Goal: Task Accomplishment & Management: Manage account settings

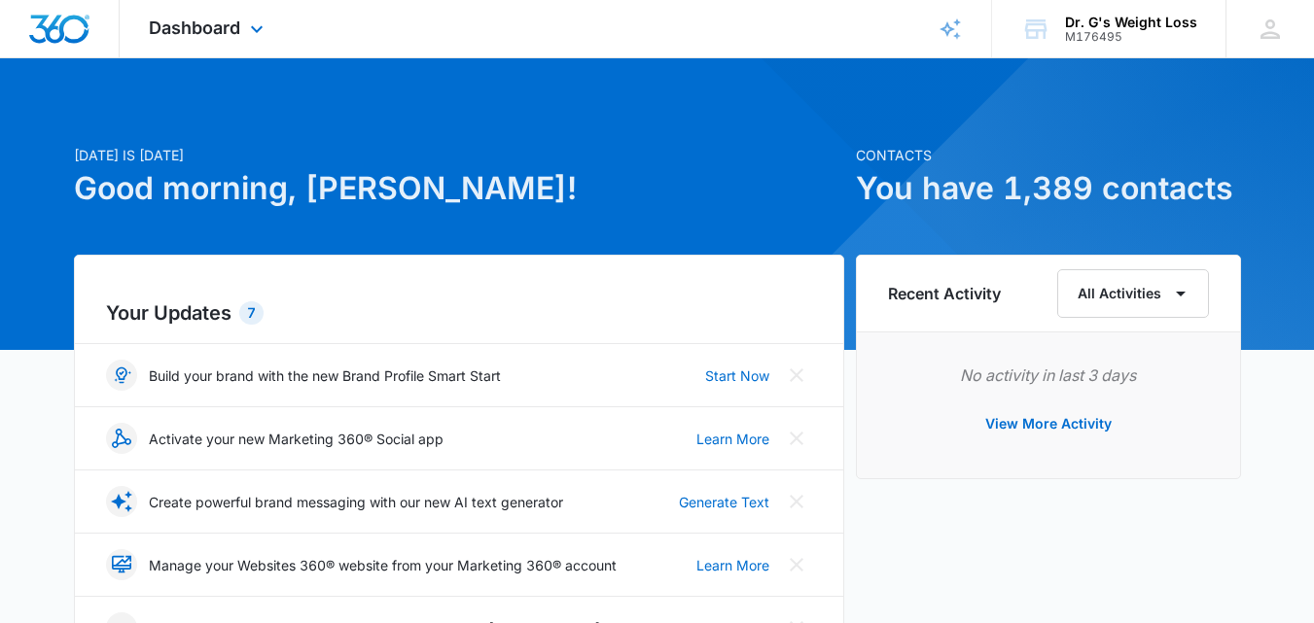
click at [199, 14] on div "Dashboard Apps Forms CRM Email Files Brand" at bounding box center [209, 28] width 178 height 57
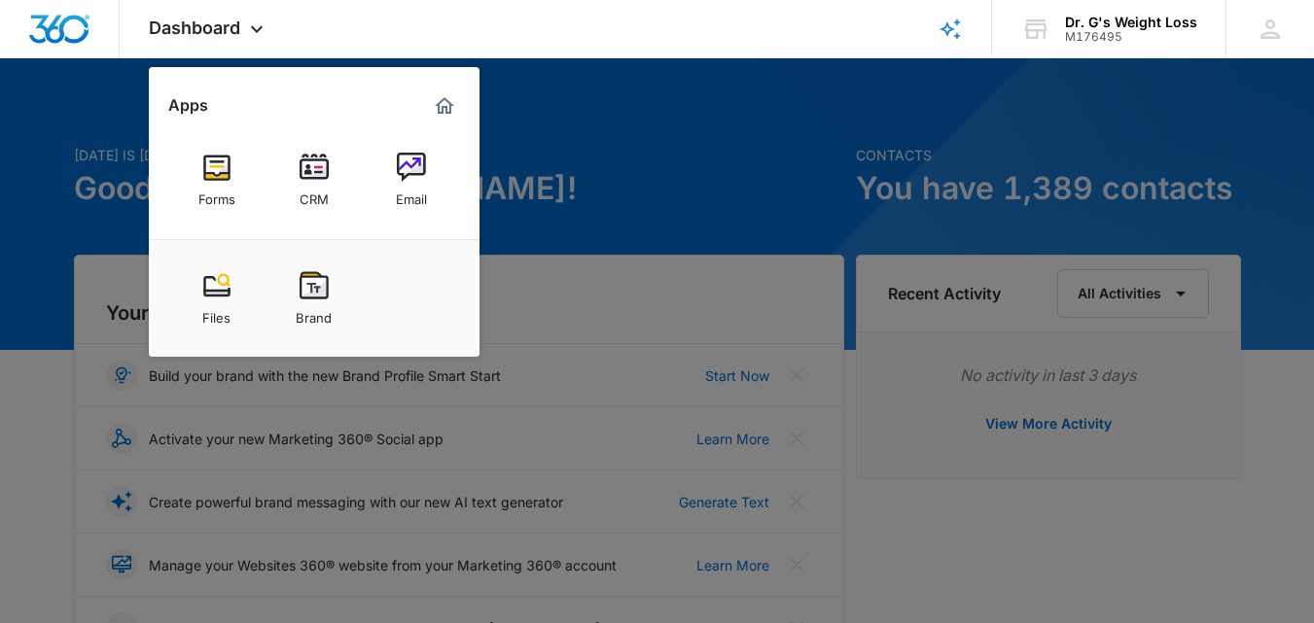
click at [308, 161] on img at bounding box center [314, 167] width 29 height 29
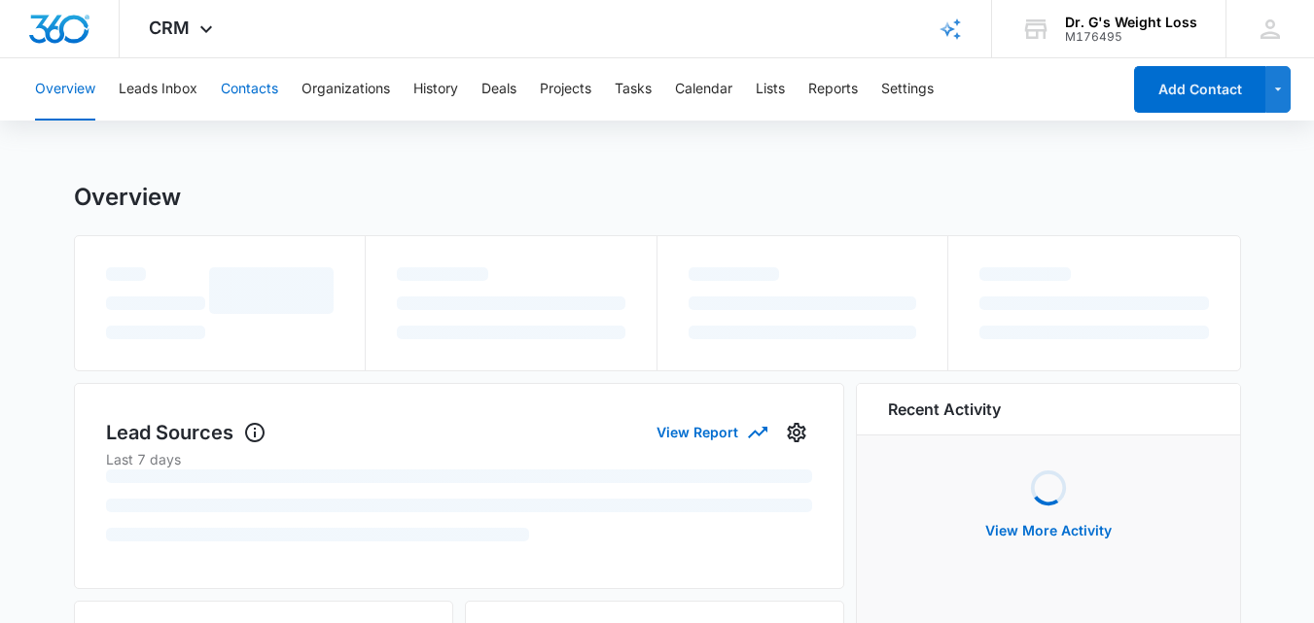
click at [239, 87] on button "Contacts" at bounding box center [249, 89] width 57 height 62
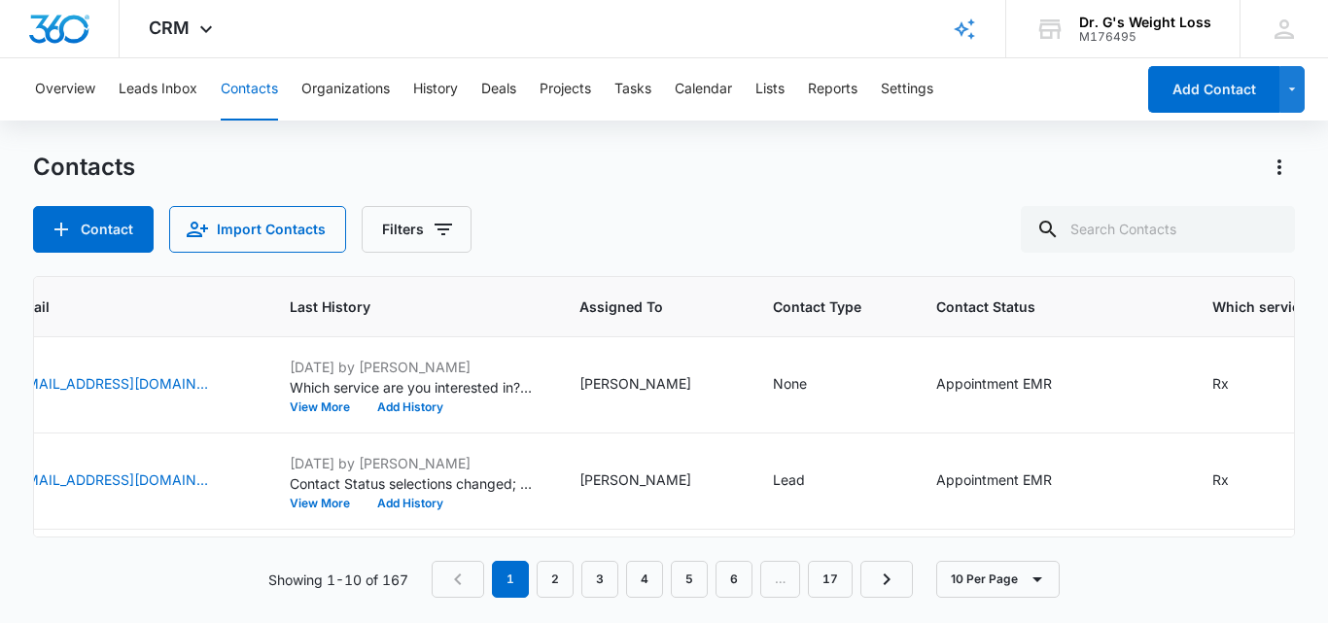
scroll to position [0, 655]
click at [1009, 379] on div "Appointment EMR" at bounding box center [991, 383] width 116 height 20
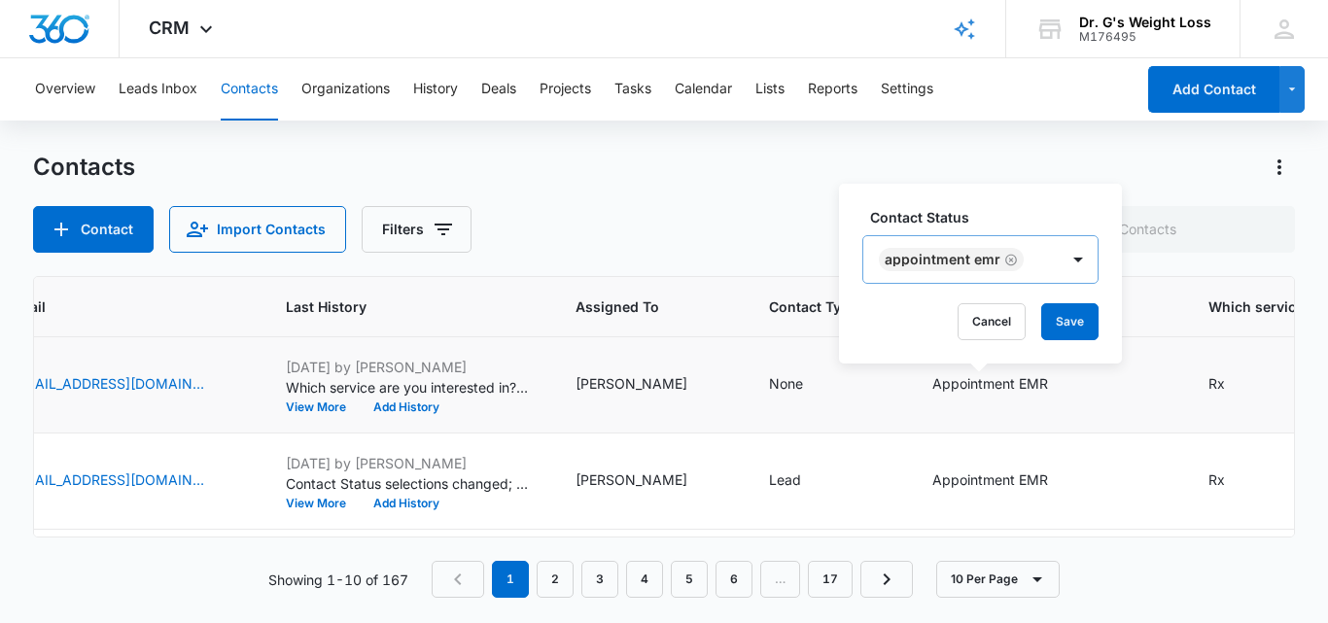
click at [1047, 257] on div "Appointment EMR" at bounding box center [961, 259] width 195 height 47
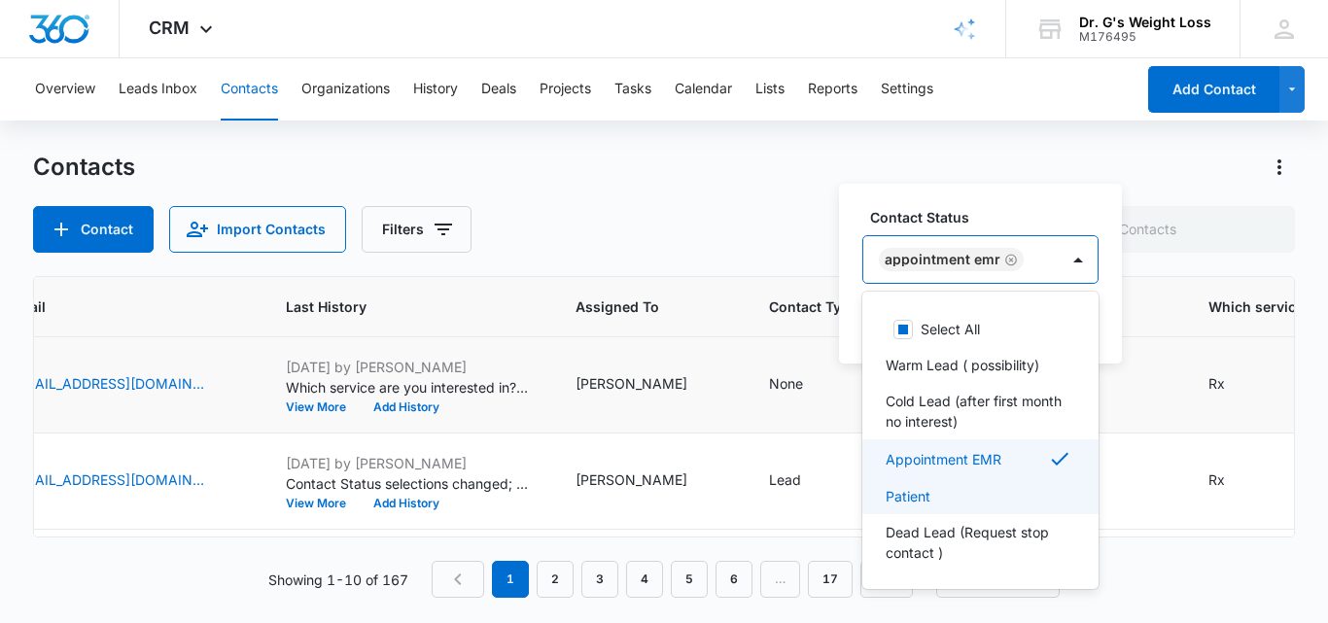
click at [927, 501] on p "Patient" at bounding box center [908, 496] width 45 height 20
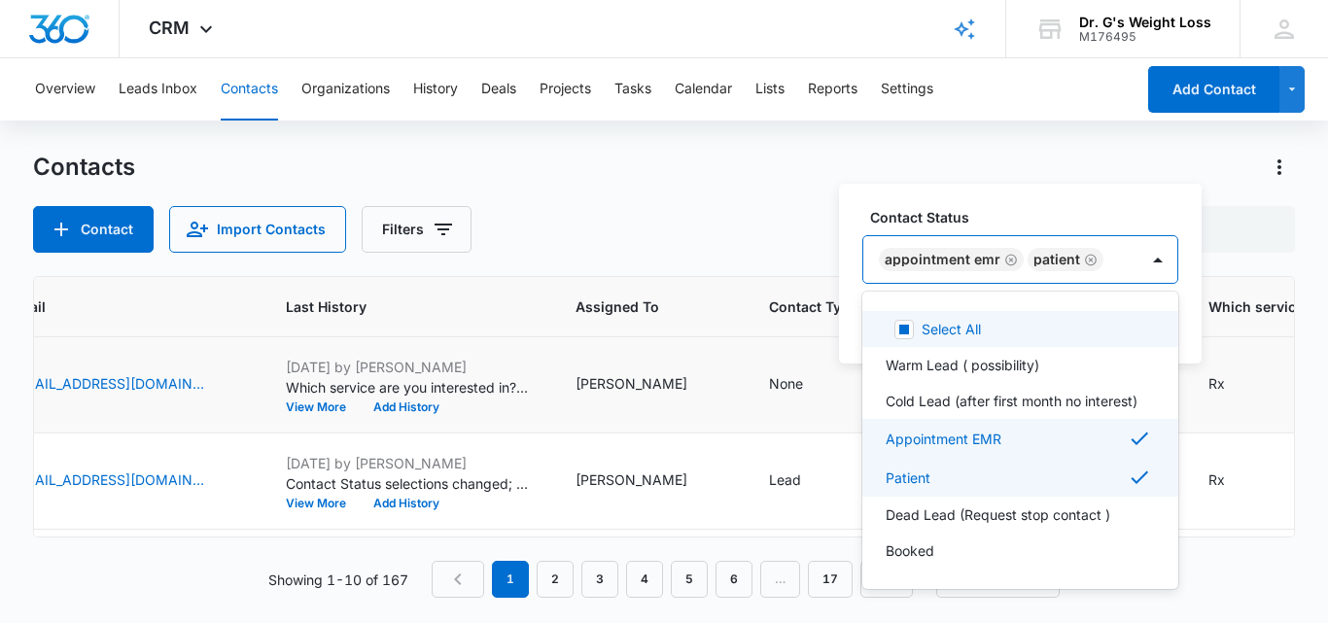
click at [1006, 256] on icon "Remove Appointment EMR" at bounding box center [1012, 260] width 12 height 12
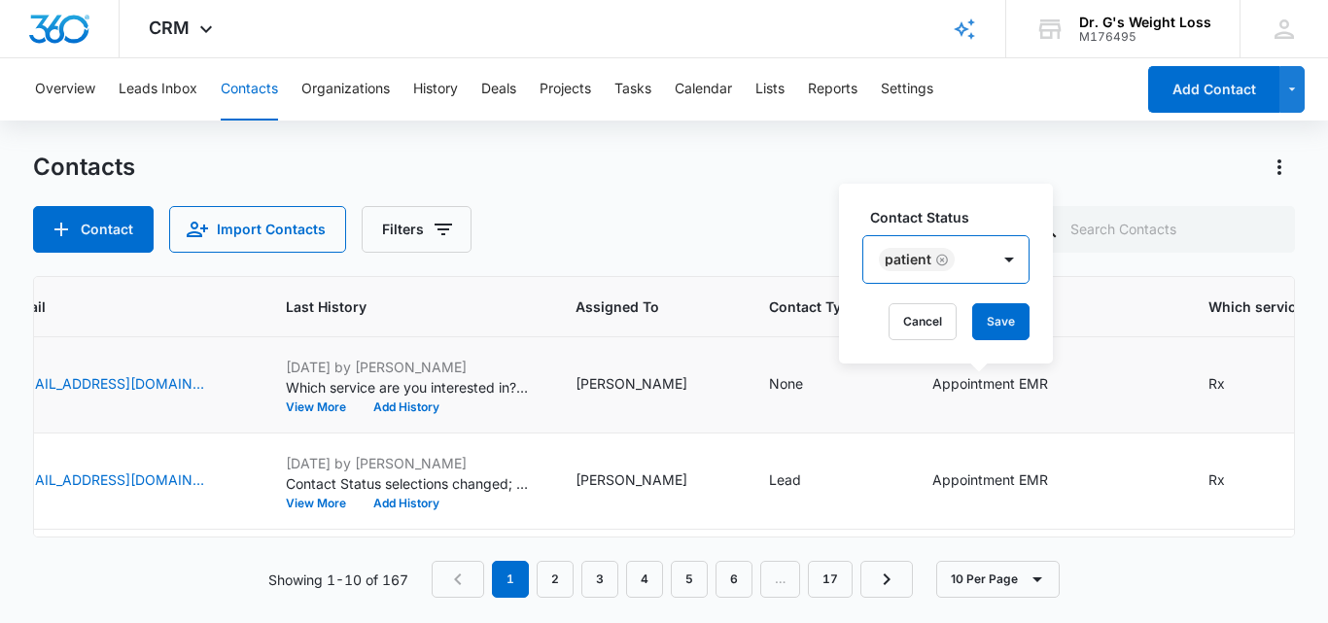
click at [976, 252] on div "Patient" at bounding box center [927, 259] width 126 height 47
click at [1009, 317] on button "Save" at bounding box center [1001, 321] width 57 height 37
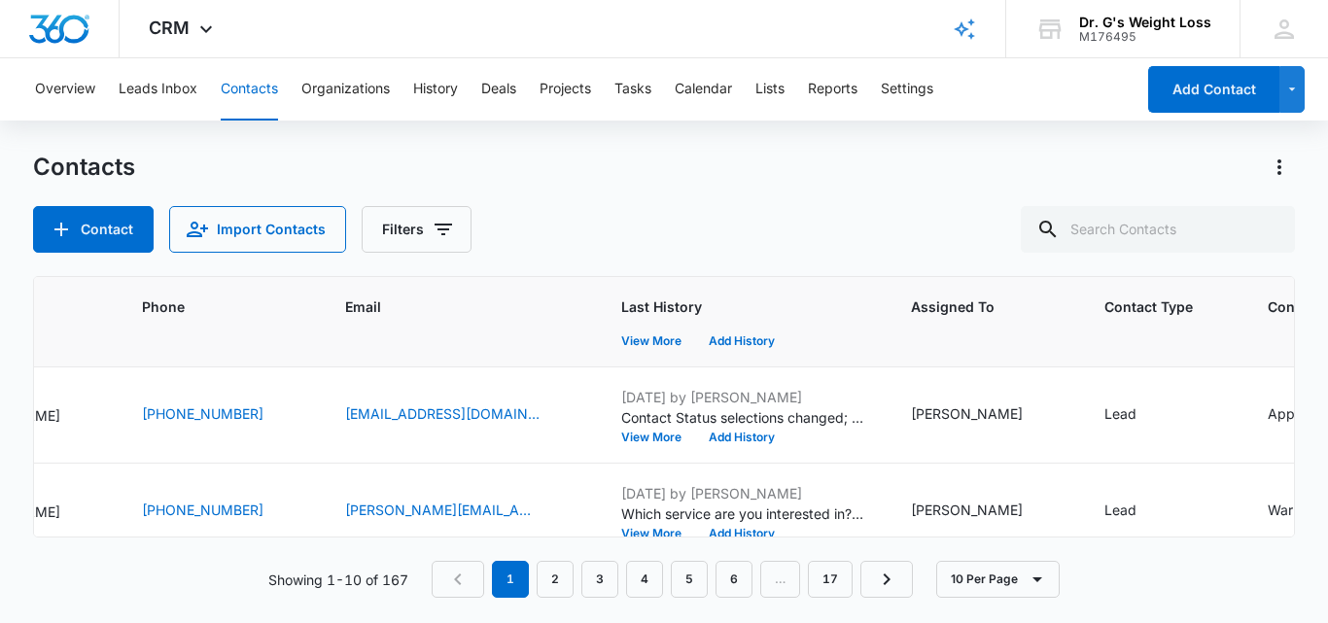
scroll to position [66, 351]
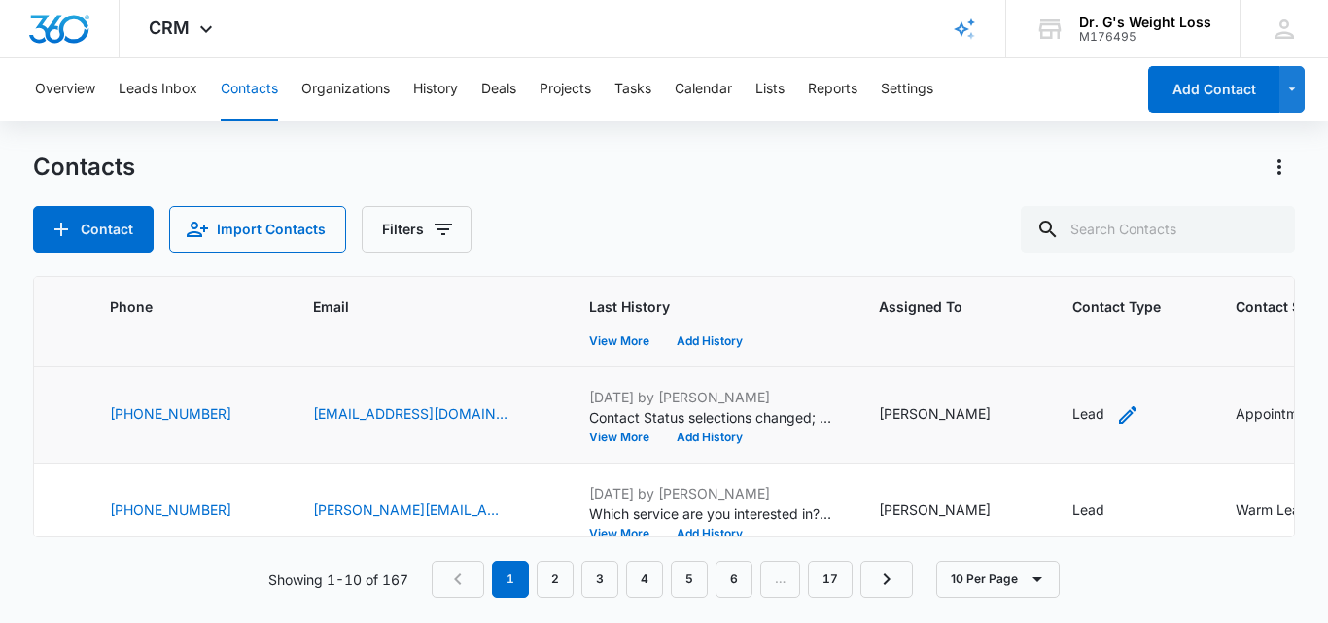
click at [1079, 409] on div "Lead" at bounding box center [1106, 415] width 67 height 23
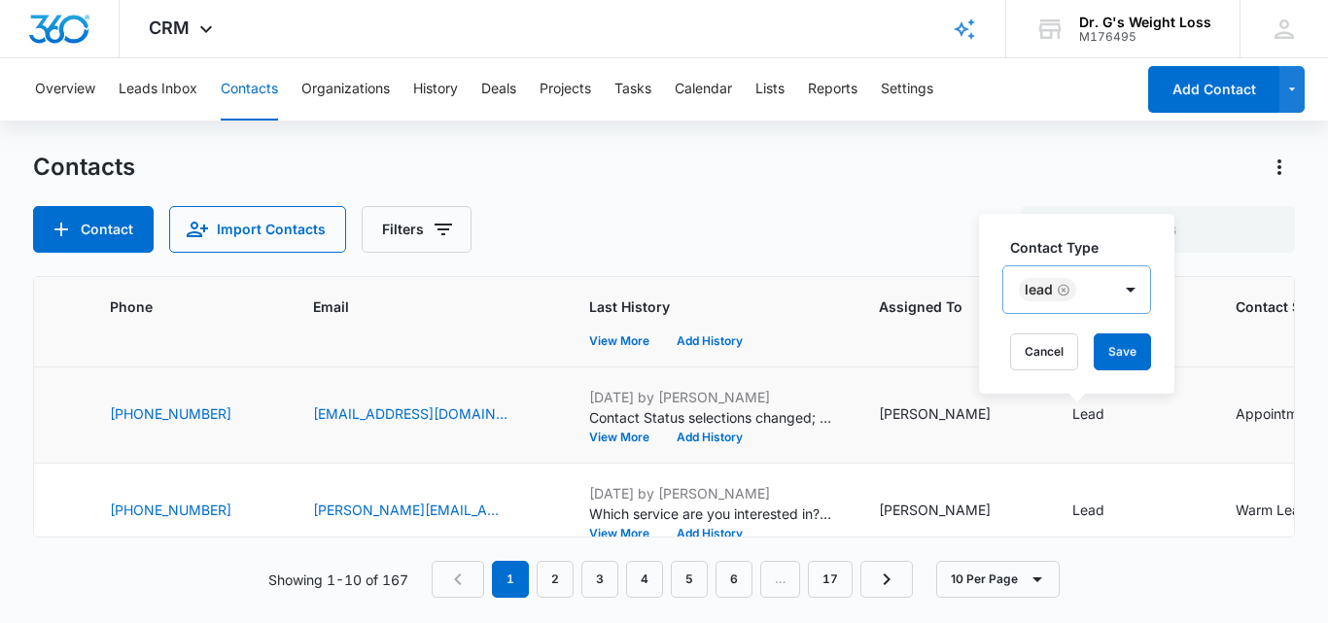
click at [1071, 278] on div "Lead" at bounding box center [1058, 289] width 108 height 47
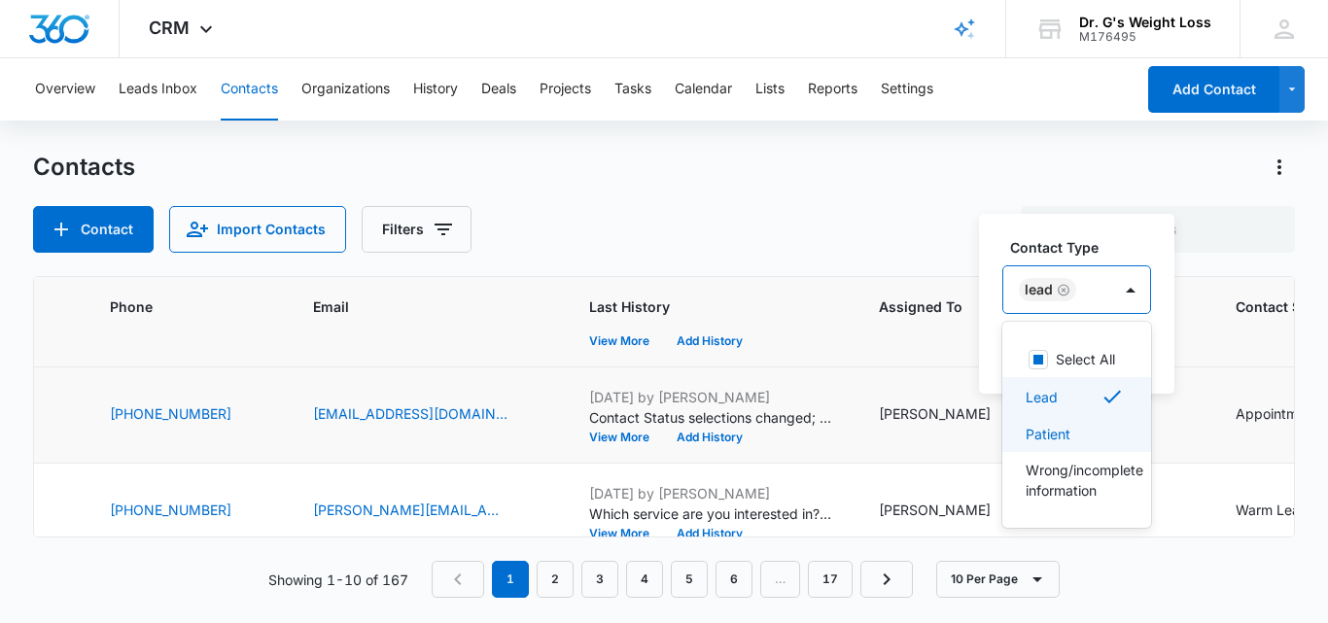
click at [1057, 437] on p "Patient" at bounding box center [1048, 434] width 45 height 20
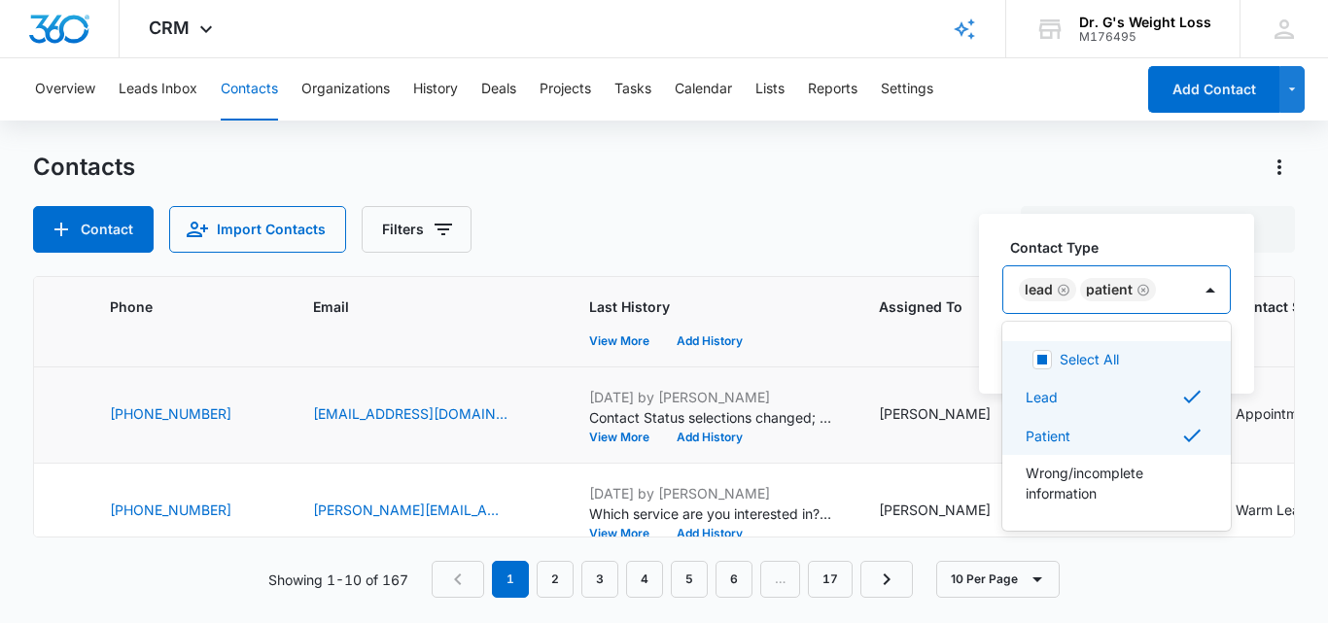
click at [1060, 288] on icon "Remove Lead" at bounding box center [1064, 290] width 14 height 15
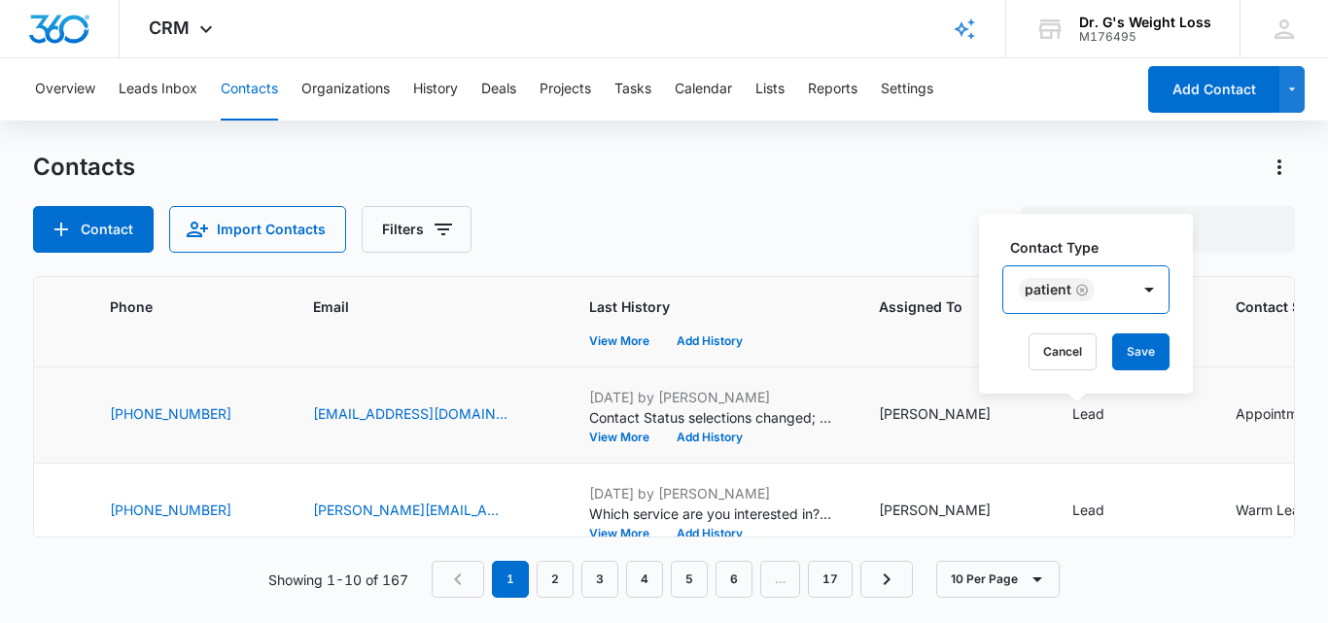
click at [1115, 279] on div "Patient" at bounding box center [1067, 289] width 126 height 47
click at [1144, 339] on button "Save" at bounding box center [1141, 352] width 57 height 37
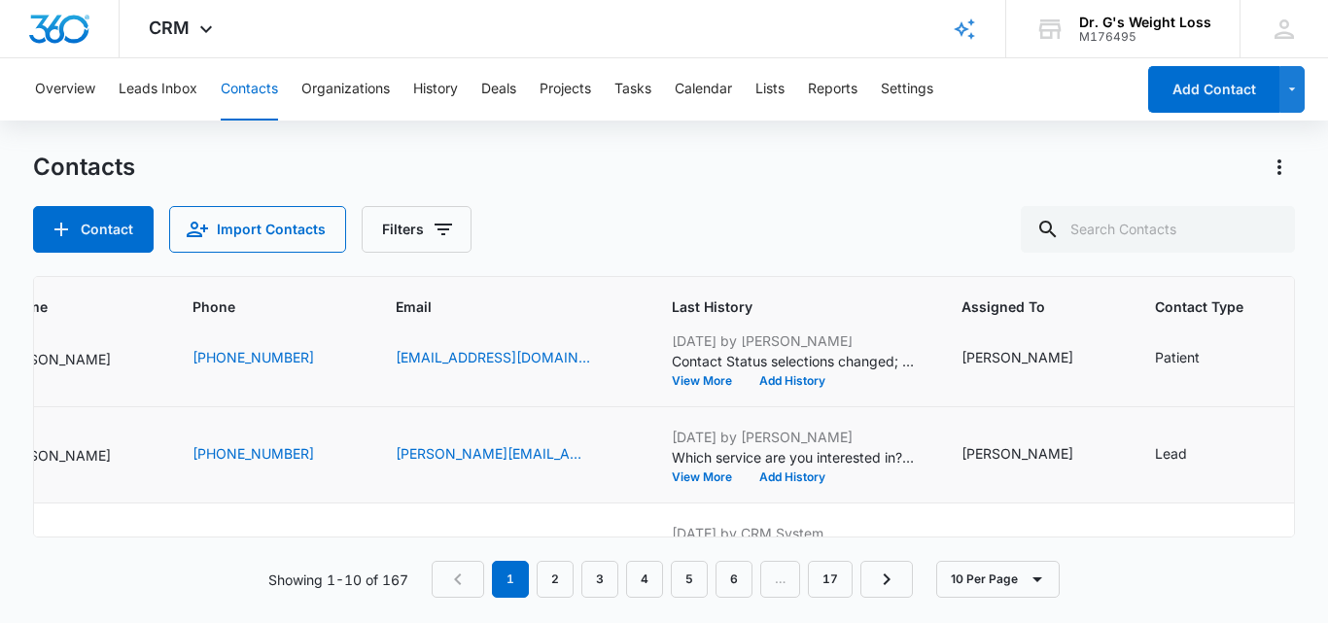
scroll to position [123, 1158]
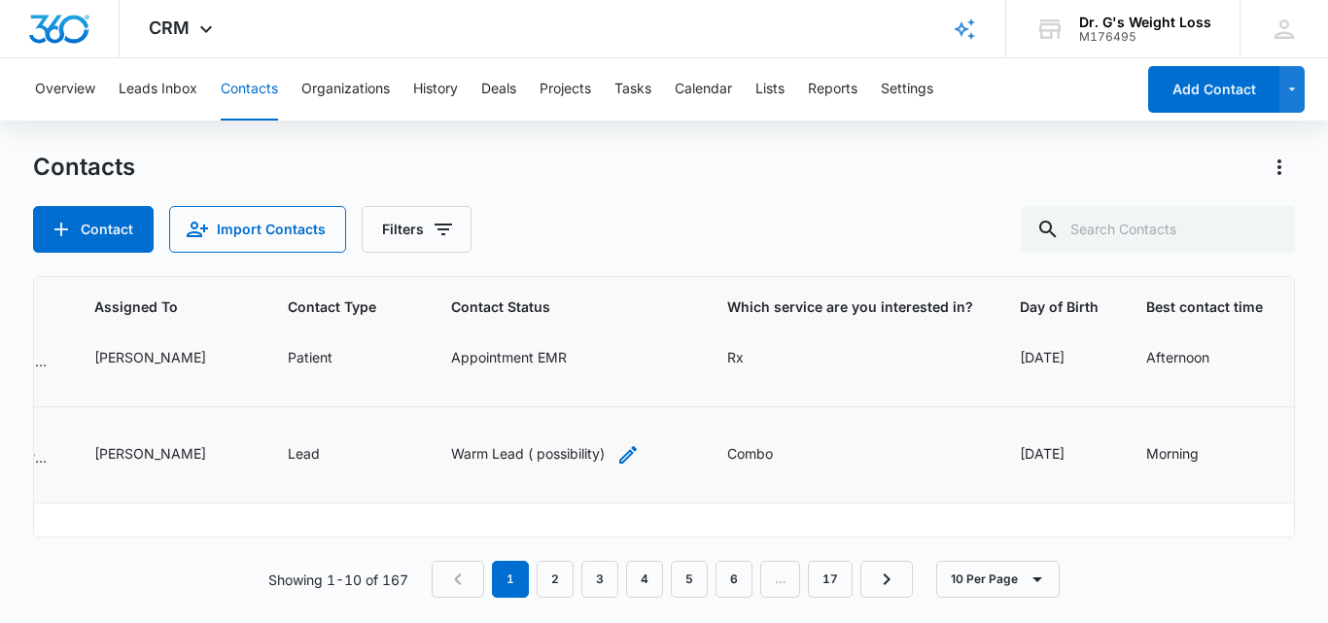
click at [540, 444] on div "Warm Lead ( possibility)" at bounding box center [528, 453] width 154 height 20
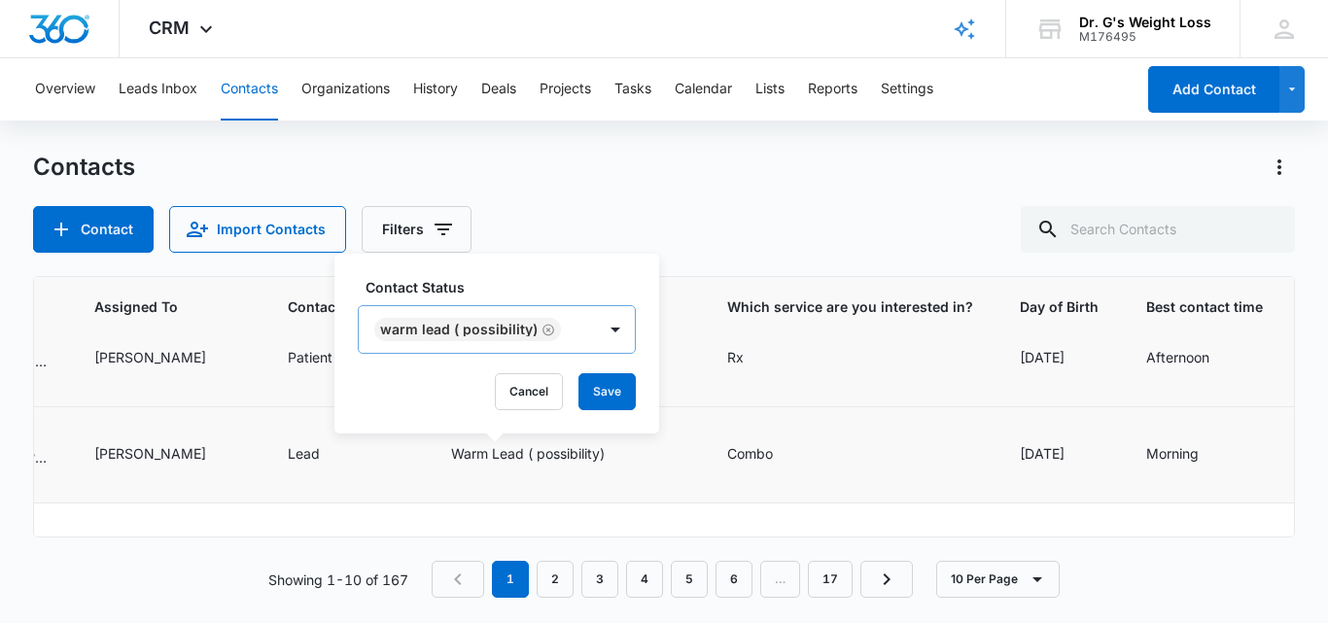
click at [568, 323] on div "Warm Lead ( possibility)" at bounding box center [477, 329] width 237 height 47
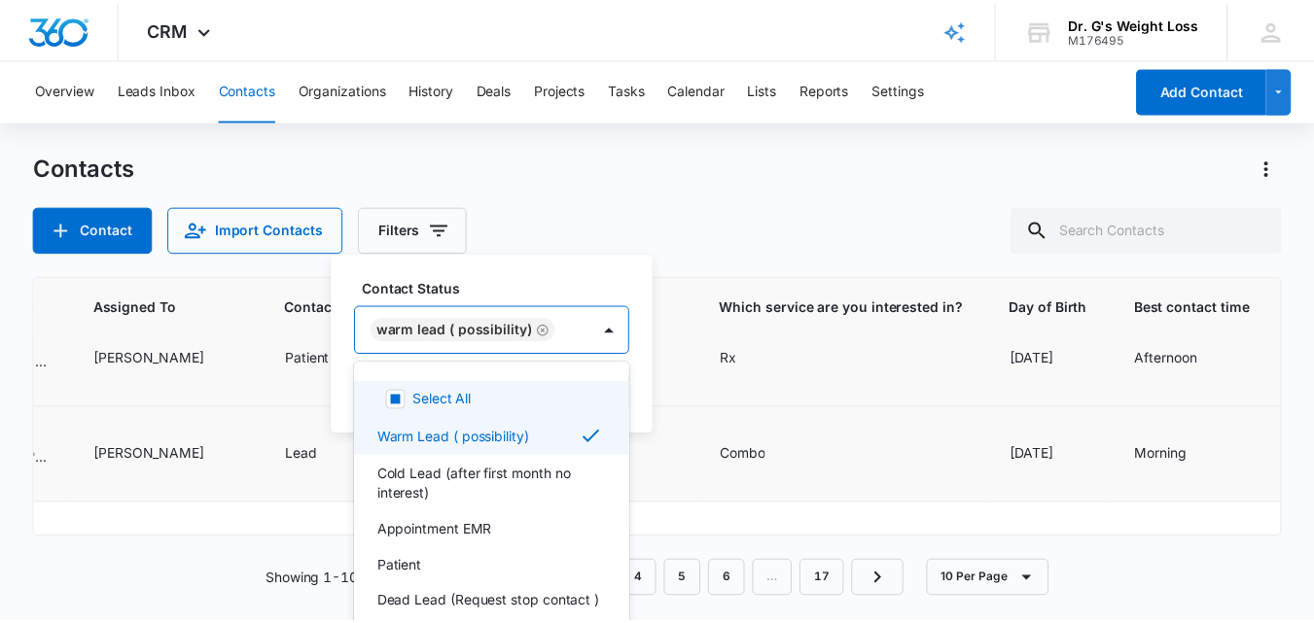
scroll to position [23, 0]
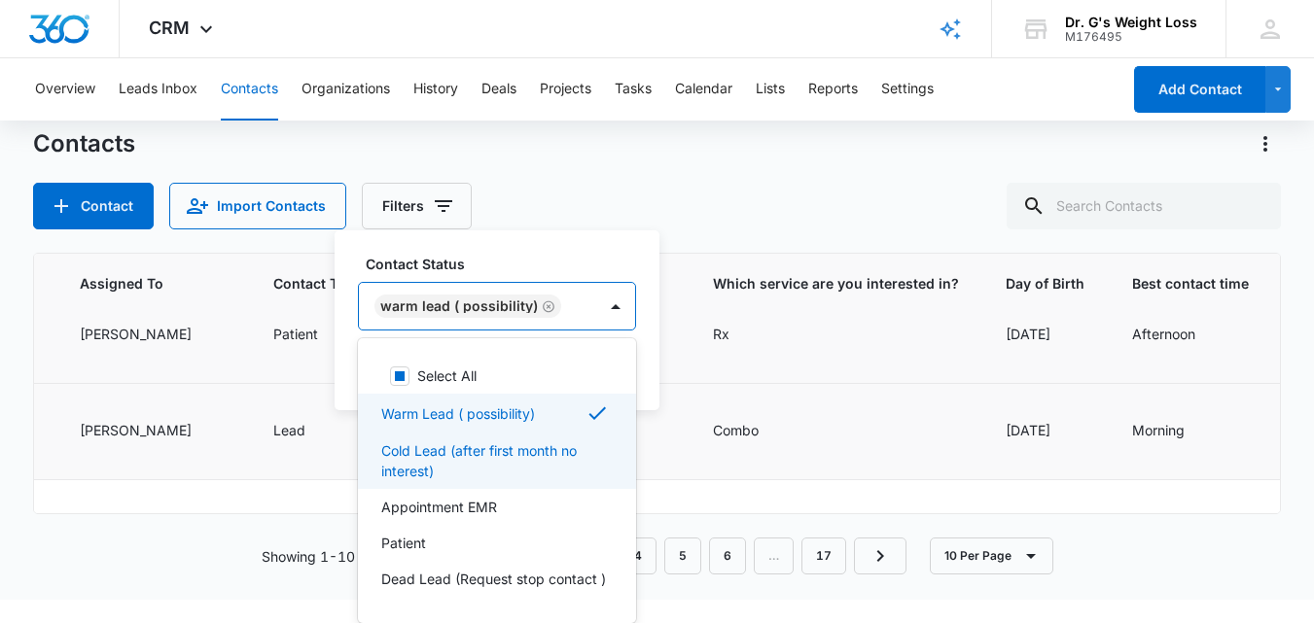
click at [486, 451] on p "Cold Lead (after first month no interest)" at bounding box center [495, 461] width 228 height 41
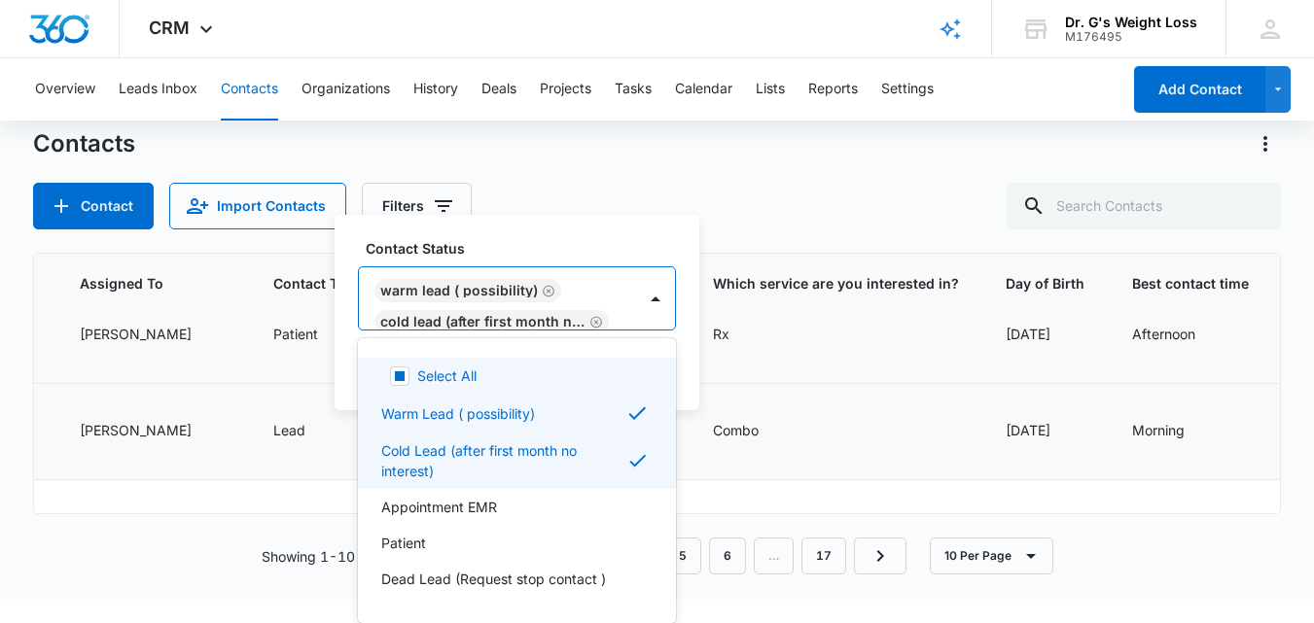
click at [546, 290] on icon "Remove Warm Lead ( possibility)" at bounding box center [549, 291] width 12 height 12
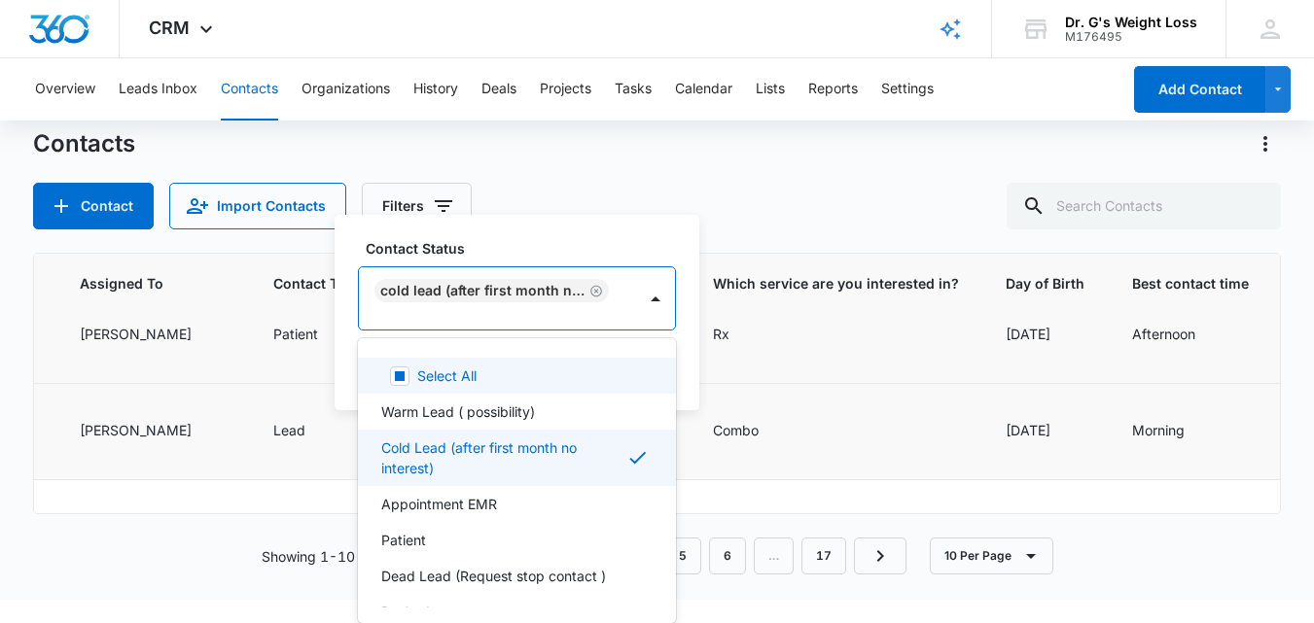
click at [513, 317] on div "Cold Lead (after first month no interest)" at bounding box center [497, 298] width 277 height 62
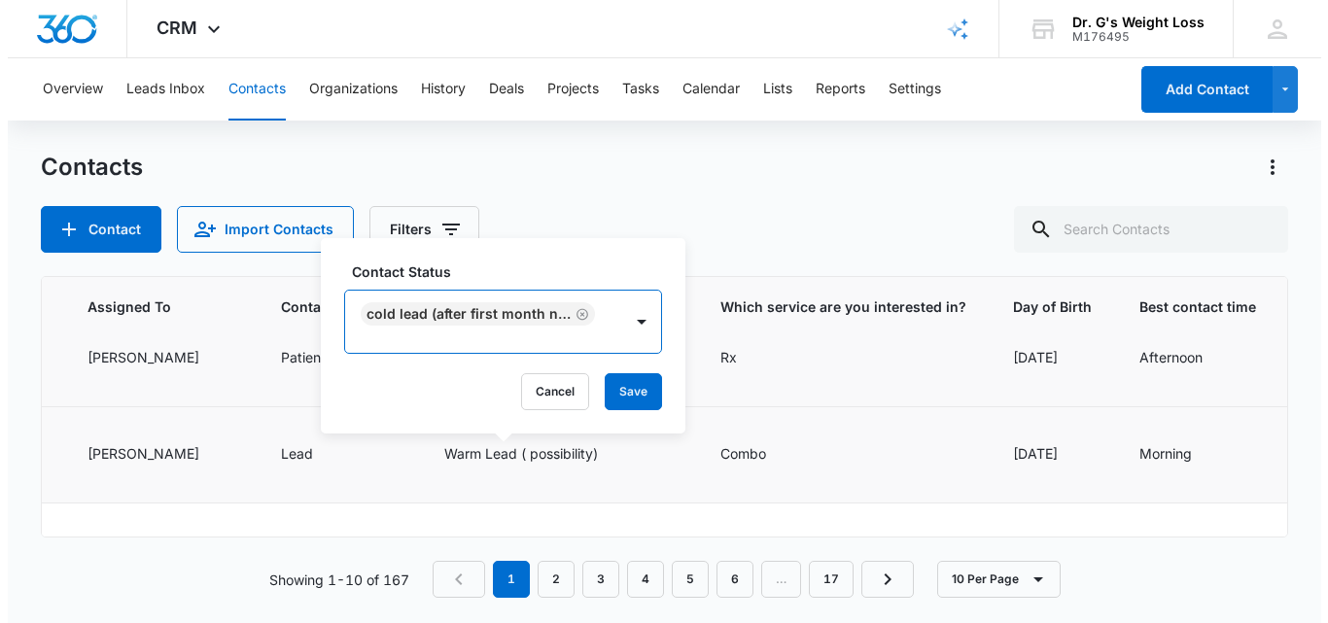
scroll to position [0, 0]
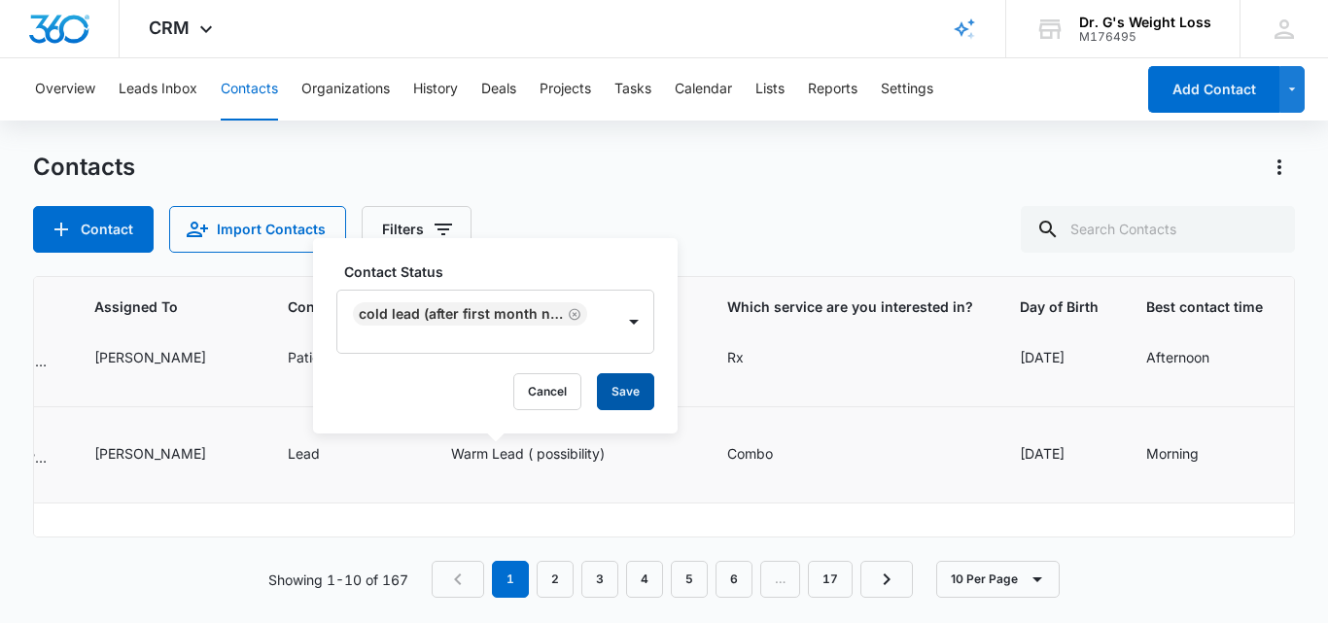
click at [621, 381] on button "Save" at bounding box center [625, 391] width 57 height 37
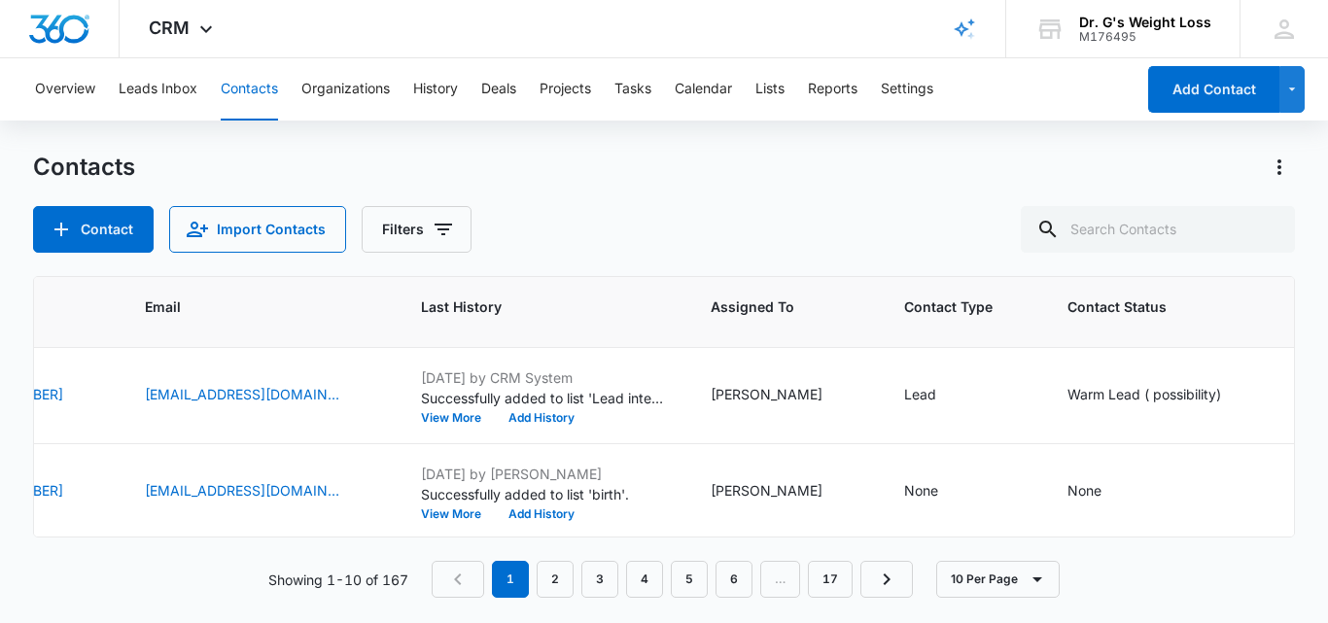
scroll to position [278, 537]
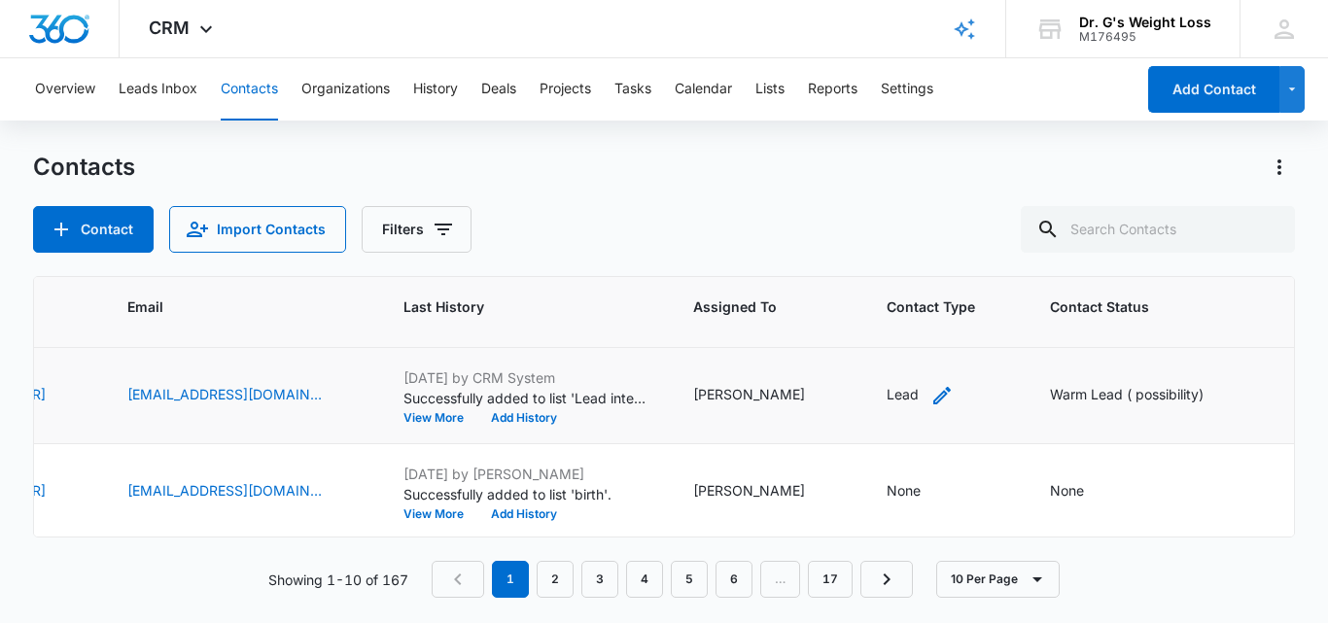
click at [931, 391] on icon "Contact Type - Lead - Select to Edit Field" at bounding box center [942, 395] width 23 height 23
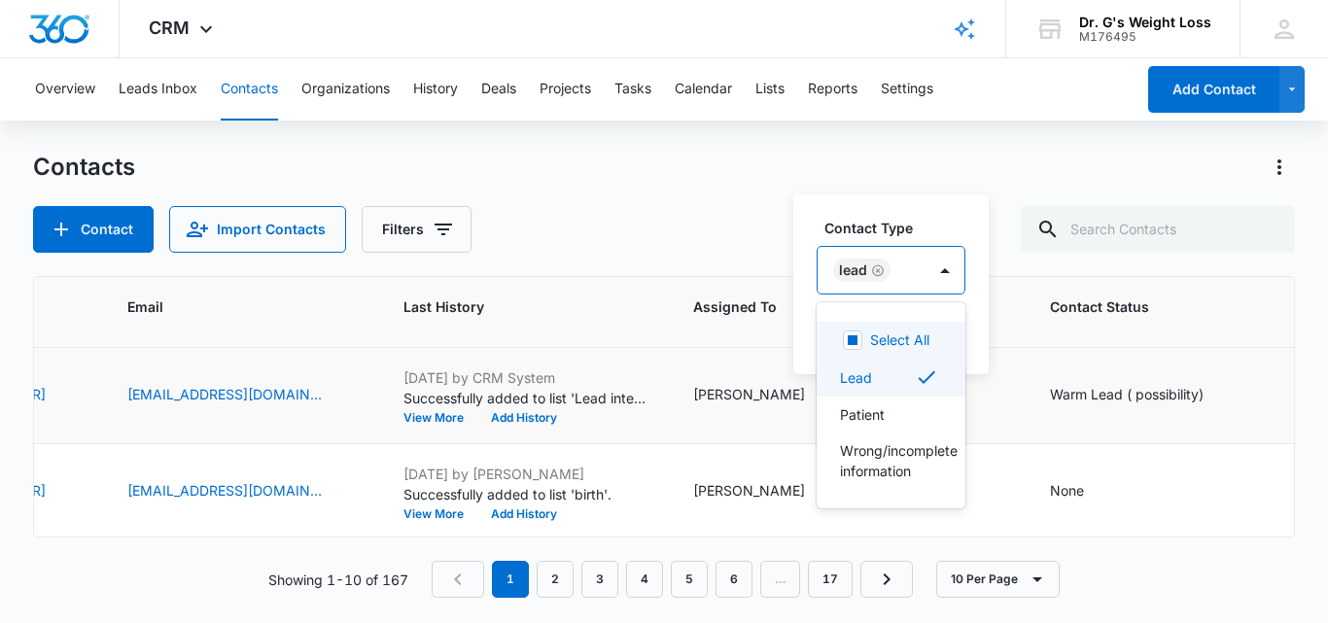
click at [903, 268] on div "Lead" at bounding box center [872, 270] width 108 height 47
click at [940, 267] on div at bounding box center [945, 270] width 31 height 31
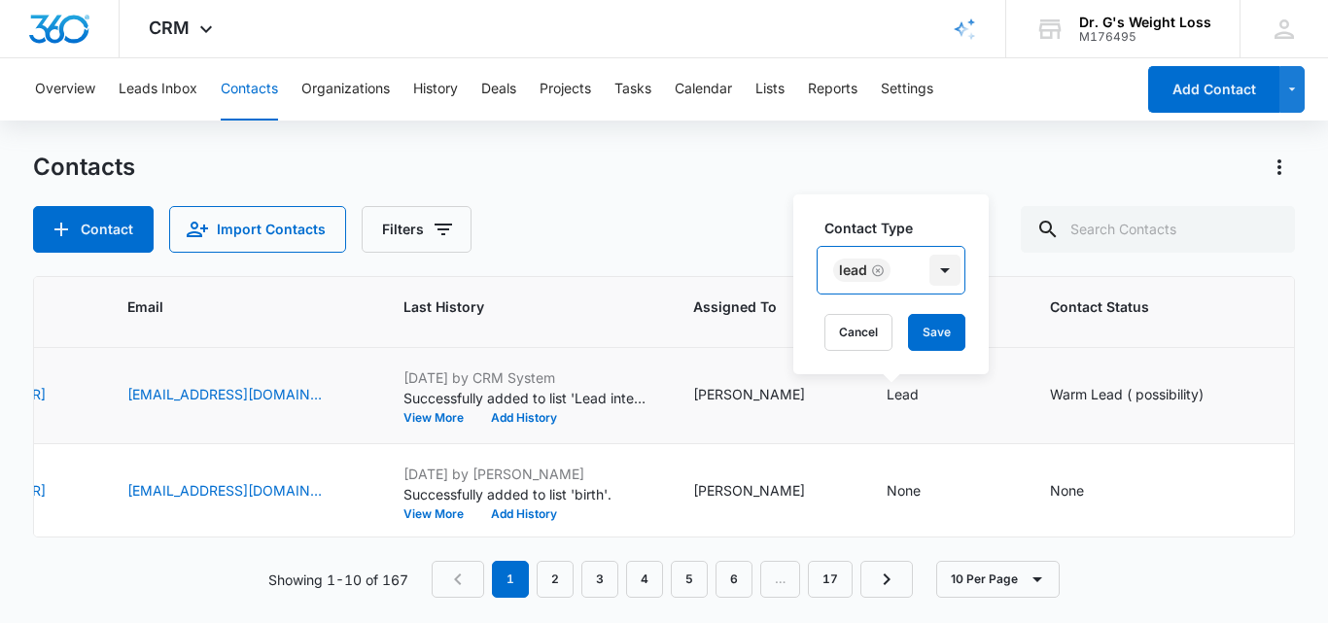
click at [940, 267] on div at bounding box center [945, 270] width 31 height 31
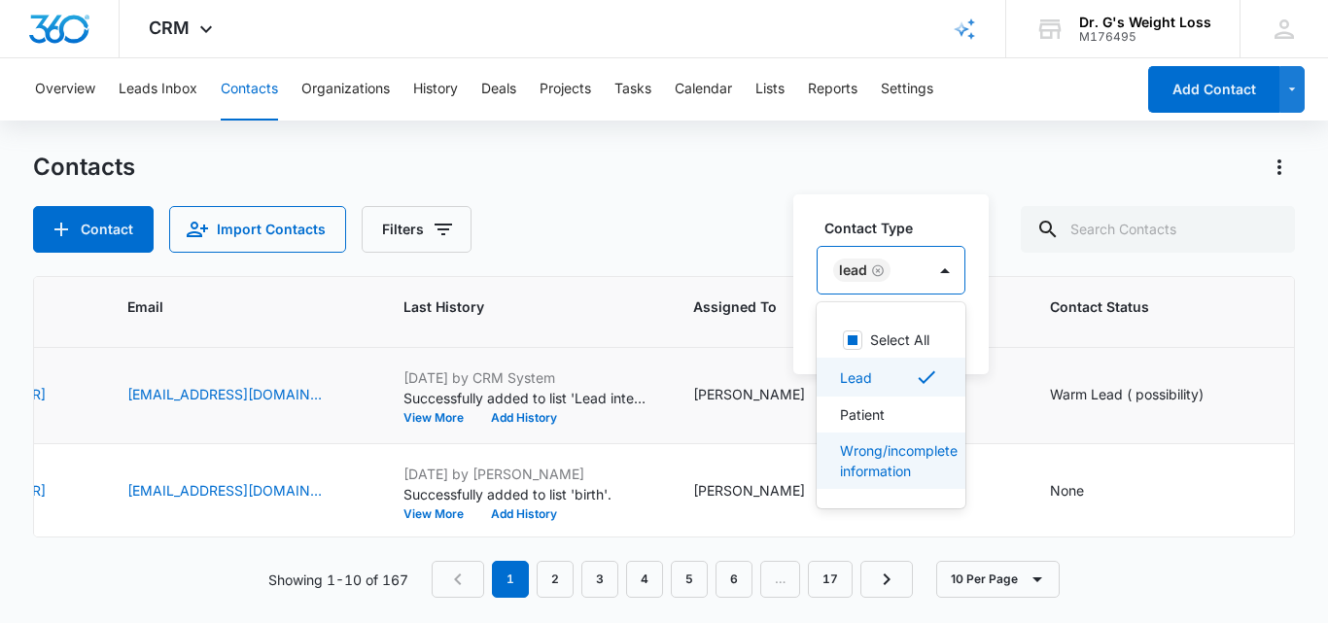
click at [915, 496] on div "Select All Lead Patient Wrong/incomplete information" at bounding box center [891, 405] width 149 height 206
click at [665, 438] on td "[DATE] by CRM System Successfully added to list 'Lead interested in GLP1'. View…" at bounding box center [525, 396] width 290 height 96
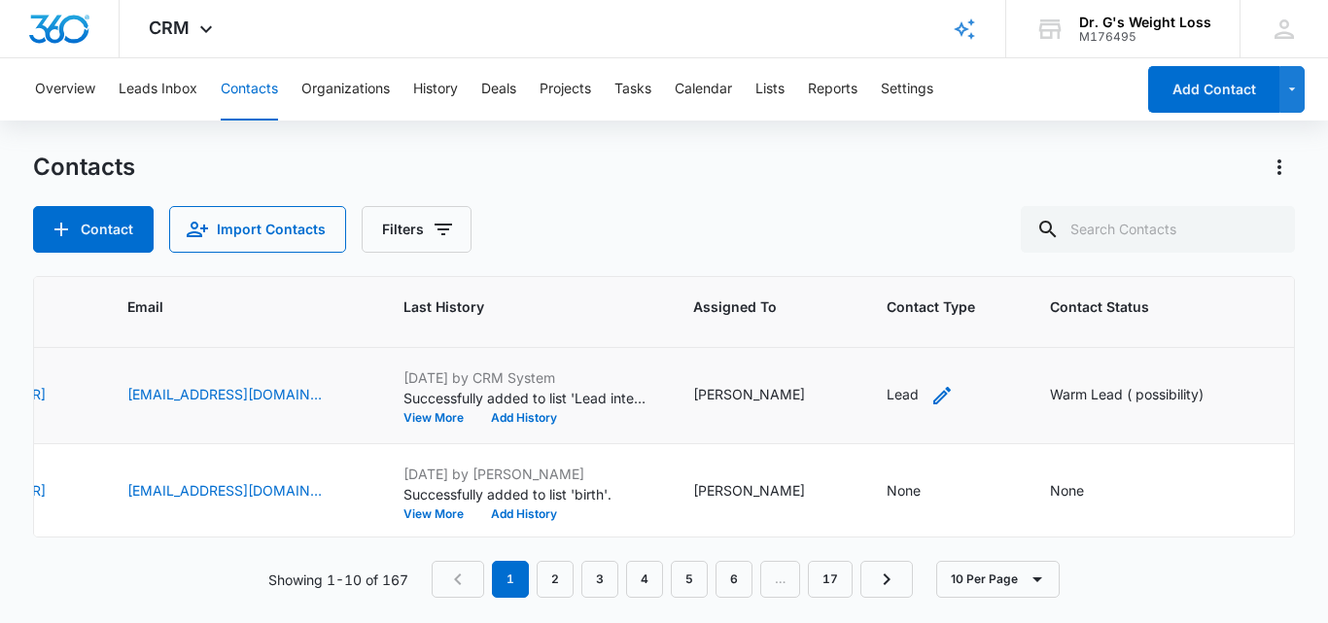
click at [887, 393] on div "Lead" at bounding box center [903, 394] width 32 height 20
click at [985, 241] on div "Contact Type Lead Cancel Save" at bounding box center [891, 285] width 195 height 180
click at [1065, 404] on div "Warm Lead ( possibility)" at bounding box center [1127, 394] width 154 height 20
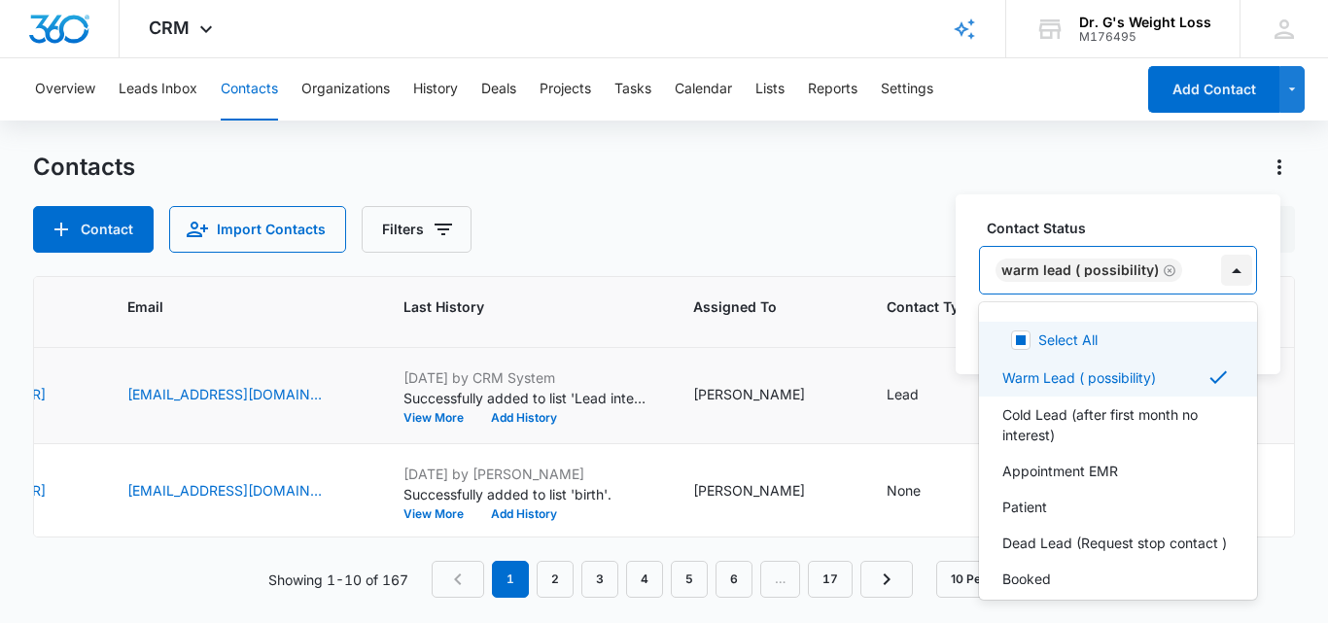
click at [1229, 267] on div at bounding box center [1236, 270] width 31 height 31
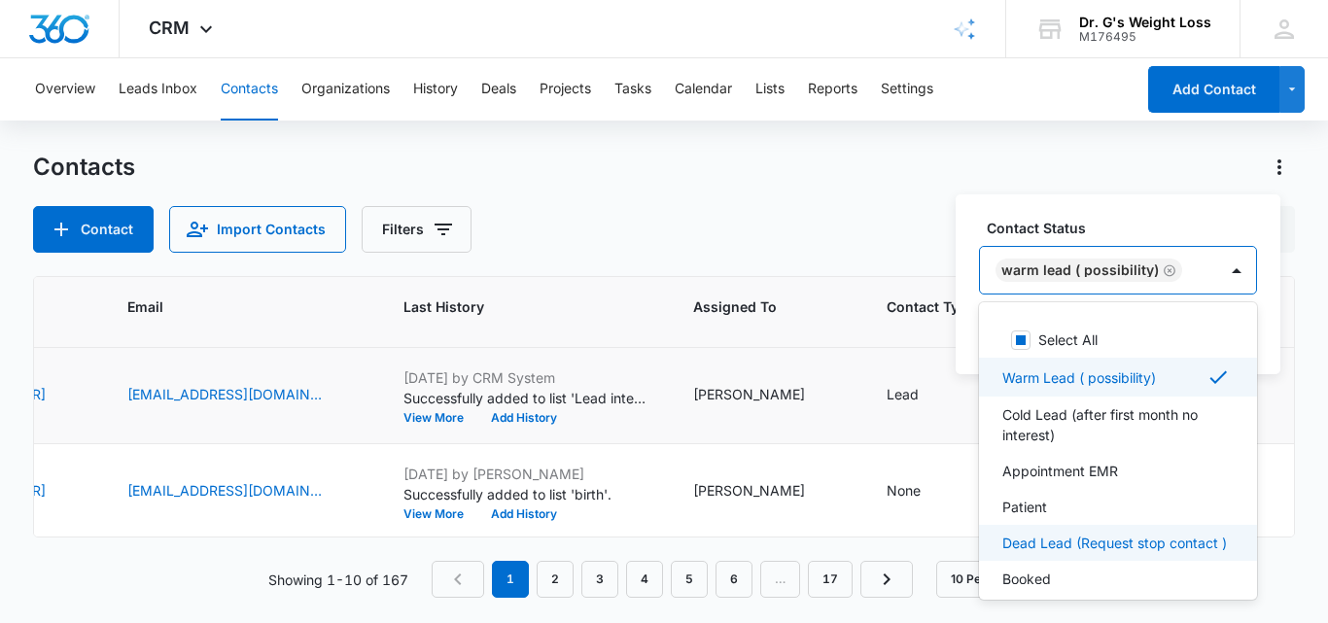
click at [1052, 546] on p "Dead Lead (Request stop contact )" at bounding box center [1115, 543] width 225 height 20
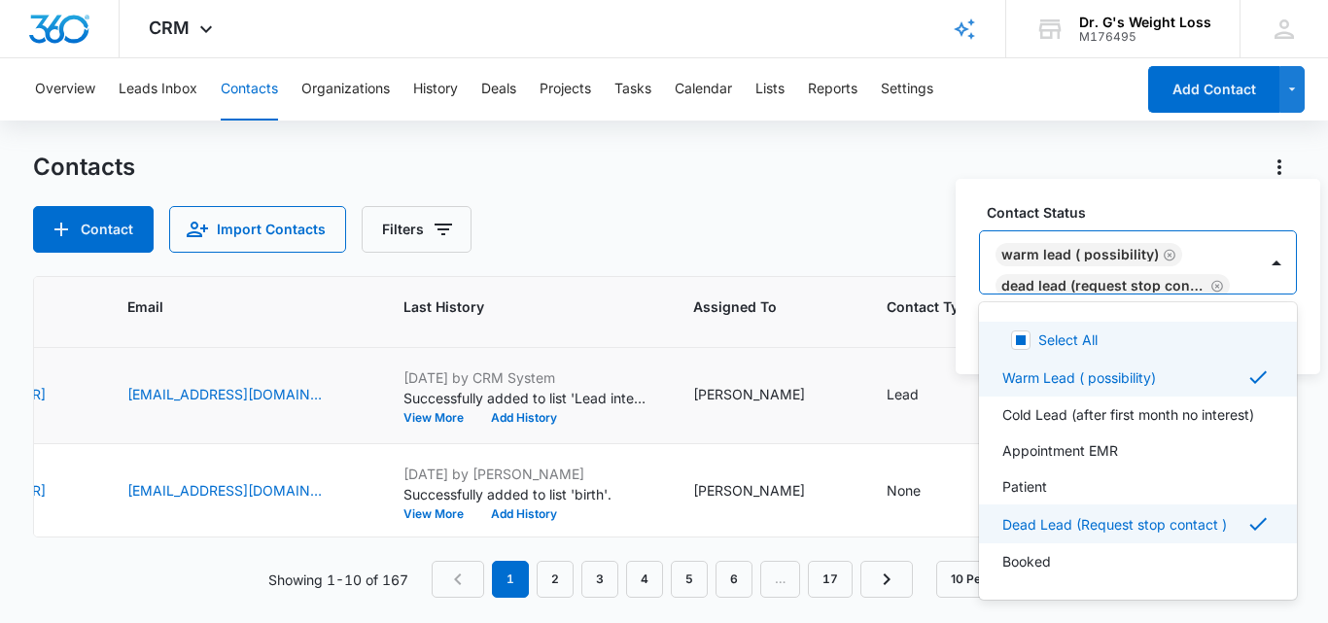
click at [1166, 256] on icon "Remove Warm Lead ( possibility)" at bounding box center [1170, 255] width 12 height 12
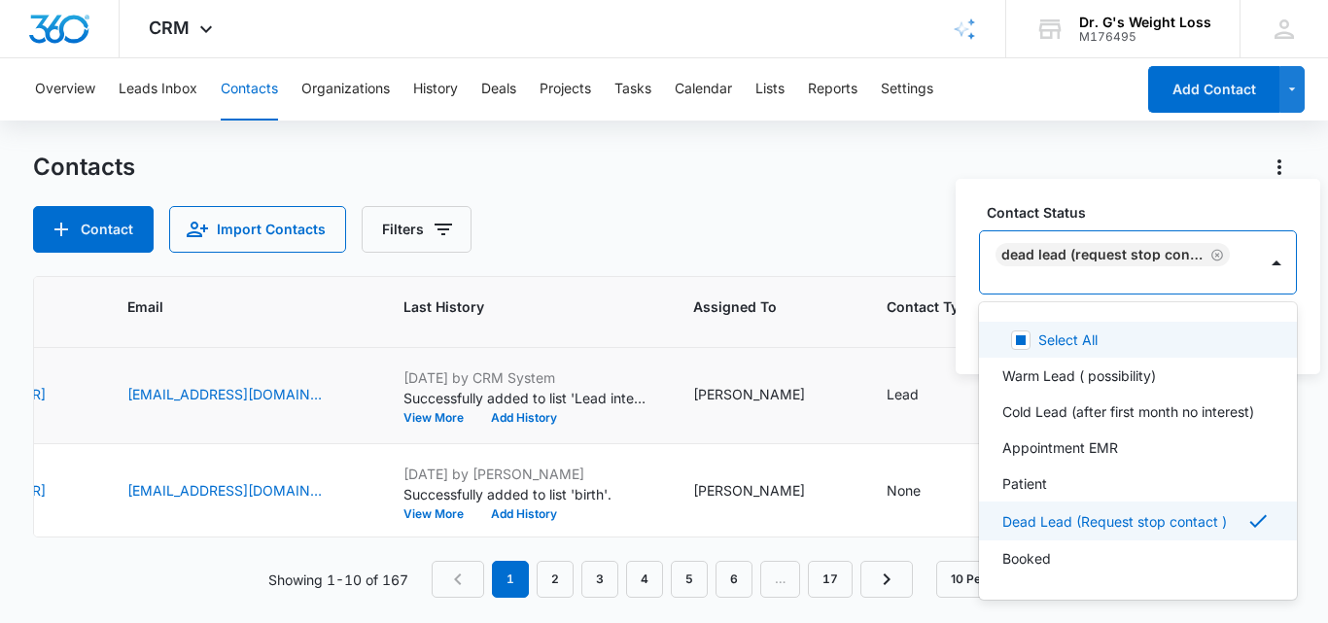
click at [1208, 205] on label "Contact Status" at bounding box center [1146, 212] width 318 height 20
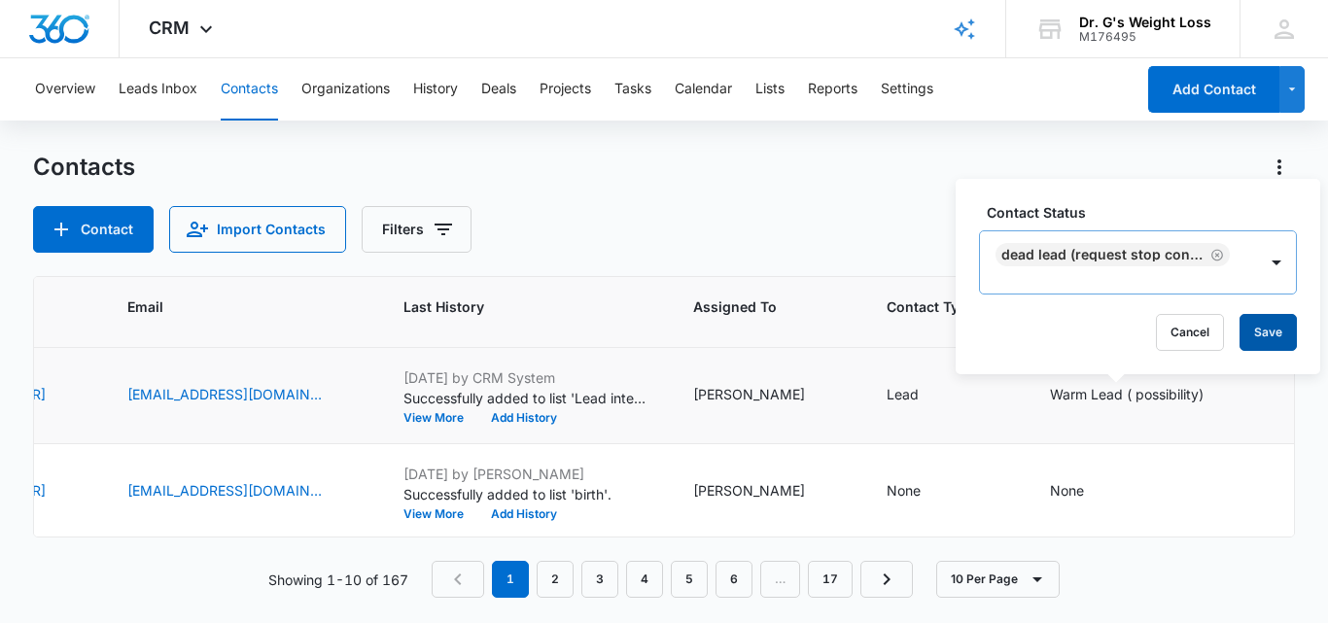
click at [1271, 329] on button "Save" at bounding box center [1268, 332] width 57 height 37
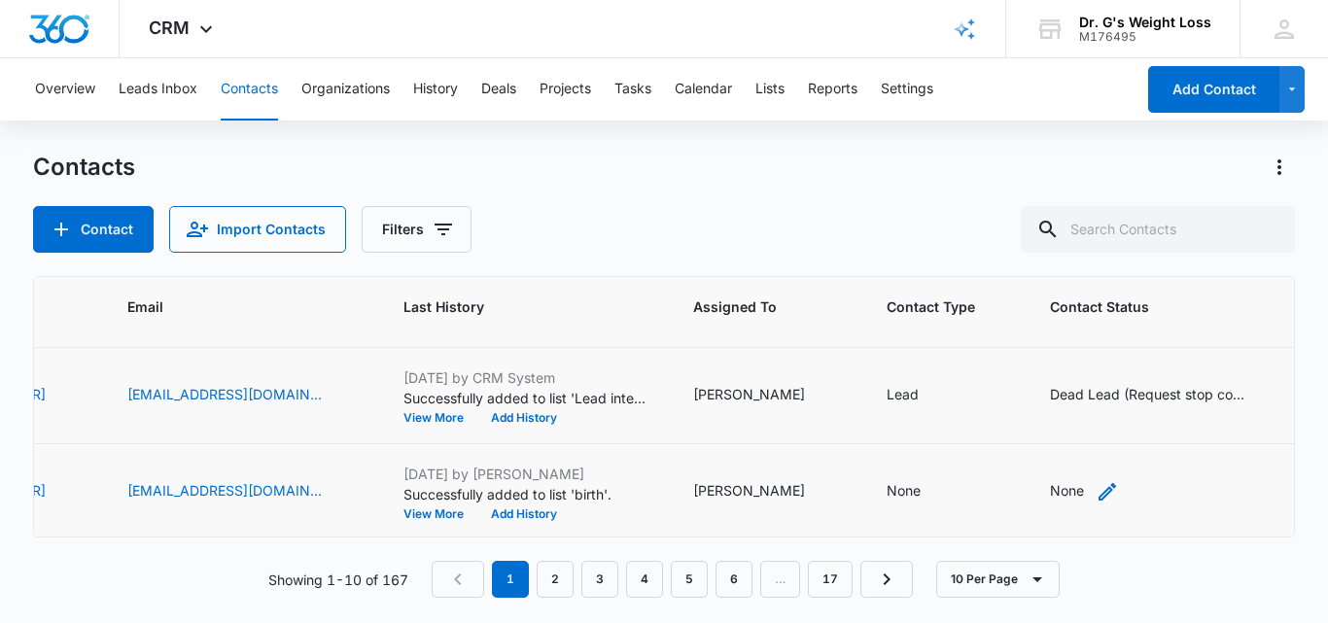
click at [1050, 493] on div "None" at bounding box center [1067, 490] width 34 height 20
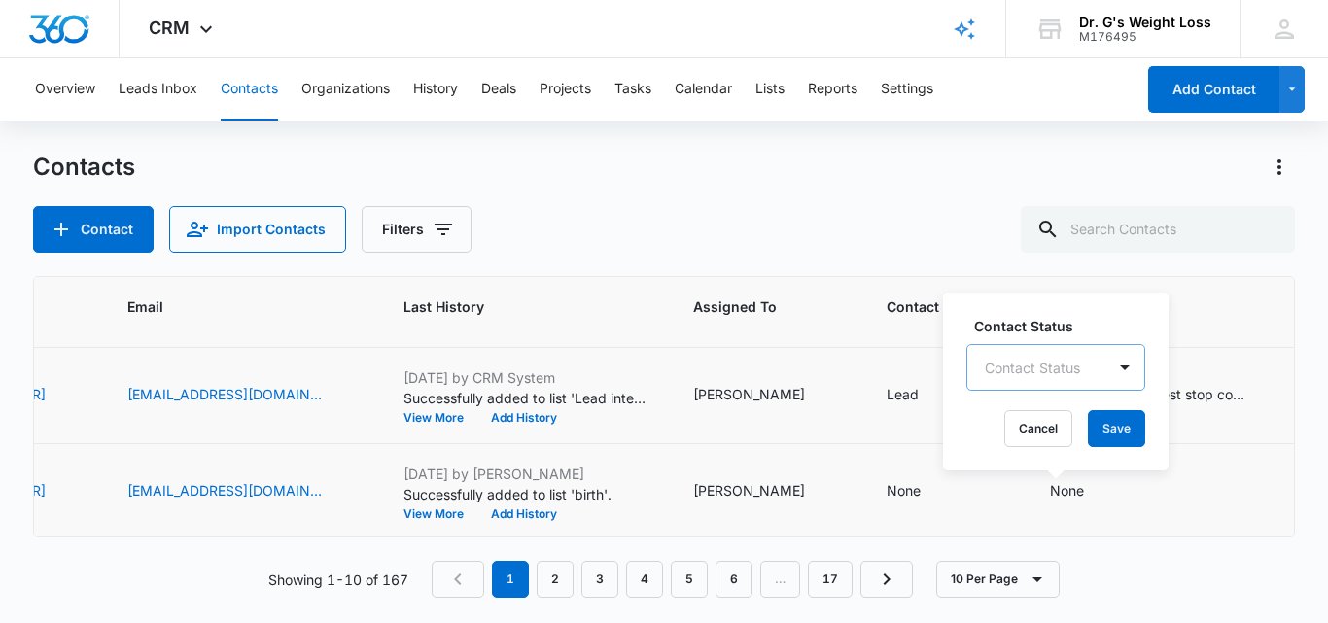
click at [1071, 366] on div "Contact Status" at bounding box center [1037, 368] width 138 height 44
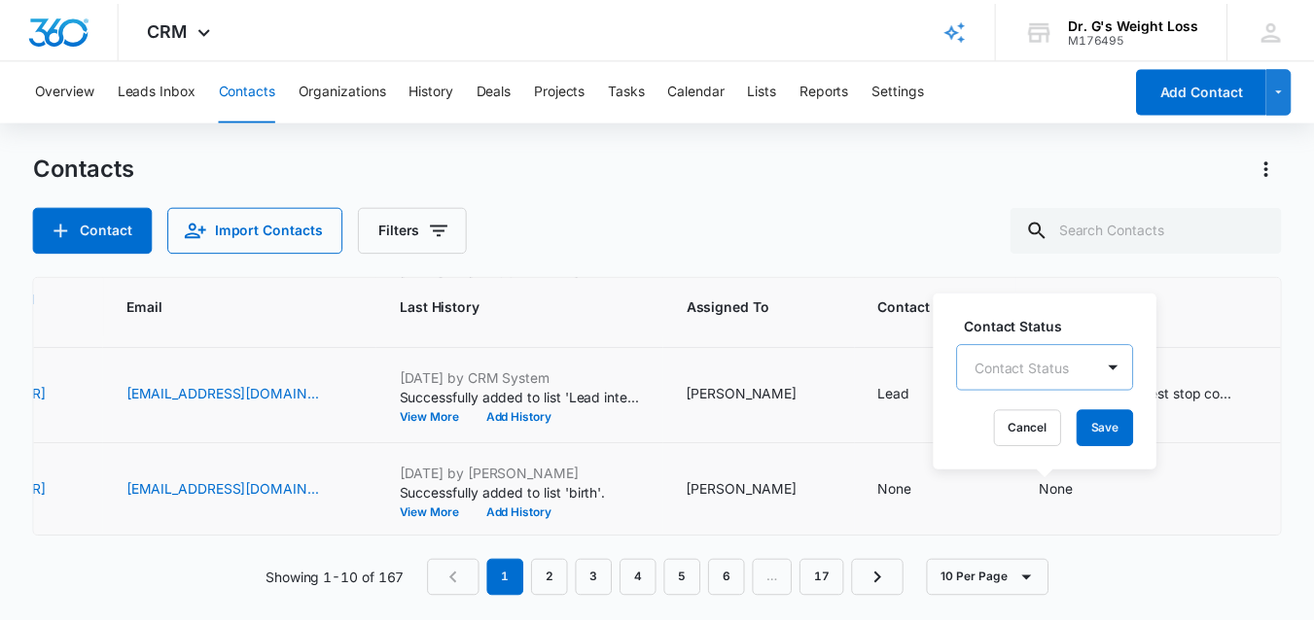
scroll to position [23, 0]
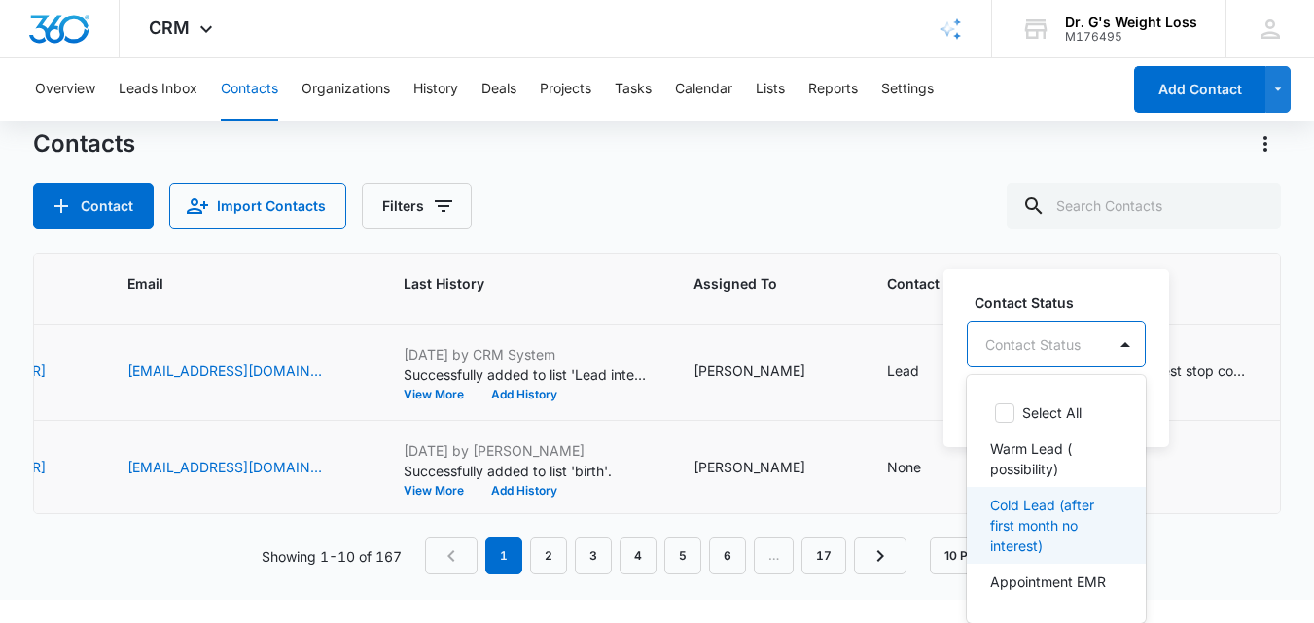
click at [1030, 524] on p "Cold Lead (after first month no interest)" at bounding box center [1054, 525] width 128 height 61
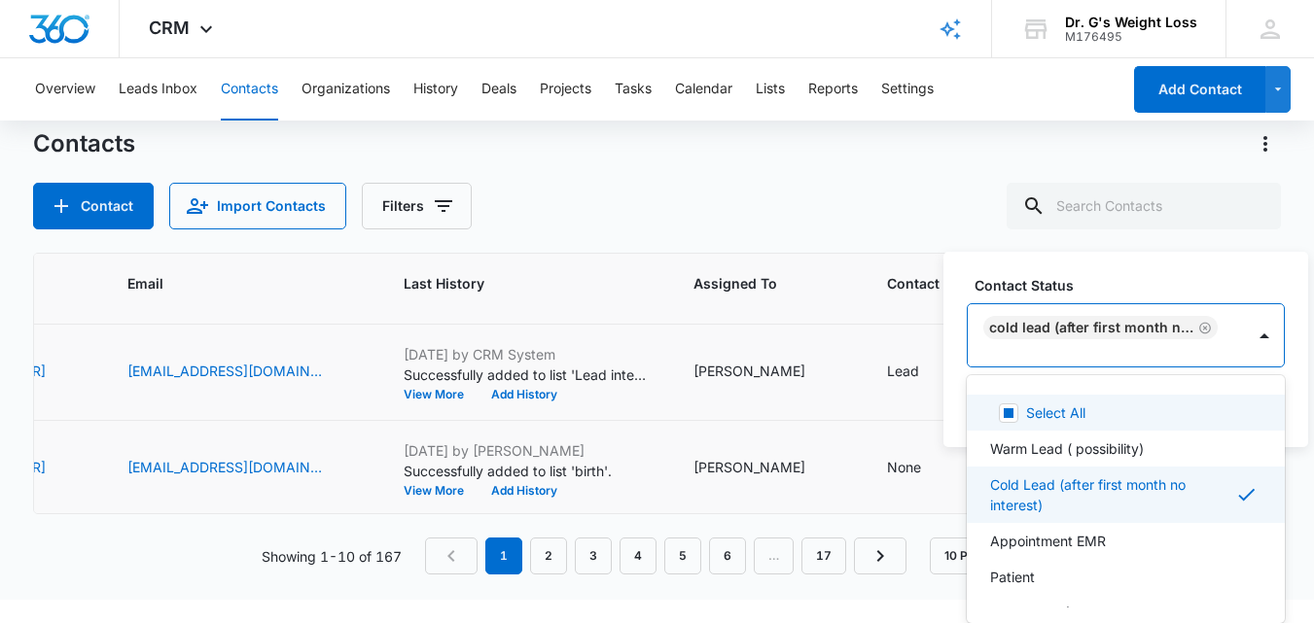
click at [1159, 346] on div "Cold Lead (after first month no interest)" at bounding box center [1106, 335] width 277 height 62
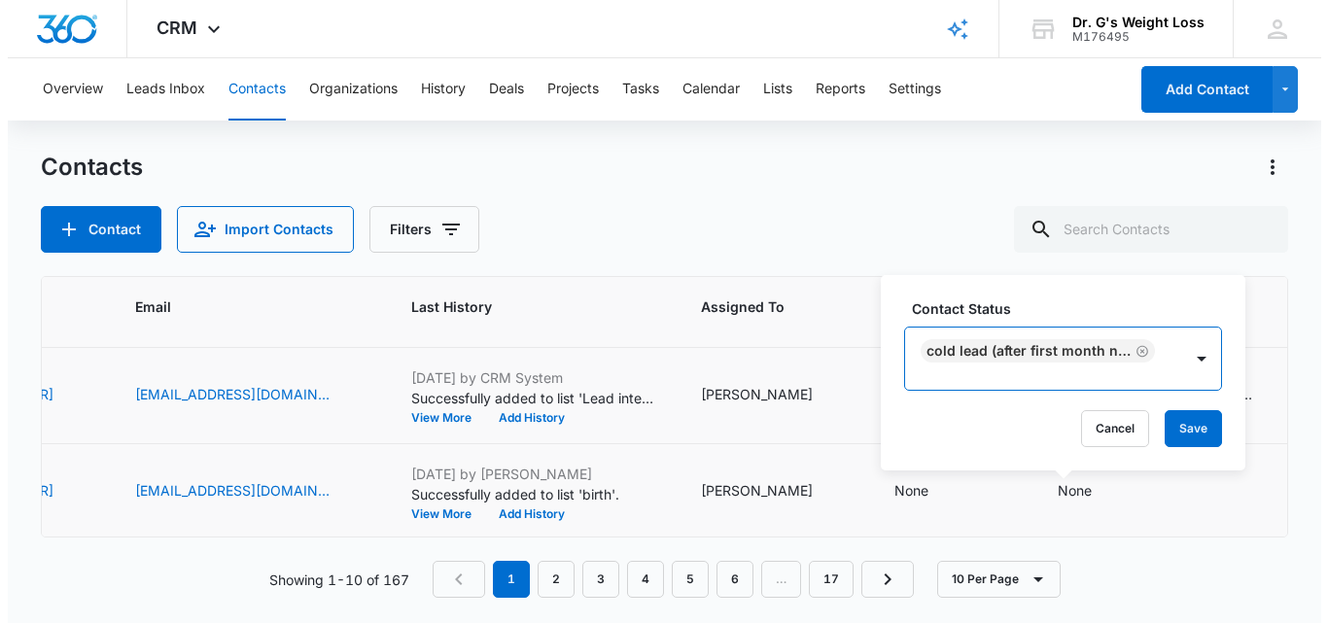
scroll to position [0, 0]
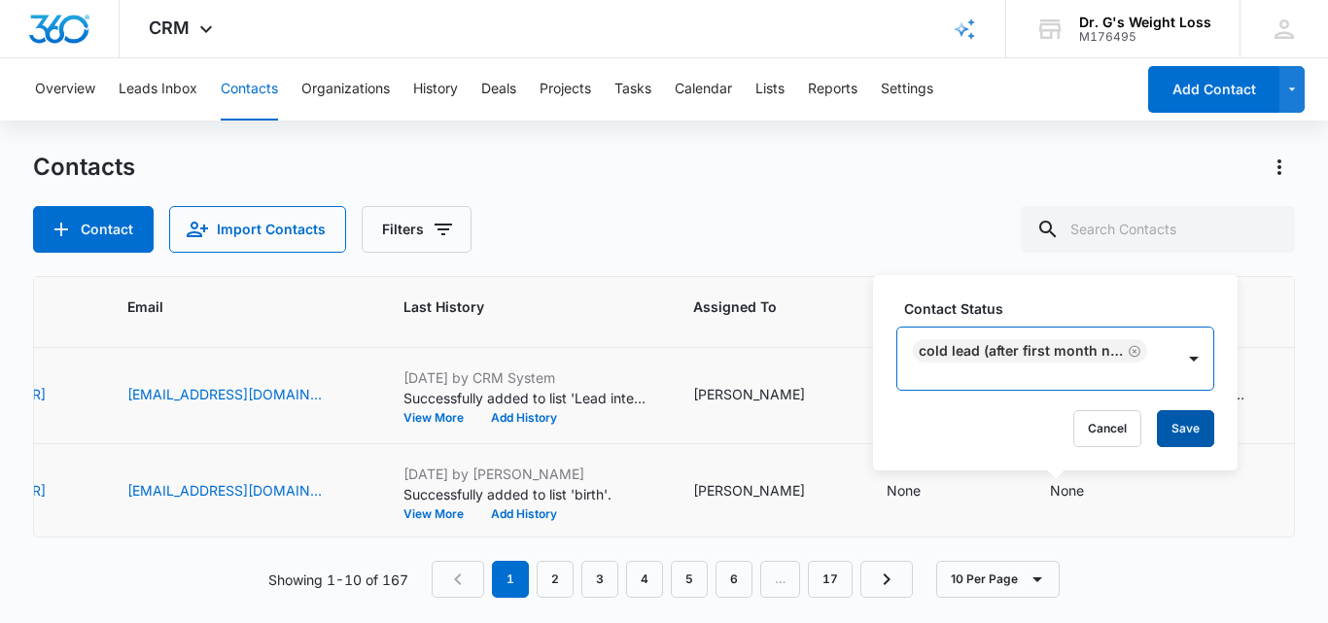
click at [1195, 417] on button "Save" at bounding box center [1185, 428] width 57 height 37
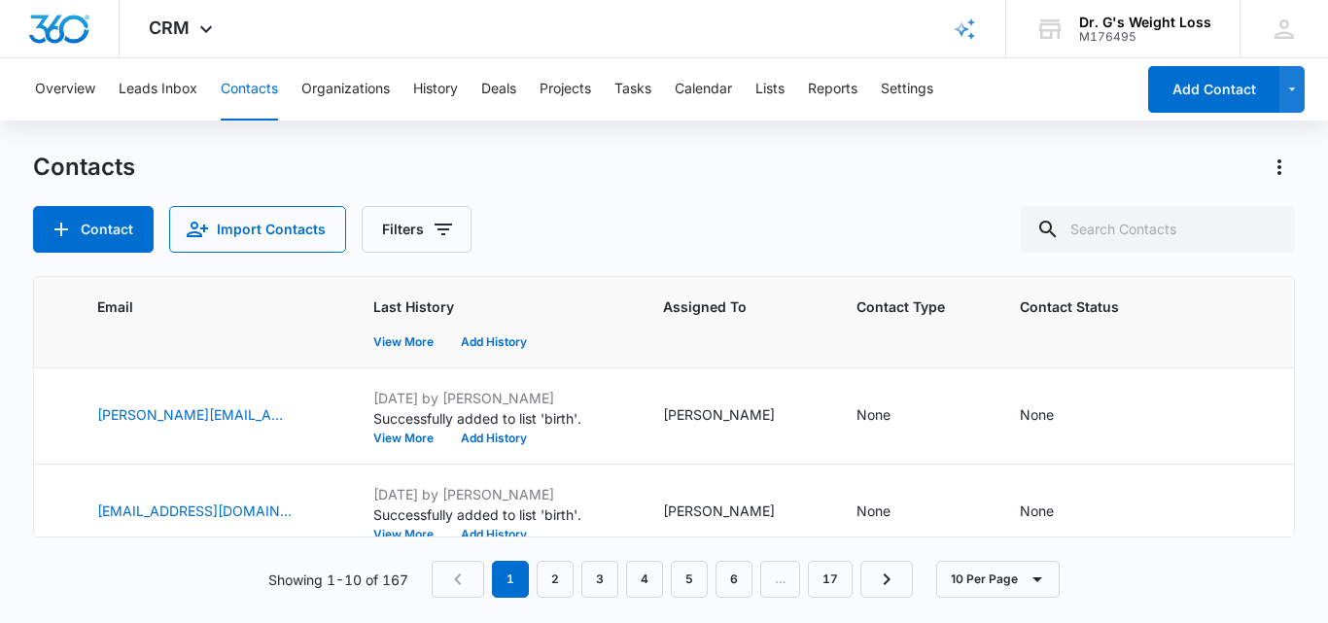
scroll to position [450, 660]
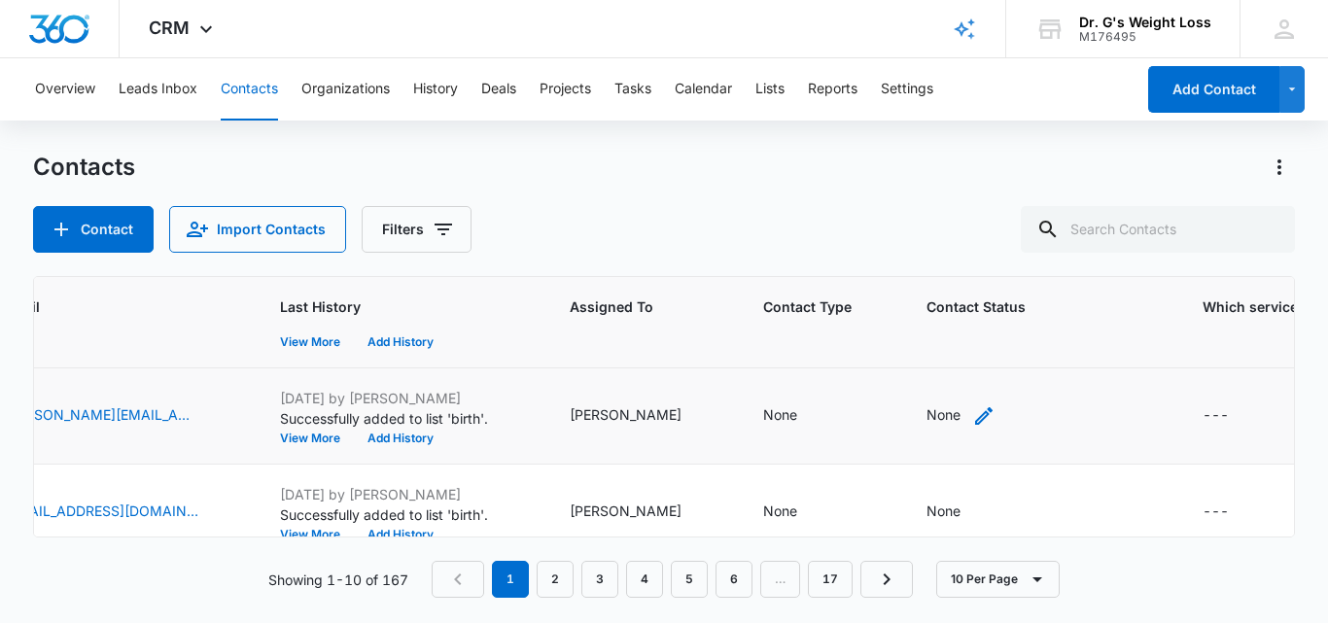
click at [973, 413] on icon "Contact Status - None - Select to Edit Field" at bounding box center [984, 416] width 23 height 23
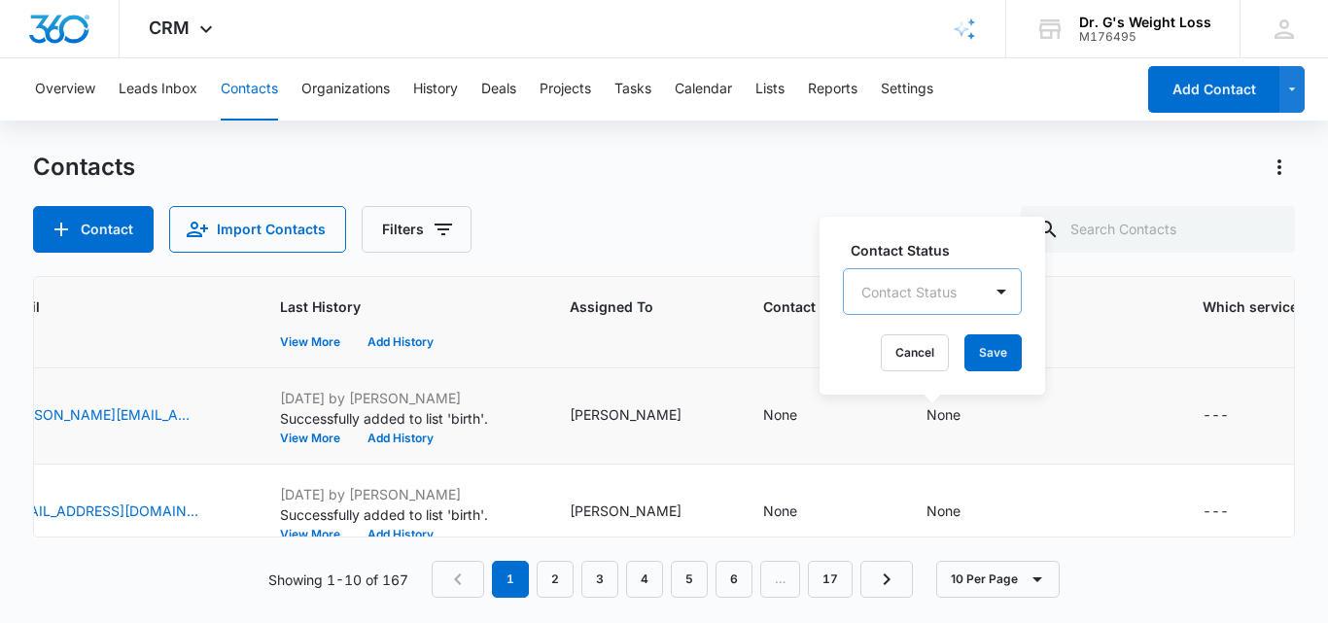
click at [931, 301] on div at bounding box center [909, 292] width 95 height 24
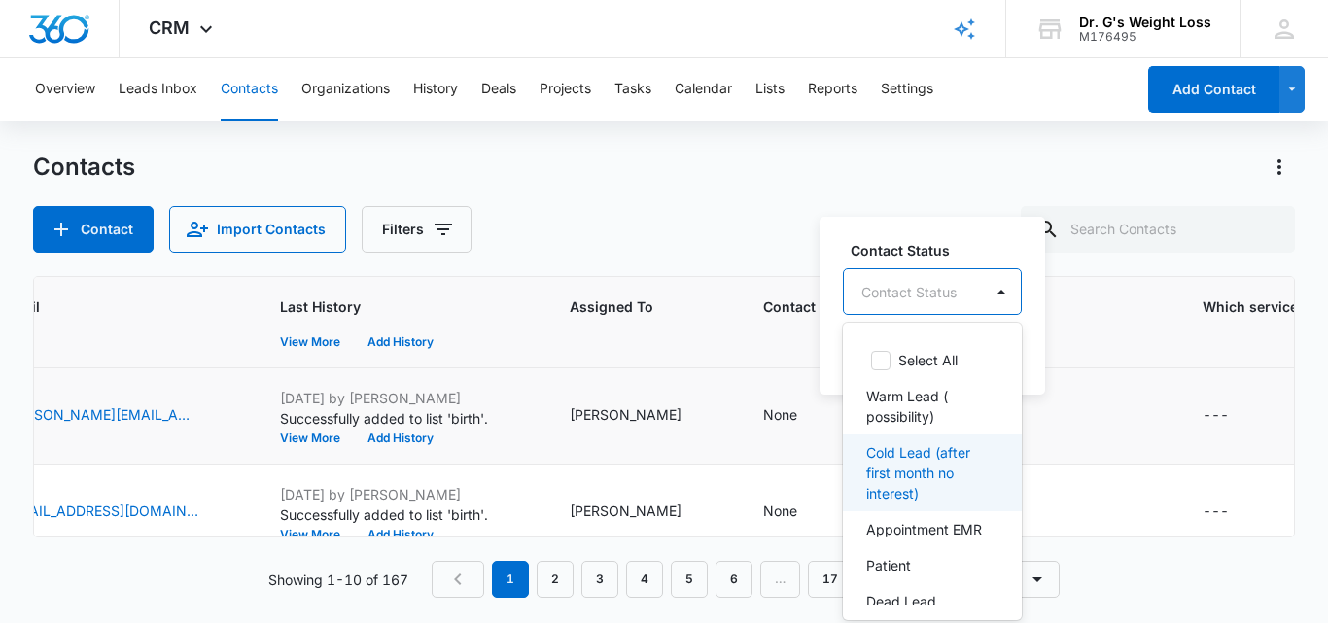
click at [927, 467] on p "Cold Lead (after first month no interest)" at bounding box center [931, 472] width 128 height 61
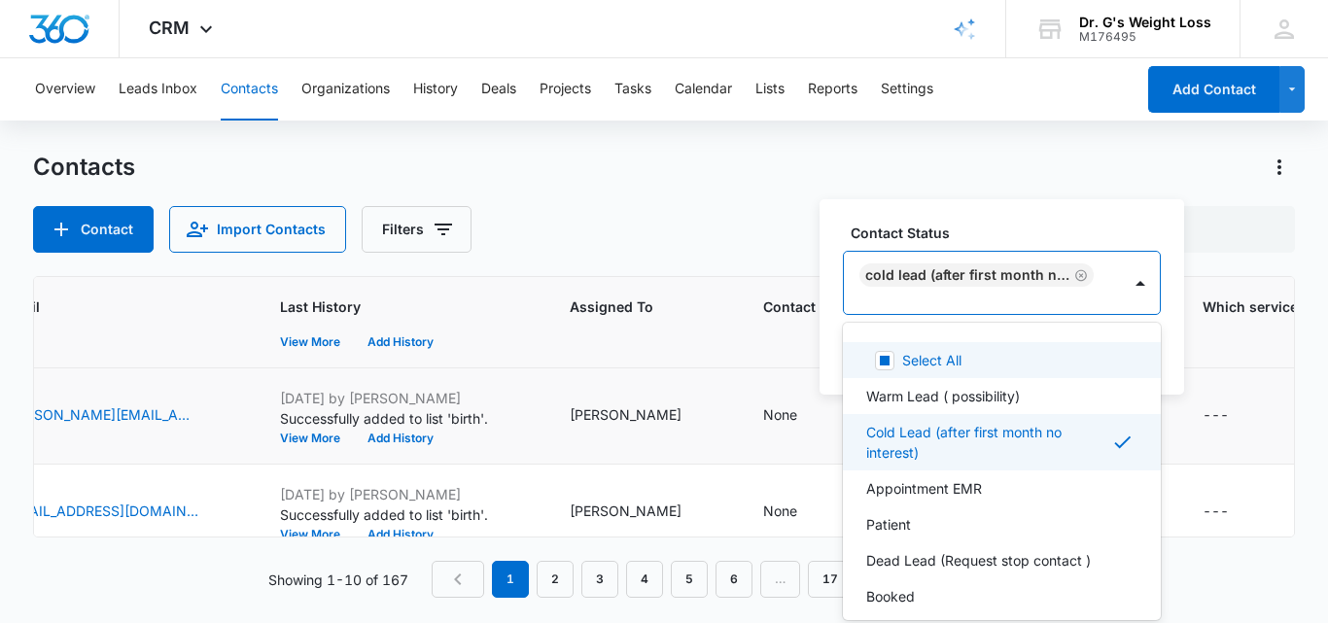
click at [1043, 301] on div at bounding box center [979, 305] width 234 height 24
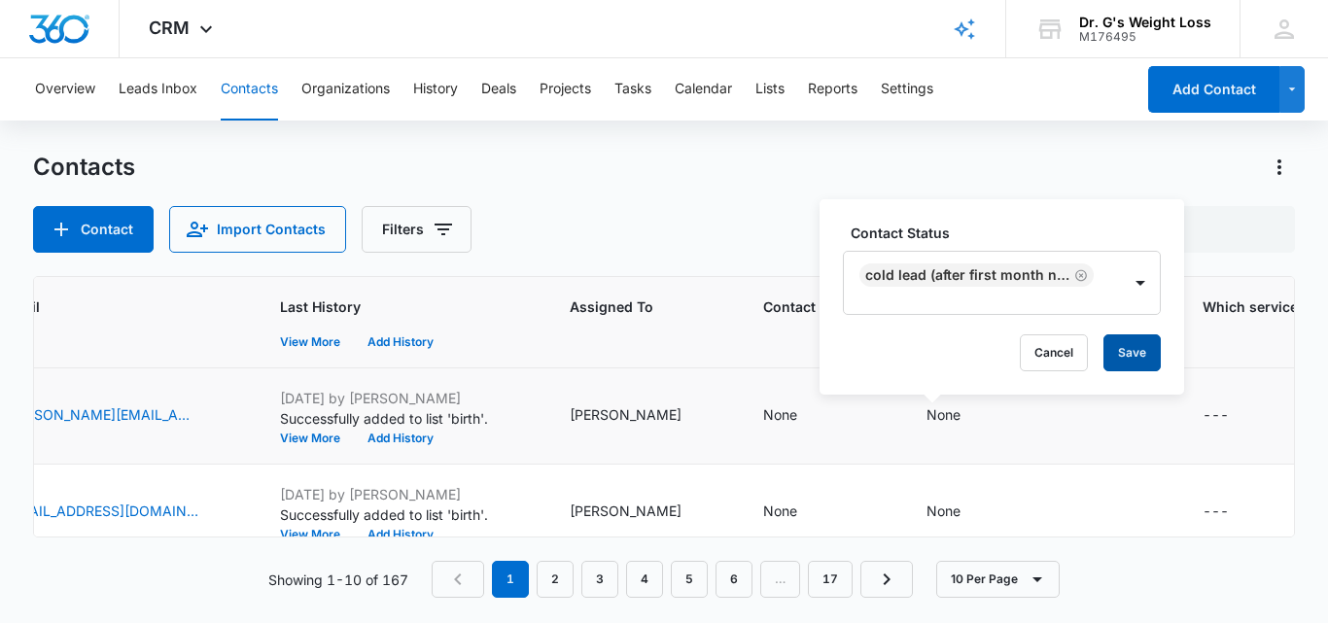
click at [1121, 348] on button "Save" at bounding box center [1132, 353] width 57 height 37
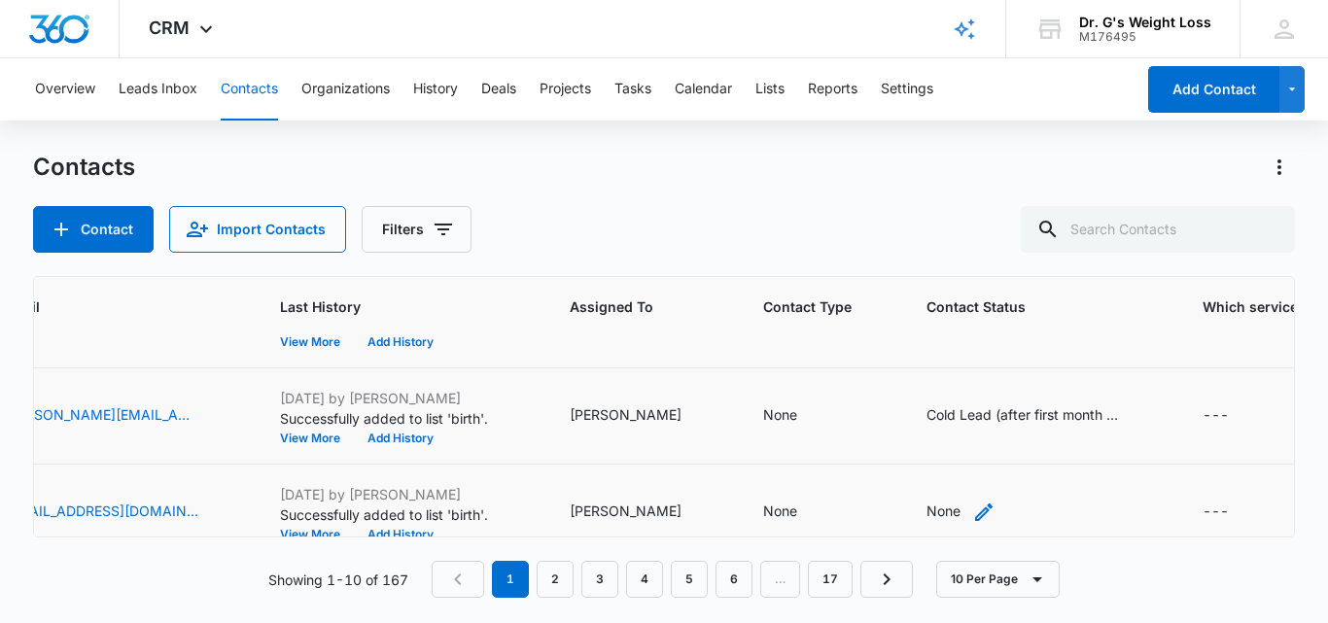
click at [973, 502] on icon "Contact Status - None - Select to Edit Field" at bounding box center [984, 512] width 23 height 23
click at [938, 387] on div "Contact Status" at bounding box center [932, 388] width 179 height 47
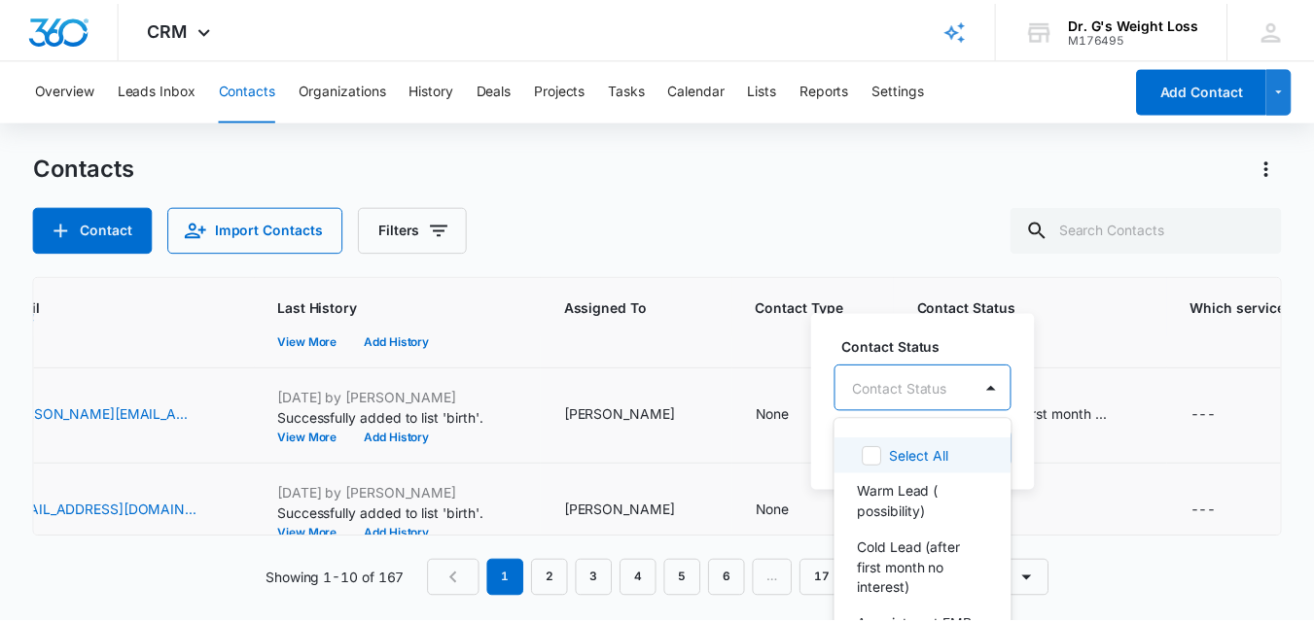
scroll to position [23, 0]
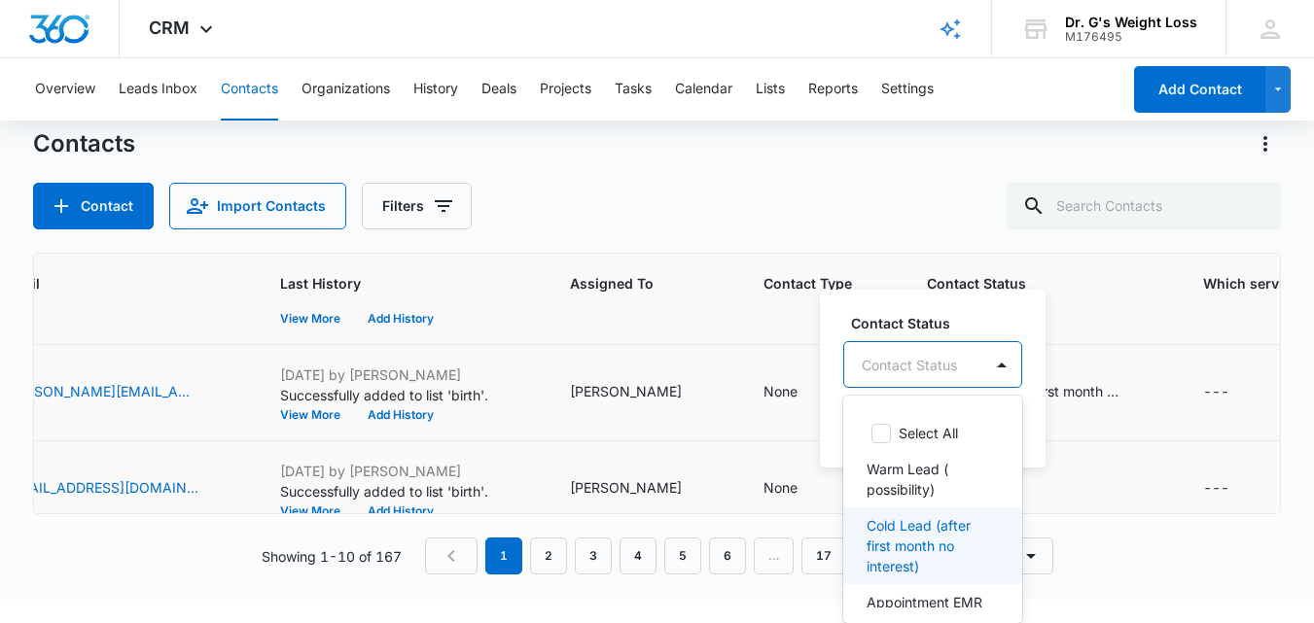
click at [918, 547] on p "Cold Lead (after first month no interest)" at bounding box center [931, 545] width 128 height 61
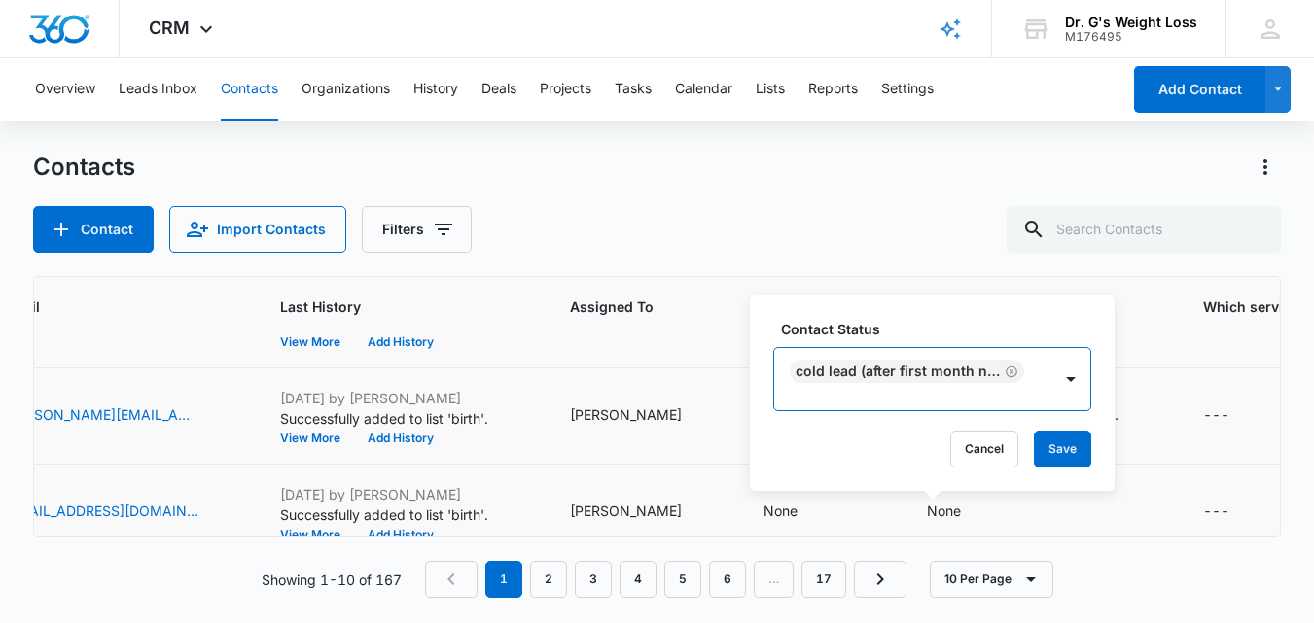
click at [966, 369] on div "Cold Lead (after first month no interest)" at bounding box center [912, 379] width 277 height 62
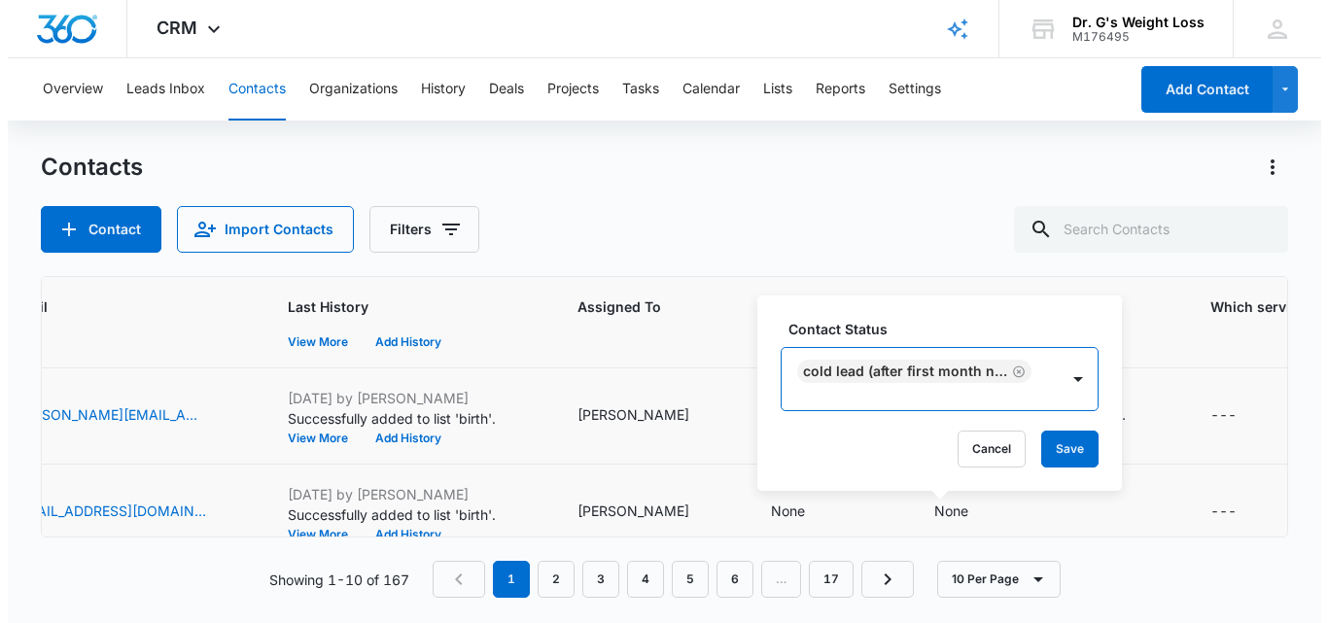
scroll to position [0, 0]
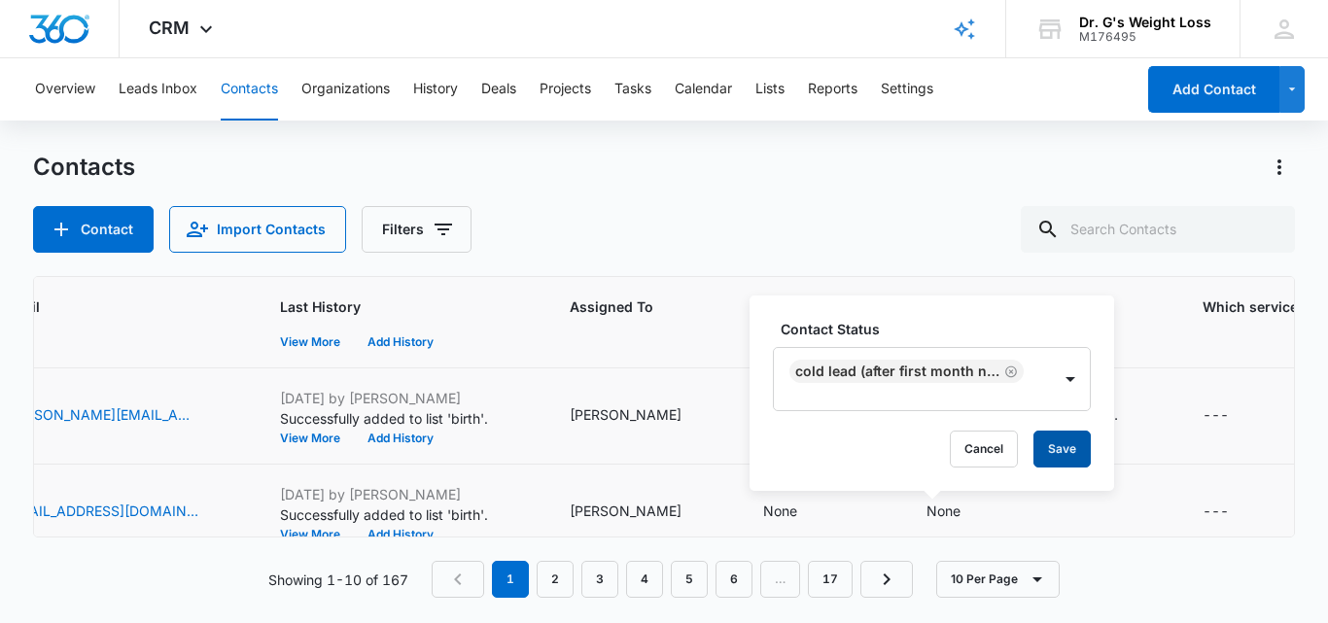
click at [1065, 461] on button "Save" at bounding box center [1062, 449] width 57 height 37
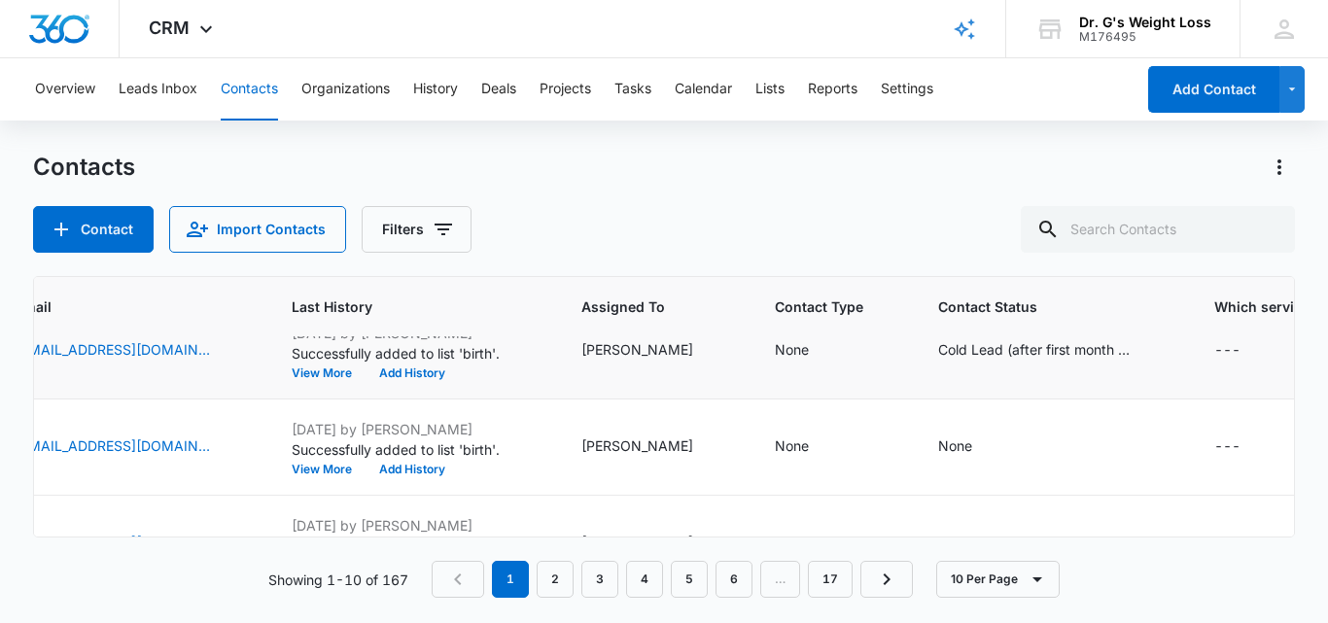
scroll to position [612, 701]
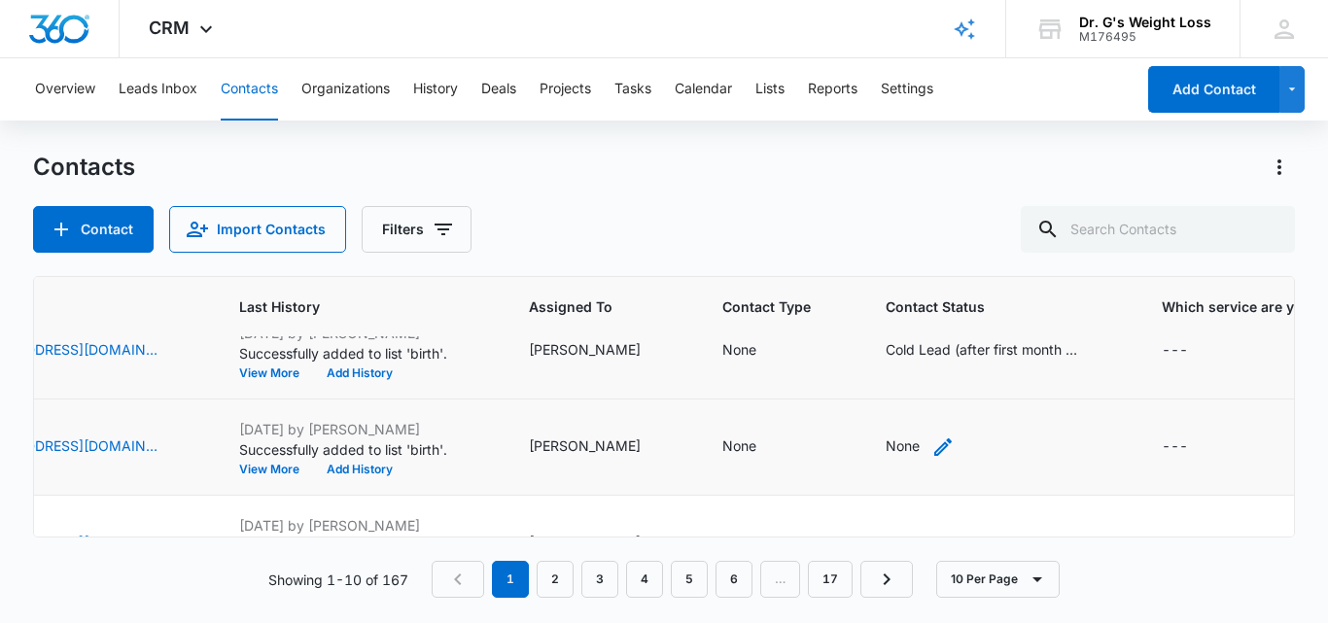
click at [892, 446] on div "None" at bounding box center [920, 447] width 69 height 23
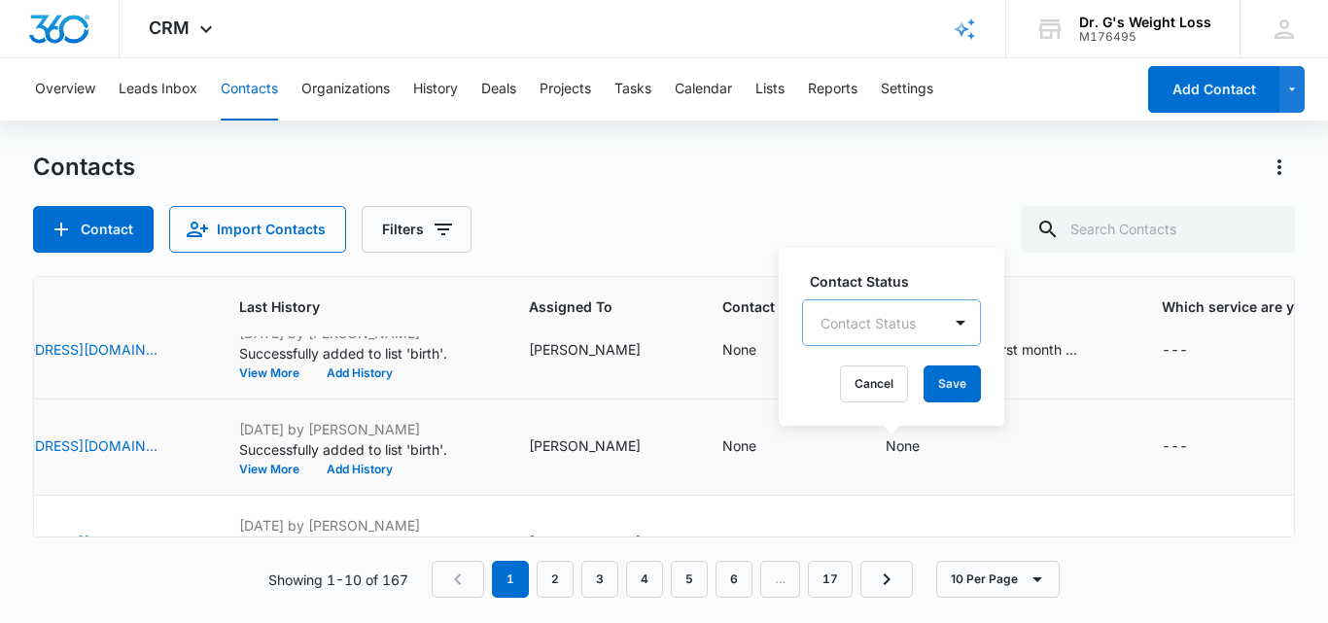
click at [904, 315] on div at bounding box center [868, 323] width 95 height 24
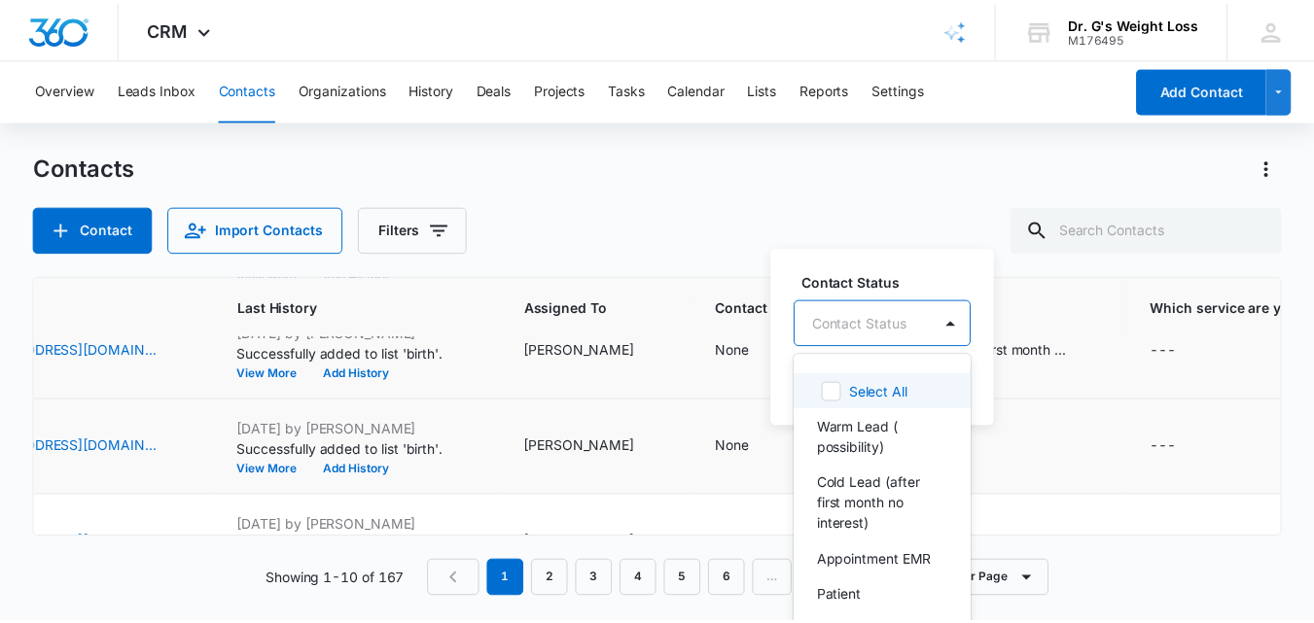
scroll to position [23, 0]
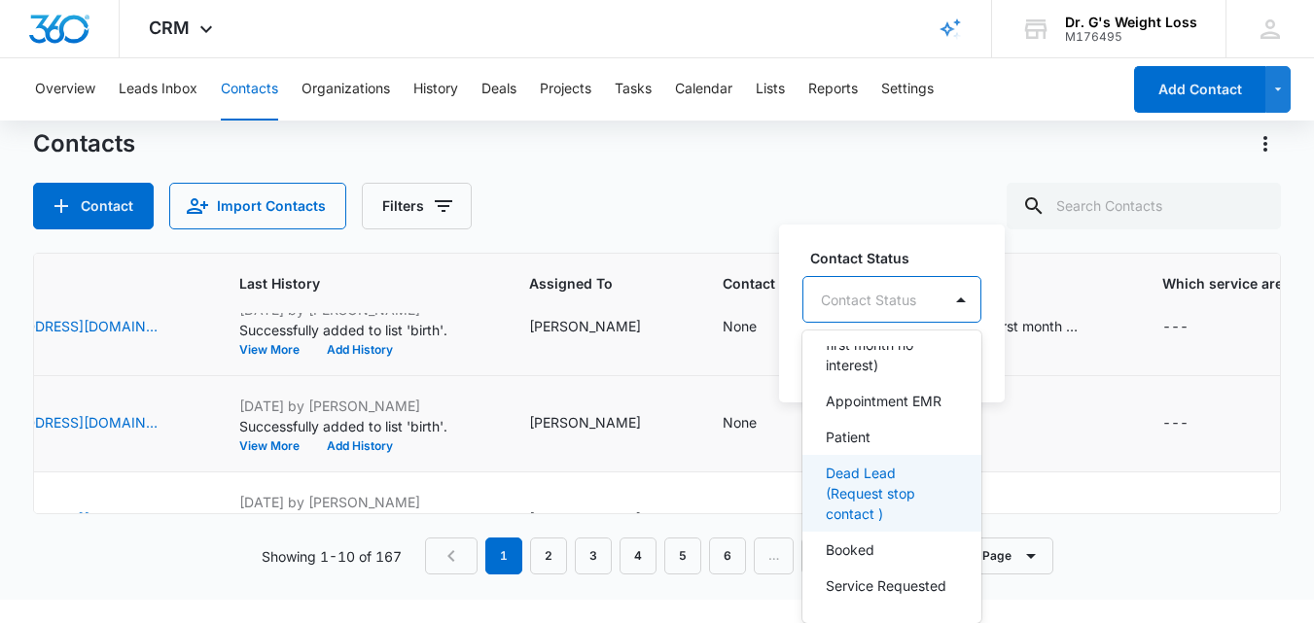
click at [861, 488] on p "Dead Lead (Request stop contact )" at bounding box center [890, 493] width 128 height 61
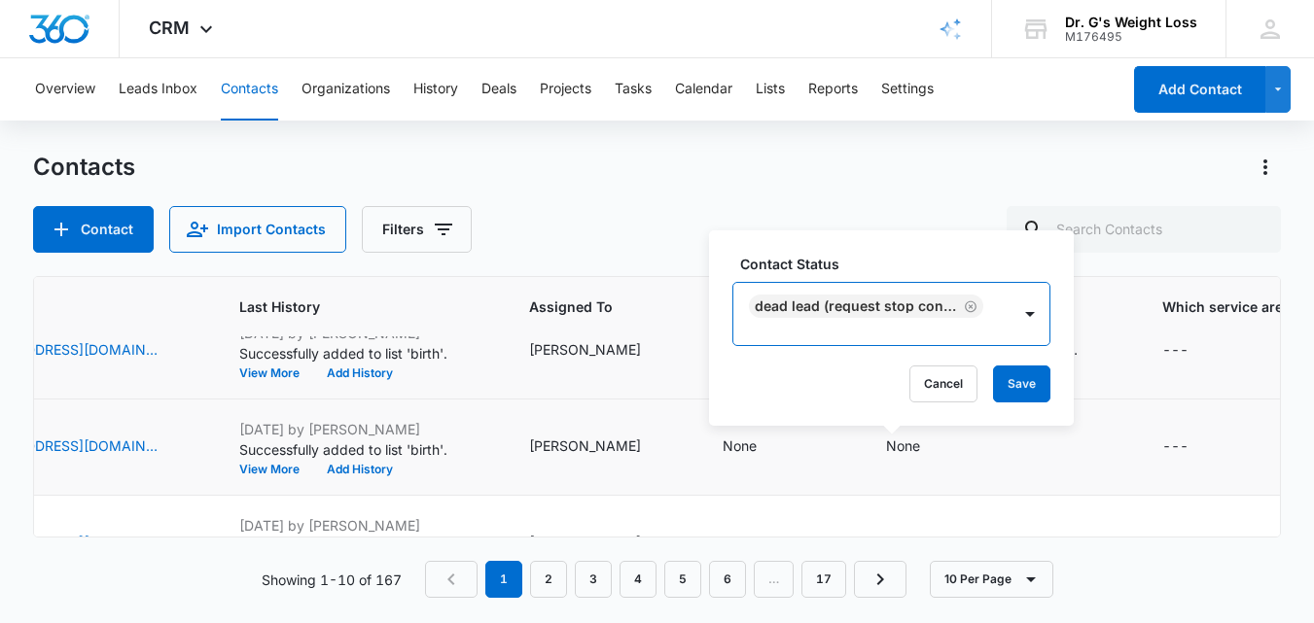
click at [920, 311] on div "Dead Lead (Request stop contact )" at bounding box center [871, 314] width 277 height 62
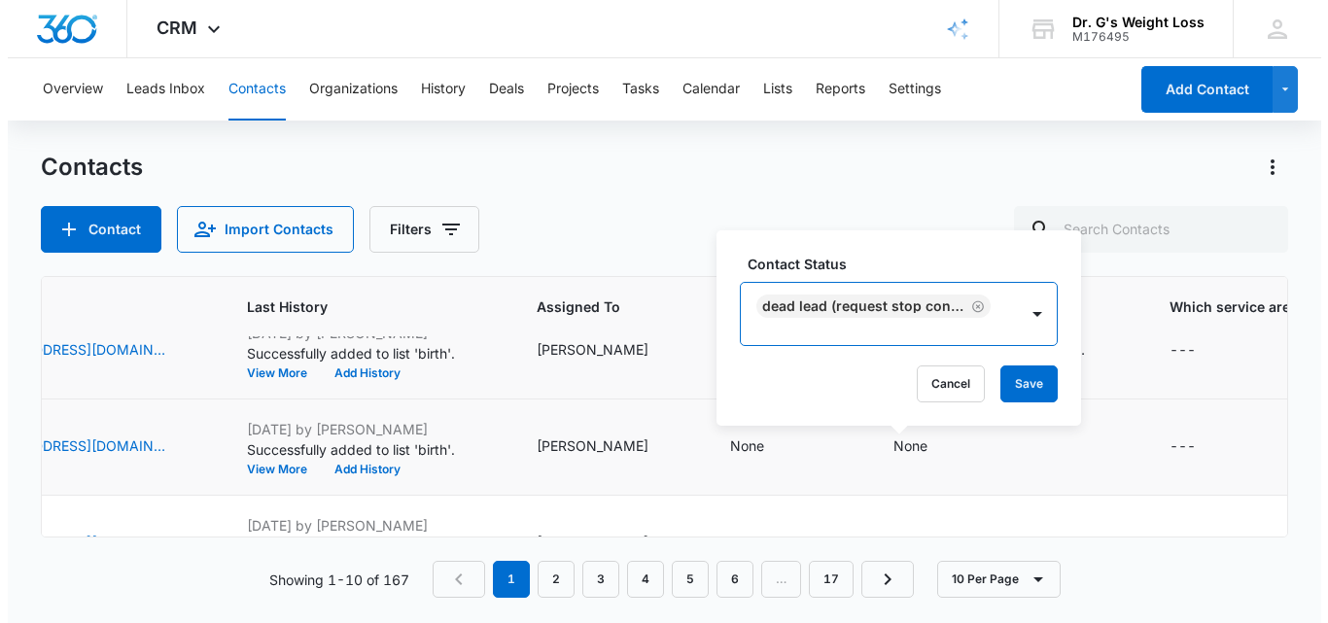
scroll to position [0, 0]
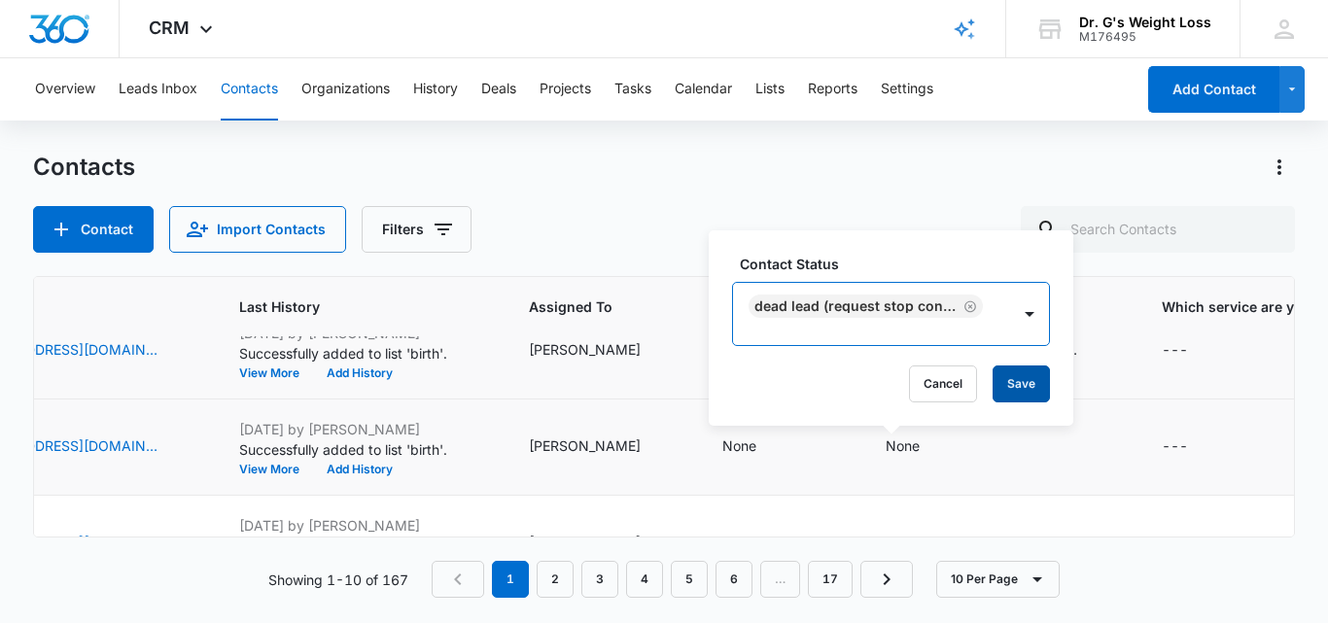
click at [1016, 381] on button "Save" at bounding box center [1021, 384] width 57 height 37
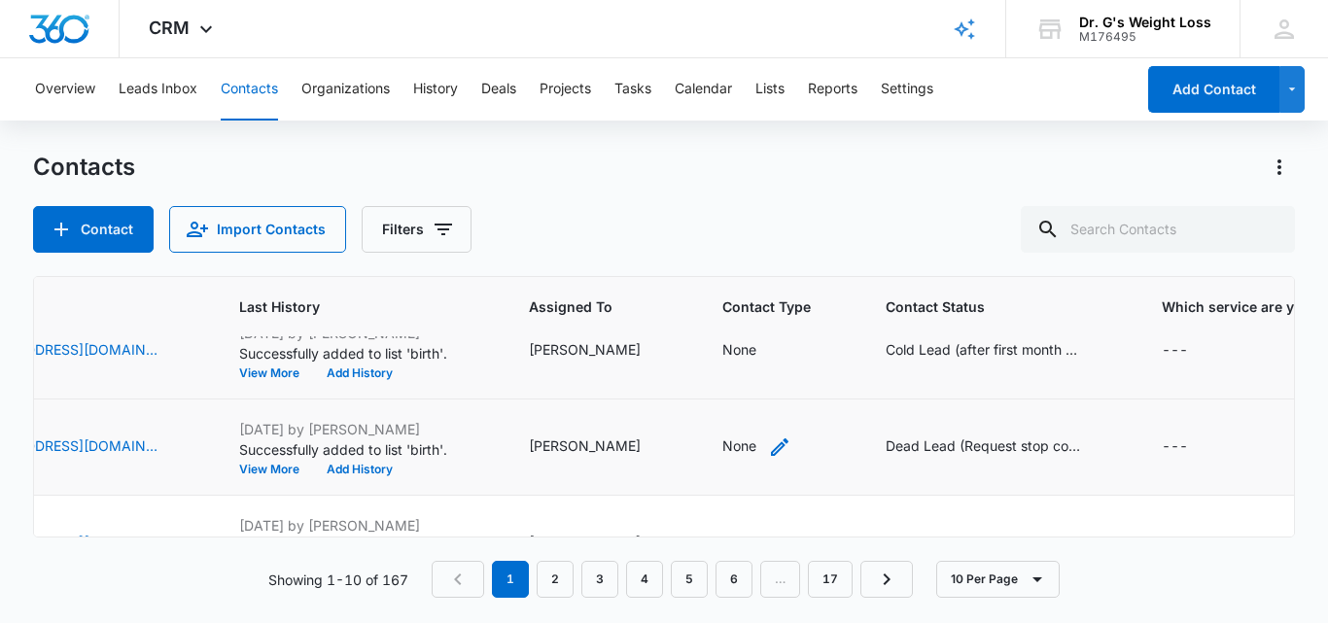
click at [723, 446] on div "None" at bounding box center [740, 446] width 34 height 20
click at [711, 314] on div at bounding box center [705, 323] width 87 height 24
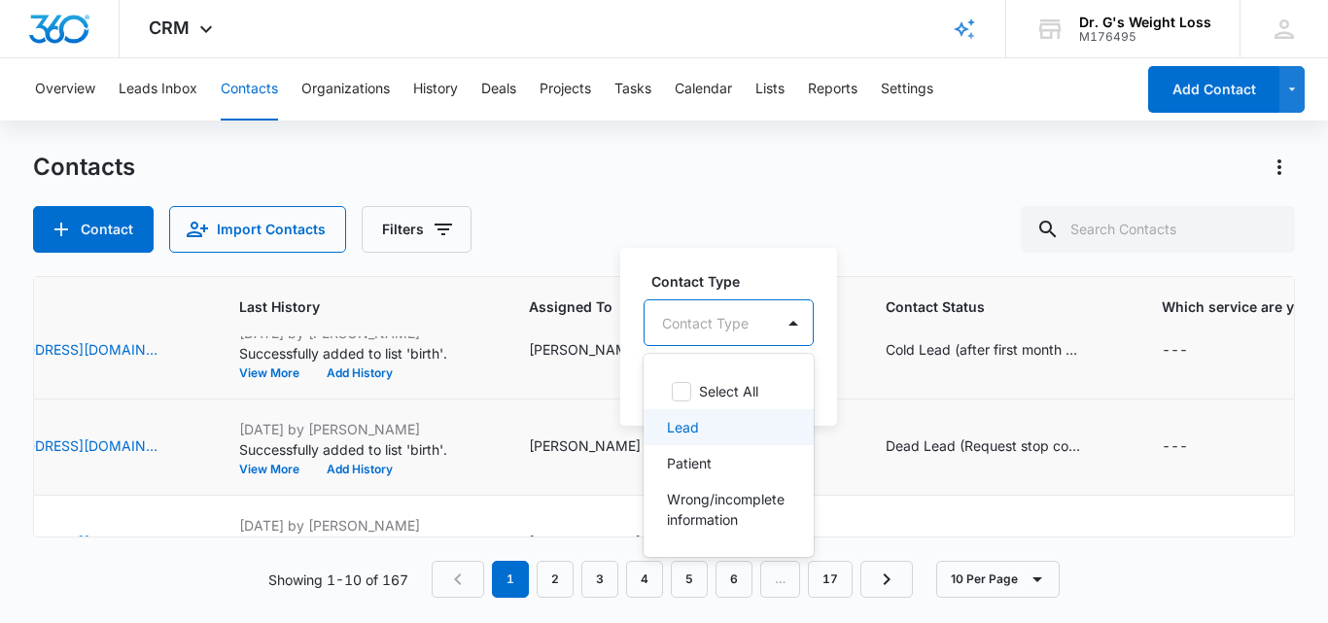
click at [698, 425] on p "Lead" at bounding box center [683, 427] width 32 height 20
click at [733, 317] on div "Lead" at bounding box center [699, 322] width 108 height 47
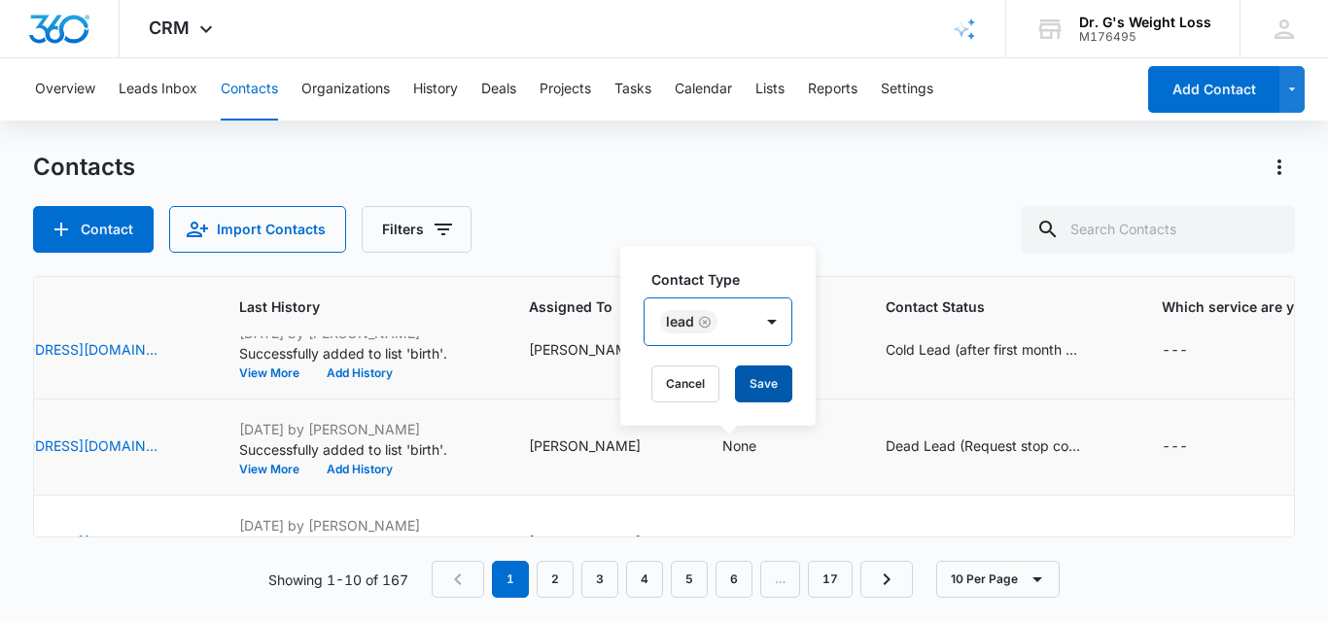
click at [772, 377] on button "Save" at bounding box center [763, 384] width 57 height 37
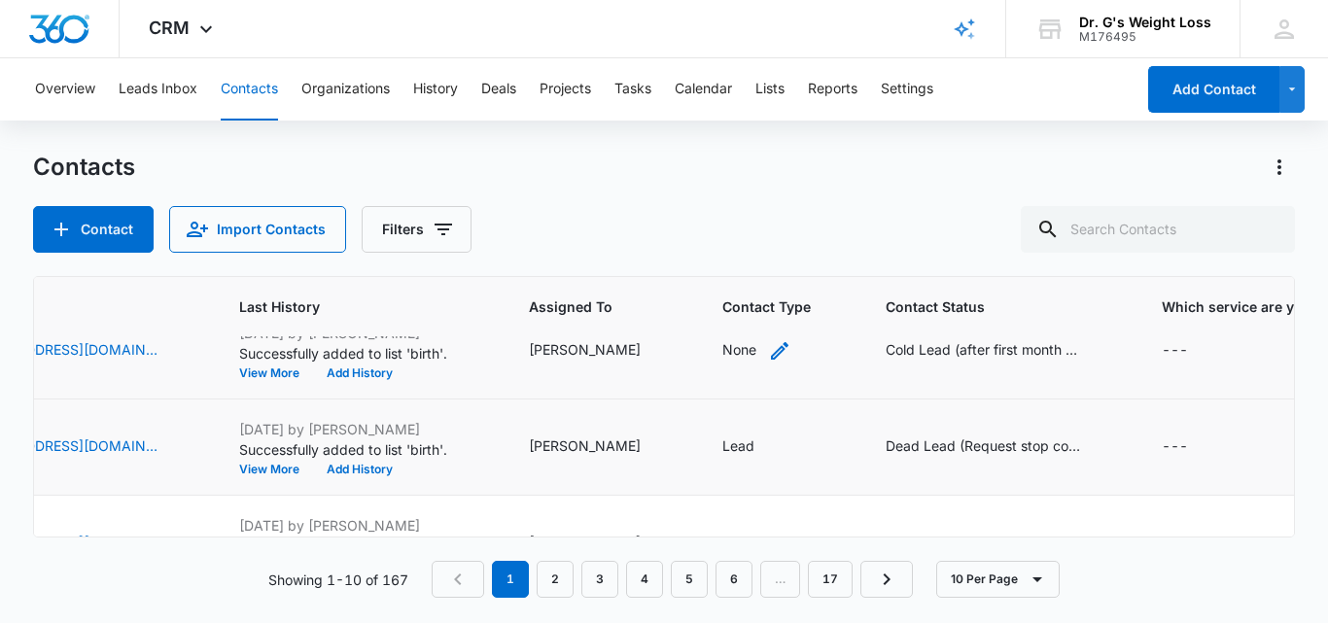
click at [768, 349] on icon "Contact Type - None - Select to Edit Field" at bounding box center [779, 350] width 23 height 23
click at [729, 230] on div at bounding box center [705, 227] width 87 height 24
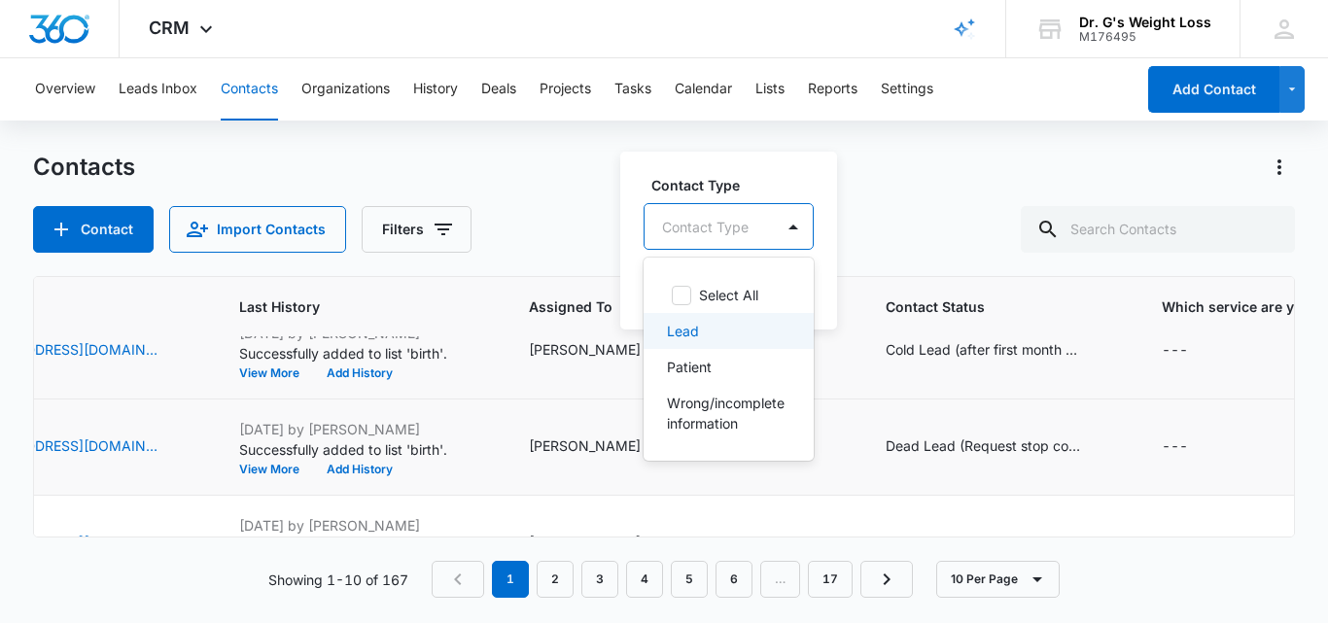
click at [700, 329] on div "Lead" at bounding box center [727, 331] width 120 height 20
click at [743, 225] on div "Lead" at bounding box center [699, 225] width 108 height 47
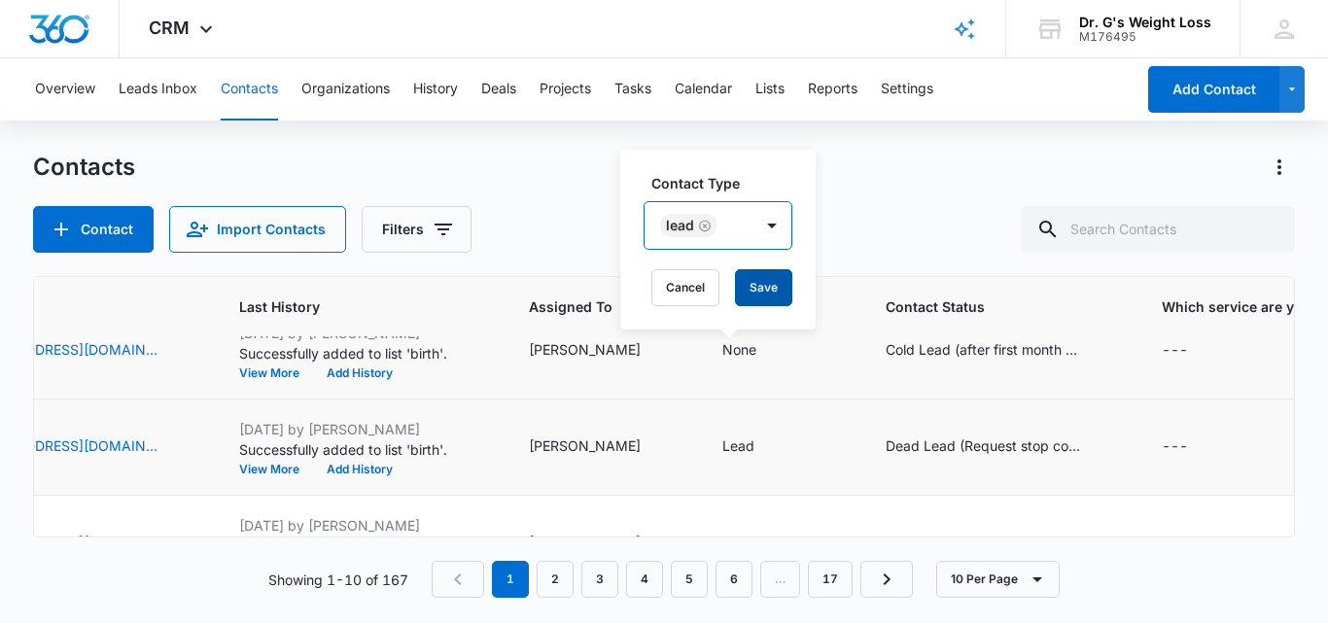
click at [775, 287] on button "Save" at bounding box center [763, 287] width 57 height 37
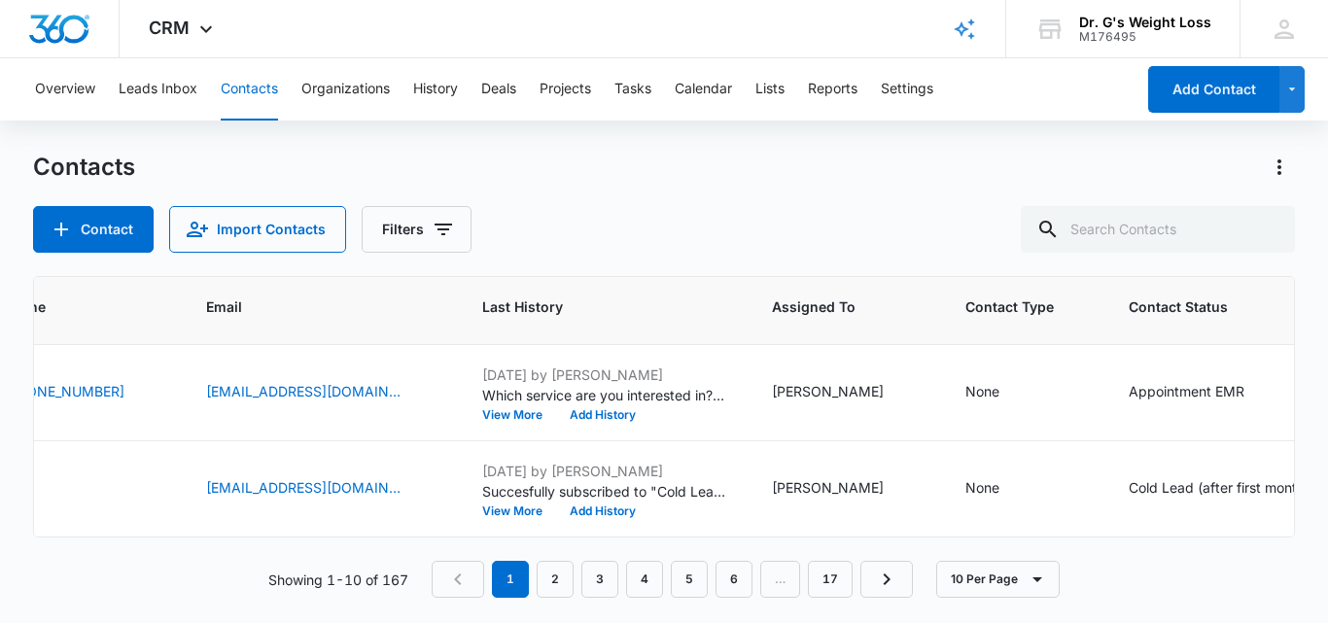
scroll to position [767, 517]
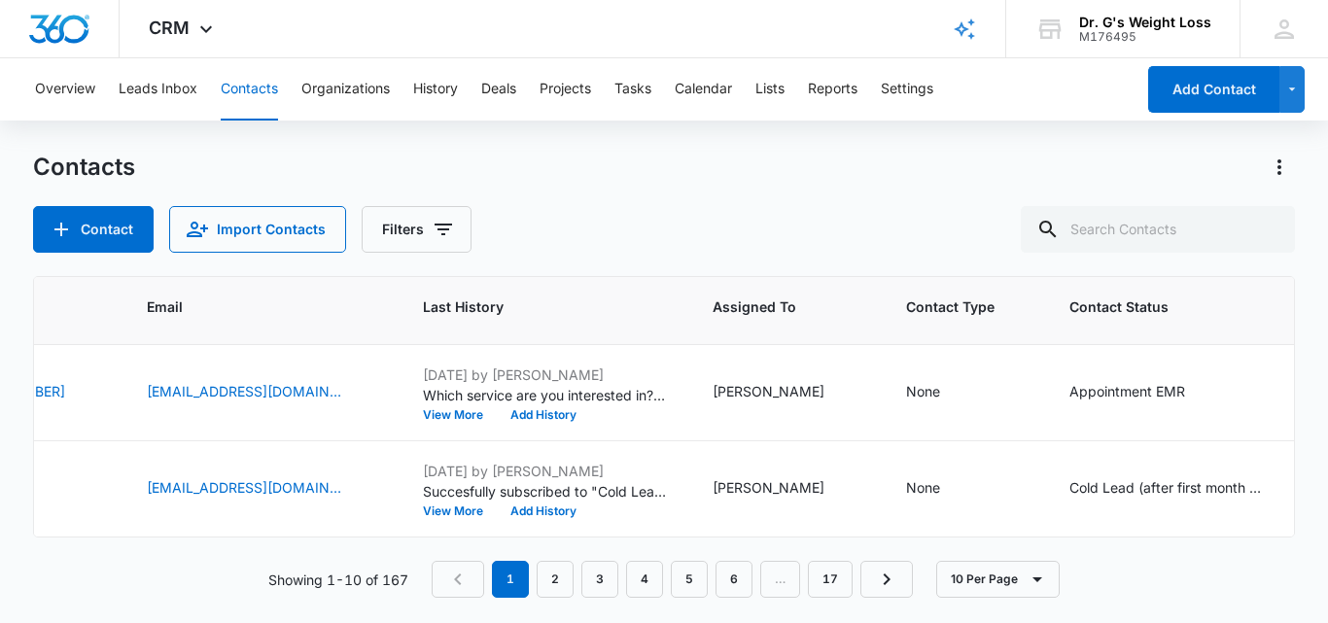
click at [624, 569] on nav "1 2 3 4 5 6 … 17" at bounding box center [672, 579] width 481 height 37
click at [920, 391] on div "None" at bounding box center [940, 392] width 69 height 23
click at [910, 263] on div at bounding box center [889, 264] width 87 height 24
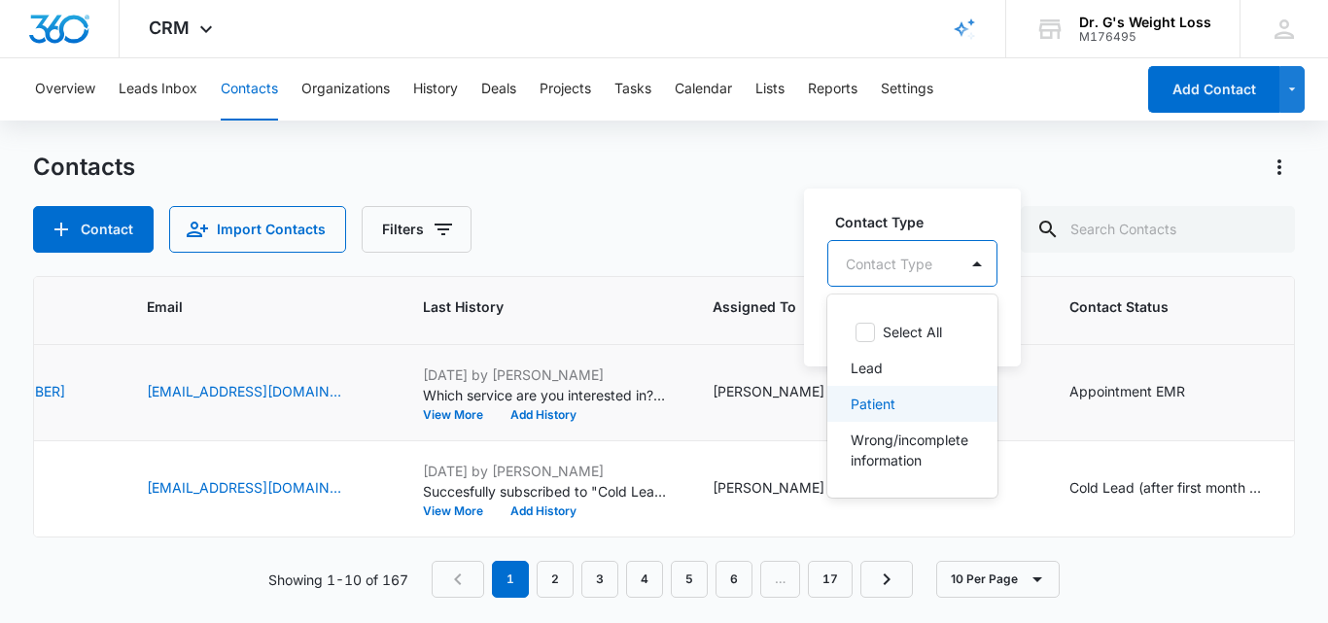
click at [886, 410] on p "Patient" at bounding box center [873, 404] width 45 height 20
click at [922, 260] on div "Patient" at bounding box center [892, 262] width 126 height 47
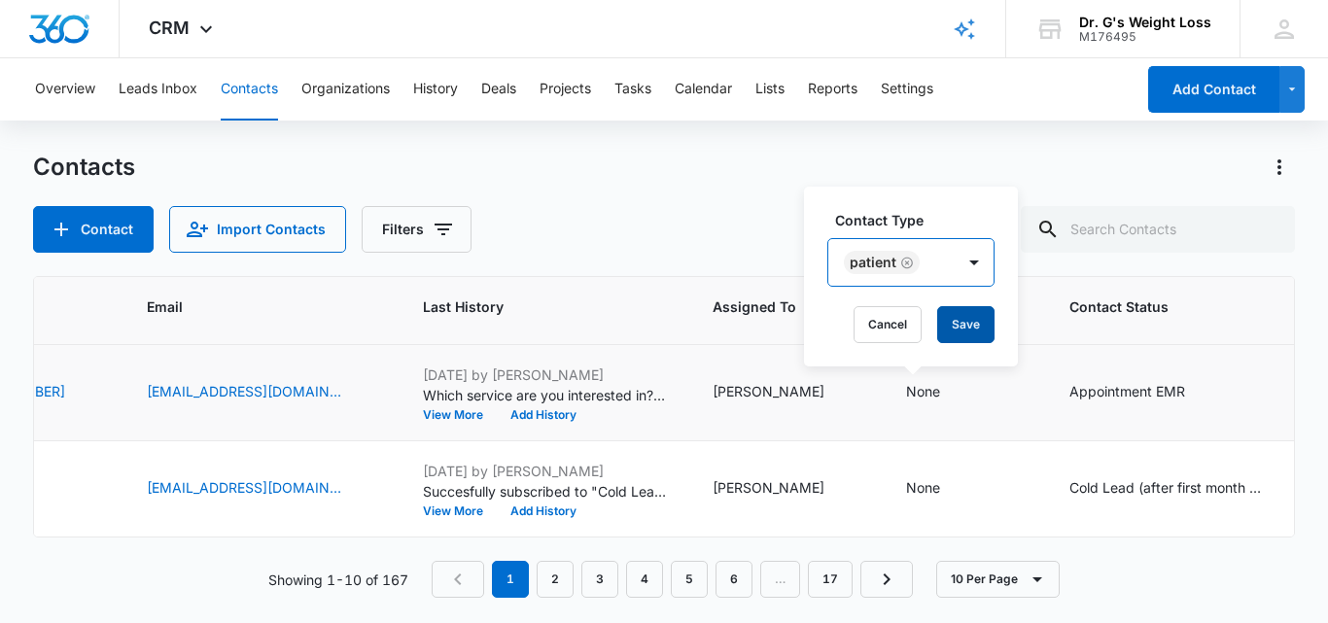
click at [955, 327] on button "Save" at bounding box center [966, 324] width 57 height 37
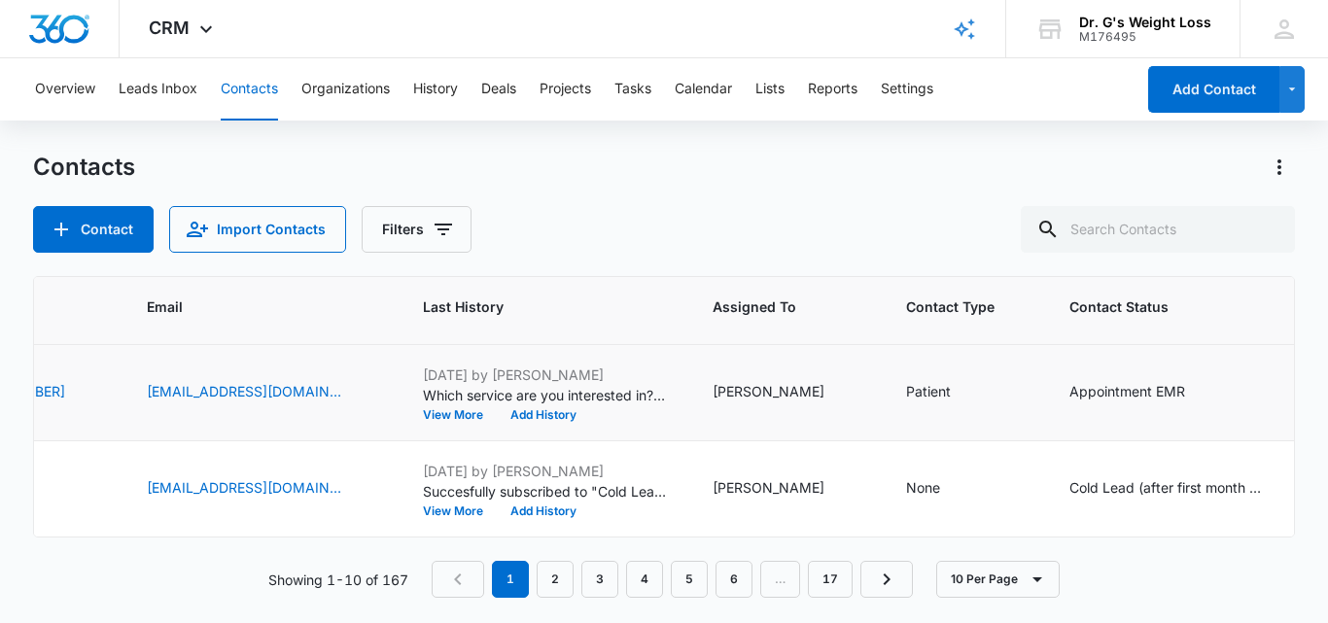
click at [1087, 405] on td "Appointment EMR" at bounding box center [1184, 393] width 276 height 96
click at [1117, 381] on div "Appointment EMR" at bounding box center [1128, 391] width 116 height 20
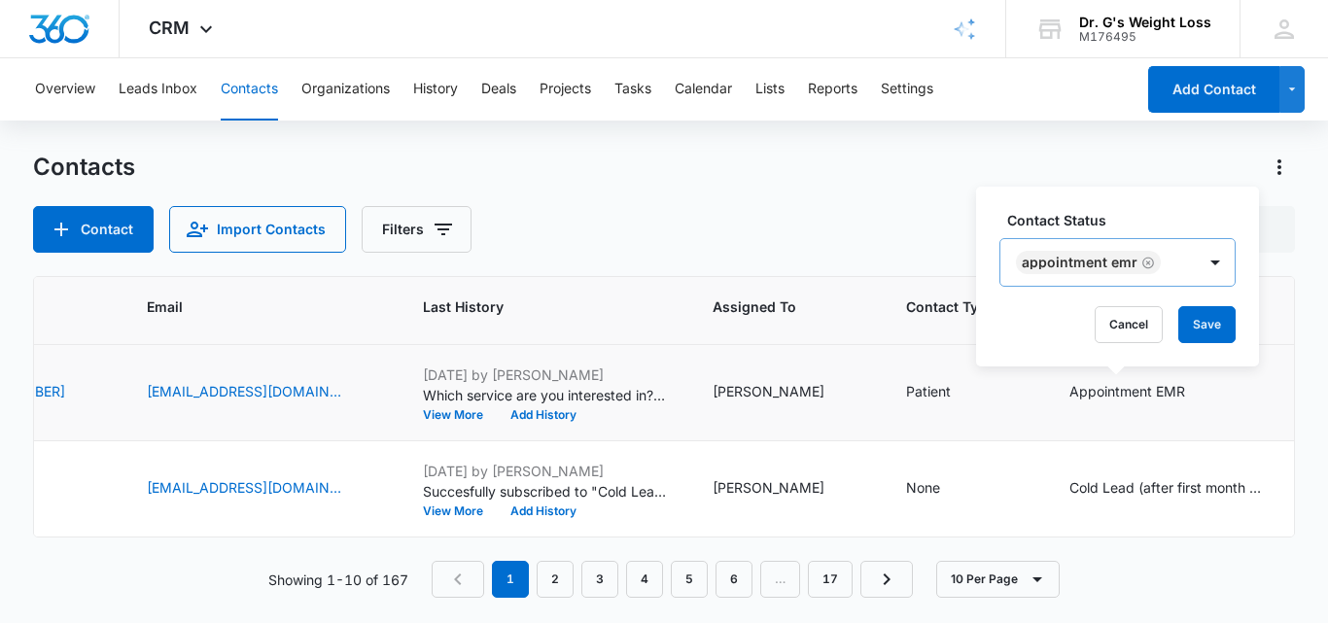
click at [1176, 256] on div "Appointment EMR" at bounding box center [1098, 262] width 195 height 47
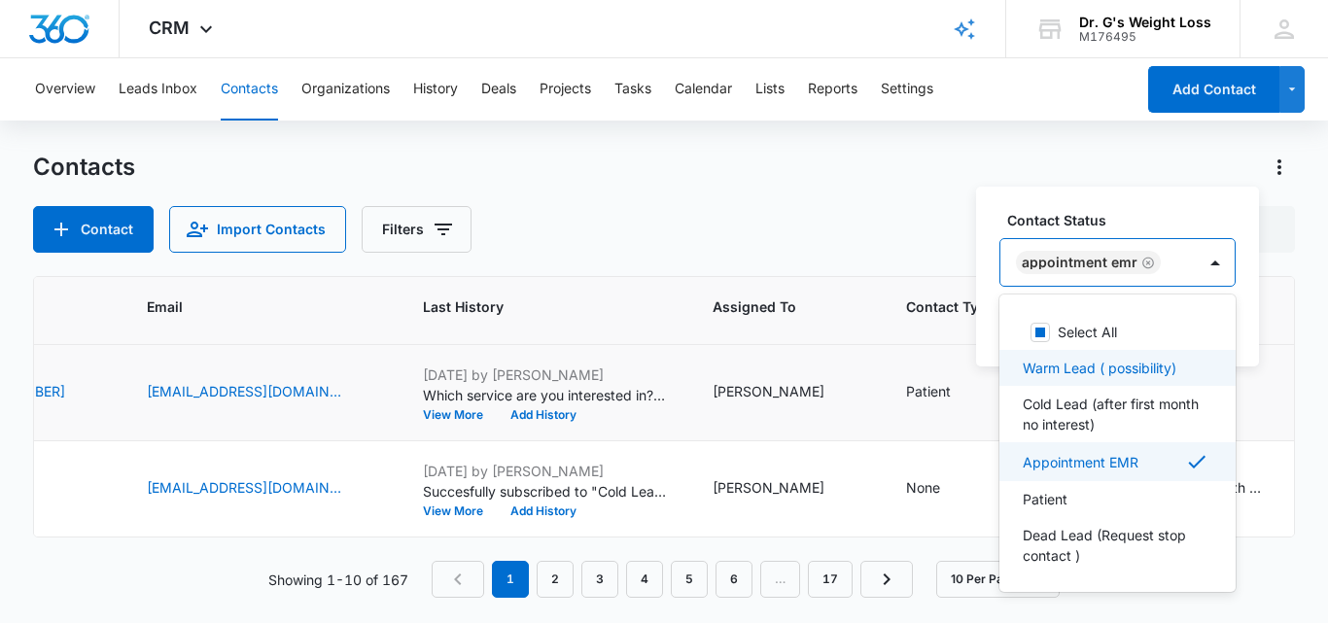
click at [1113, 366] on p "Warm Lead ( possibility)" at bounding box center [1100, 368] width 154 height 20
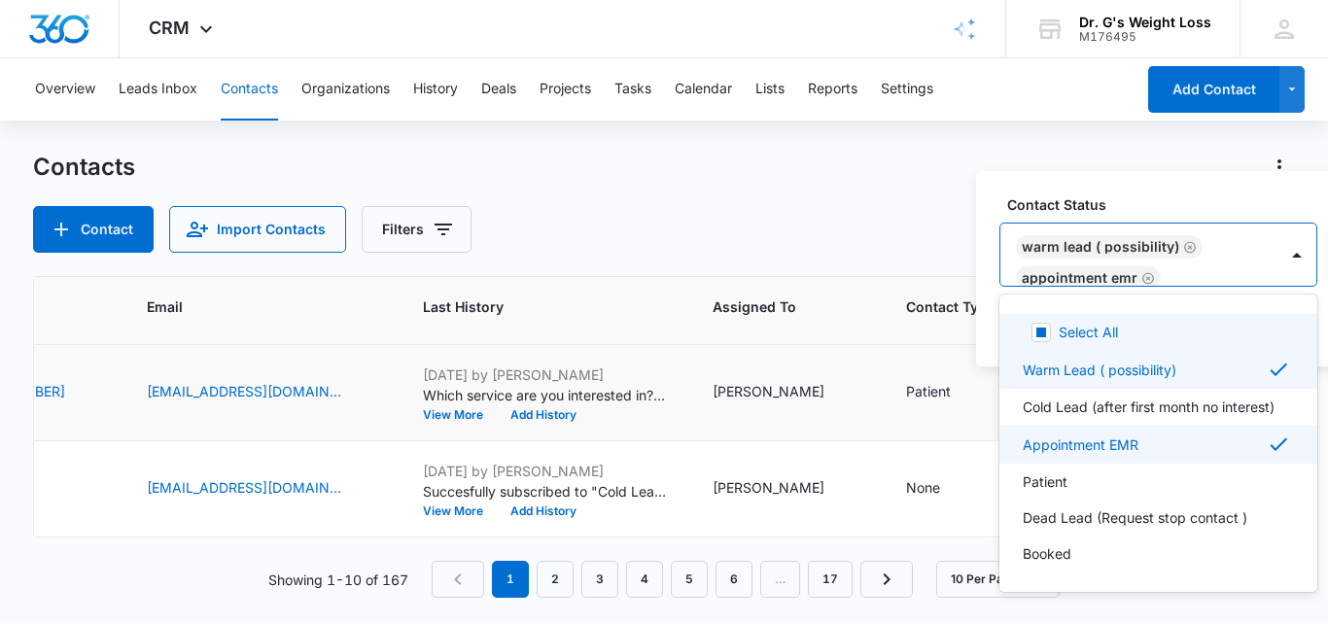
click at [1185, 245] on icon "Remove Warm Lead ( possibility)" at bounding box center [1191, 247] width 14 height 15
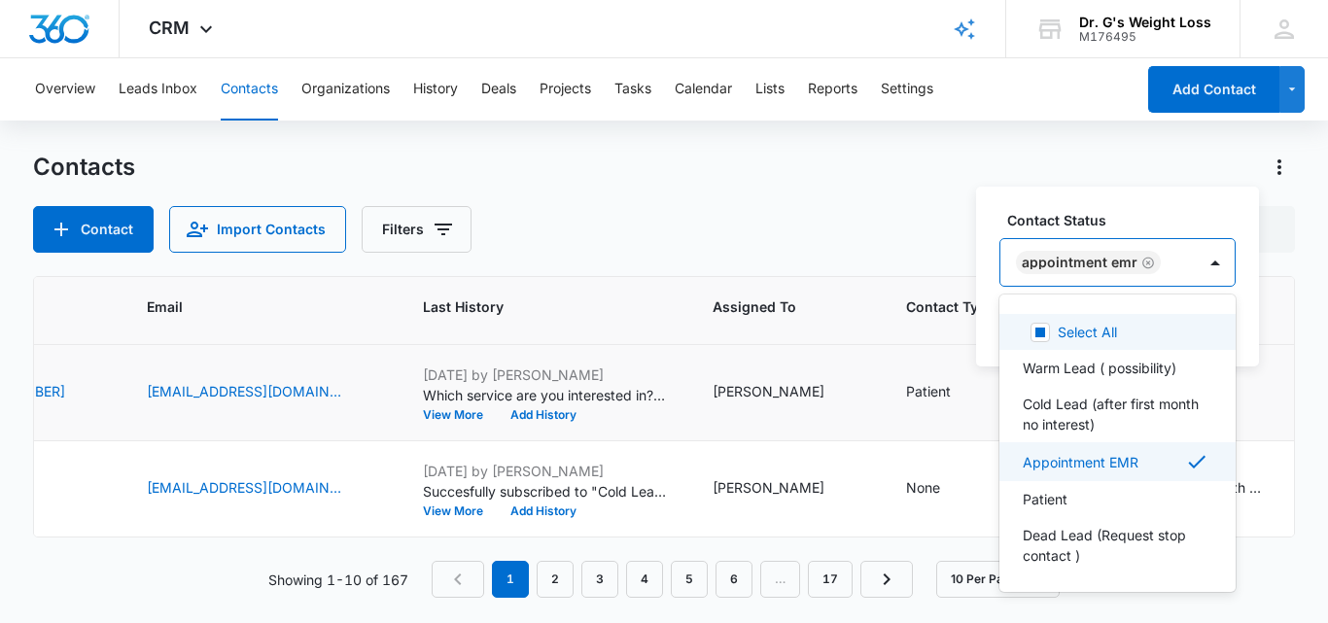
click at [1178, 265] on div "Appointment EMR" at bounding box center [1098, 262] width 195 height 47
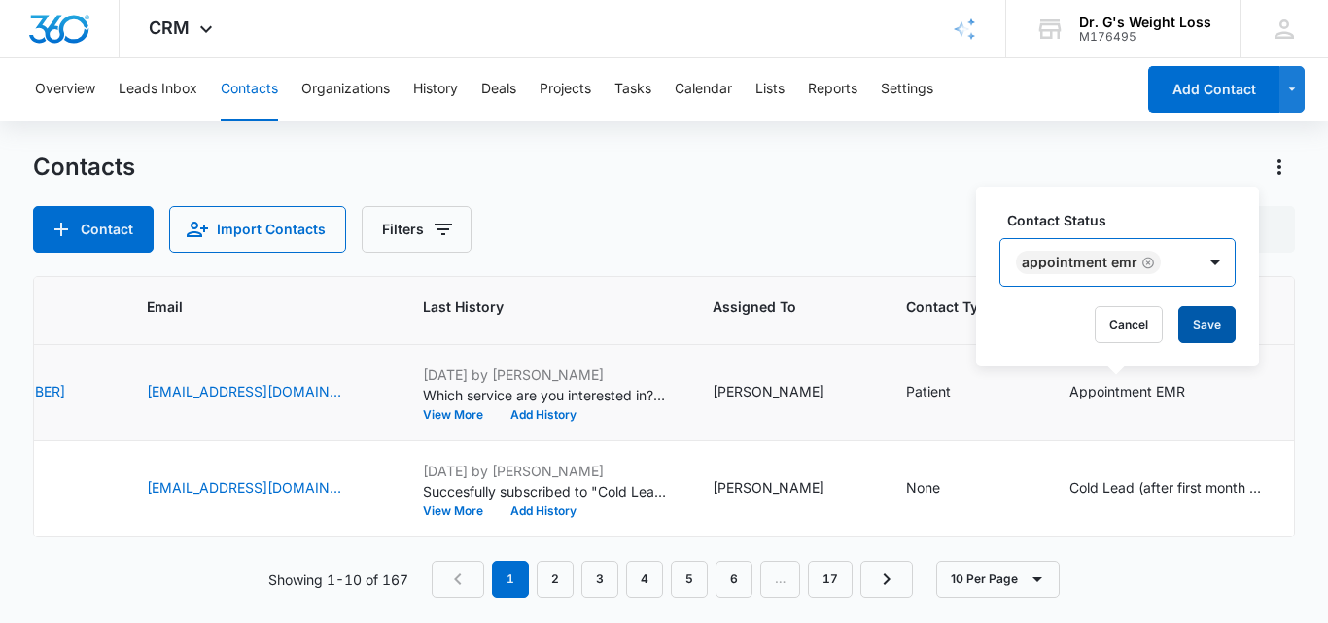
click at [1213, 321] on button "Save" at bounding box center [1207, 324] width 57 height 37
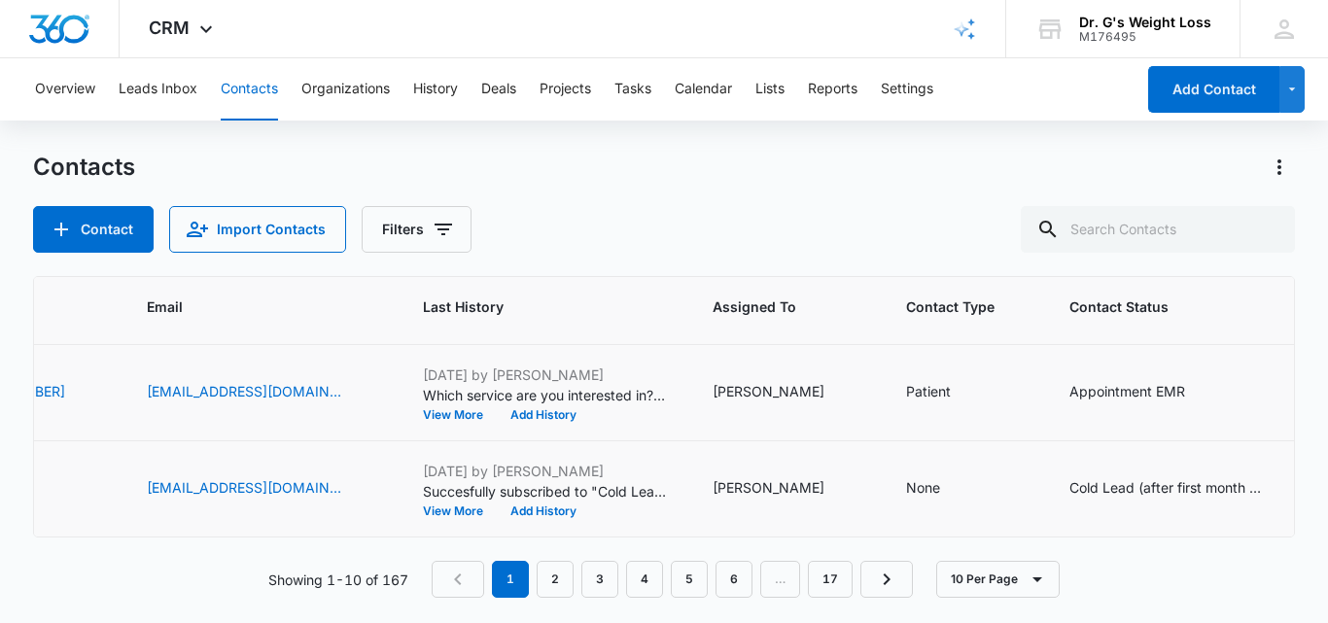
drag, startPoint x: 886, startPoint y: 517, endPoint x: 942, endPoint y: 518, distance: 56.4
click at [940, 518] on td "None" at bounding box center [964, 490] width 163 height 96
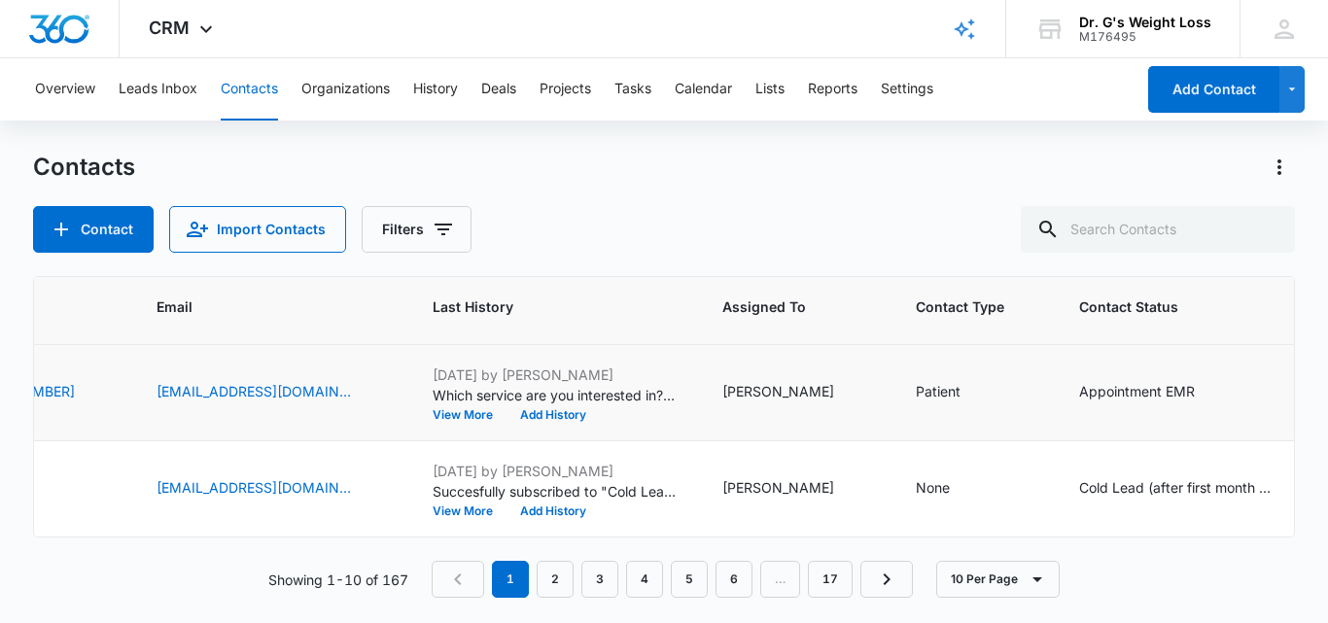
scroll to position [767, 513]
click at [1238, 478] on div "Cold Lead (after first month no interest)" at bounding box center [1171, 488] width 195 height 20
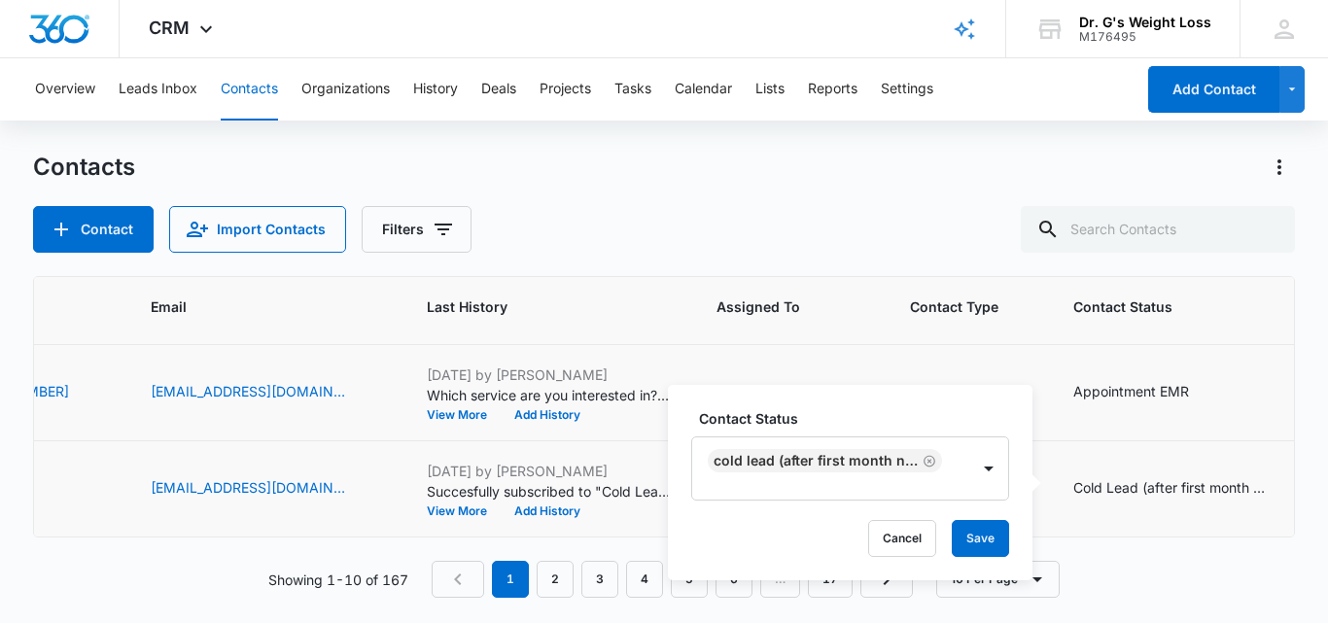
click at [1098, 454] on td "Cold Lead (after first month no interest) Contact Status Cold Lead (after first…" at bounding box center [1188, 490] width 276 height 96
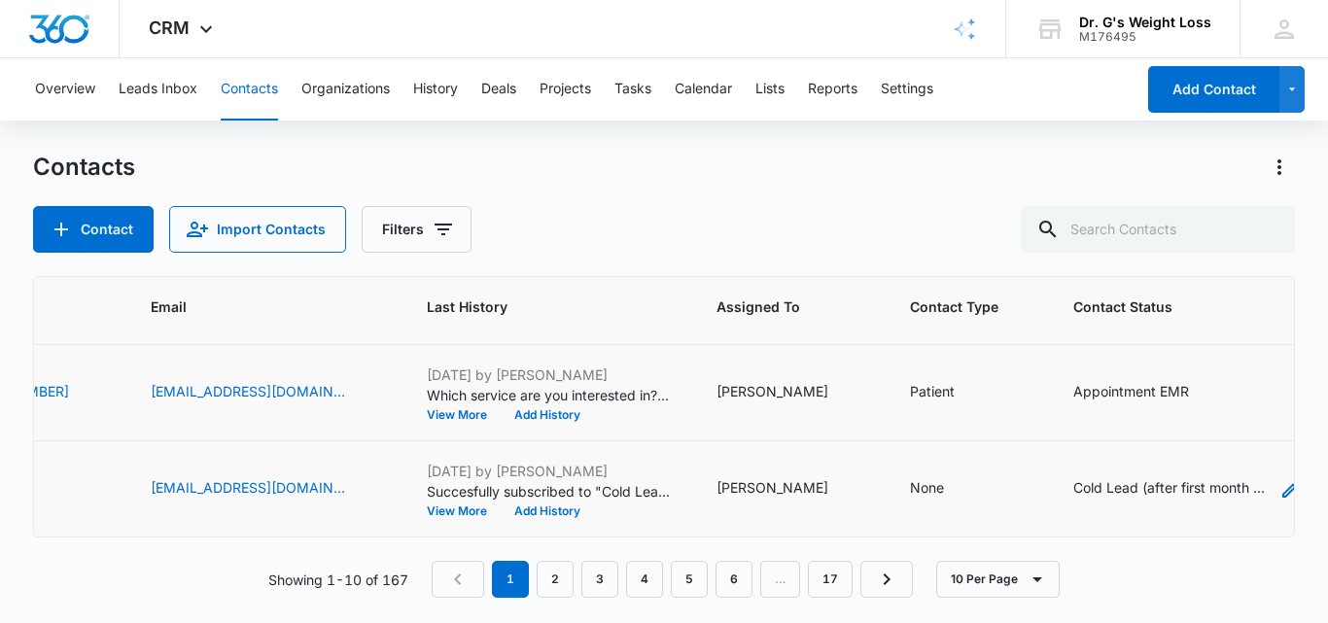
click at [1115, 486] on div "Cold Lead (after first month no interest)" at bounding box center [1171, 488] width 195 height 20
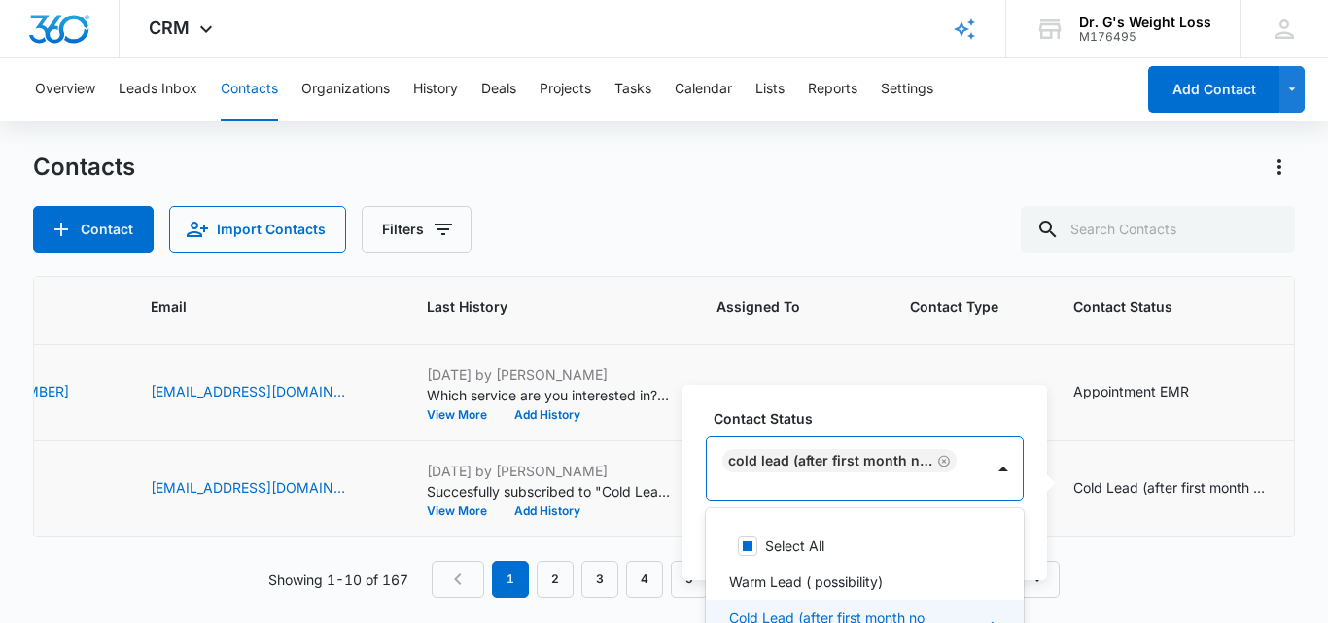
click at [931, 471] on div "8 results available. Use Up and Down to choose options, press Enter to select t…" at bounding box center [865, 469] width 318 height 64
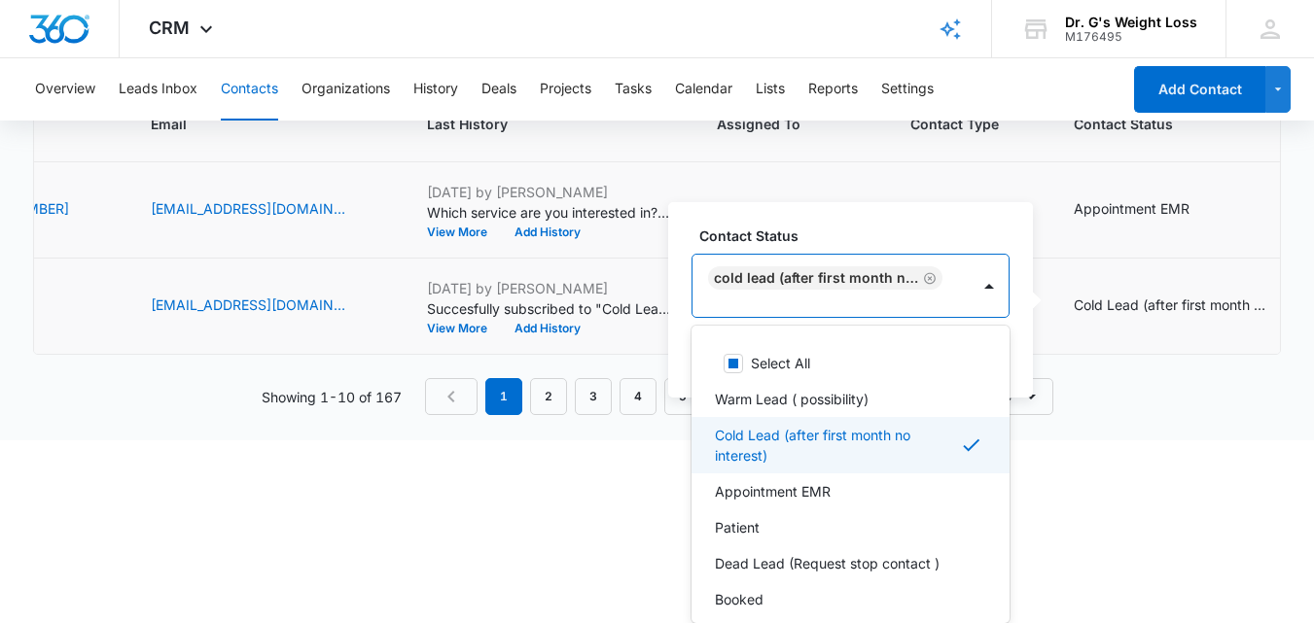
scroll to position [1, 0]
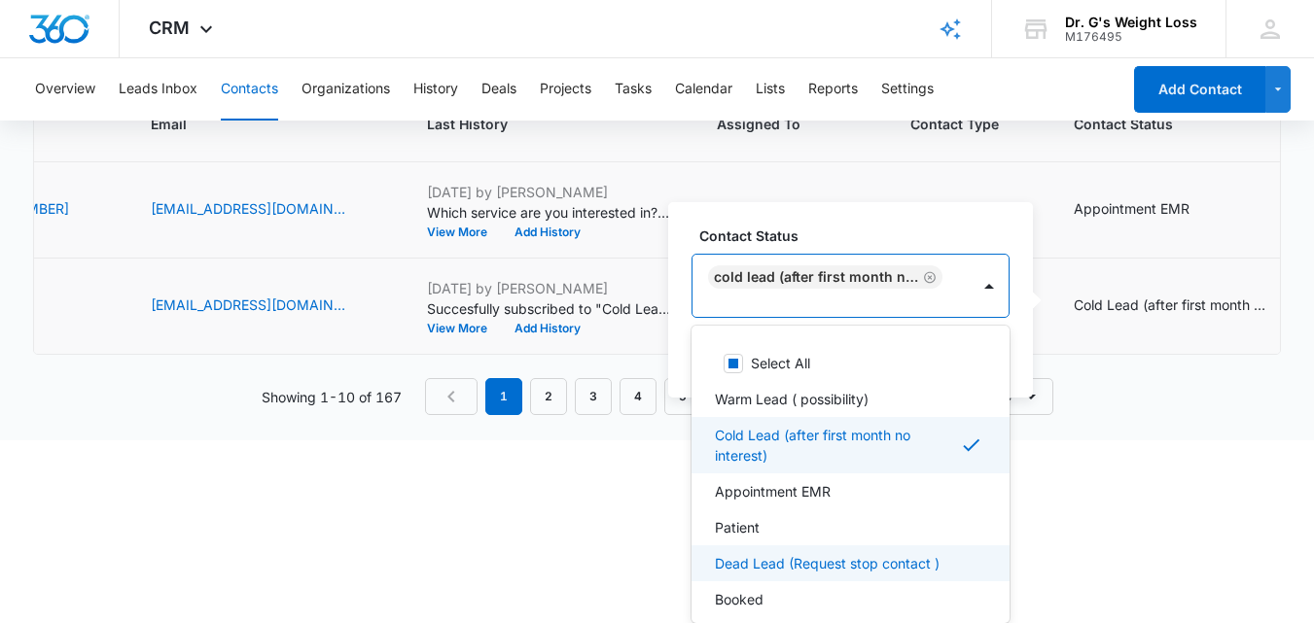
click at [735, 555] on p "Dead Lead (Request stop contact )" at bounding box center [827, 563] width 225 height 20
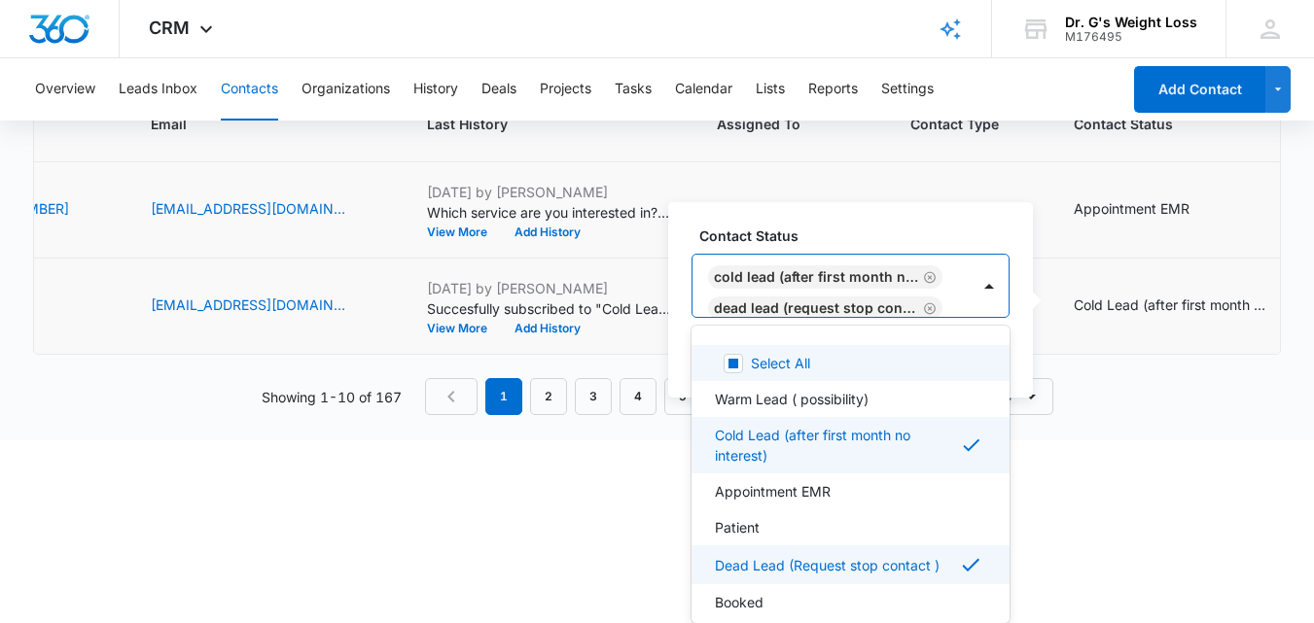
click at [923, 274] on icon "Remove Cold Lead (after first month no interest)" at bounding box center [930, 277] width 14 height 15
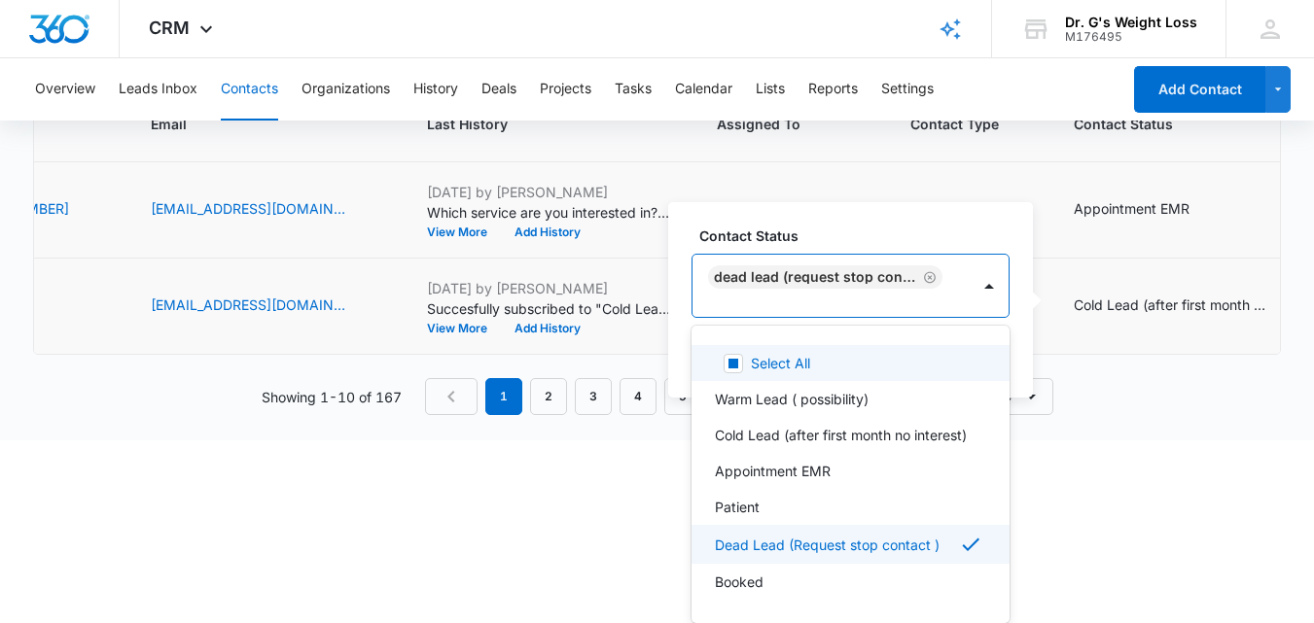
scroll to position [0, 0]
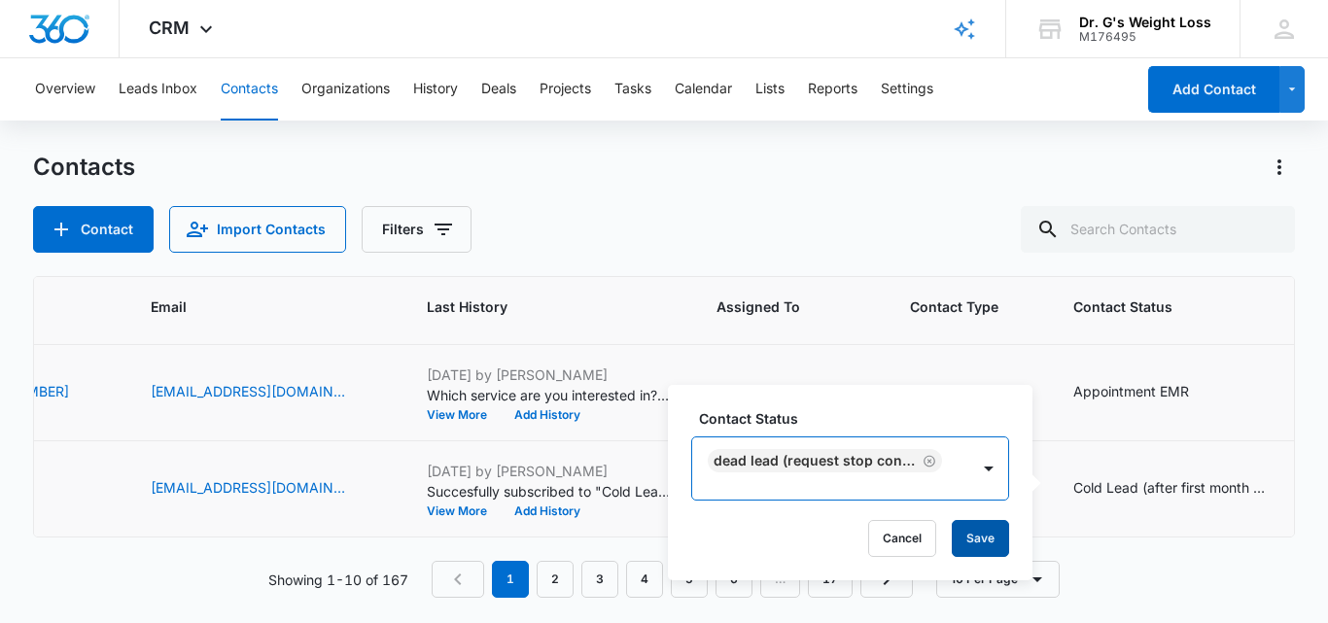
click at [983, 540] on button "Save" at bounding box center [980, 538] width 57 height 37
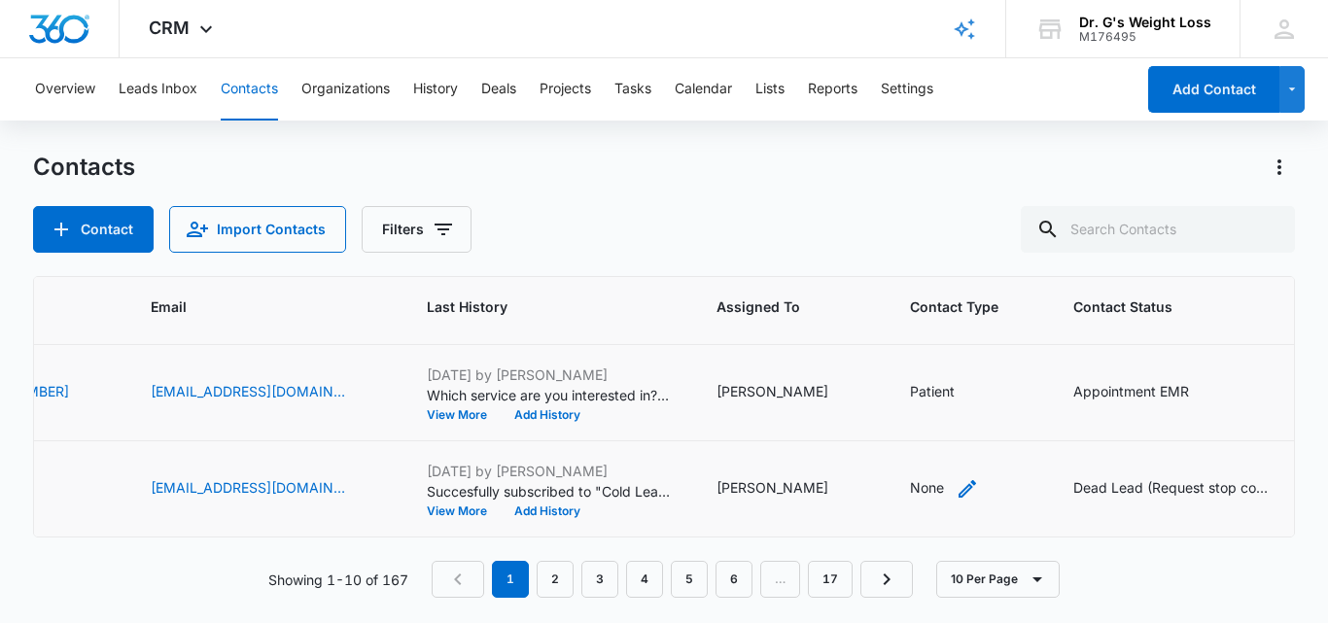
click at [913, 478] on div "None" at bounding box center [927, 488] width 34 height 20
click at [885, 358] on div at bounding box center [893, 360] width 87 height 24
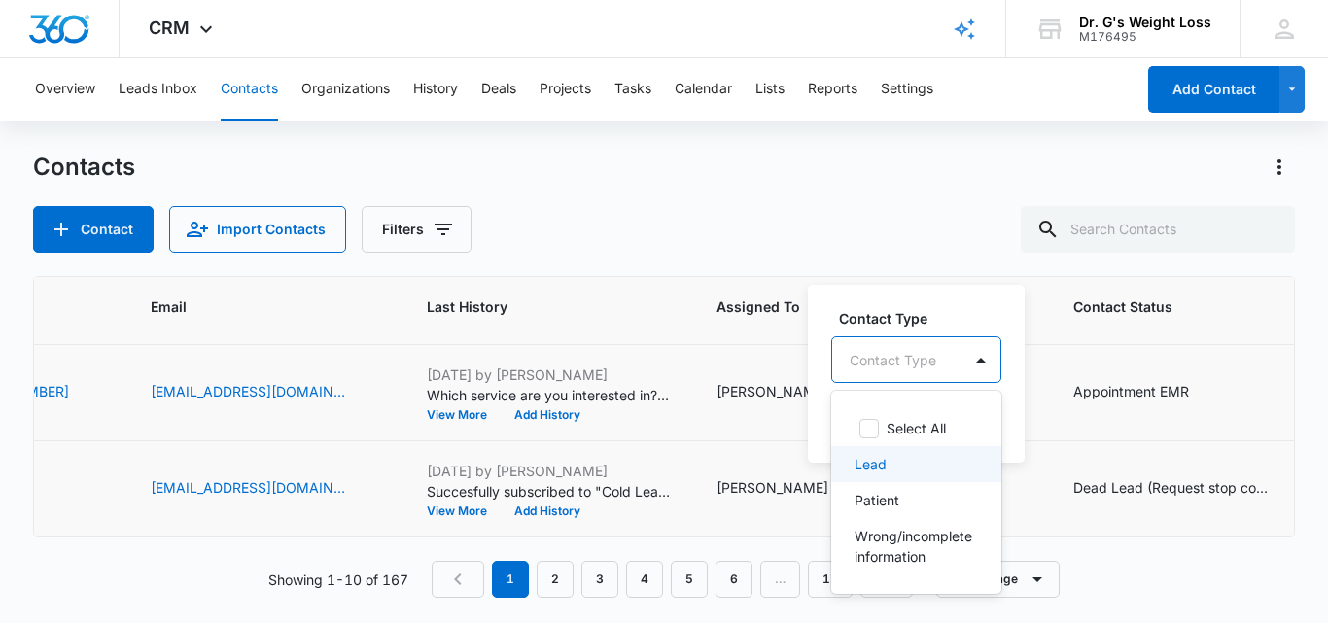
click at [889, 459] on div "Lead" at bounding box center [915, 464] width 120 height 20
click at [933, 356] on div "Lead" at bounding box center [886, 359] width 108 height 47
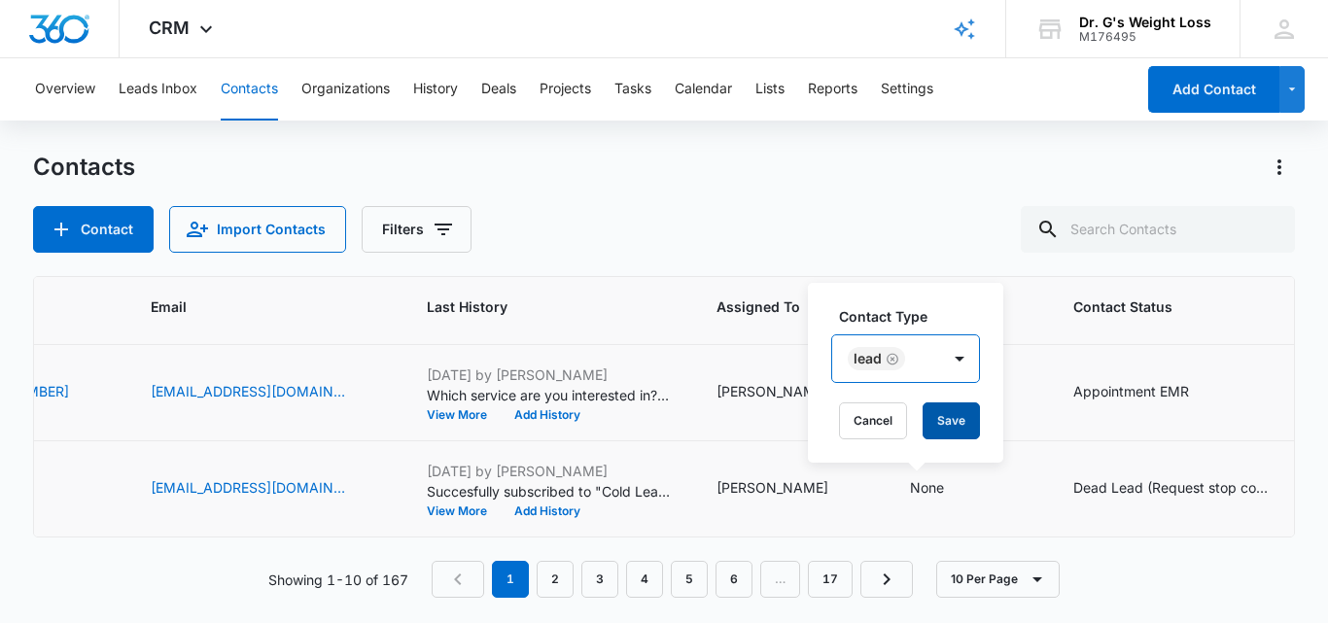
click at [962, 419] on button "Save" at bounding box center [951, 421] width 57 height 37
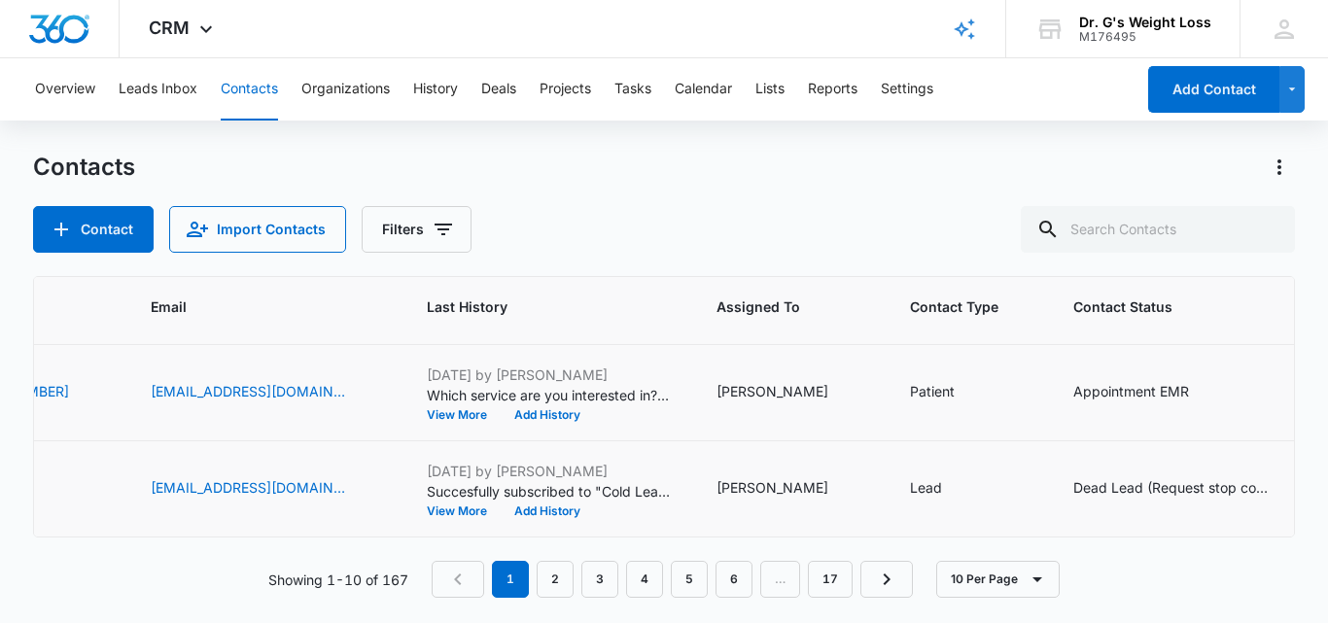
scroll to position [777, 513]
click at [549, 576] on link "2" at bounding box center [555, 579] width 37 height 37
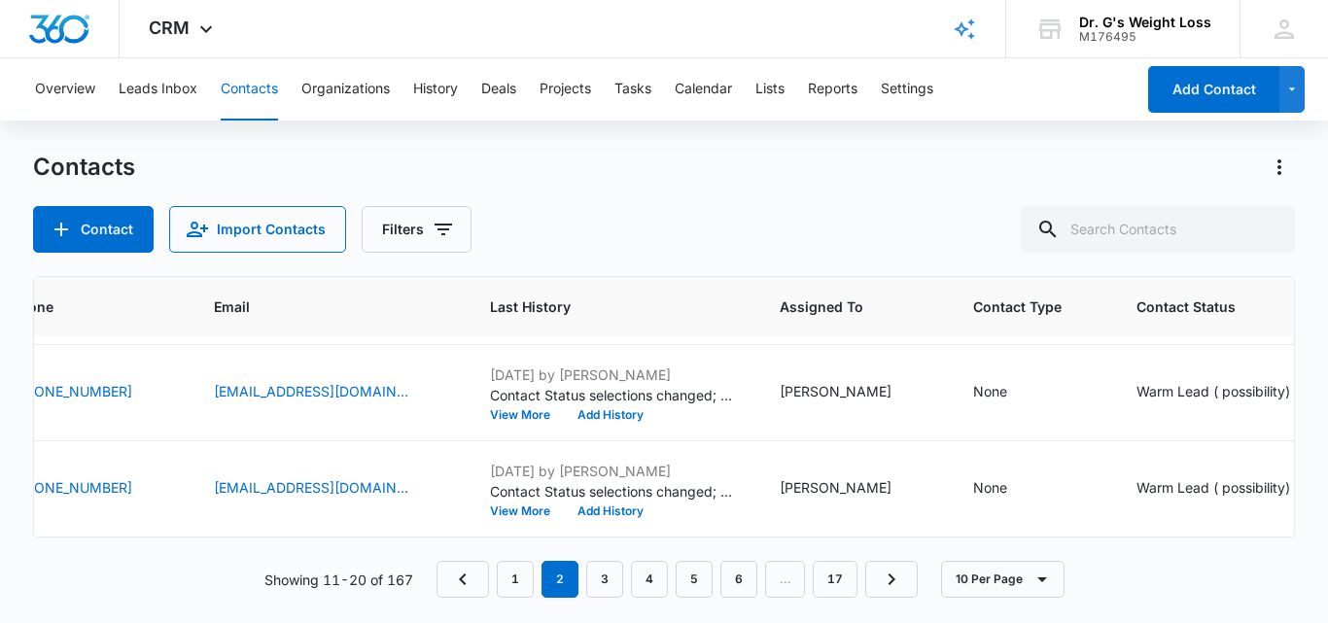
scroll to position [0, 513]
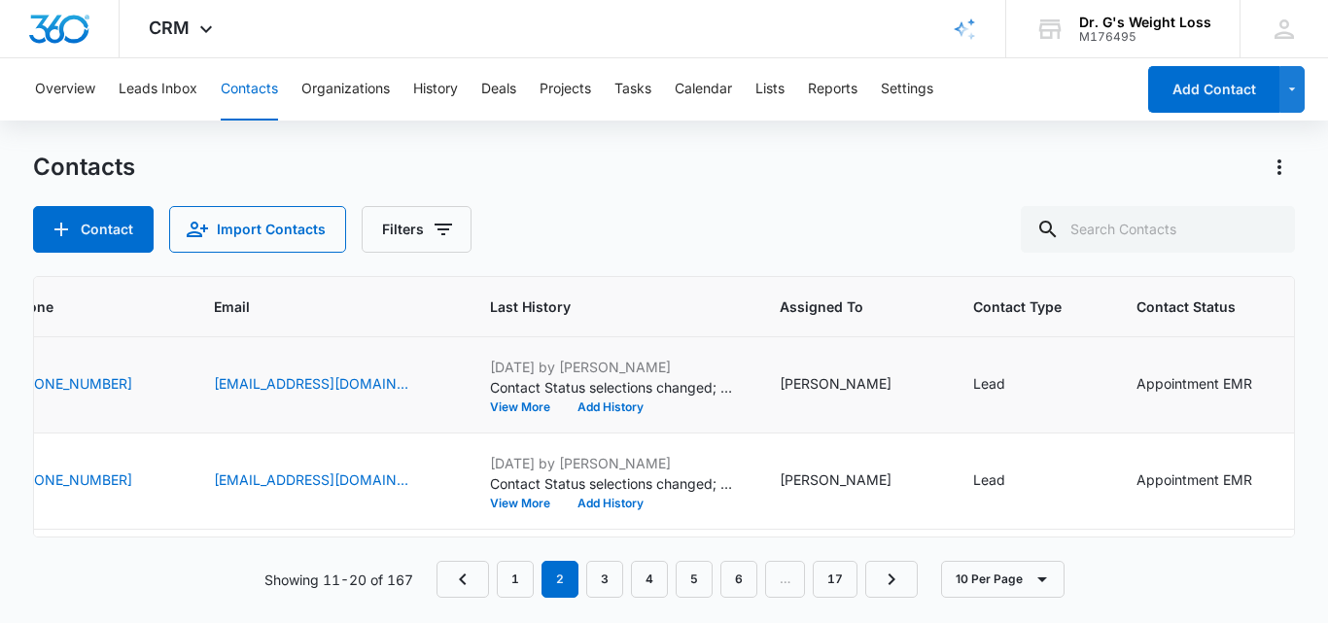
click at [207, 429] on td "[EMAIL_ADDRESS][DOMAIN_NAME]" at bounding box center [329, 385] width 276 height 96
click at [1137, 377] on div "Appointment EMR" at bounding box center [1195, 383] width 116 height 20
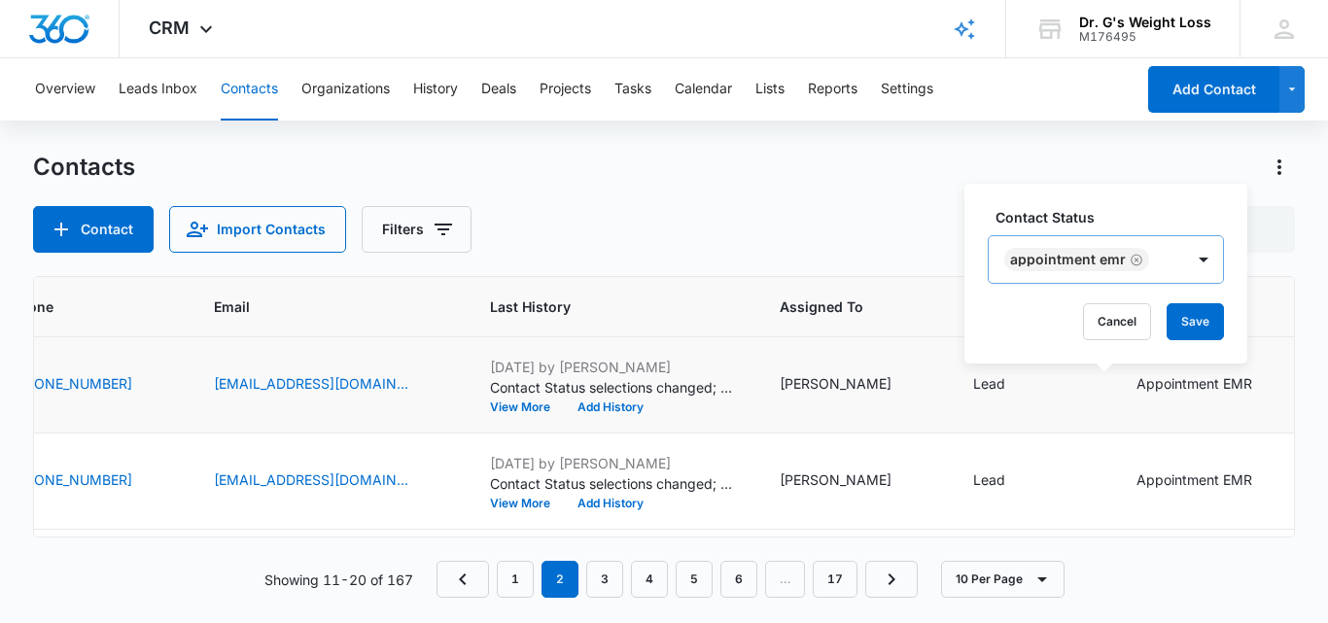
click at [1157, 247] on div "Appointment EMR" at bounding box center [1086, 259] width 195 height 47
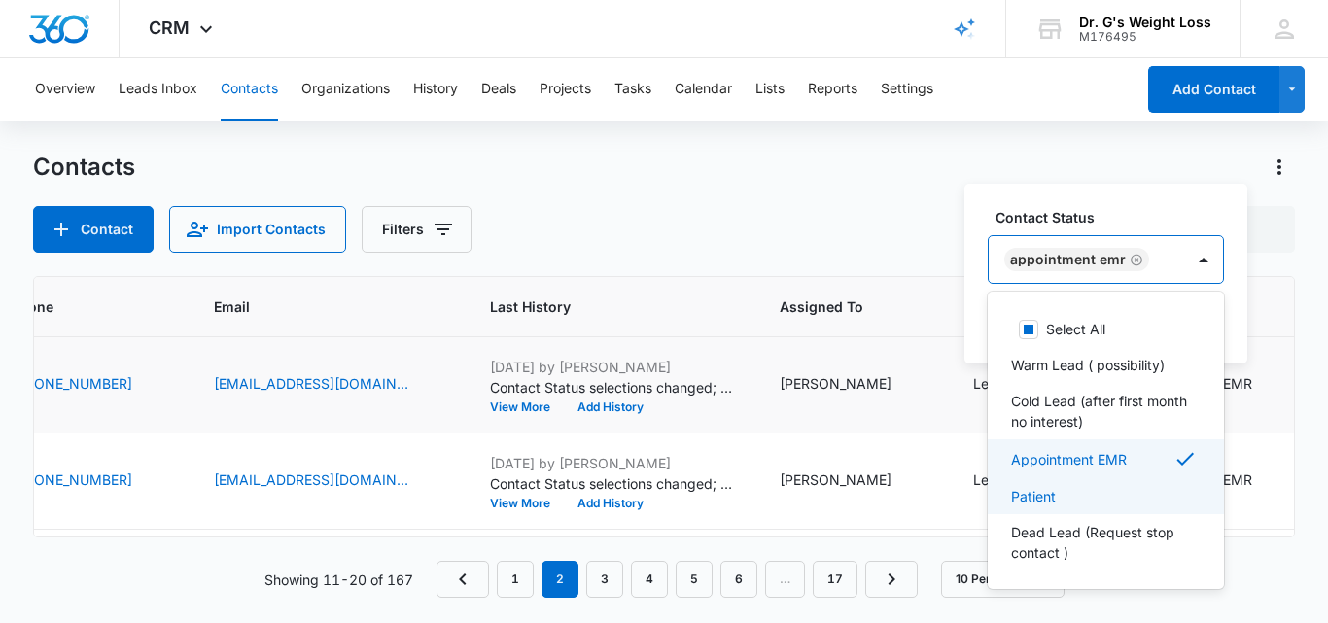
click at [1045, 495] on p "Patient" at bounding box center [1033, 496] width 45 height 20
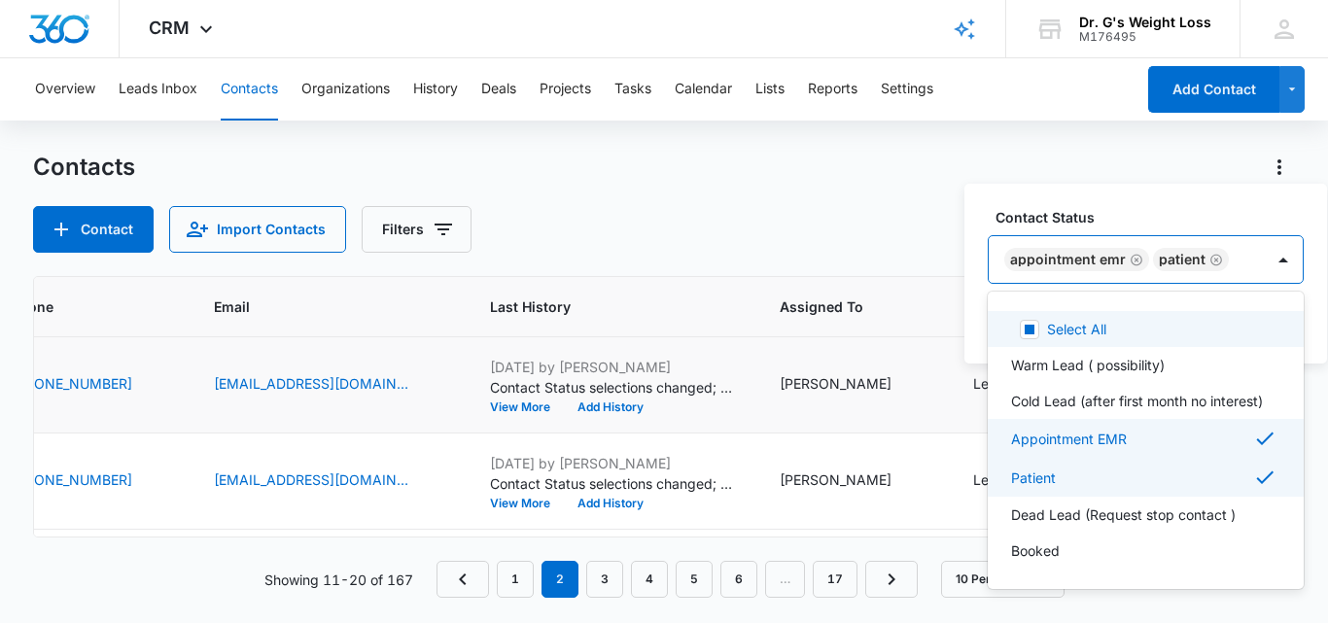
click at [1132, 258] on icon "Remove Appointment EMR" at bounding box center [1137, 260] width 12 height 12
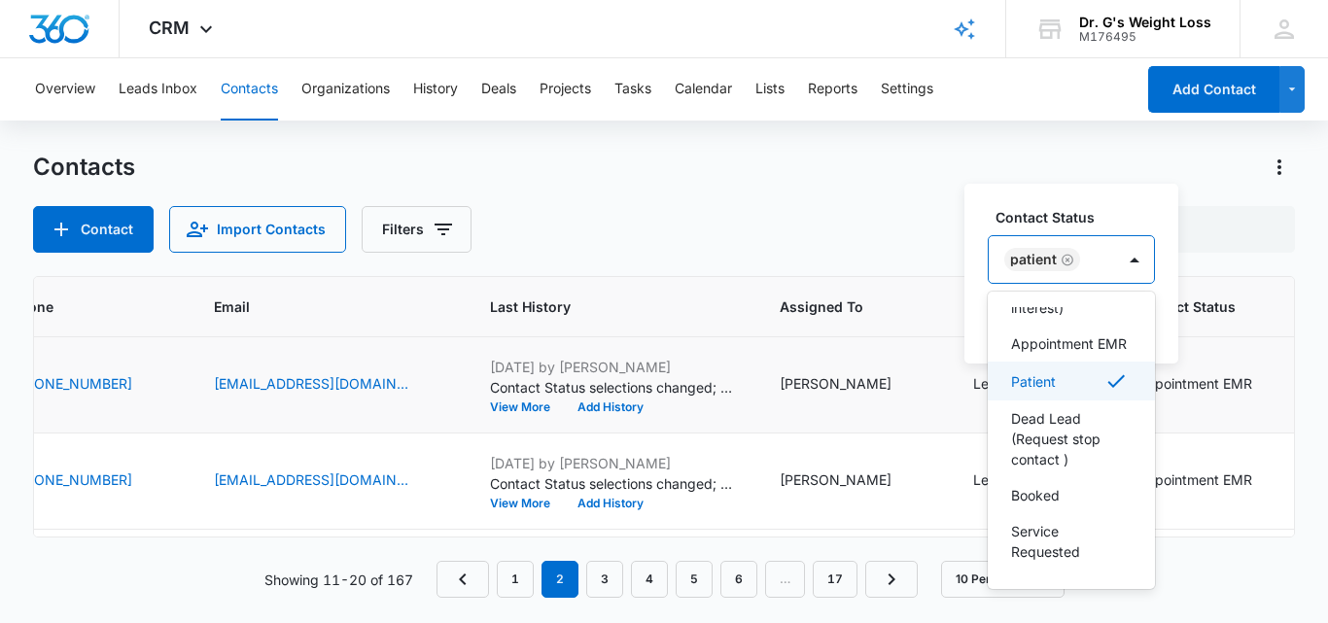
scroll to position [88, 0]
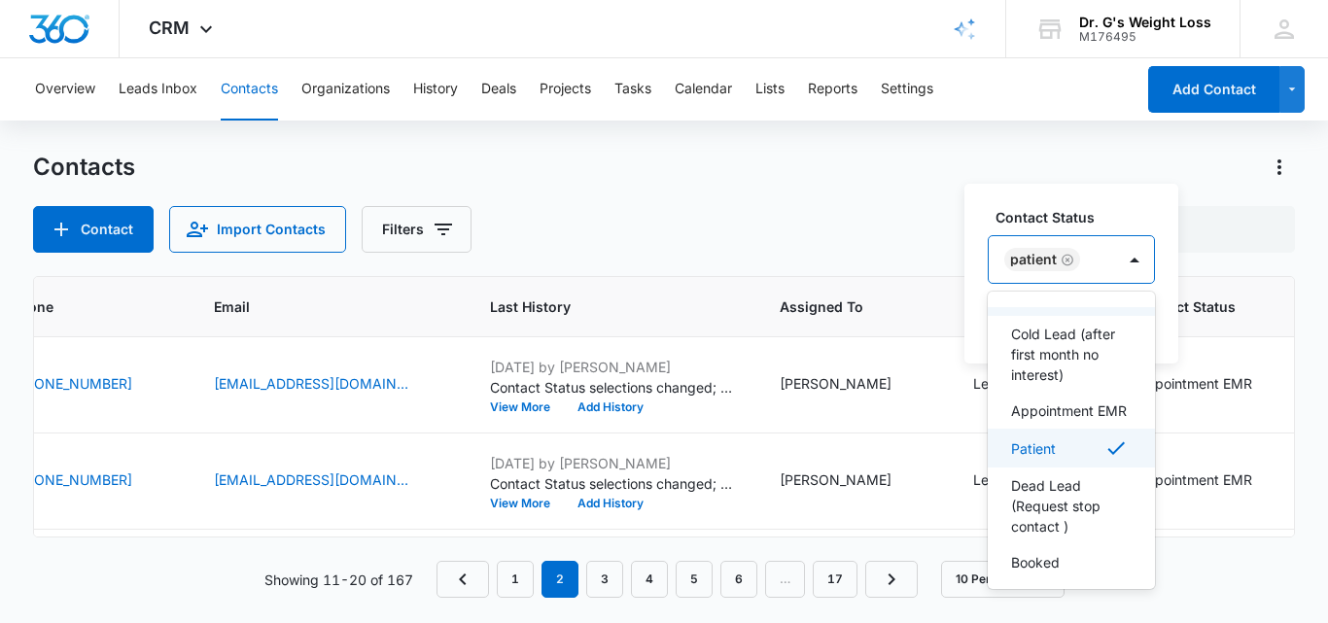
click at [1089, 254] on input "text" at bounding box center [1088, 260] width 4 height 20
click at [1089, 255] on input "text" at bounding box center [1088, 260] width 4 height 20
click at [1088, 262] on input "text" at bounding box center [1088, 260] width 4 height 20
click at [1121, 199] on div "Contact Status option Appointment EMR , deselected. 8 results available. Use Up…" at bounding box center [1072, 274] width 214 height 180
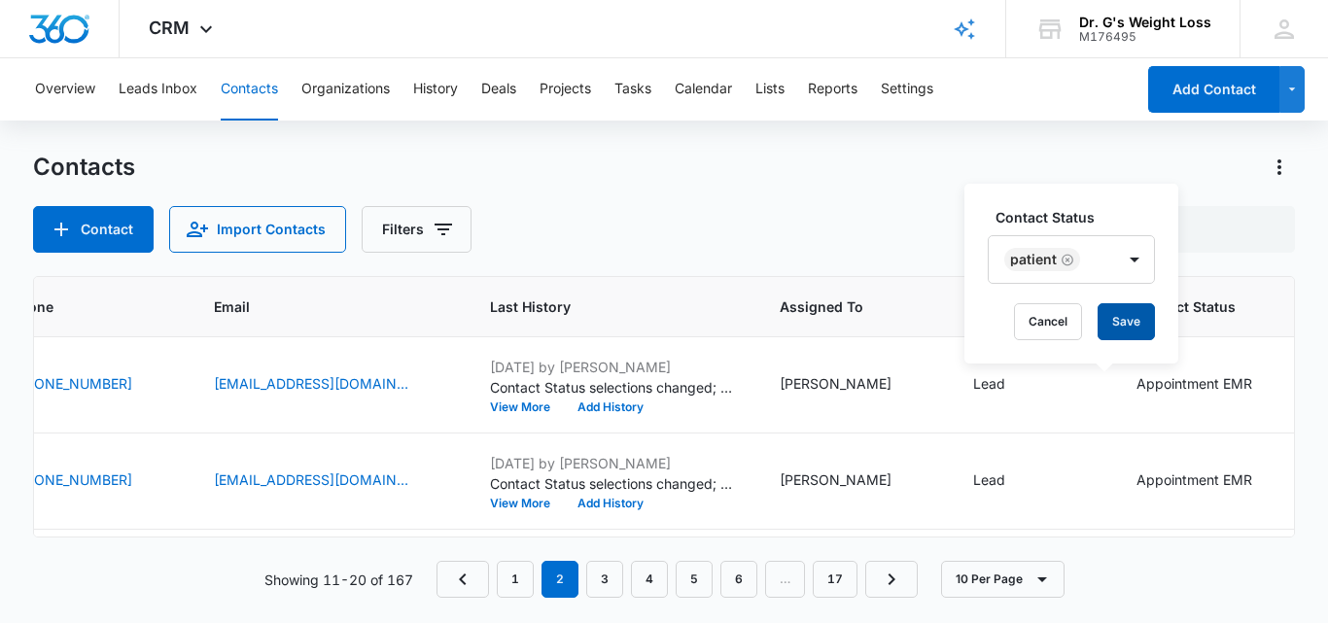
click at [1133, 312] on button "Save" at bounding box center [1126, 321] width 57 height 37
click at [973, 381] on div "Lead" at bounding box center [989, 383] width 32 height 20
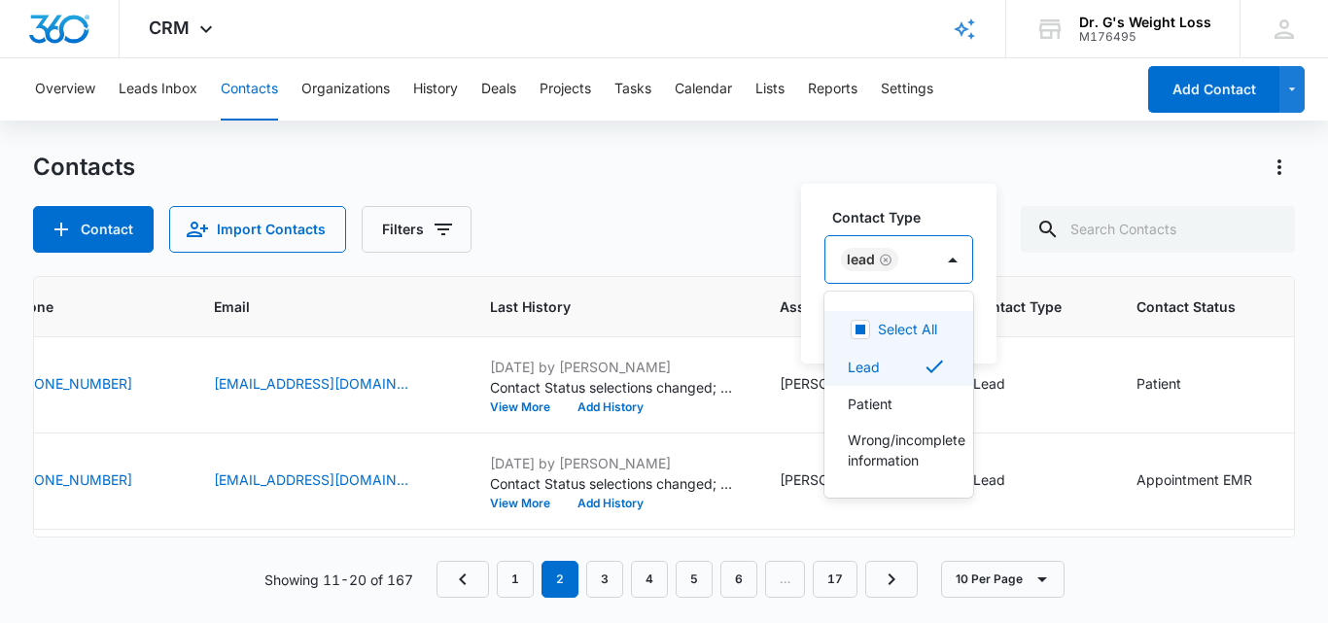
click at [901, 251] on div "Lead" at bounding box center [880, 259] width 108 height 47
click at [761, 225] on div "Contact Import Contacts Filters" at bounding box center [664, 229] width 1262 height 47
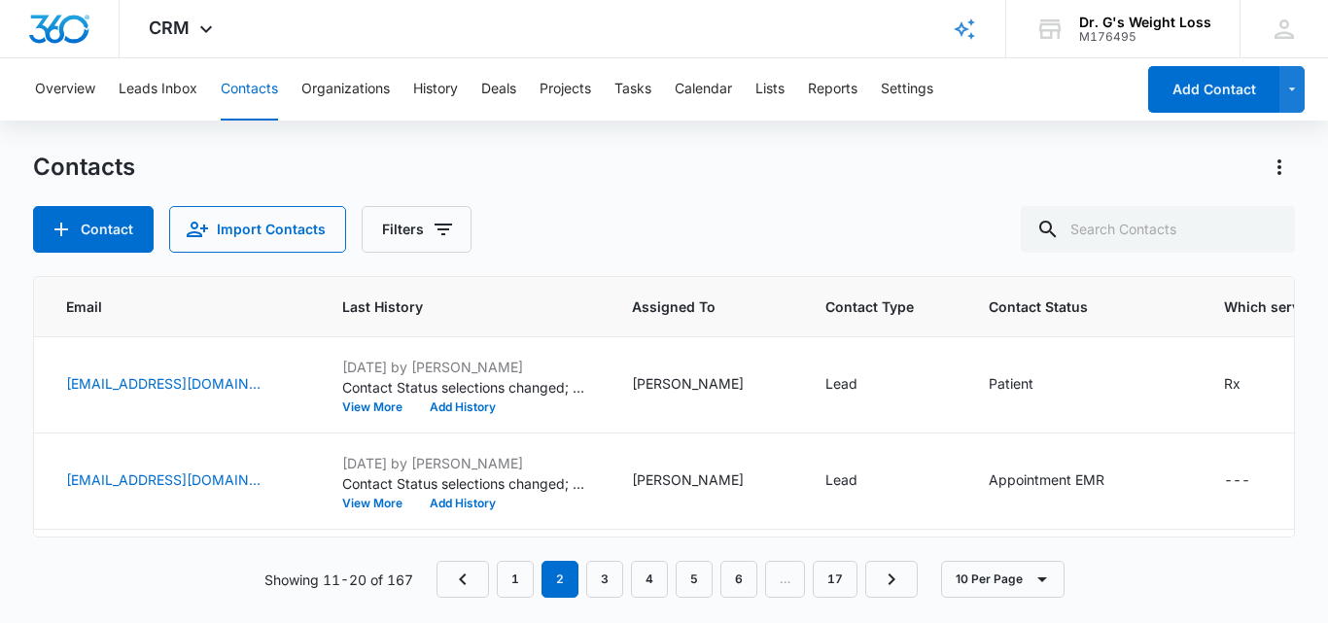
scroll to position [0, 693]
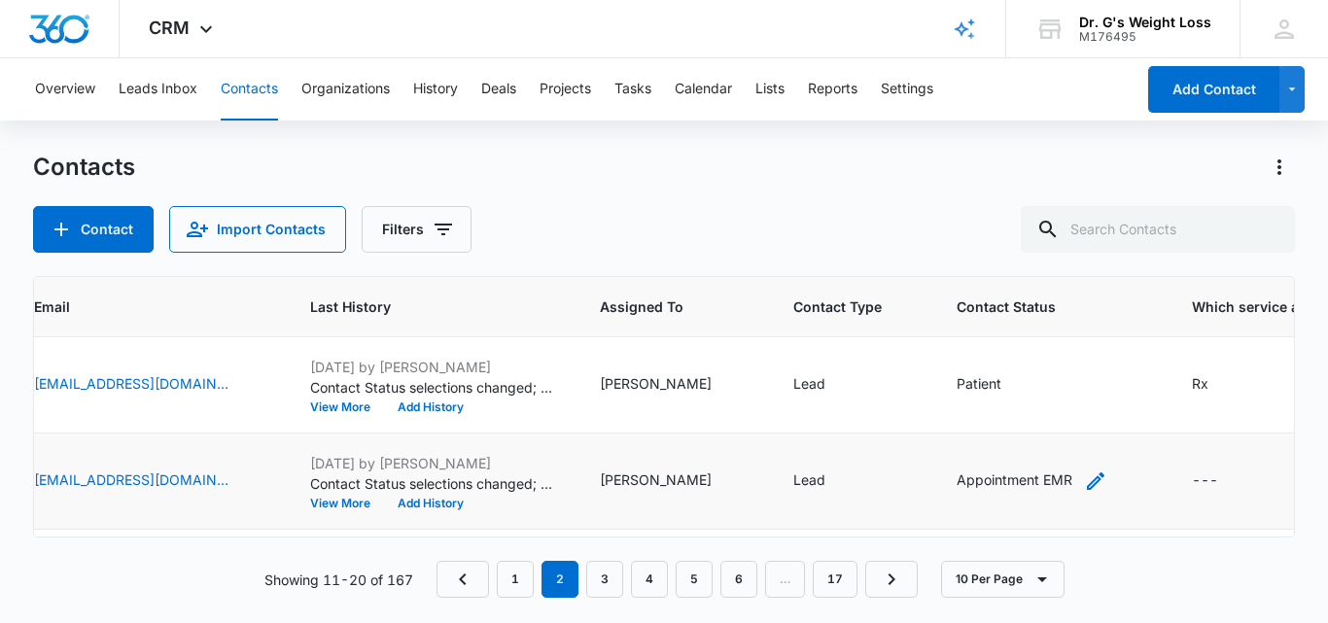
click at [957, 475] on div "Appointment EMR" at bounding box center [1015, 480] width 116 height 20
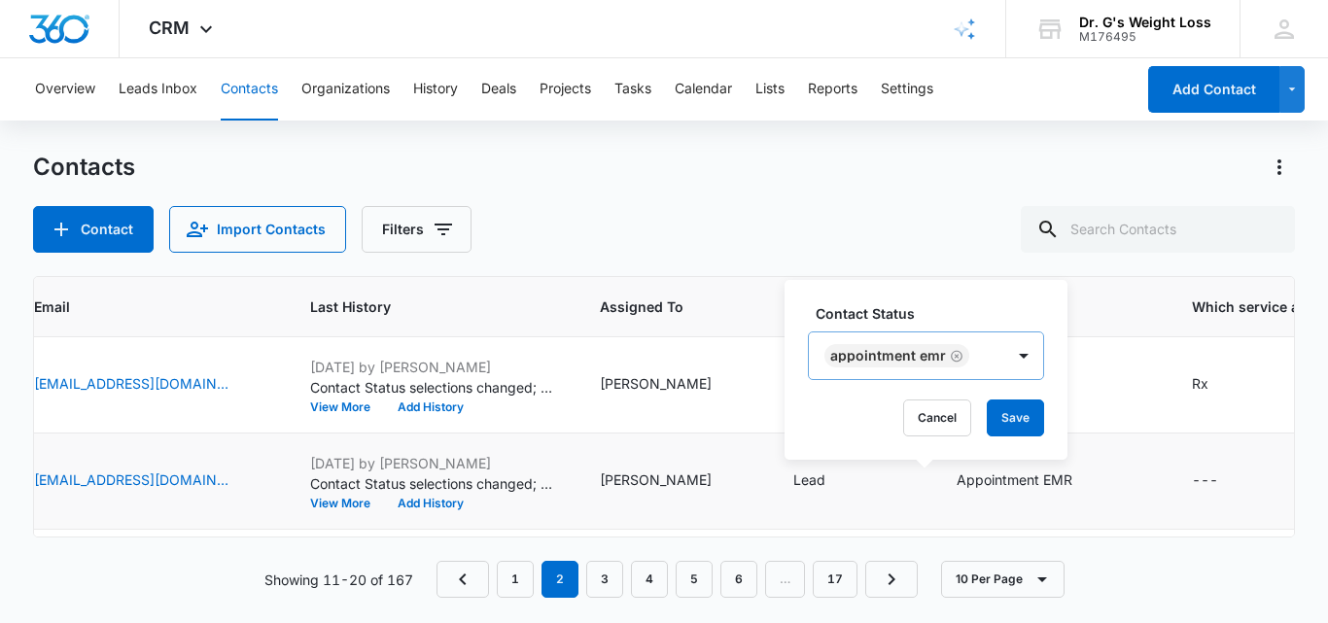
click at [980, 354] on div "Appointment EMR" at bounding box center [906, 356] width 195 height 47
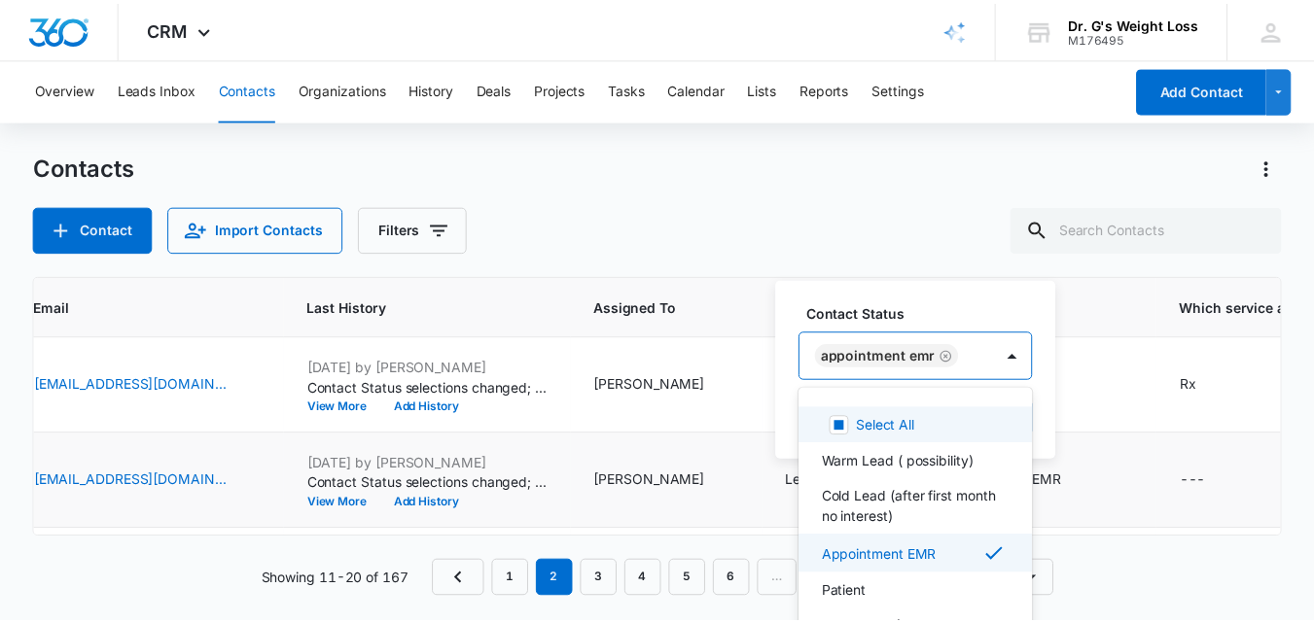
scroll to position [23, 0]
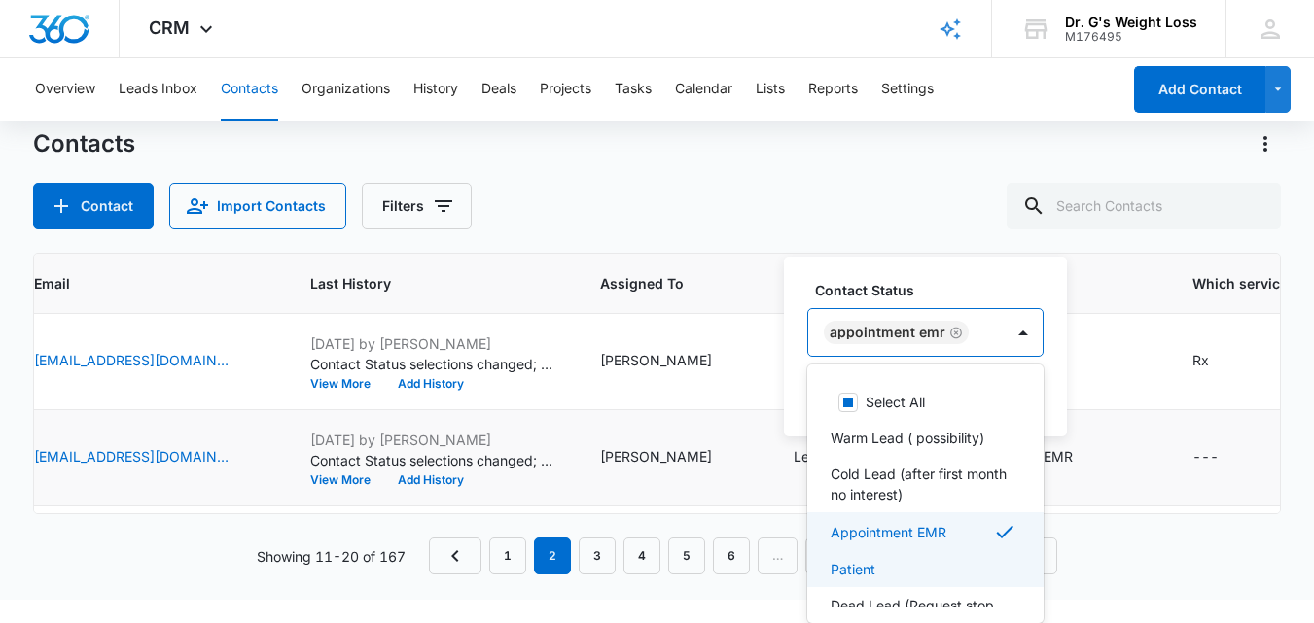
click at [870, 568] on p "Patient" at bounding box center [853, 569] width 45 height 20
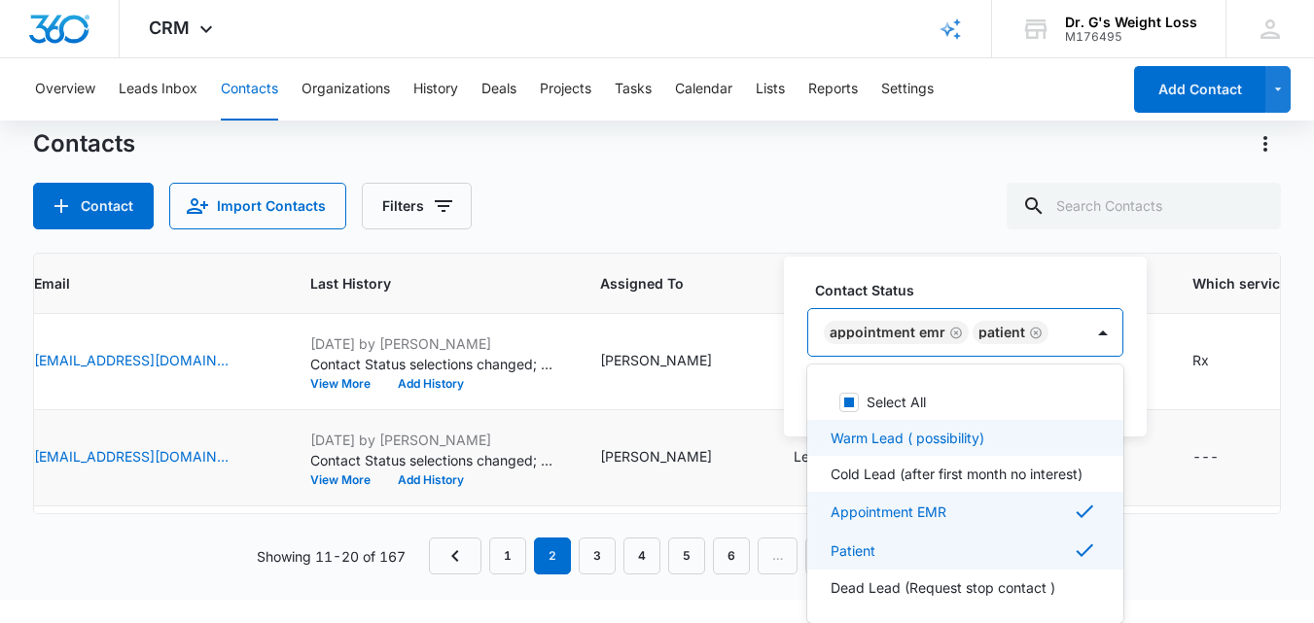
click at [1060, 324] on div "Contact Status option Patient, selected. 8 results available. Use Up and Down t…" at bounding box center [965, 318] width 316 height 77
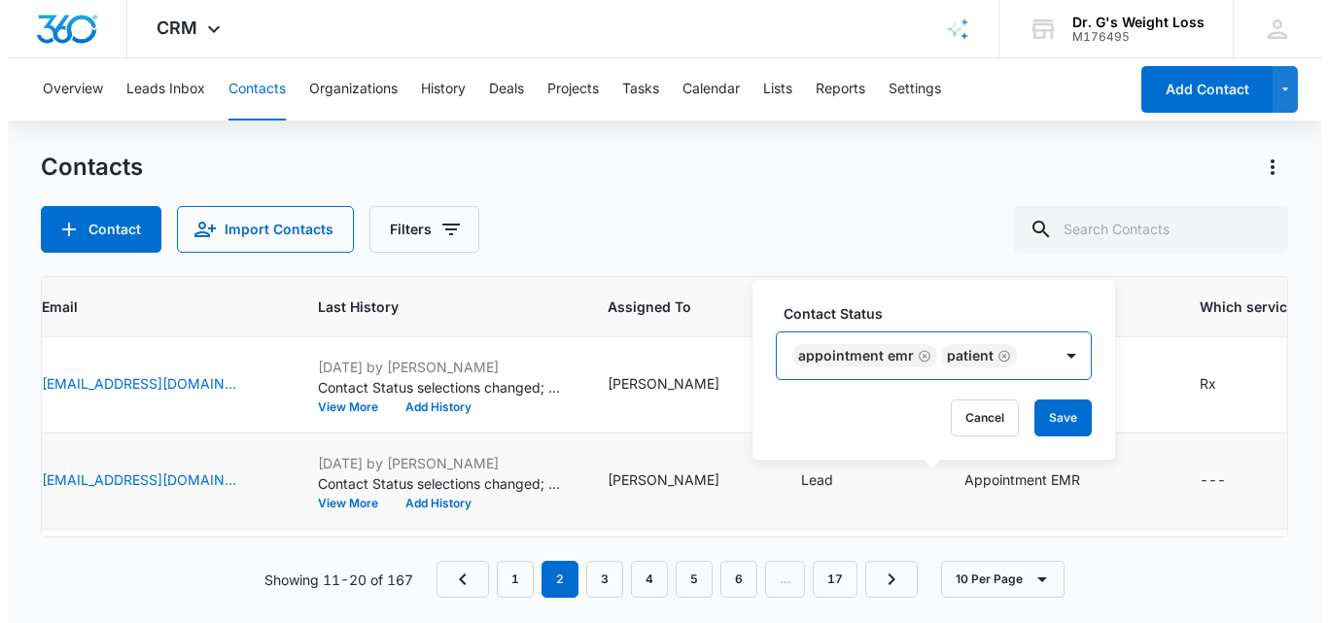
scroll to position [0, 0]
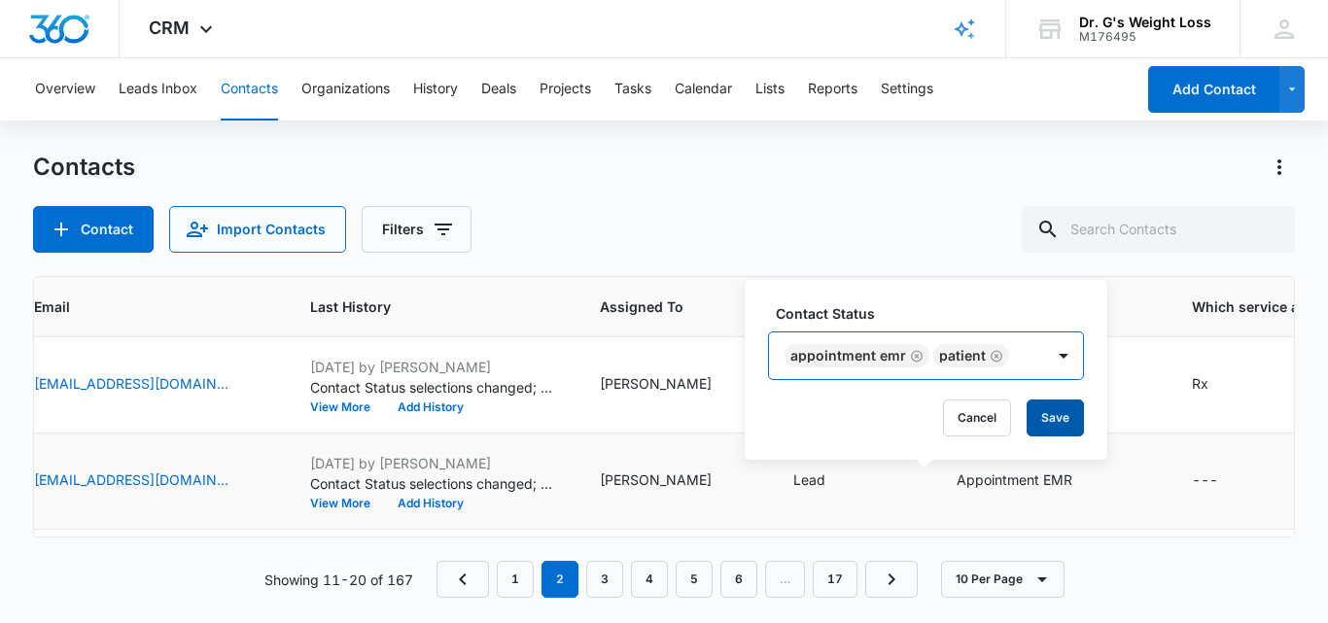
click at [1036, 419] on button "Save" at bounding box center [1055, 418] width 57 height 37
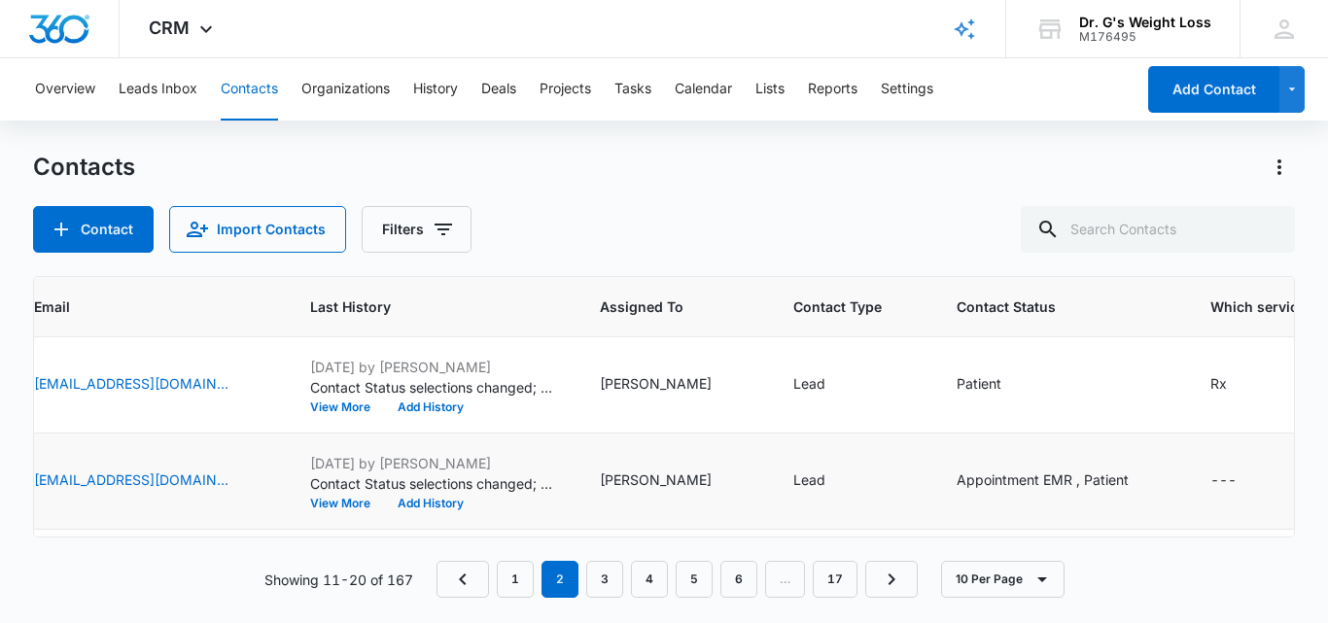
scroll to position [24, 693]
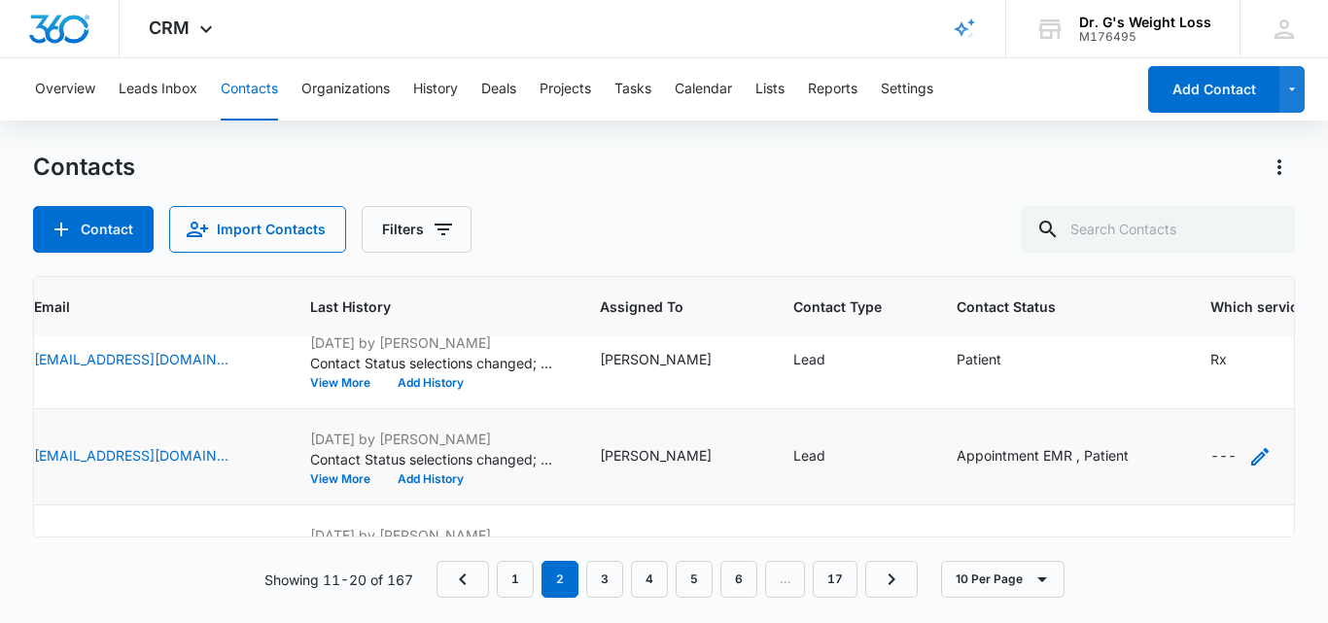
click at [1211, 458] on div "---" at bounding box center [1224, 456] width 26 height 23
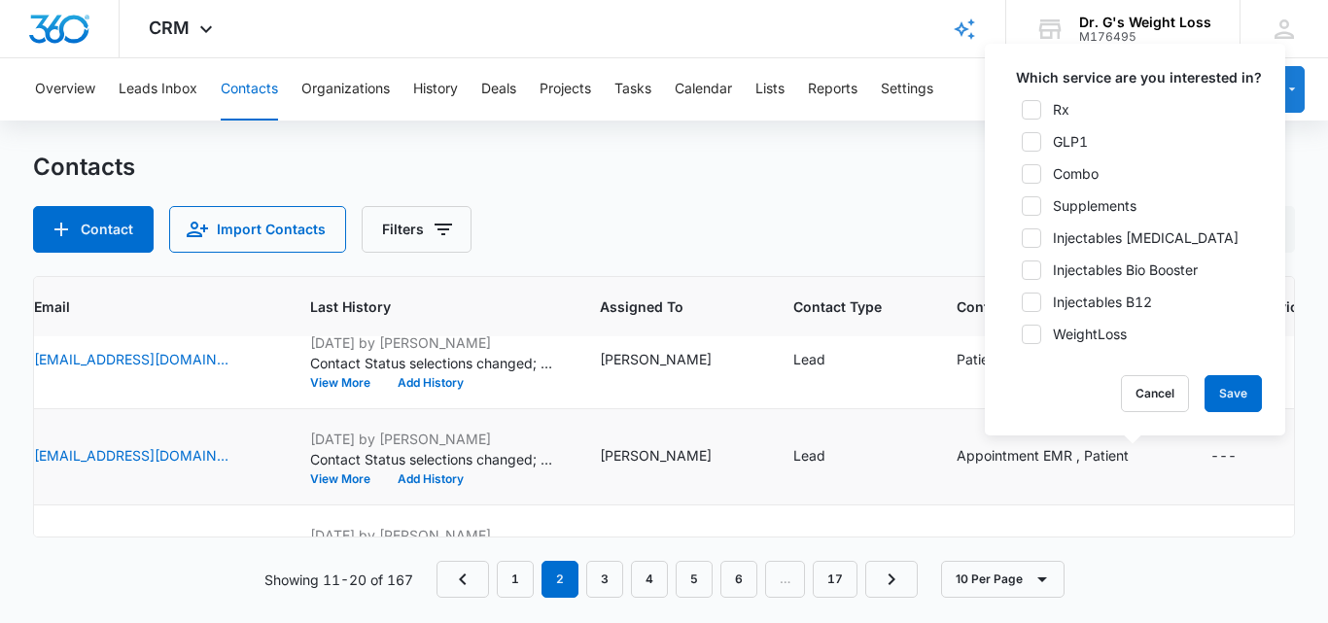
click at [1064, 103] on div "Rx" at bounding box center [1061, 109] width 17 height 20
click at [1022, 103] on input "Rx" at bounding box center [1016, 110] width 14 height 14
checkbox input "true"
click at [1227, 396] on button "Save" at bounding box center [1233, 393] width 57 height 37
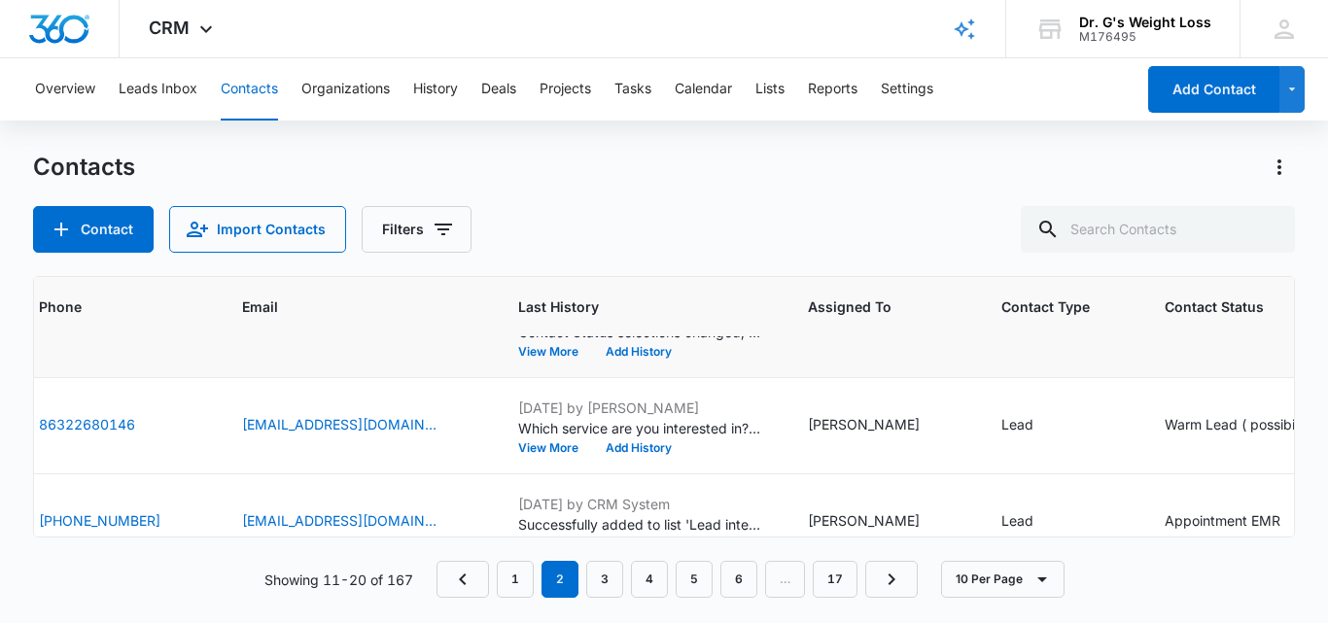
scroll to position [152, 504]
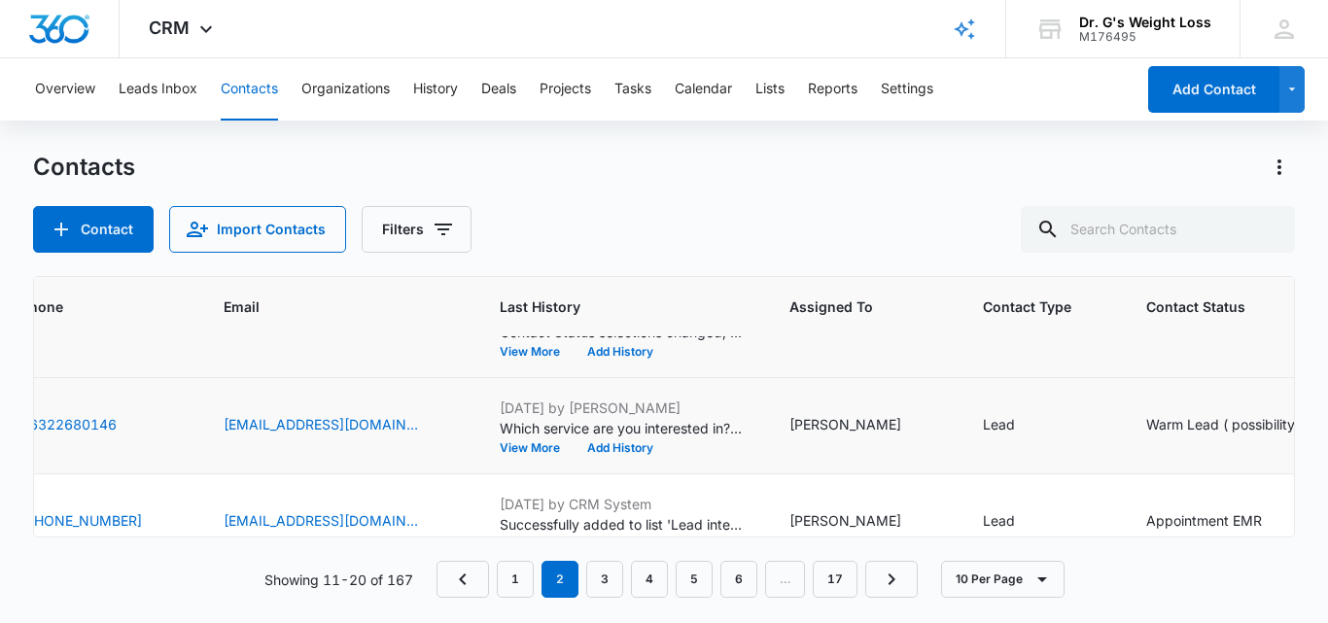
click at [1147, 422] on div "Warm Lead ( possibility)" at bounding box center [1224, 424] width 154 height 20
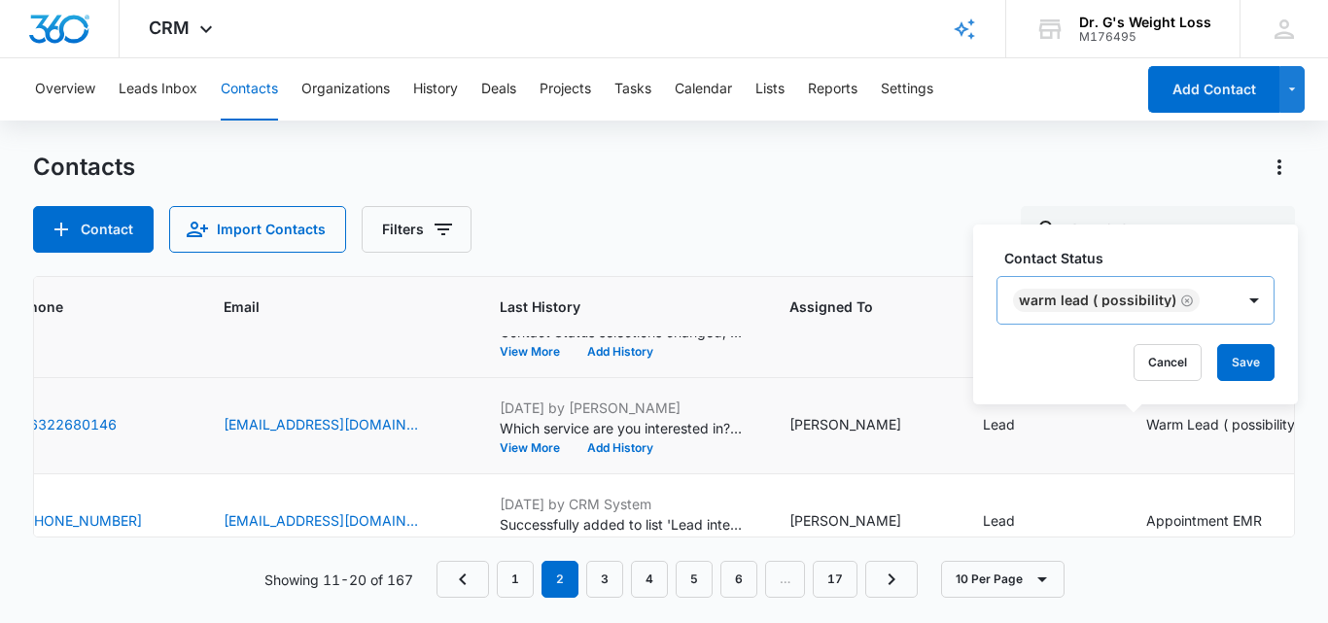
click at [1211, 306] on div "Warm Lead ( possibility)" at bounding box center [1116, 300] width 237 height 47
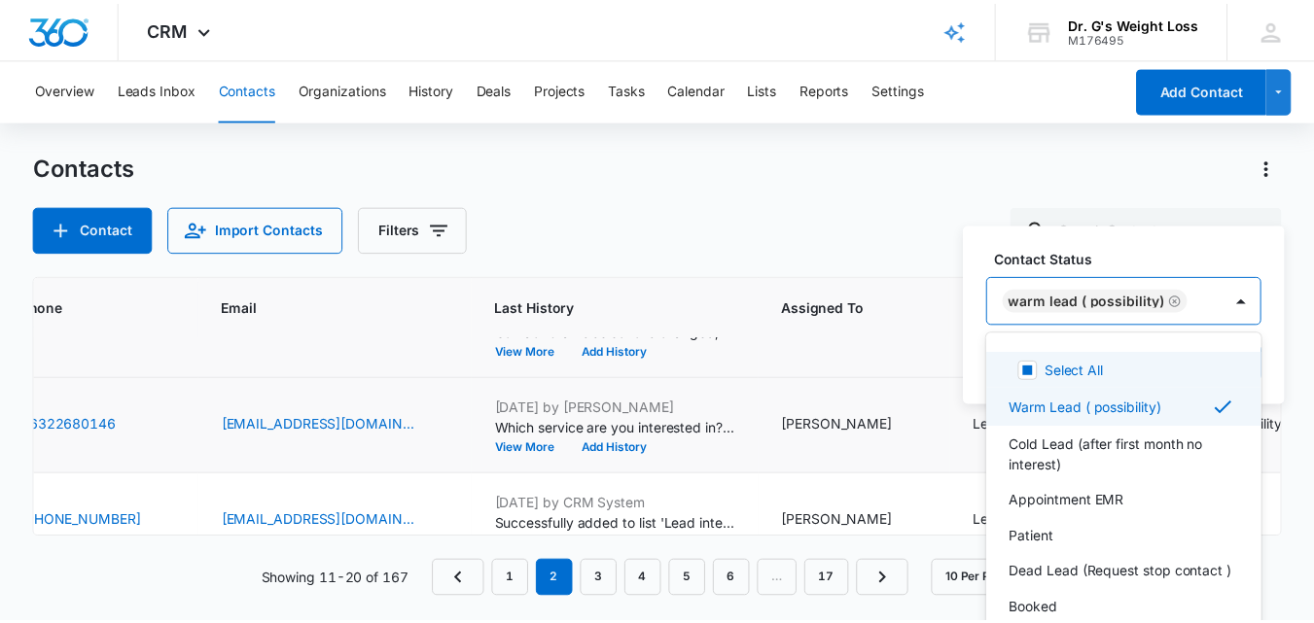
scroll to position [15, 0]
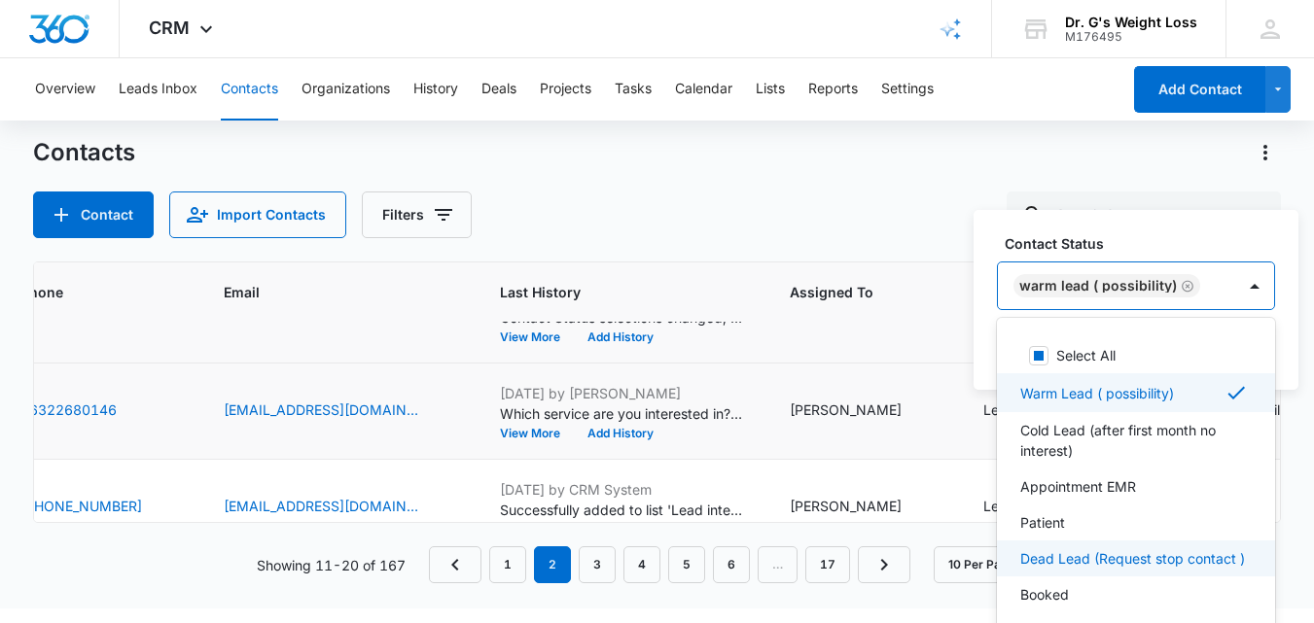
click at [1077, 563] on p "Dead Lead (Request stop contact )" at bounding box center [1132, 559] width 225 height 20
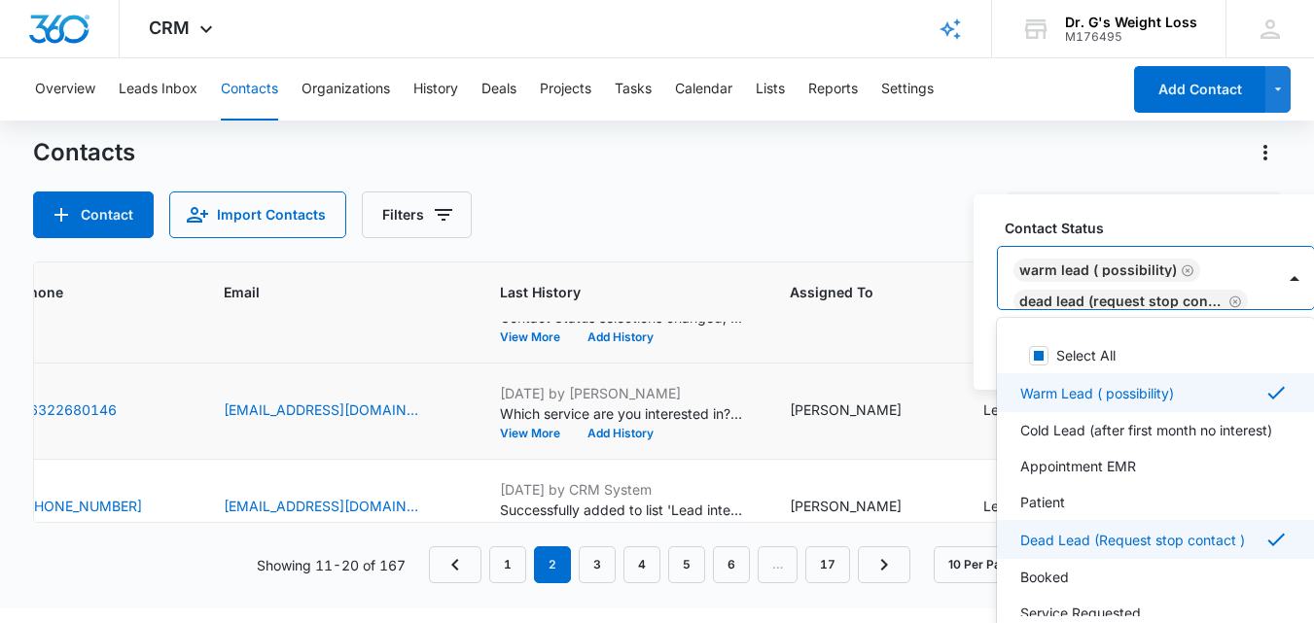
click at [1224, 253] on div "Contact Status option Dead Lead (Request stop contact ) , selected. 8 results a…" at bounding box center [1156, 264] width 318 height 92
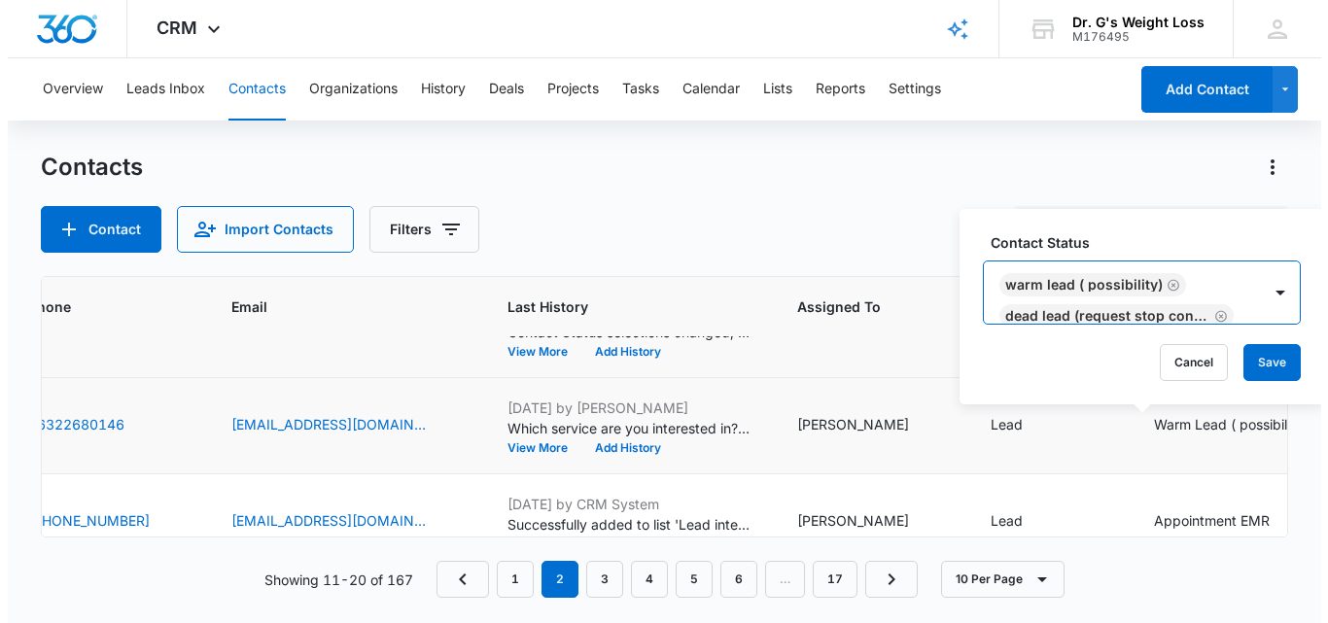
scroll to position [0, 0]
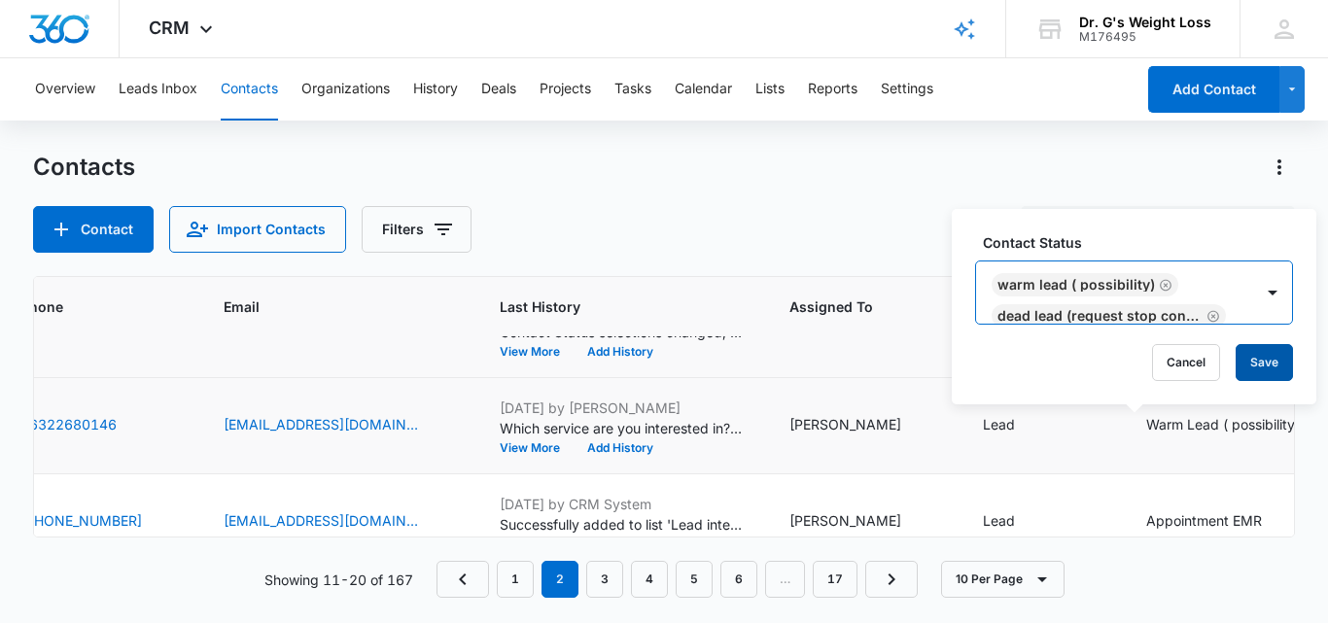
click at [1267, 362] on button "Save" at bounding box center [1264, 362] width 57 height 37
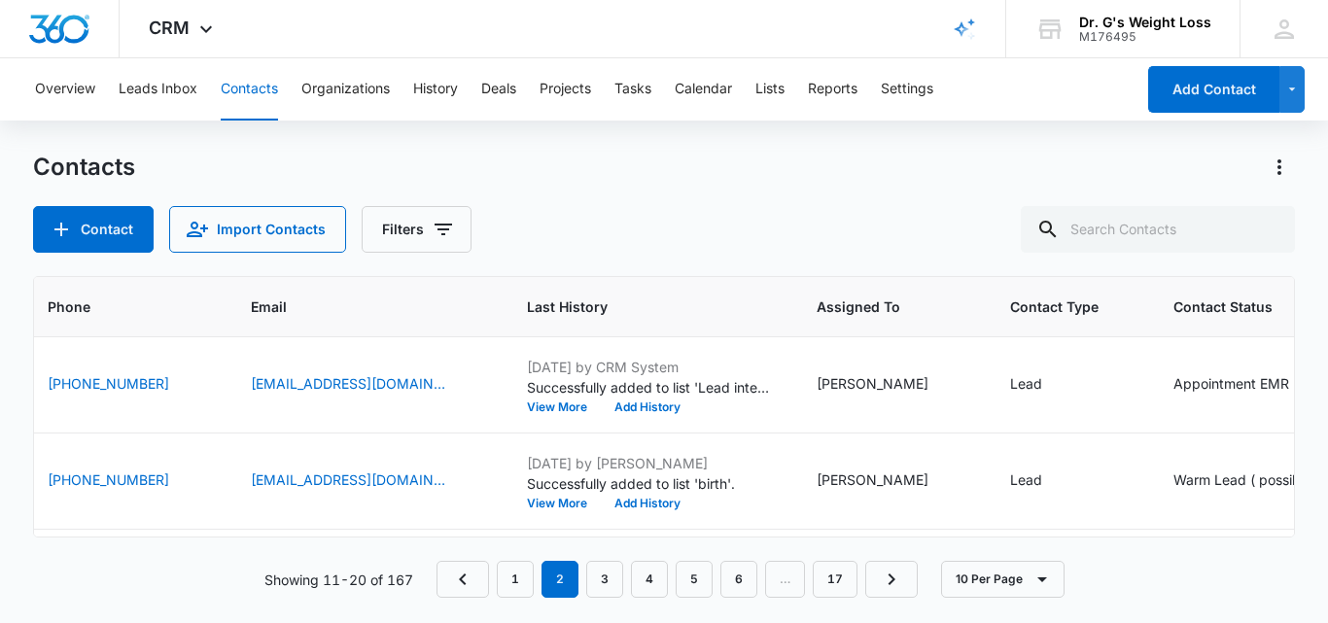
scroll to position [289, 573]
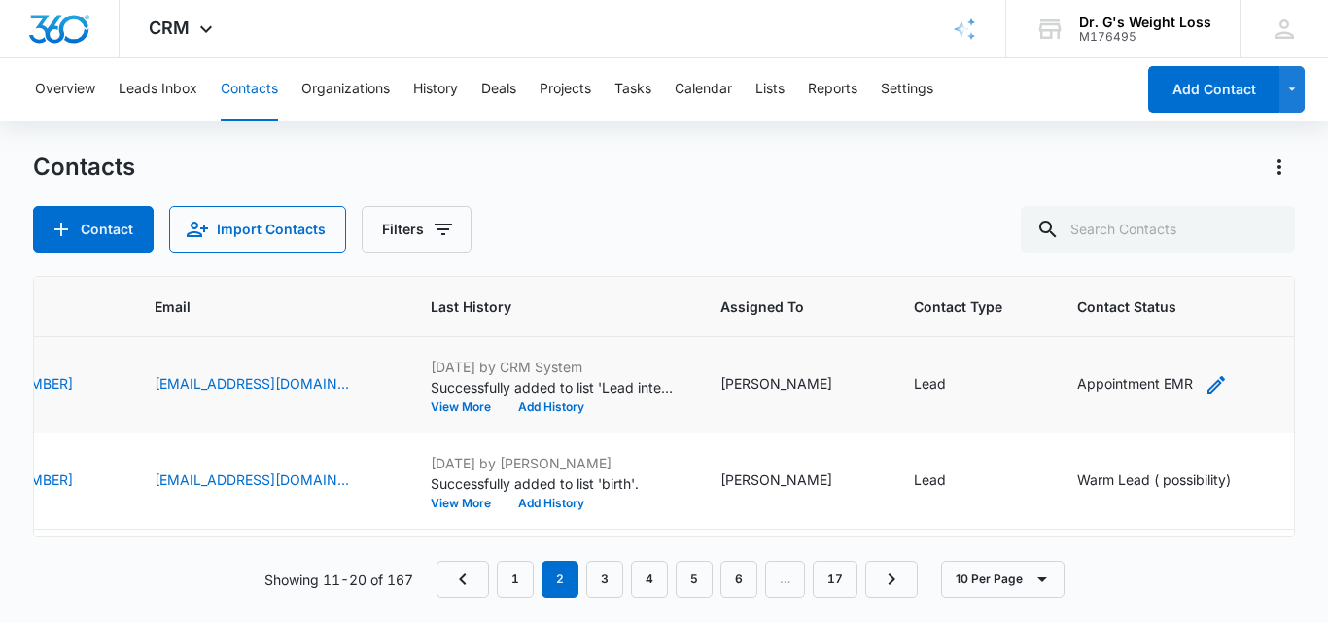
click at [1205, 381] on icon "Contact Status - Appointment EMR - Select to Edit Field" at bounding box center [1216, 384] width 23 height 23
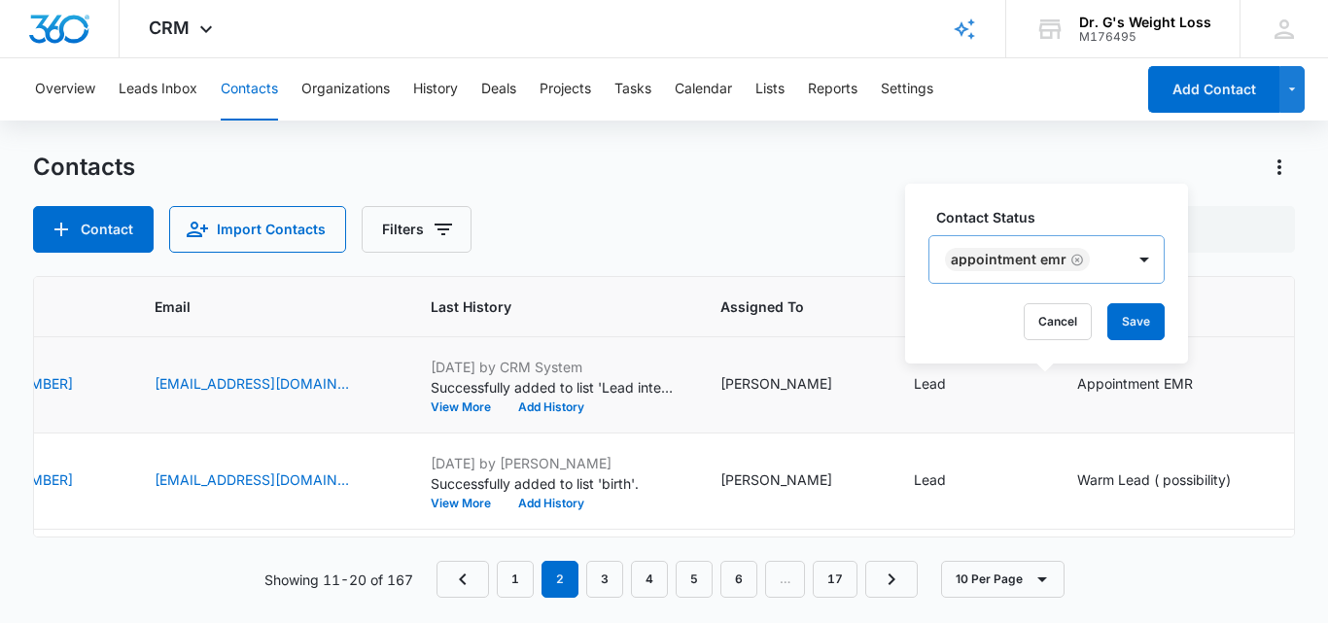
click at [1089, 258] on div "Appointment EMR" at bounding box center [1027, 259] width 195 height 47
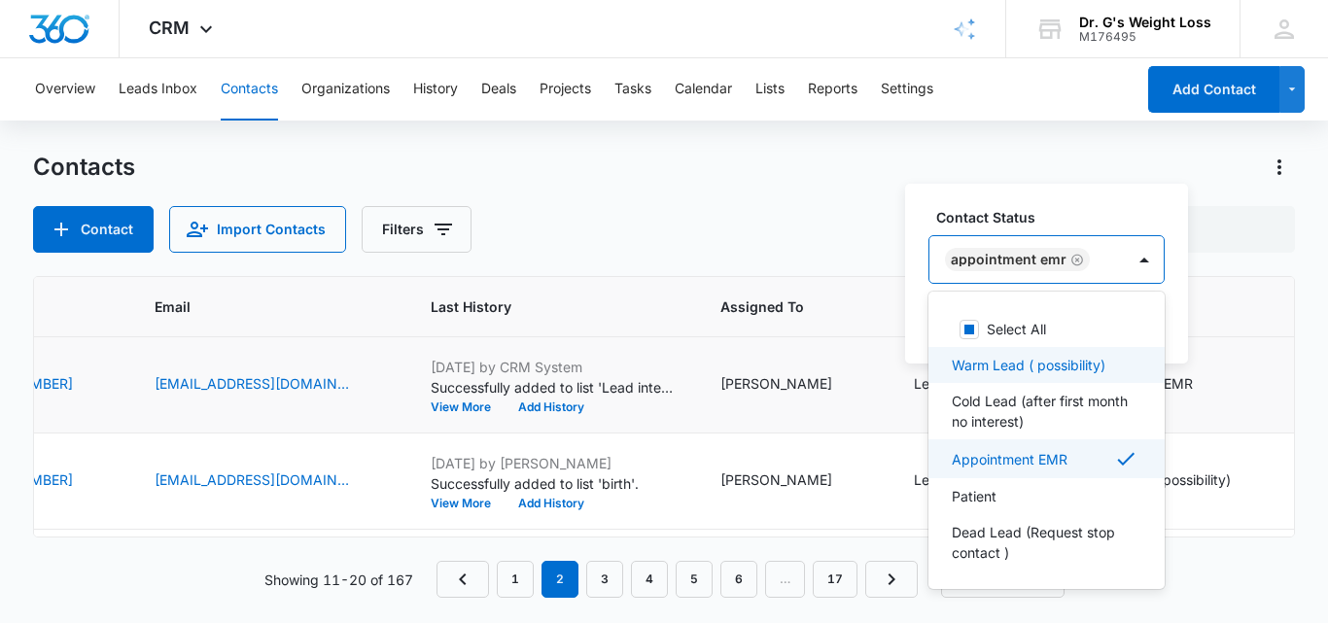
click at [1000, 367] on p "Warm Lead ( possibility)" at bounding box center [1029, 365] width 154 height 20
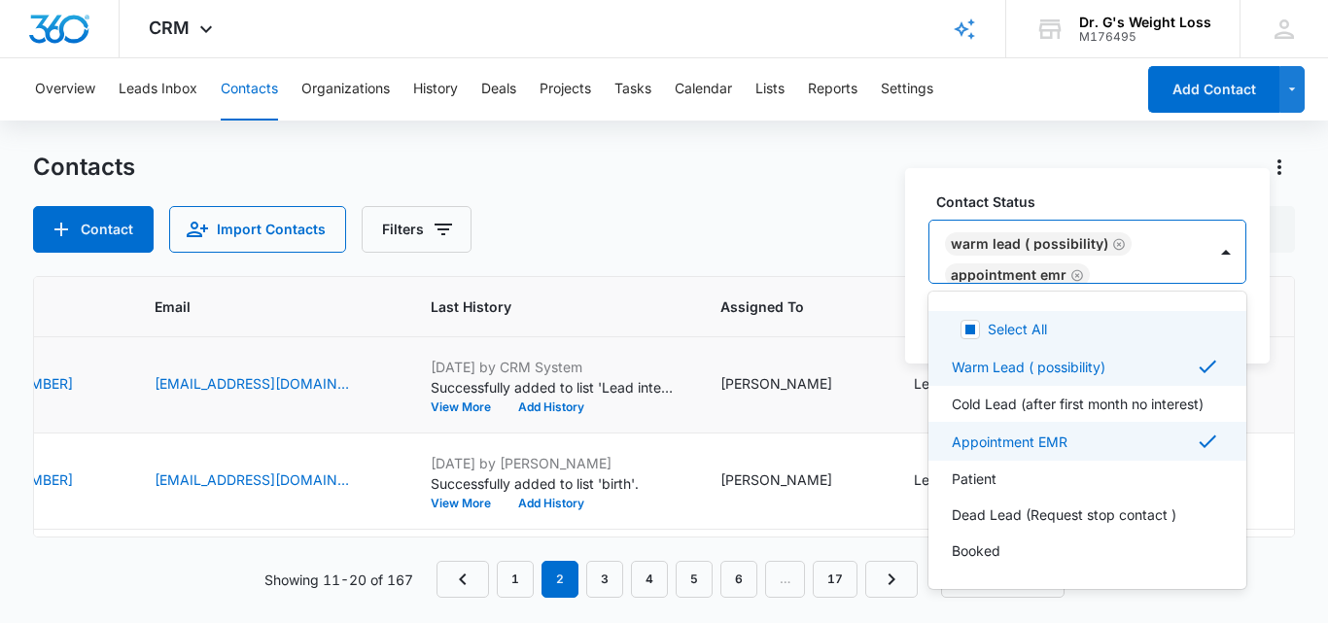
click at [1115, 243] on icon "Remove Warm Lead ( possibility)" at bounding box center [1120, 244] width 12 height 12
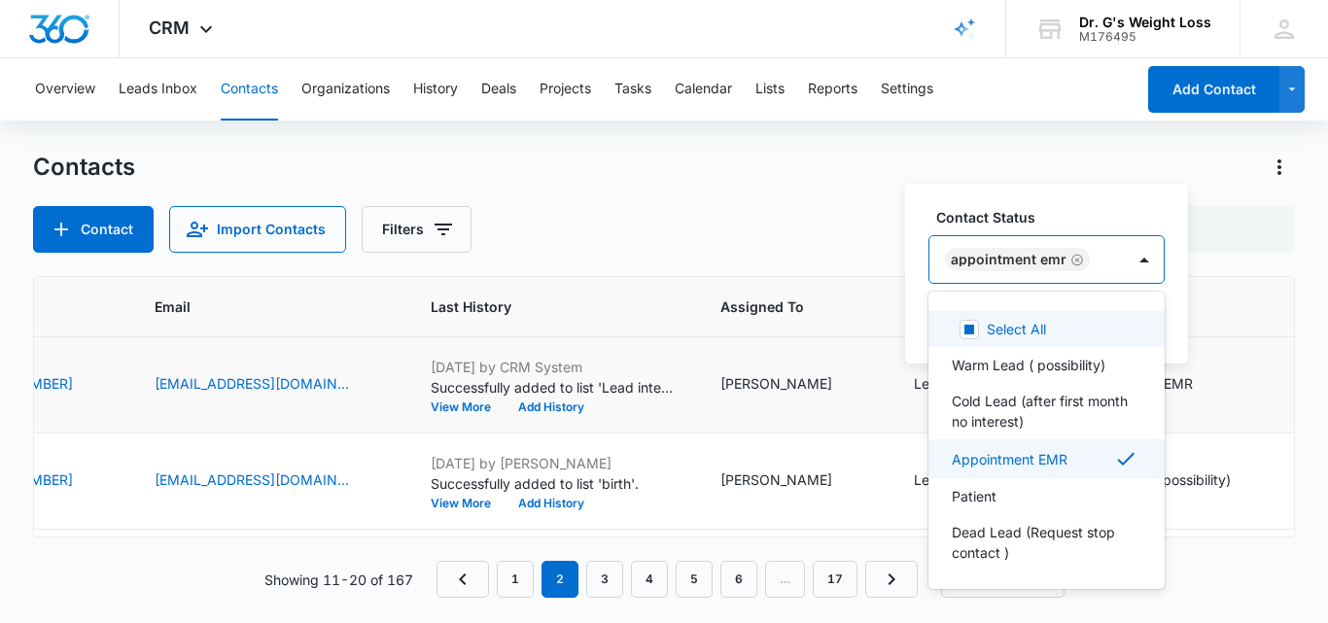
click at [1075, 259] on icon "Remove Appointment EMR" at bounding box center [1078, 260] width 12 height 12
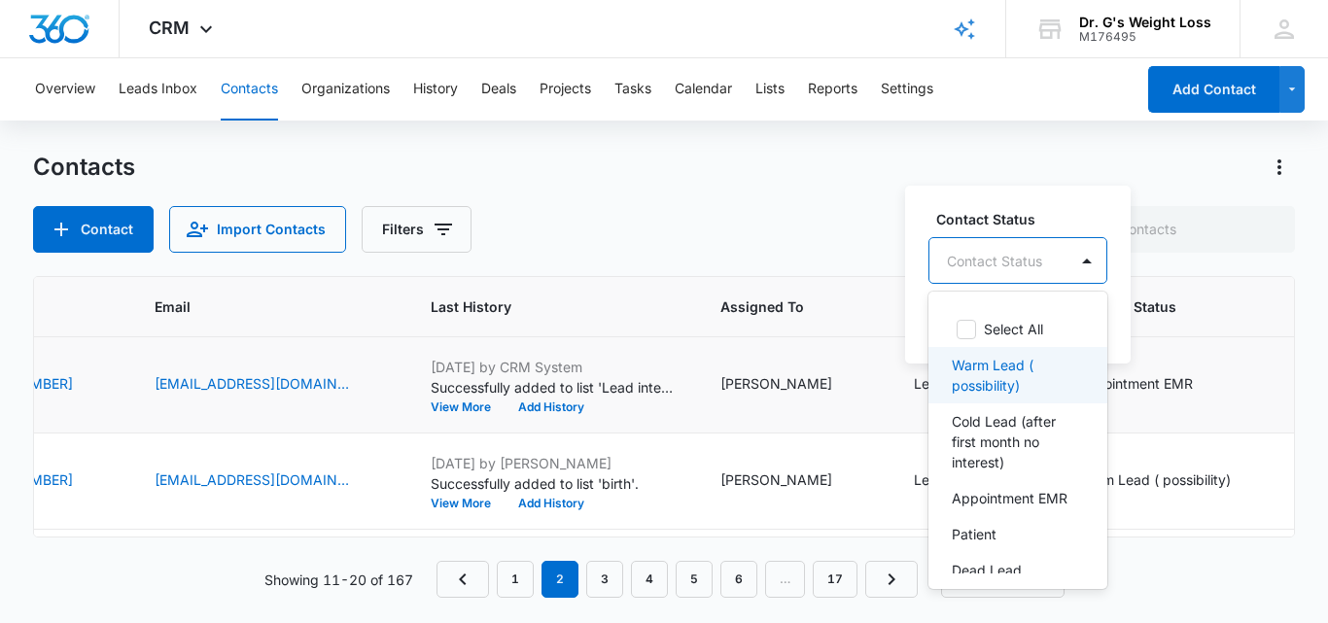
click at [988, 359] on p "Warm Lead ( possibility)" at bounding box center [1016, 375] width 128 height 41
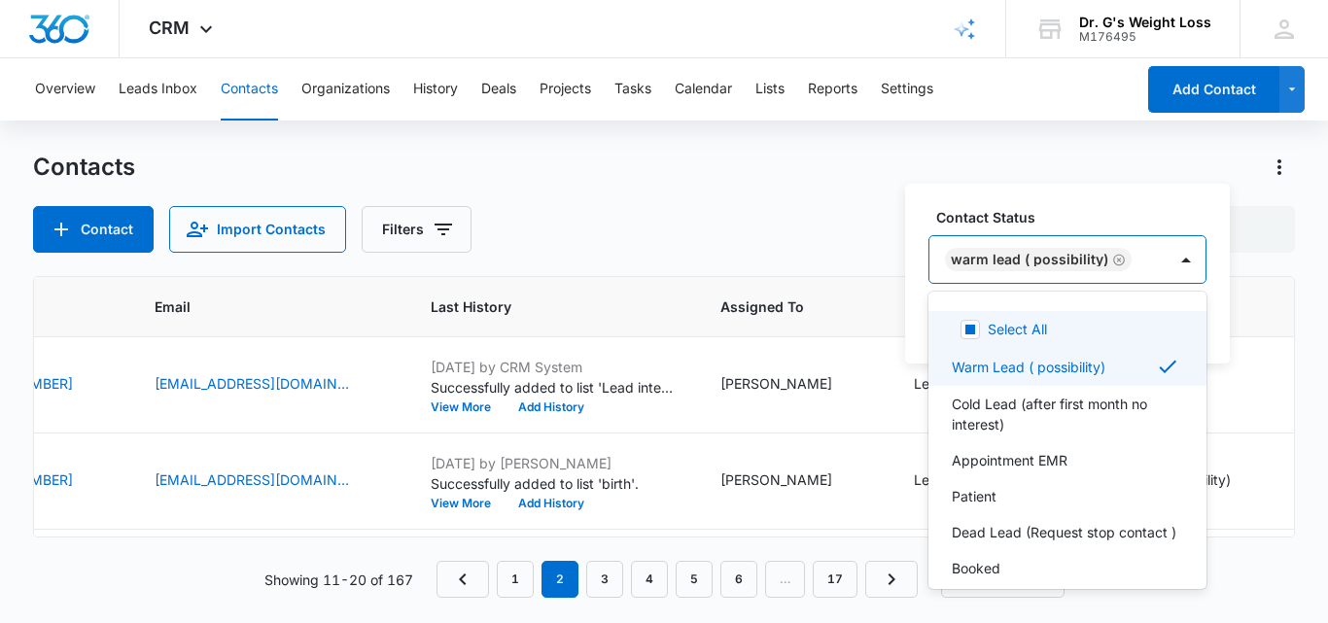
click at [1138, 248] on div at bounding box center [1140, 260] width 4 height 24
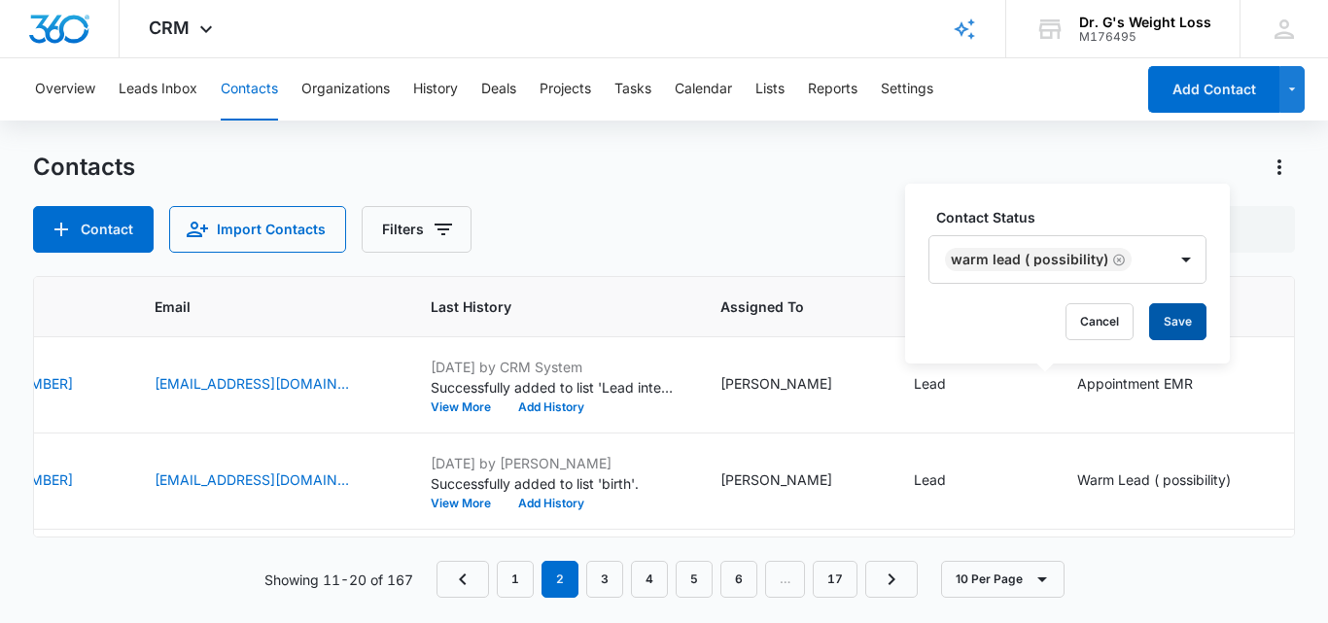
click at [1173, 318] on button "Save" at bounding box center [1178, 321] width 57 height 37
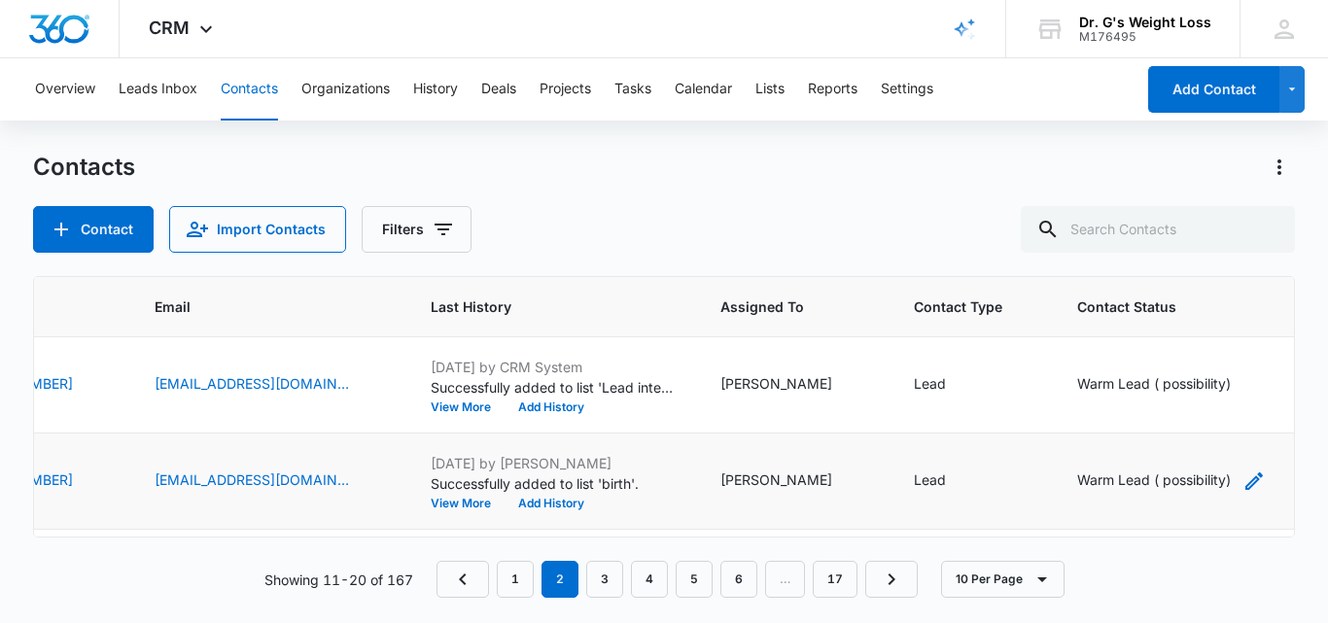
click at [1078, 483] on div "Warm Lead ( possibility)" at bounding box center [1155, 480] width 154 height 20
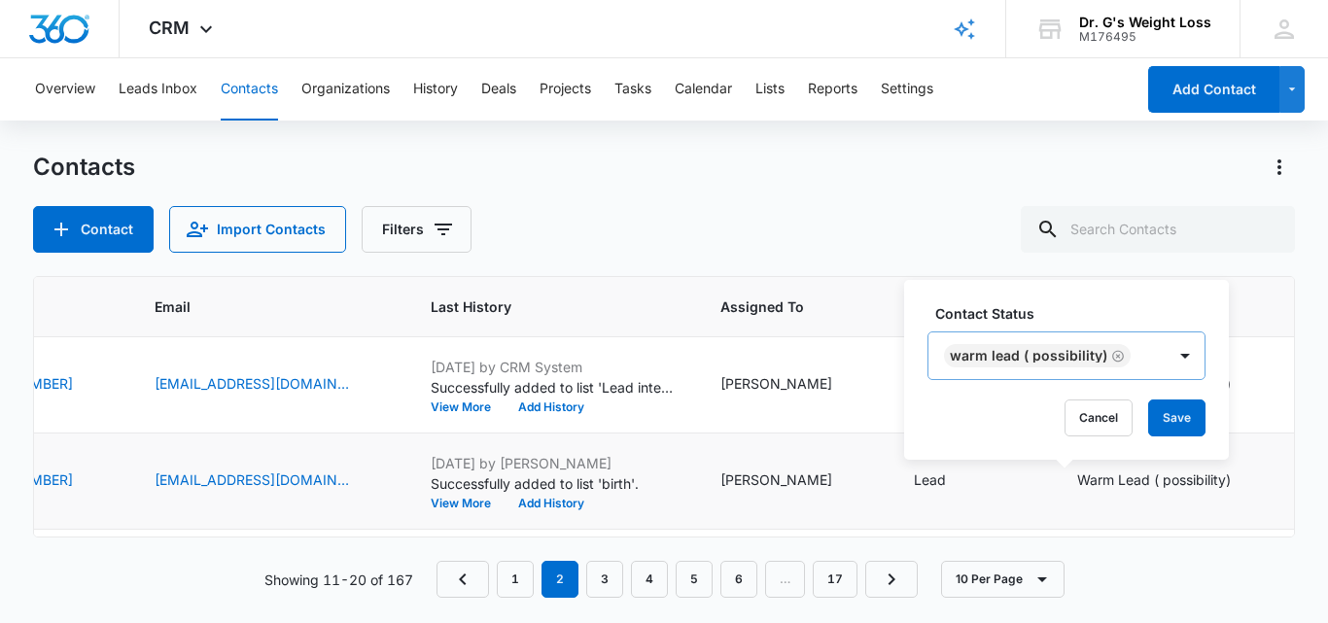
click at [1144, 352] on div "Warm Lead ( possibility)" at bounding box center [1047, 356] width 237 height 47
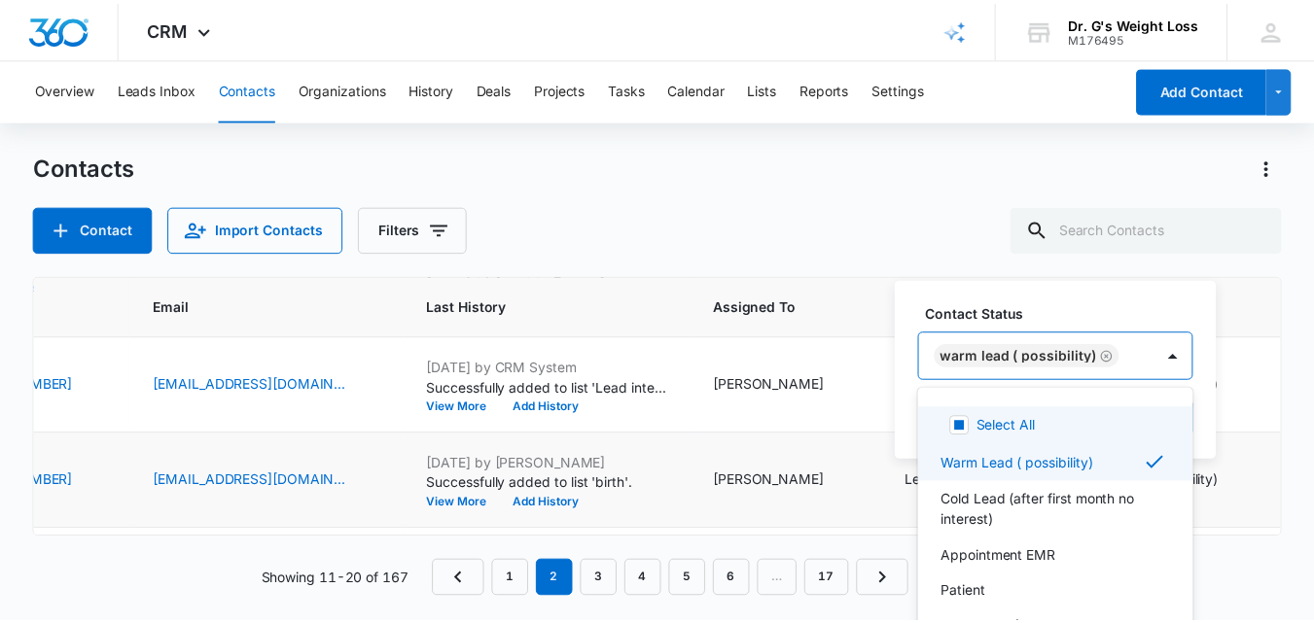
scroll to position [23, 0]
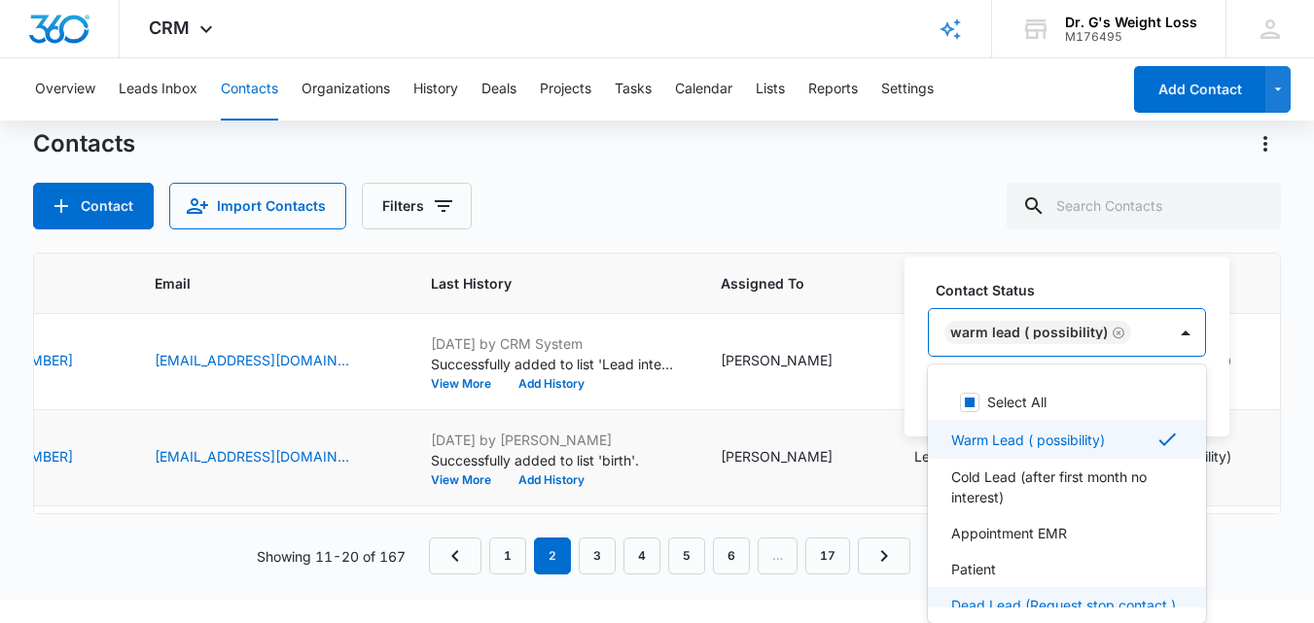
click at [988, 597] on p "Dead Lead (Request stop contact )" at bounding box center [1063, 605] width 225 height 20
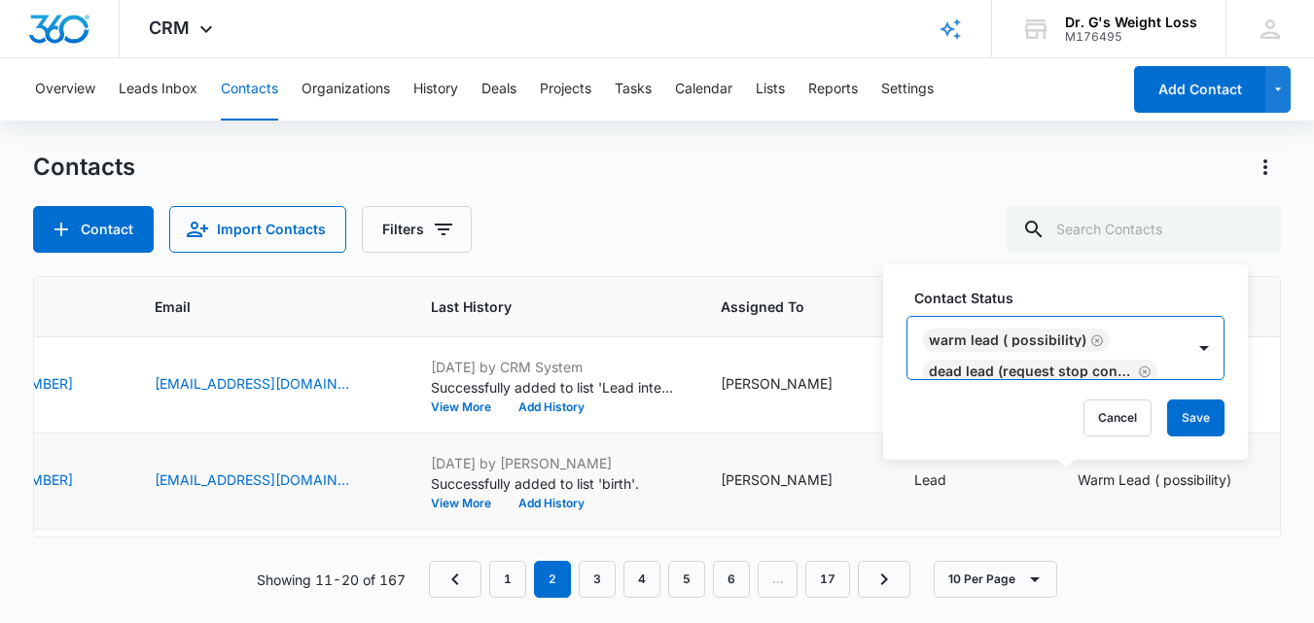
click at [1136, 308] on div "Contact Status option Dead Lead (Request stop contact ) , selected. Warm Lead (…" at bounding box center [1065, 334] width 318 height 92
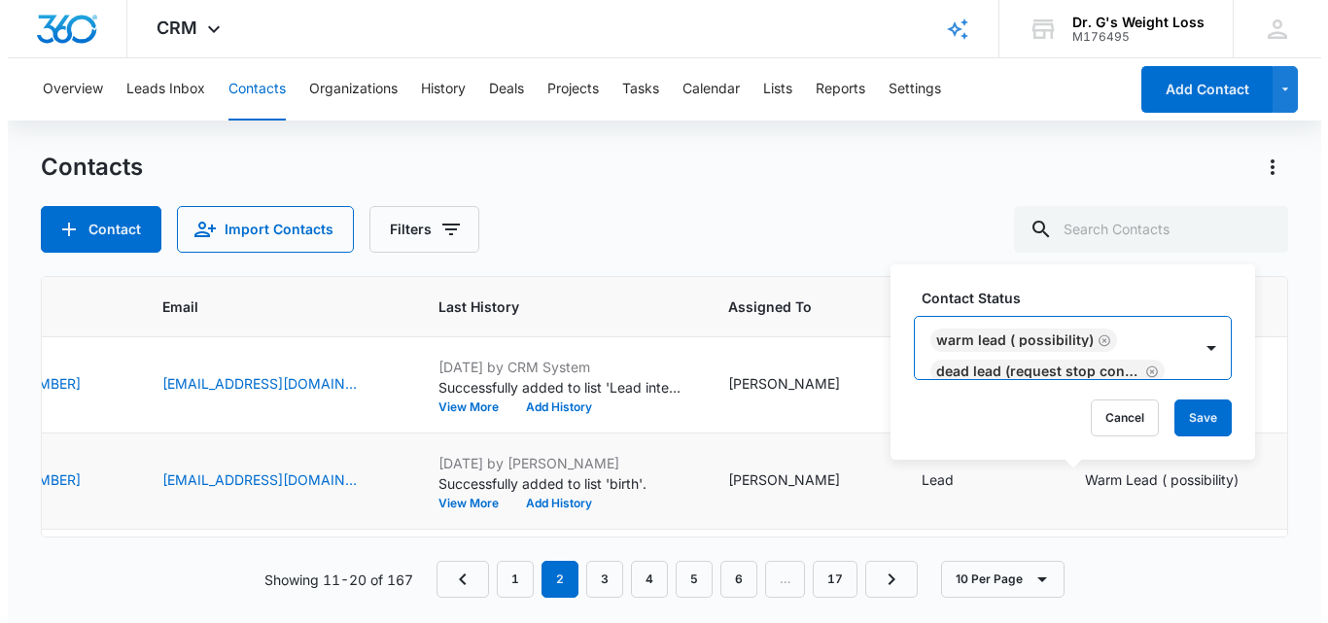
scroll to position [0, 0]
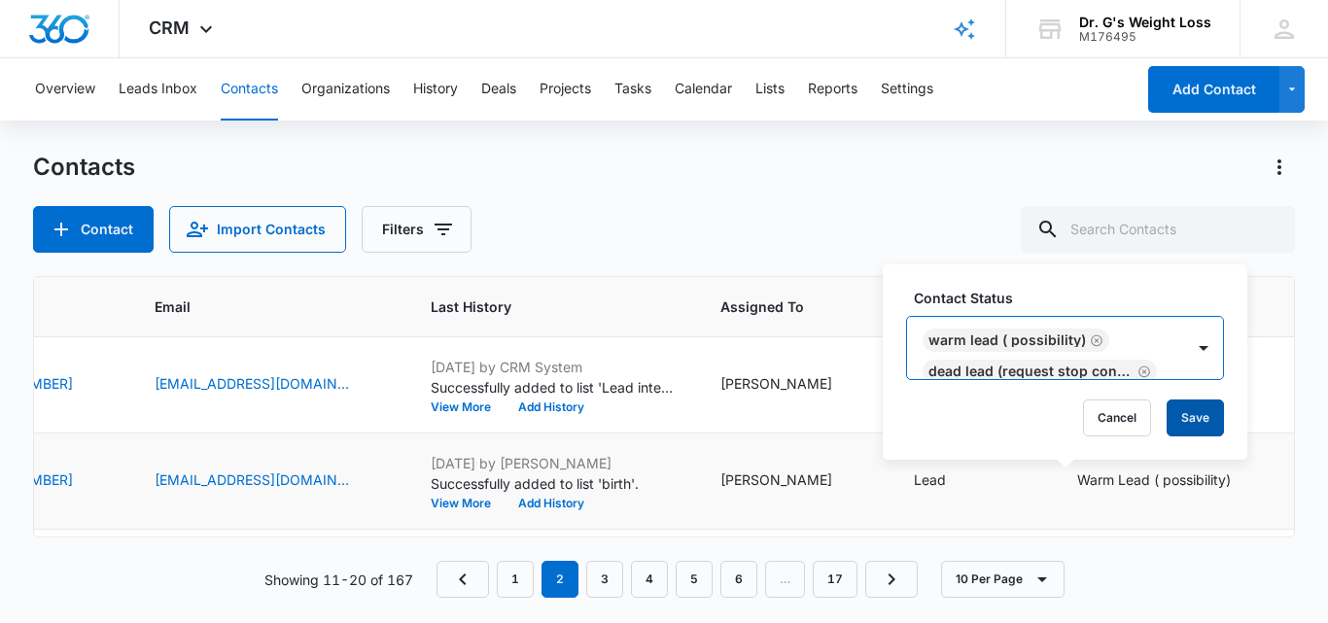
click at [1195, 421] on button "Save" at bounding box center [1195, 418] width 57 height 37
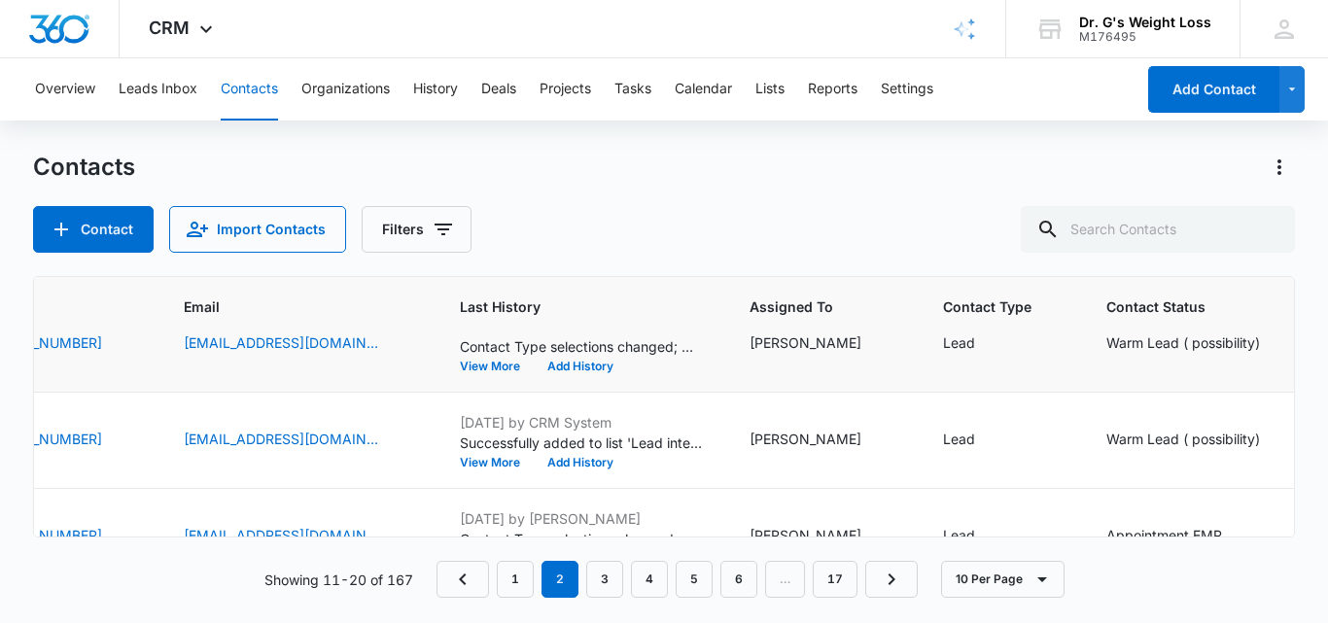
scroll to position [522, 546]
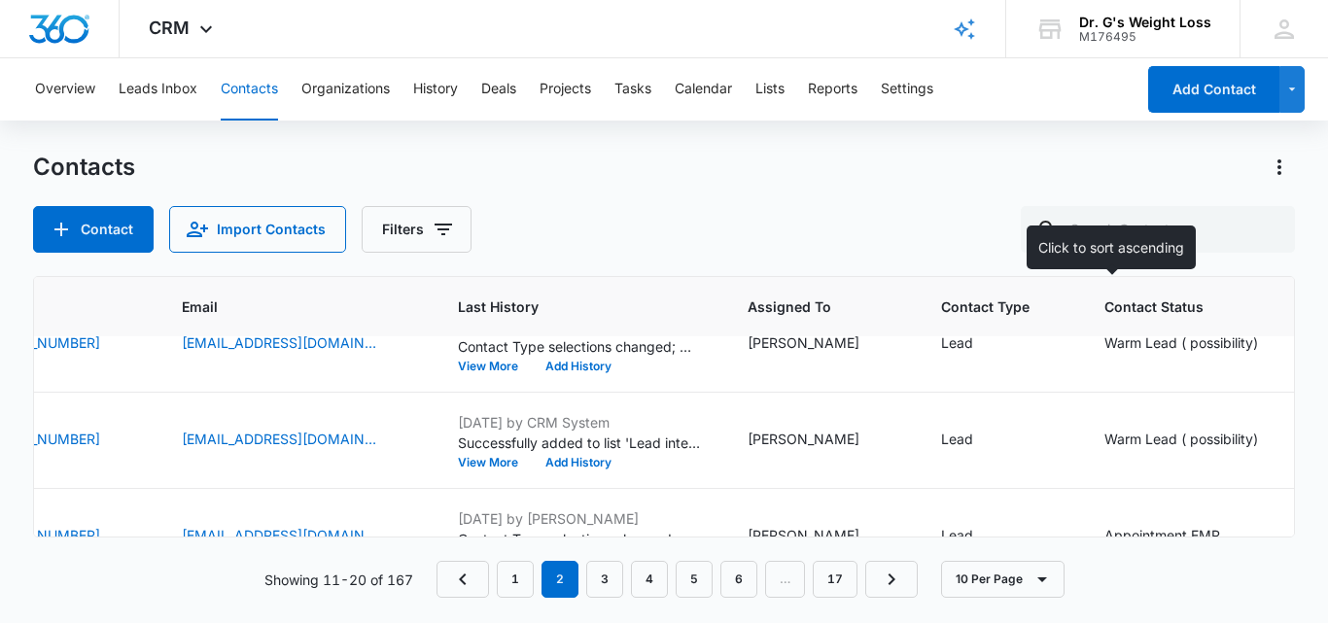
click at [1131, 336] on th "Contact Status" at bounding box center [1219, 307] width 276 height 60
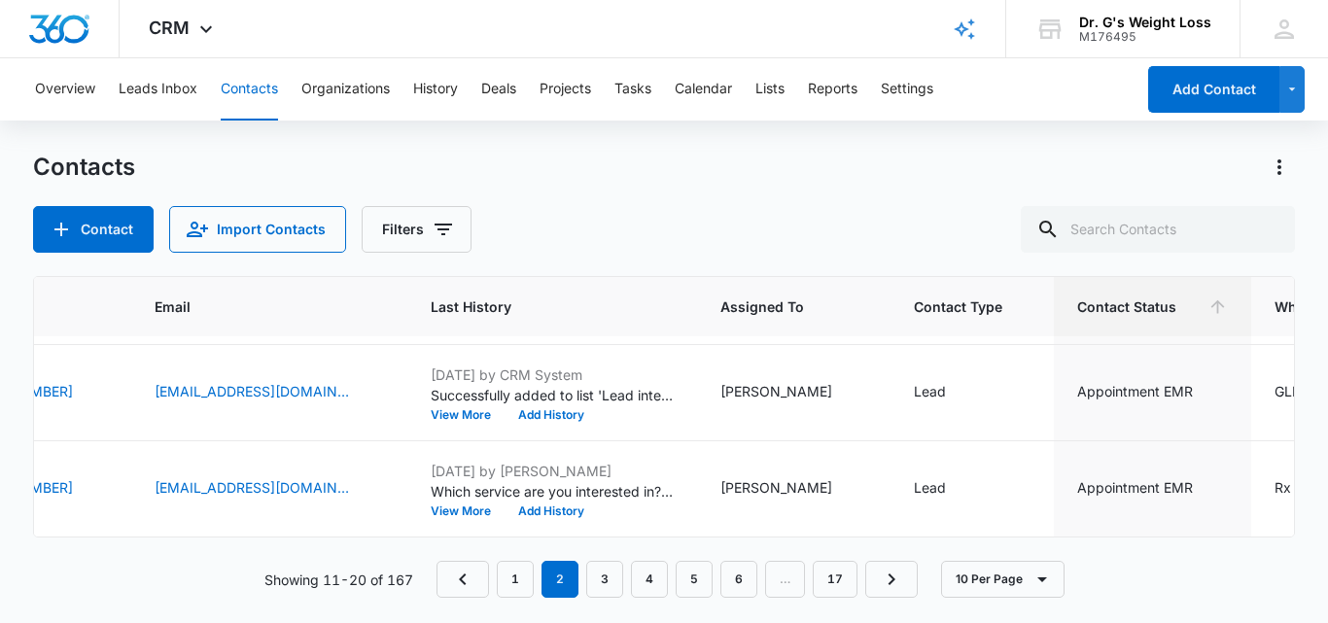
scroll to position [777, 517]
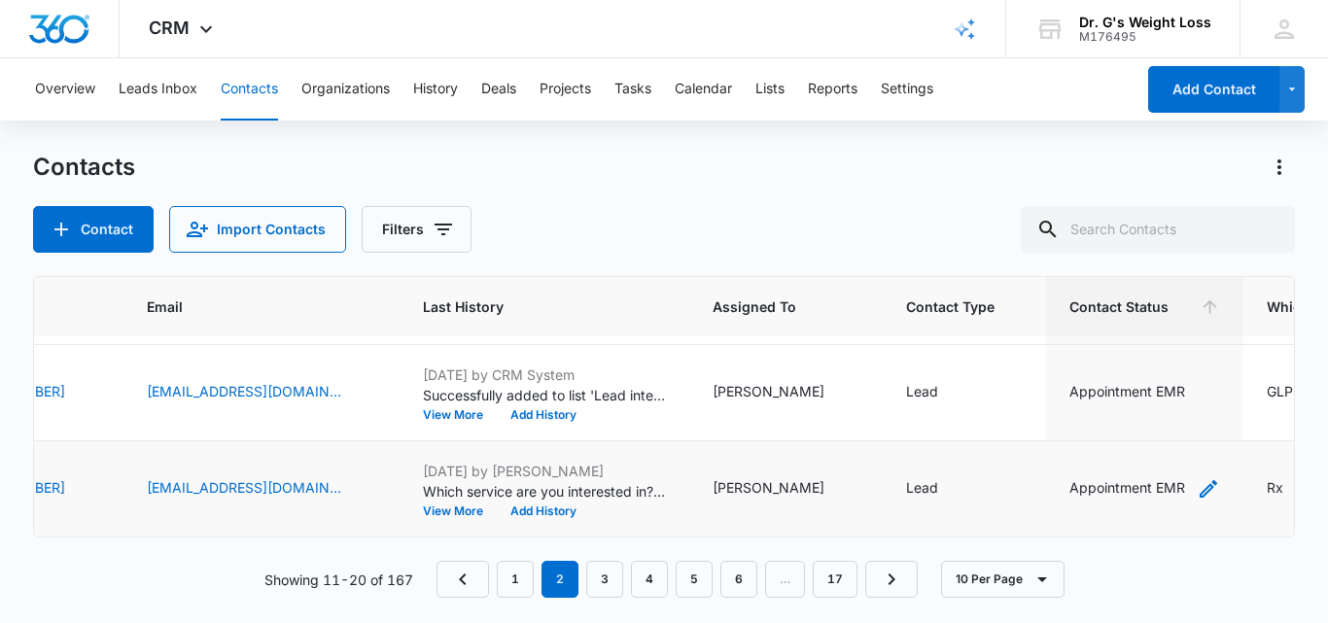
click at [1085, 478] on div "Appointment EMR" at bounding box center [1128, 488] width 116 height 20
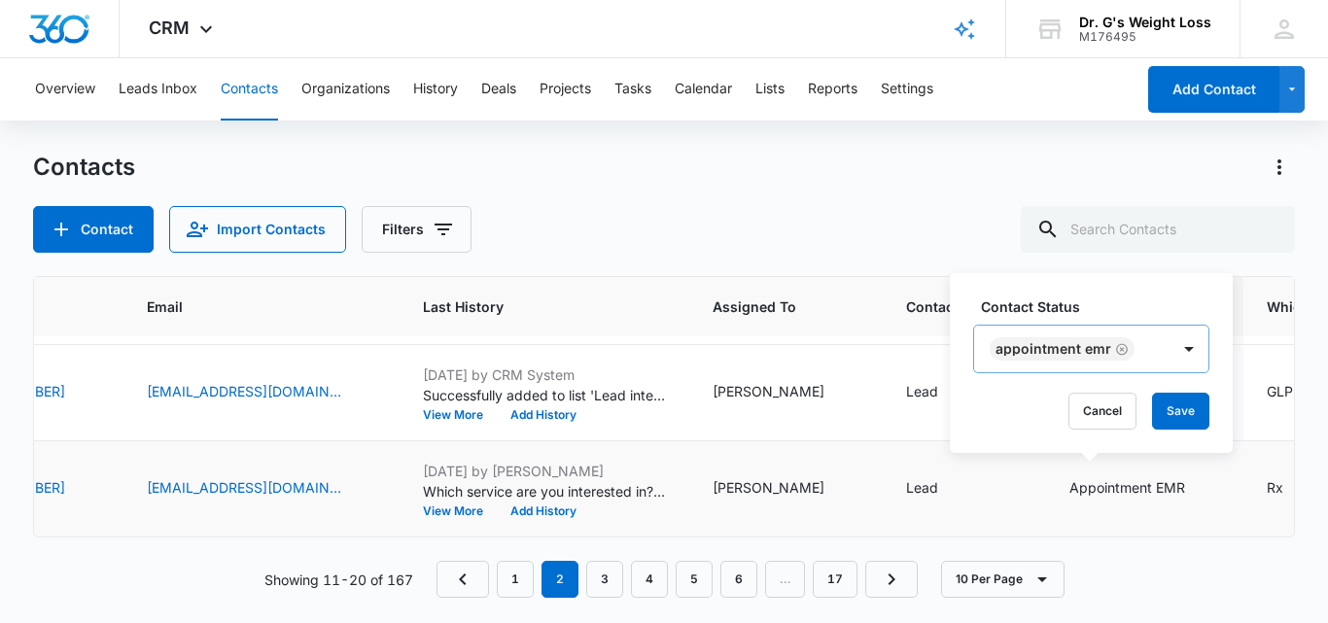
click at [1154, 342] on div "Appointment EMR" at bounding box center [1071, 349] width 195 height 47
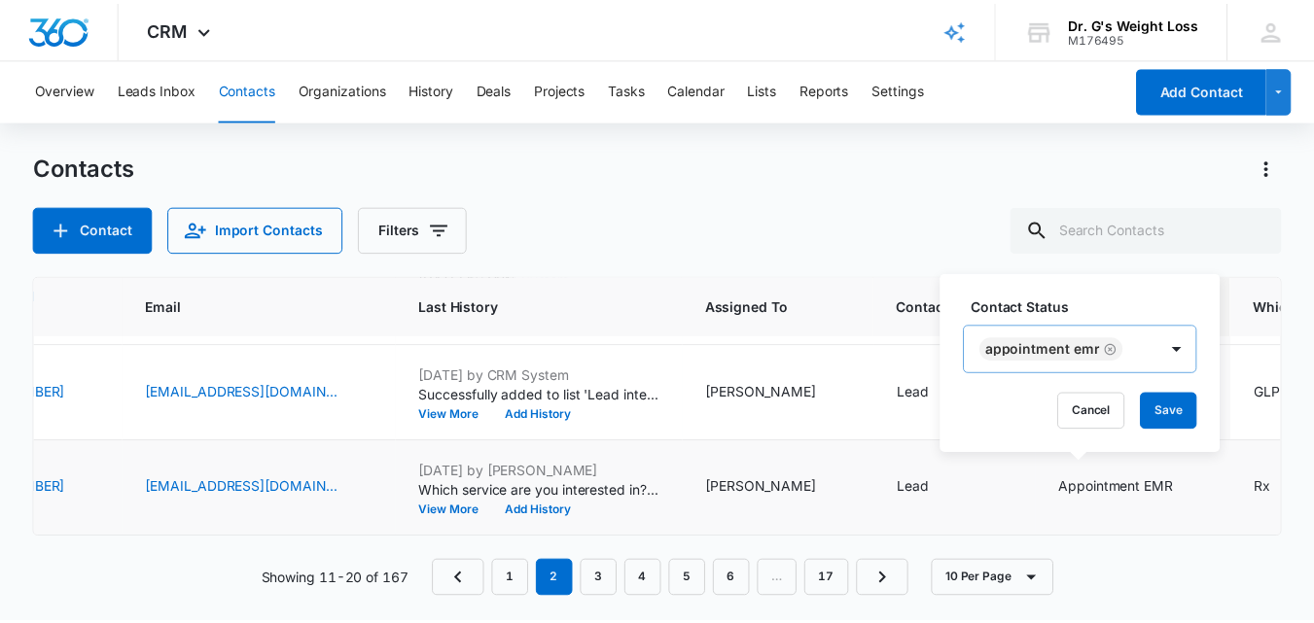
scroll to position [23, 0]
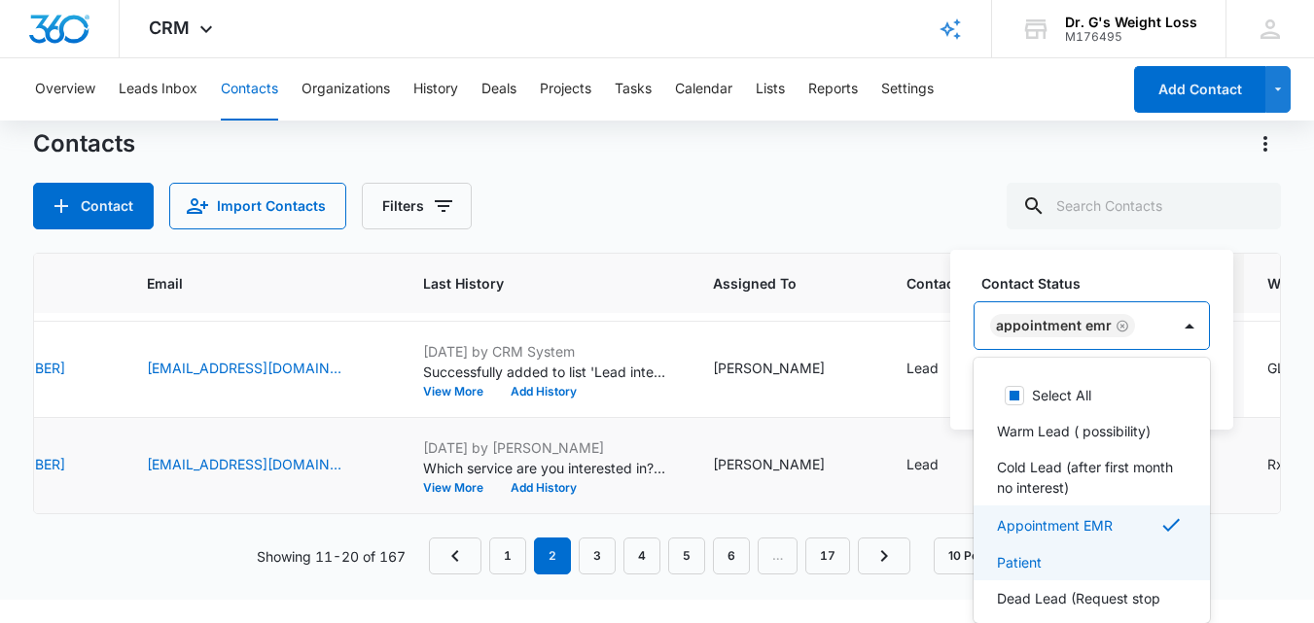
click at [1034, 562] on p "Patient" at bounding box center [1019, 562] width 45 height 20
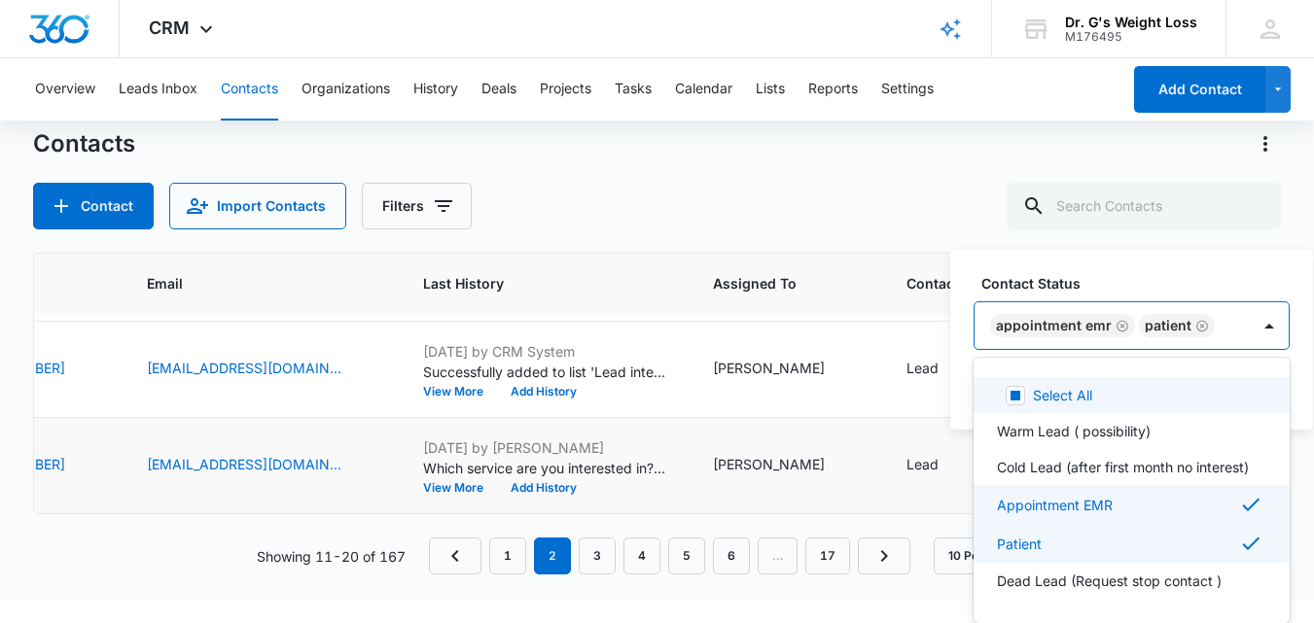
click at [1227, 308] on div "Contact Status option Patient, selected. 8 results available. Use Up and Down t…" at bounding box center [1131, 311] width 316 height 77
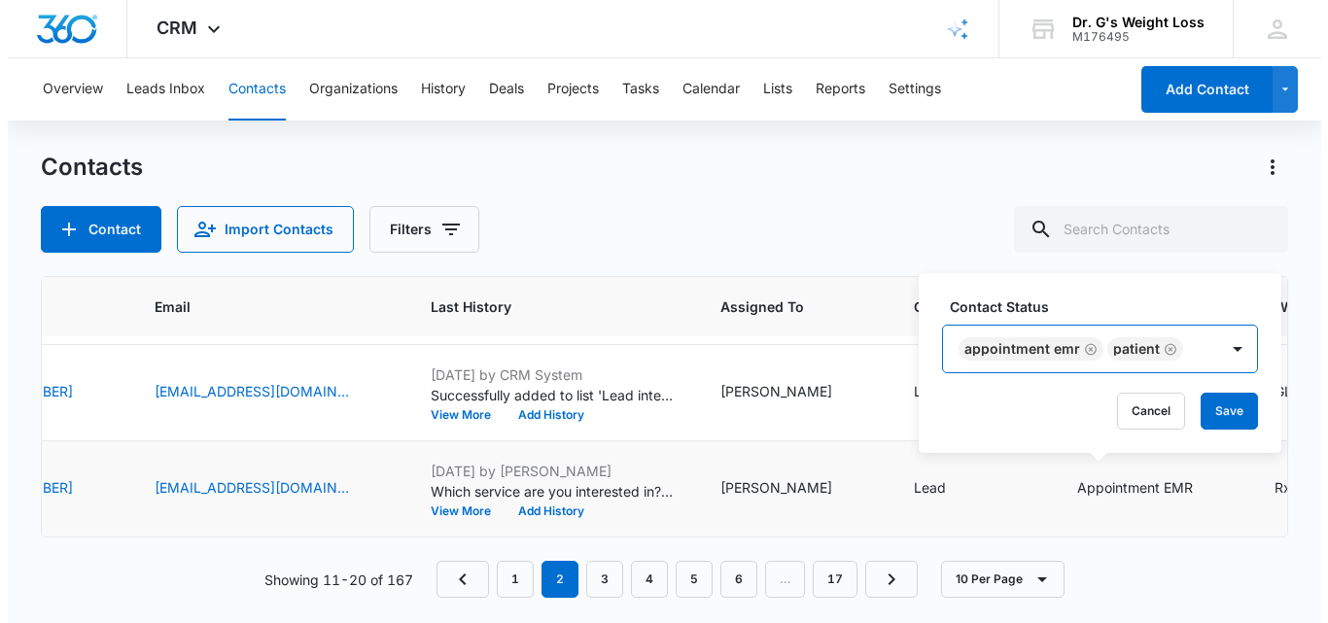
scroll to position [0, 0]
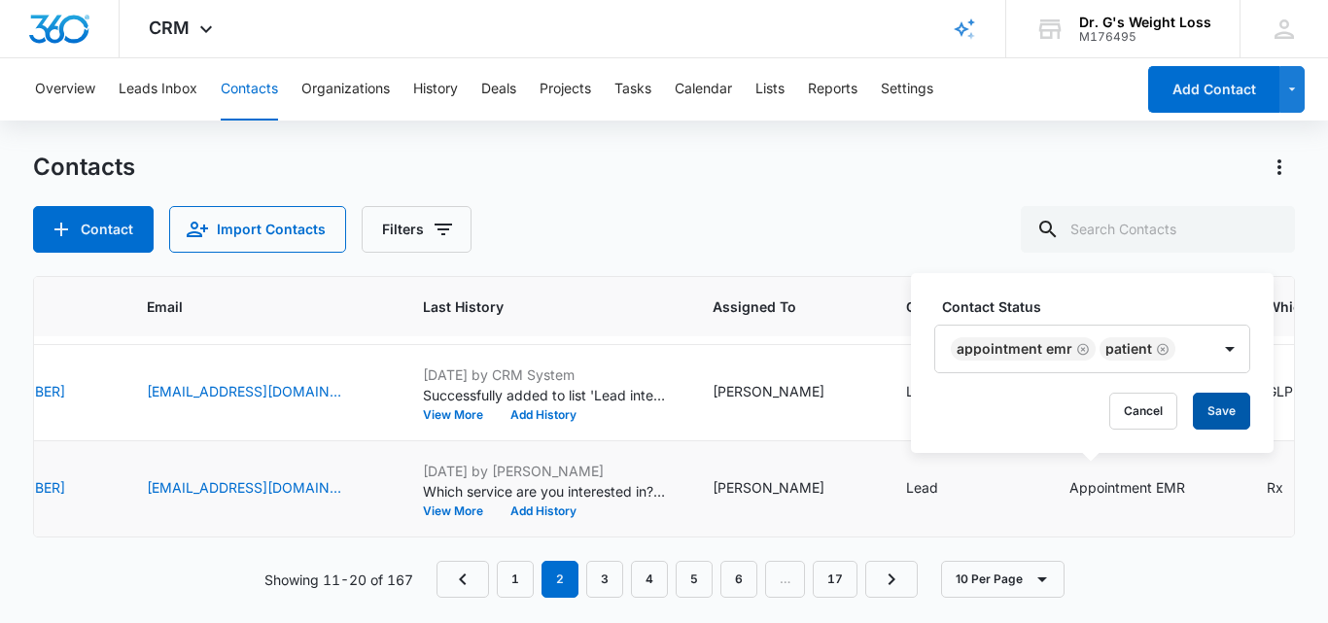
click at [1213, 408] on button "Save" at bounding box center [1221, 411] width 57 height 37
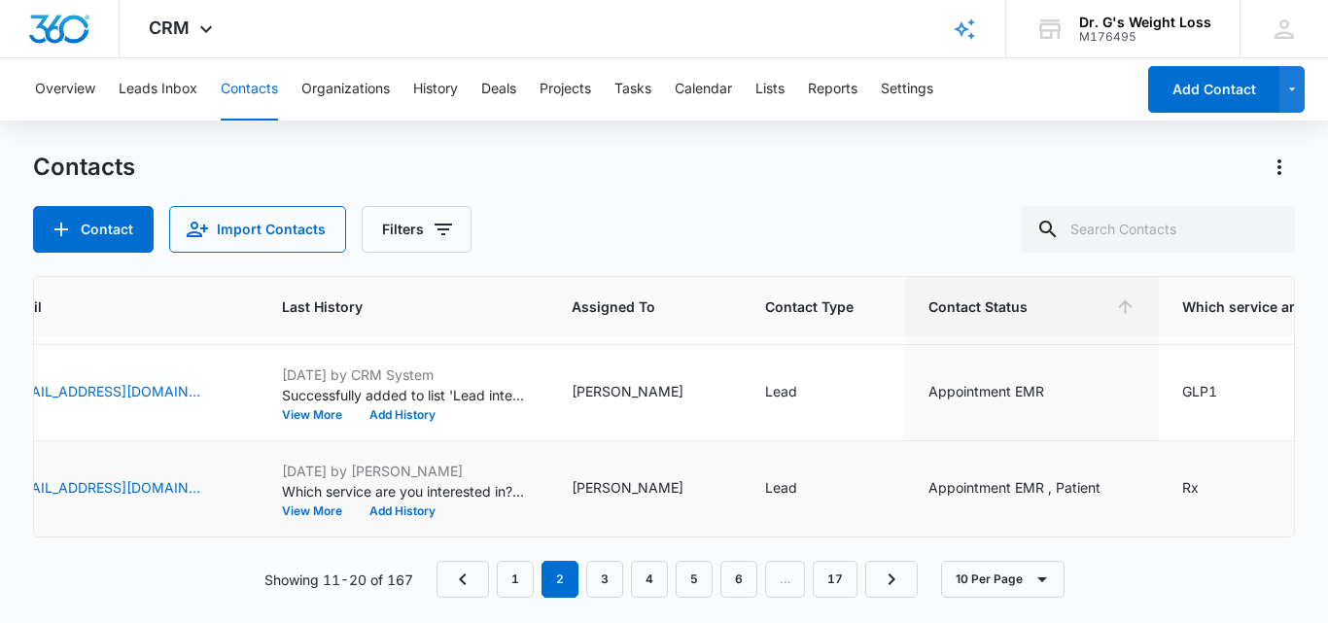
scroll to position [777, 669]
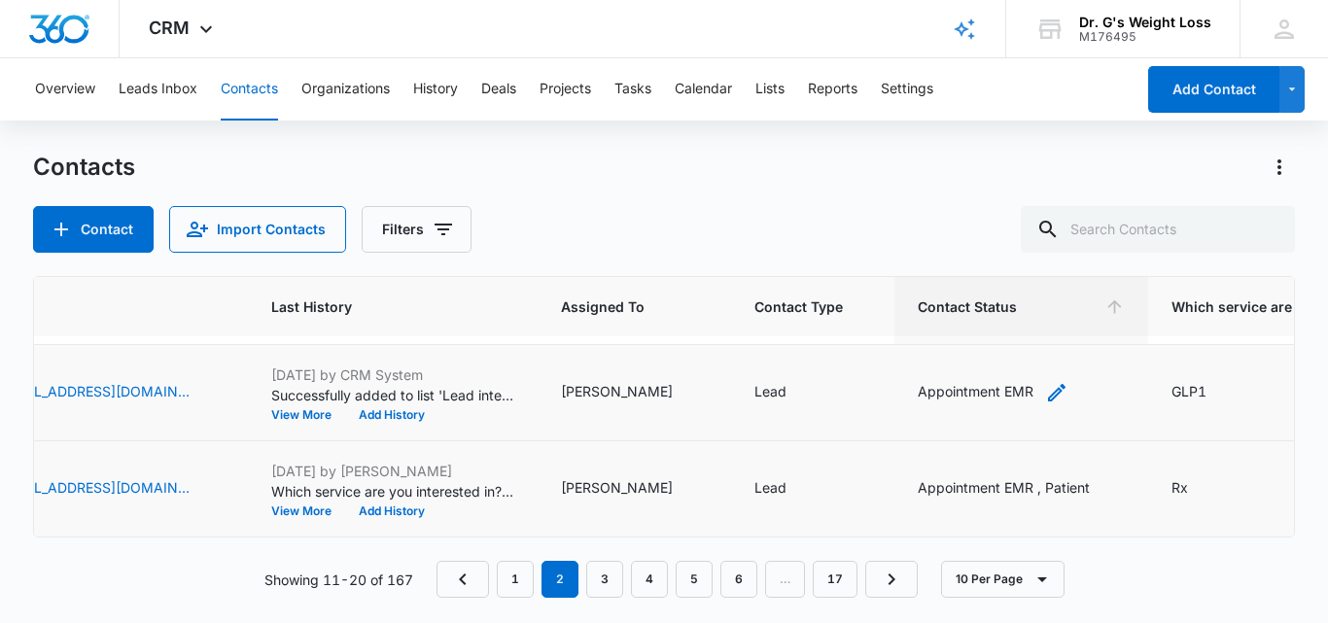
click at [989, 381] on div "Appointment EMR" at bounding box center [993, 392] width 151 height 23
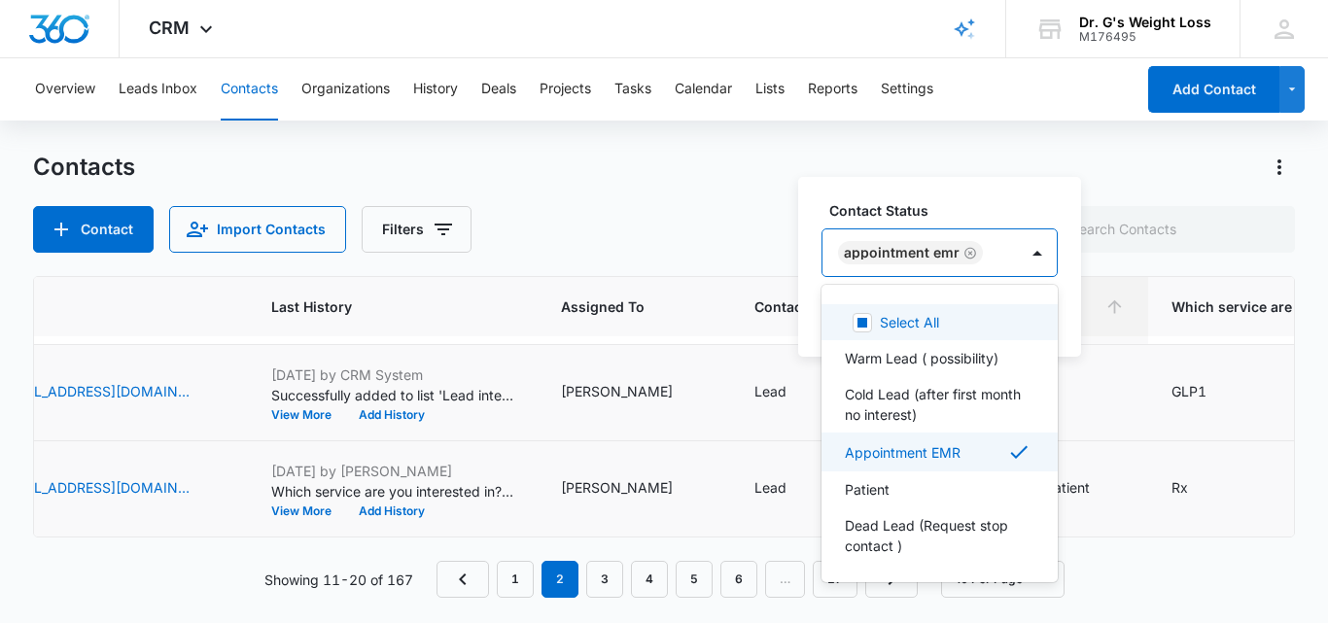
click at [992, 234] on div "Appointment EMR" at bounding box center [920, 253] width 195 height 47
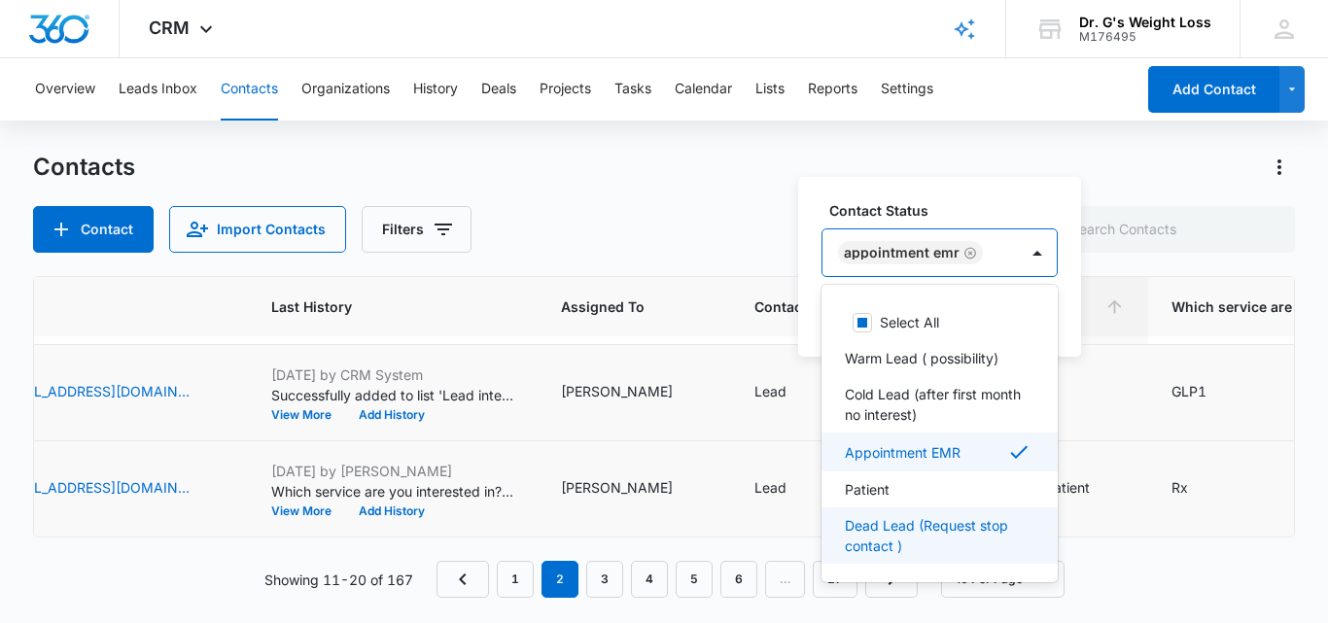
click at [941, 525] on p "Dead Lead (Request stop contact )" at bounding box center [938, 535] width 186 height 41
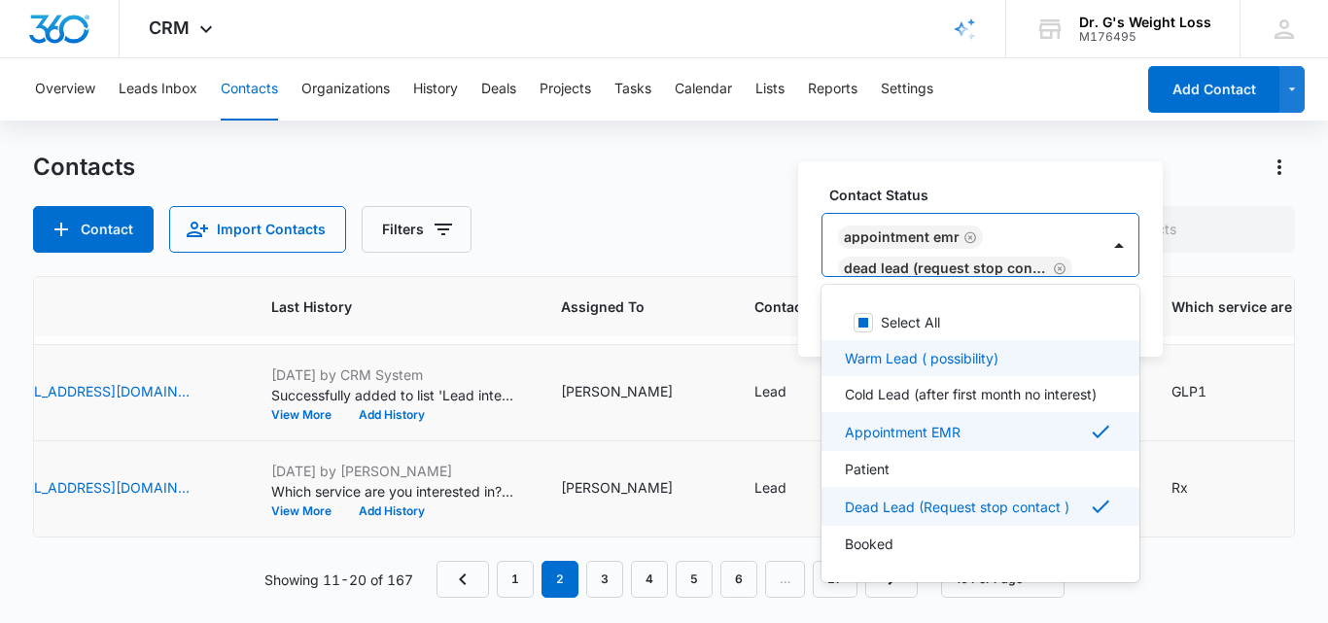
click at [1034, 229] on div "Appointment EMR Dead Lead (Request stop contact )" at bounding box center [961, 245] width 277 height 62
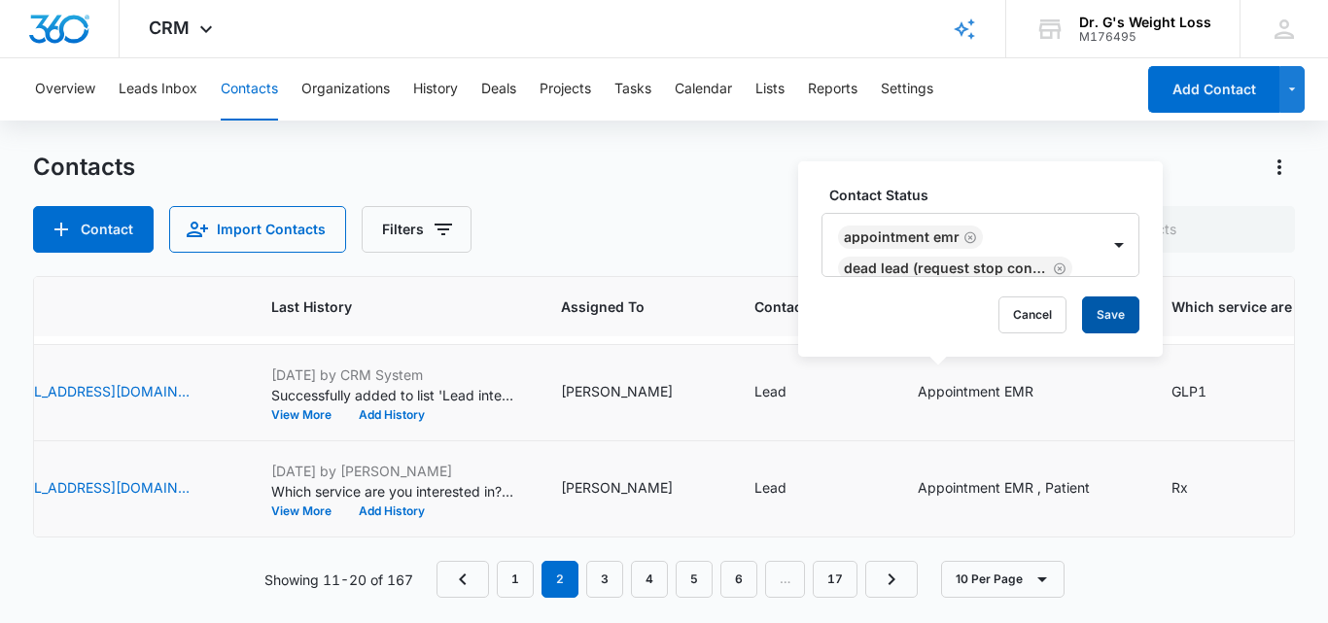
click at [1115, 304] on button "Save" at bounding box center [1110, 315] width 57 height 37
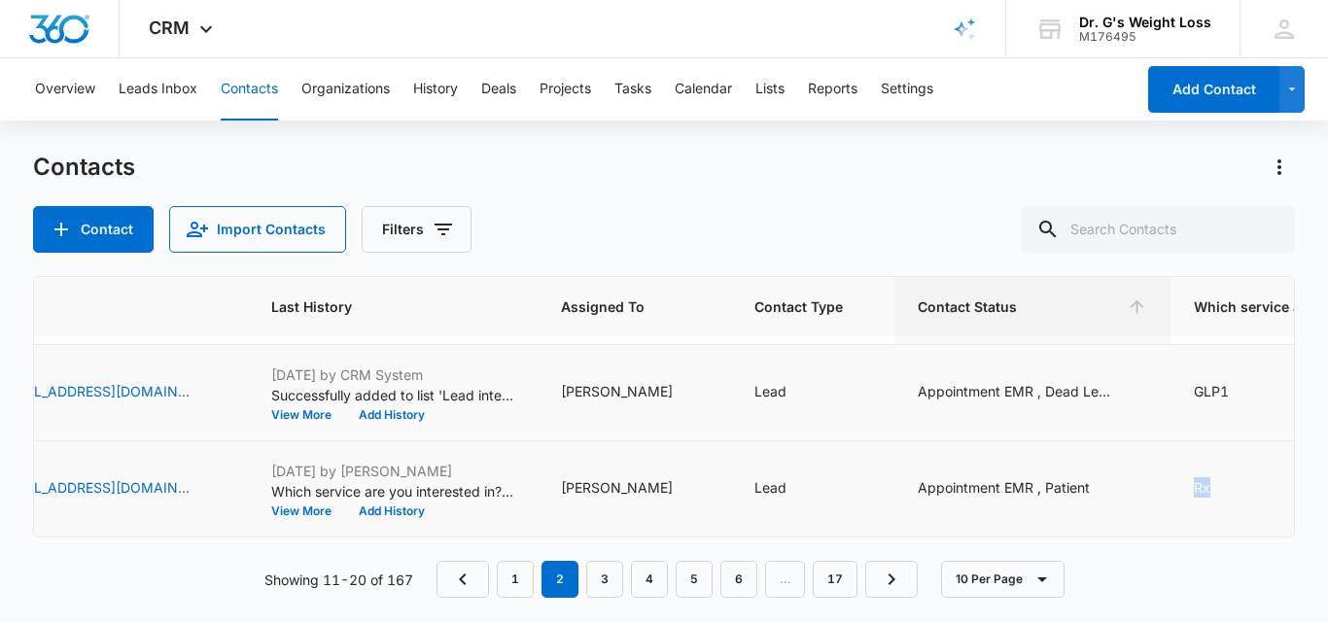
drag, startPoint x: 1011, startPoint y: 521, endPoint x: 1164, endPoint y: 516, distance: 152.8
click at [1223, 520] on tr "1077 JK [PERSON_NAME] [PHONE_NUMBER] [EMAIL_ADDRESS][DOMAIN_NAME] [DATE] by [PE…" at bounding box center [563, 490] width 2396 height 96
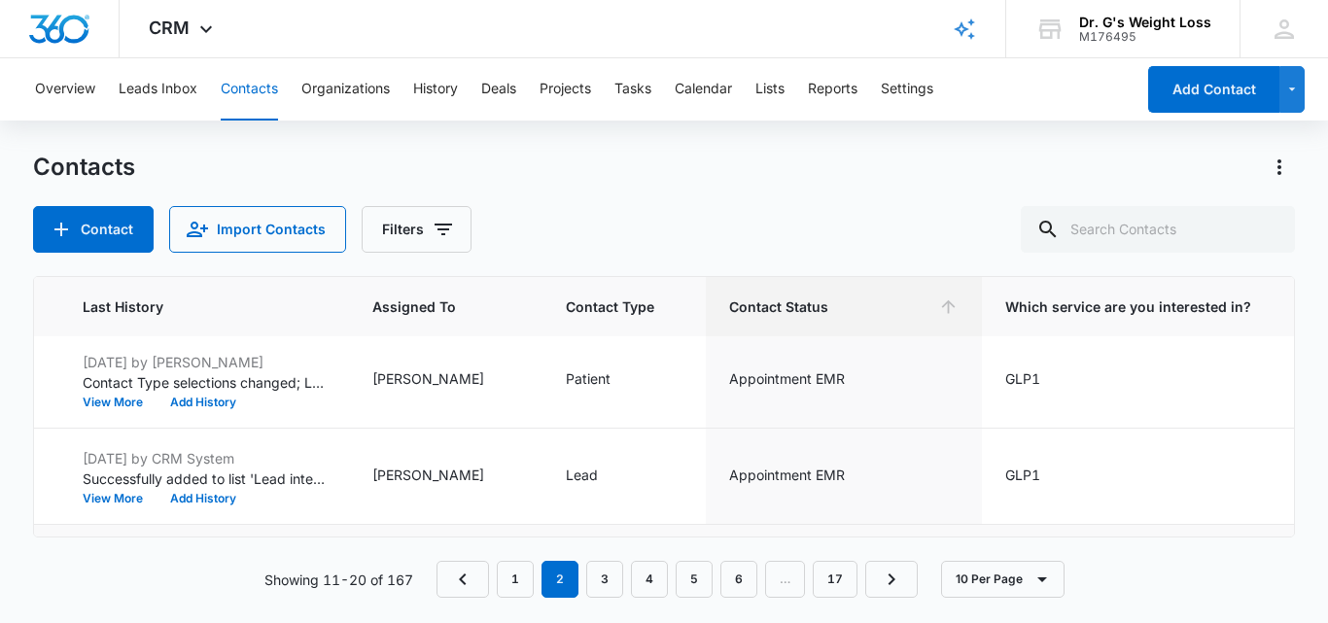
scroll to position [583, 1076]
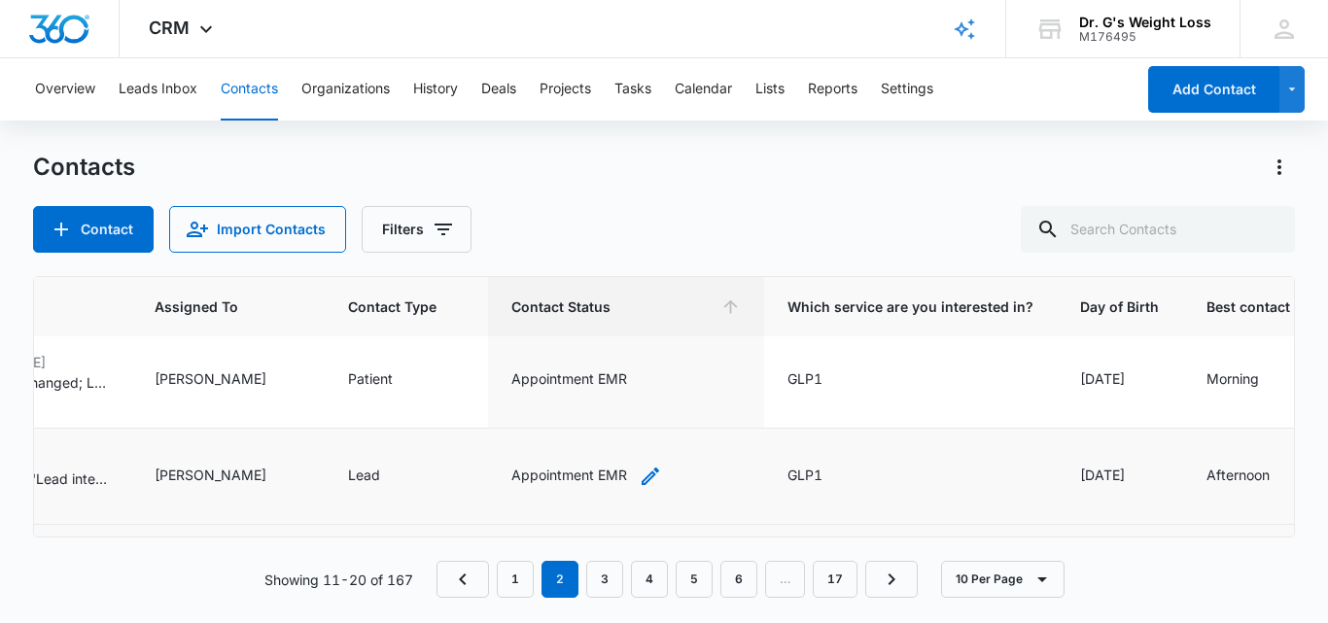
click at [639, 473] on icon "Contact Status - Appointment EMR - Select to Edit Field" at bounding box center [650, 476] width 23 height 23
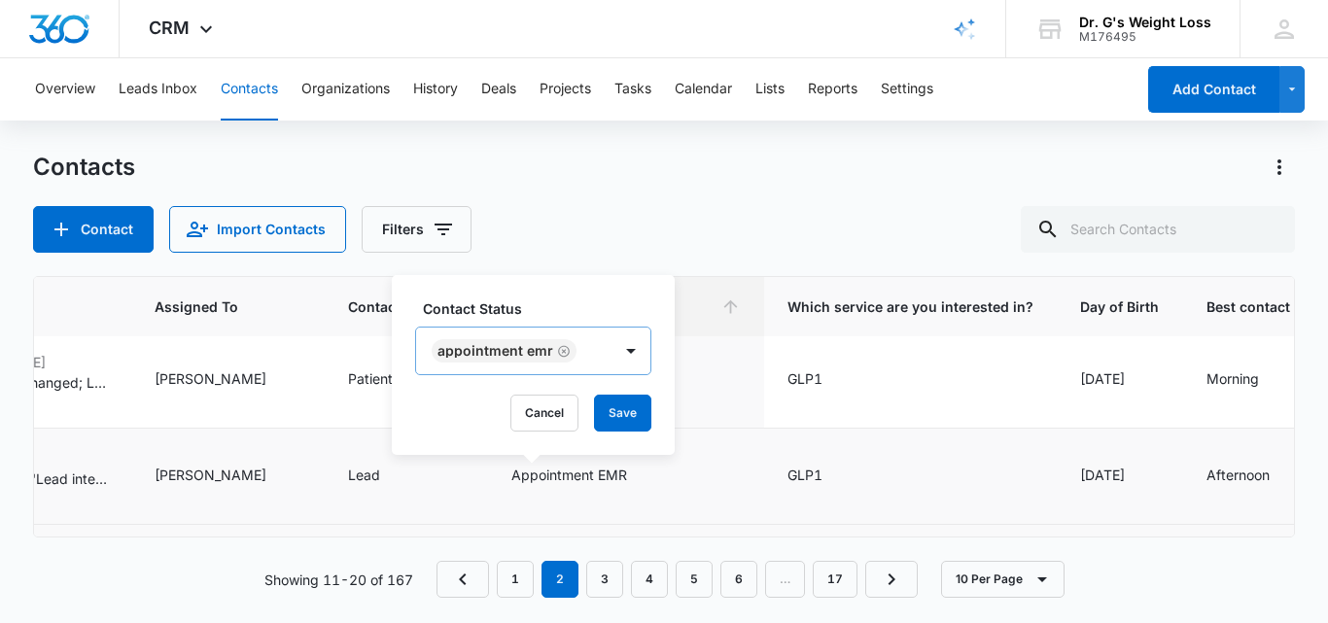
click at [595, 363] on div "Appointment EMR" at bounding box center [533, 351] width 236 height 49
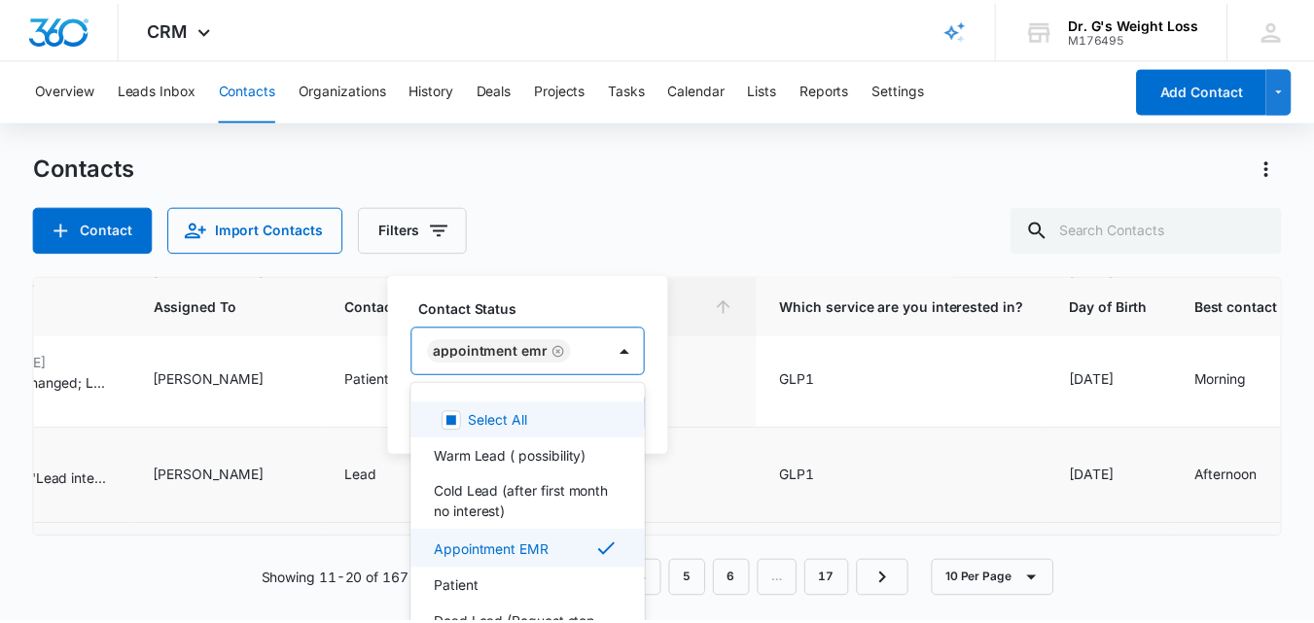
scroll to position [23, 0]
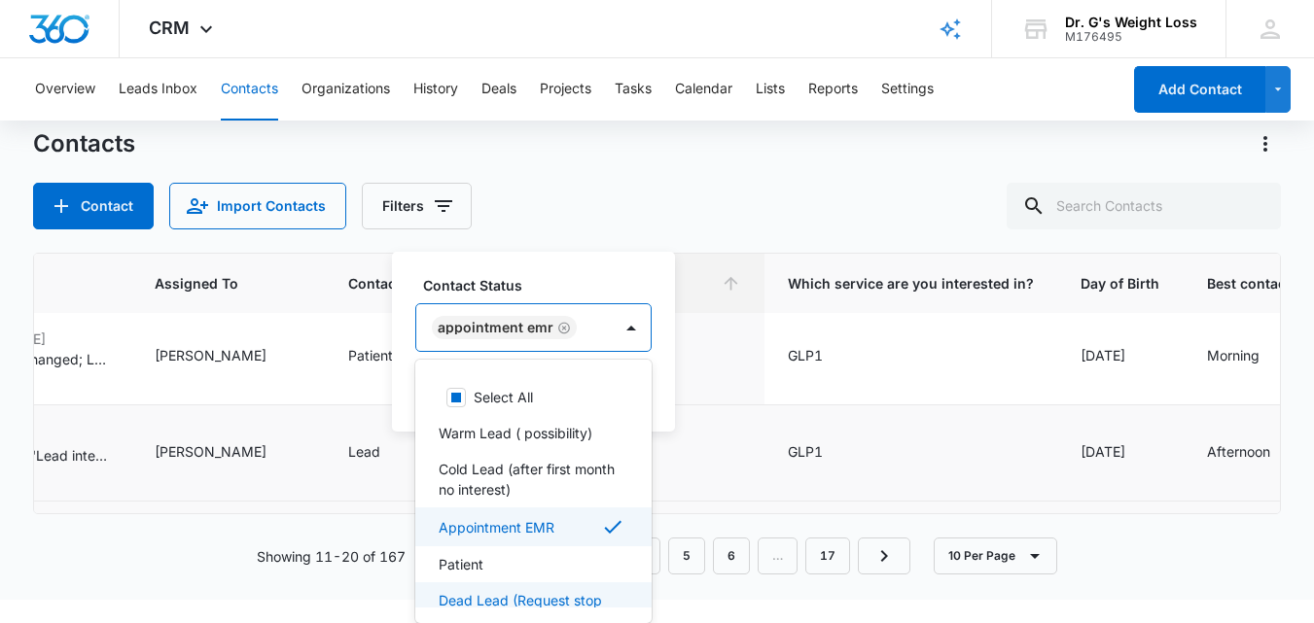
click at [540, 598] on p "Dead Lead (Request stop contact )" at bounding box center [532, 610] width 186 height 41
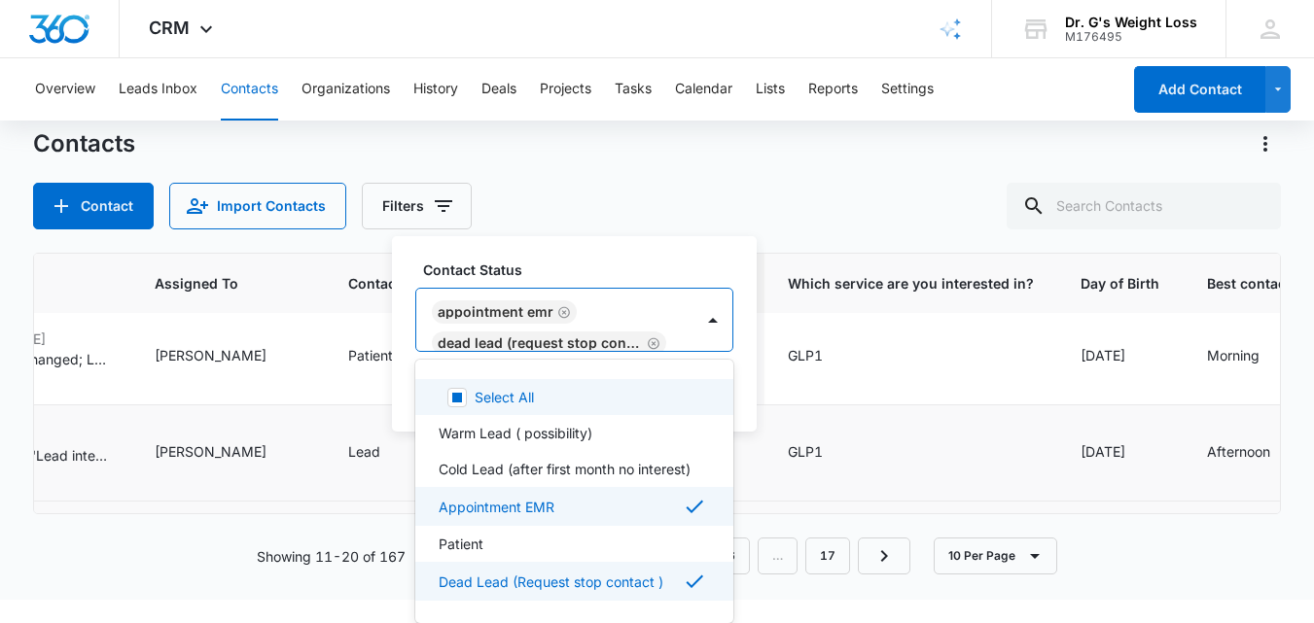
click at [609, 314] on div "Appointment EMR Dead Lead (Request stop contact )" at bounding box center [554, 320] width 277 height 62
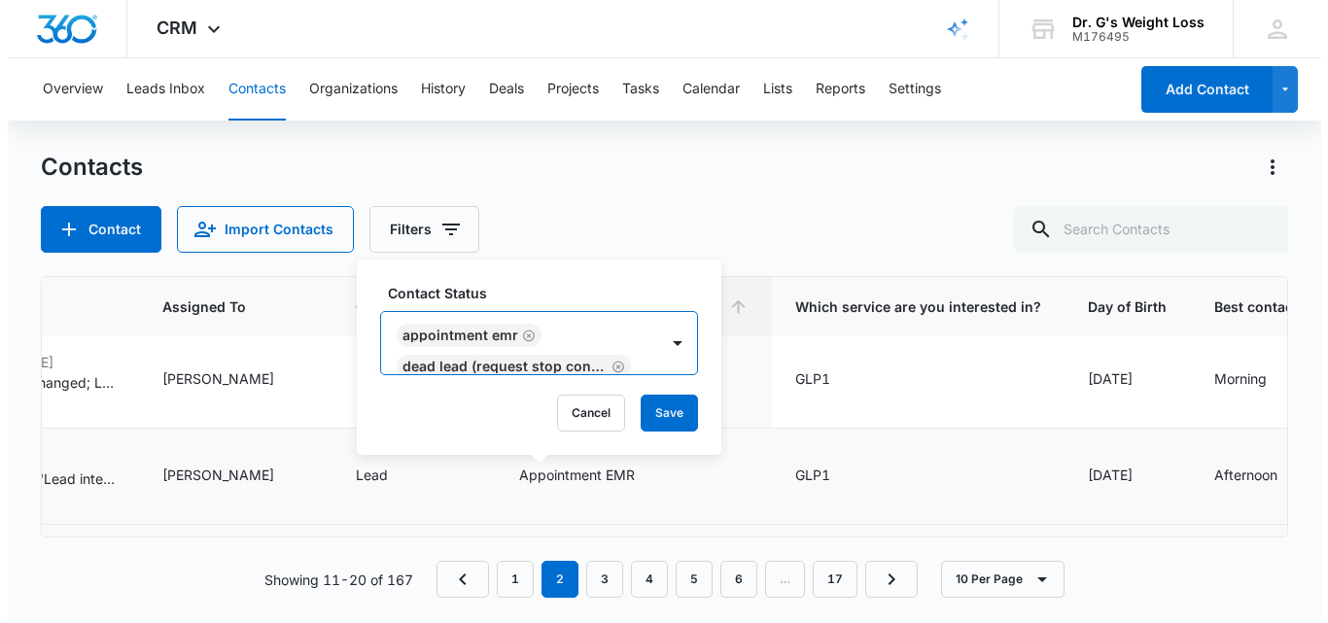
scroll to position [0, 0]
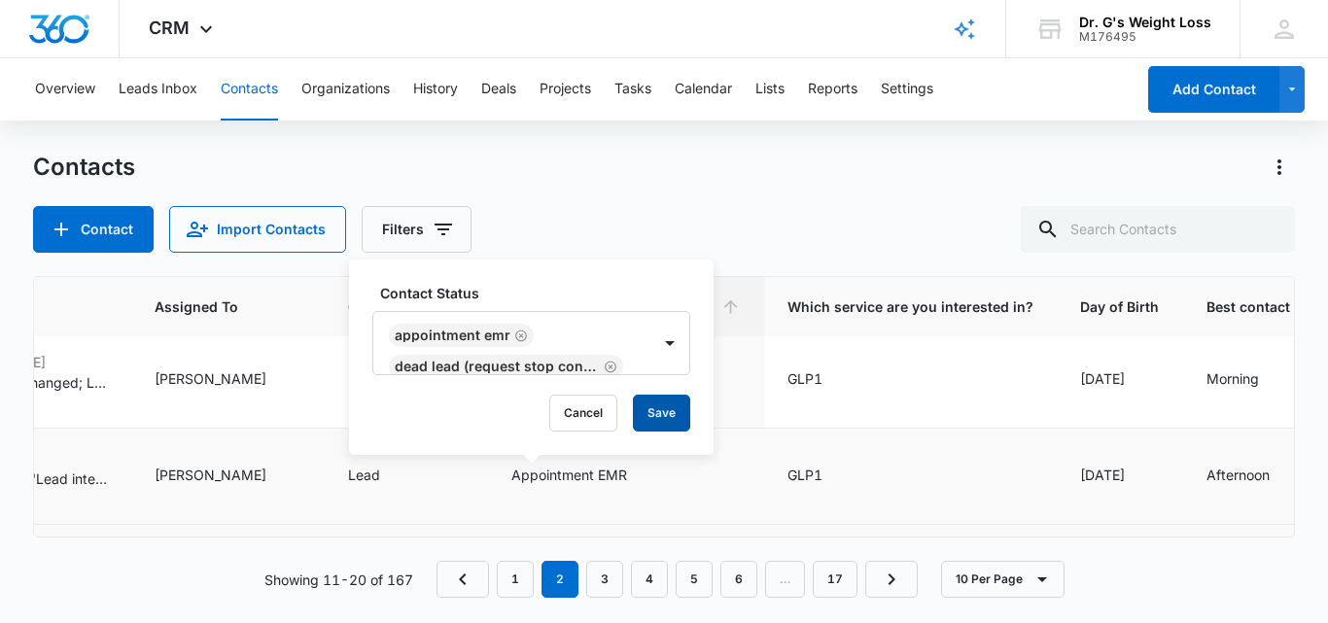
click at [667, 408] on button "Save" at bounding box center [661, 413] width 57 height 37
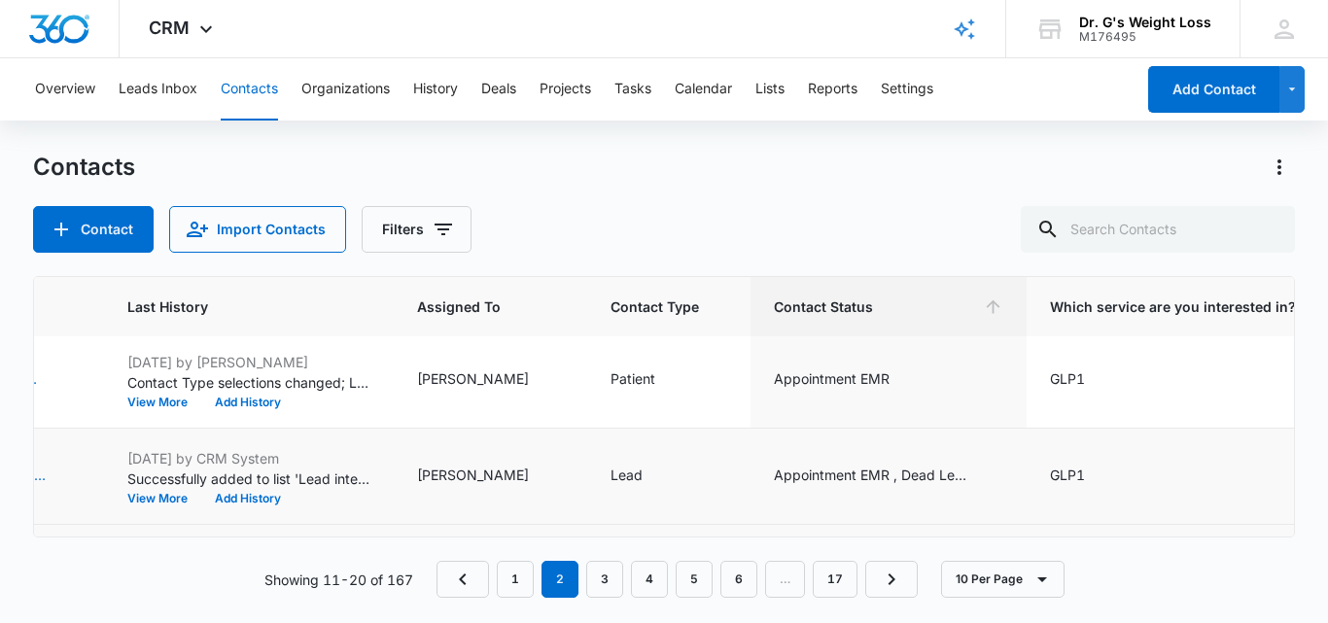
scroll to position [583, 832]
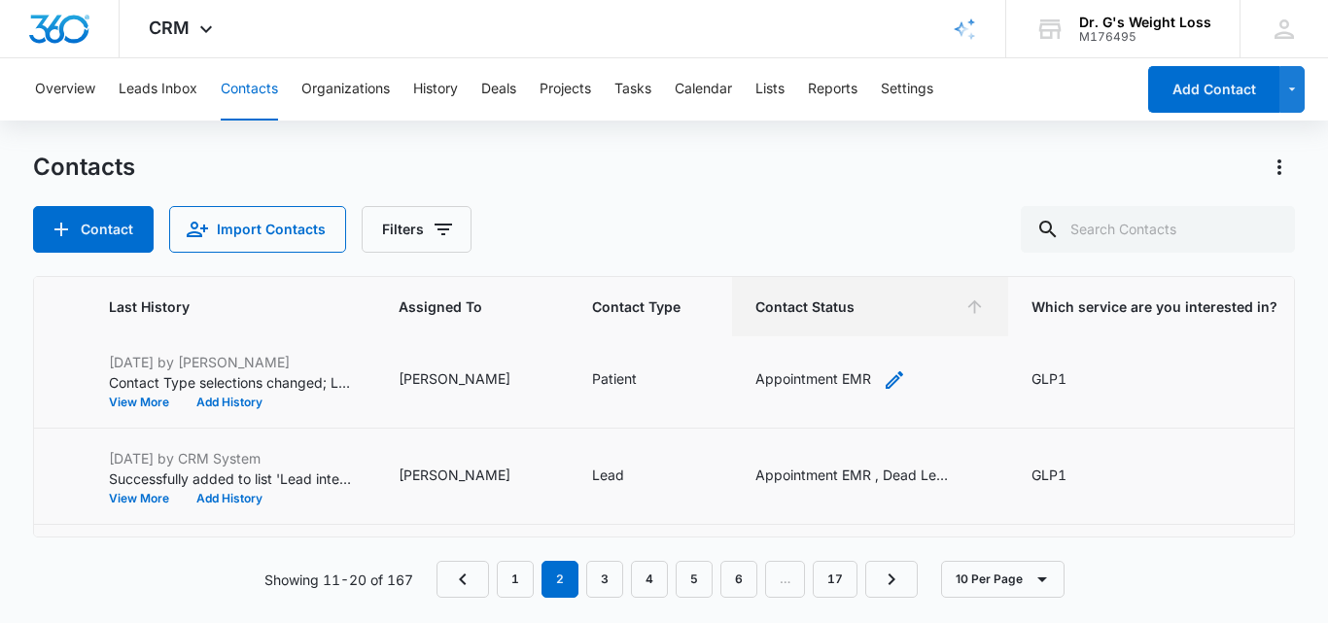
click at [811, 369] on div "Appointment EMR" at bounding box center [814, 379] width 116 height 20
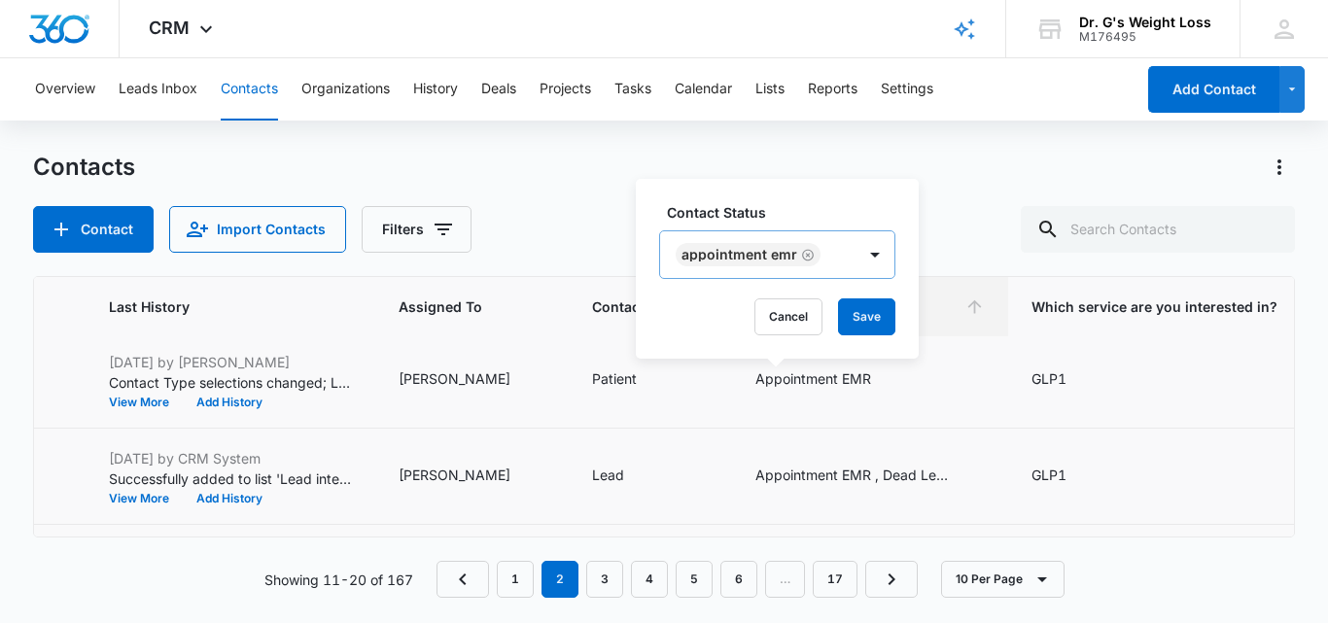
click at [846, 260] on div "Appointment EMR" at bounding box center [757, 254] width 195 height 47
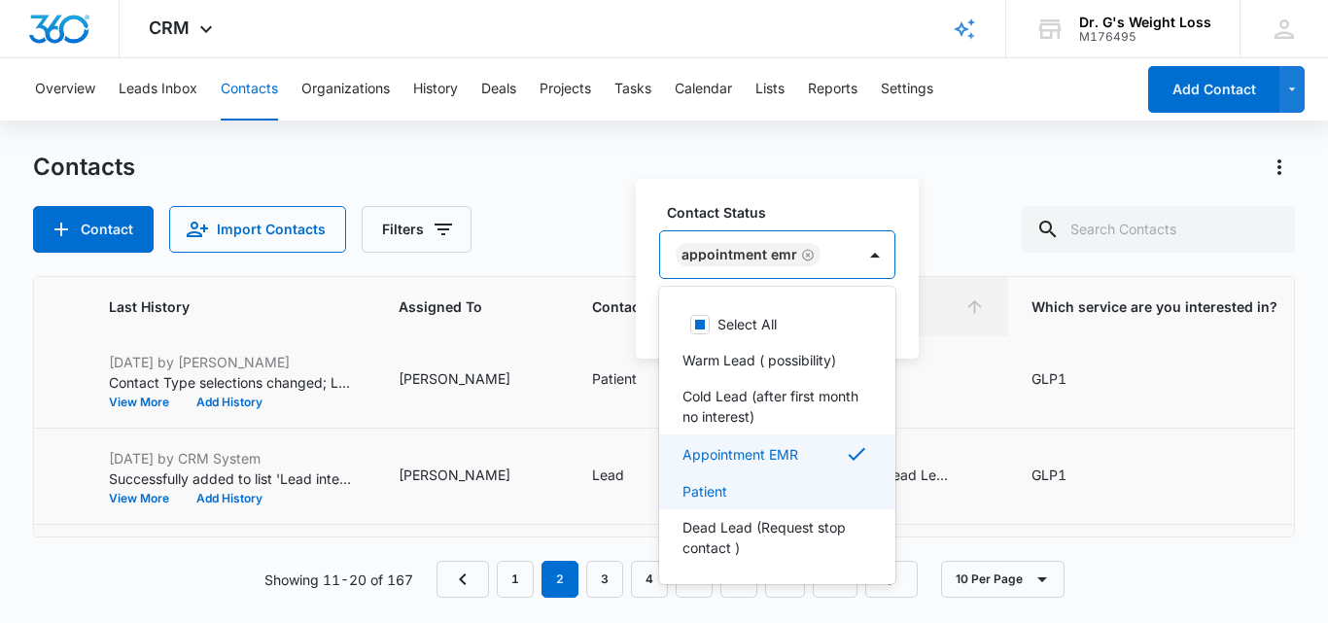
click at [708, 493] on p "Patient" at bounding box center [705, 491] width 45 height 20
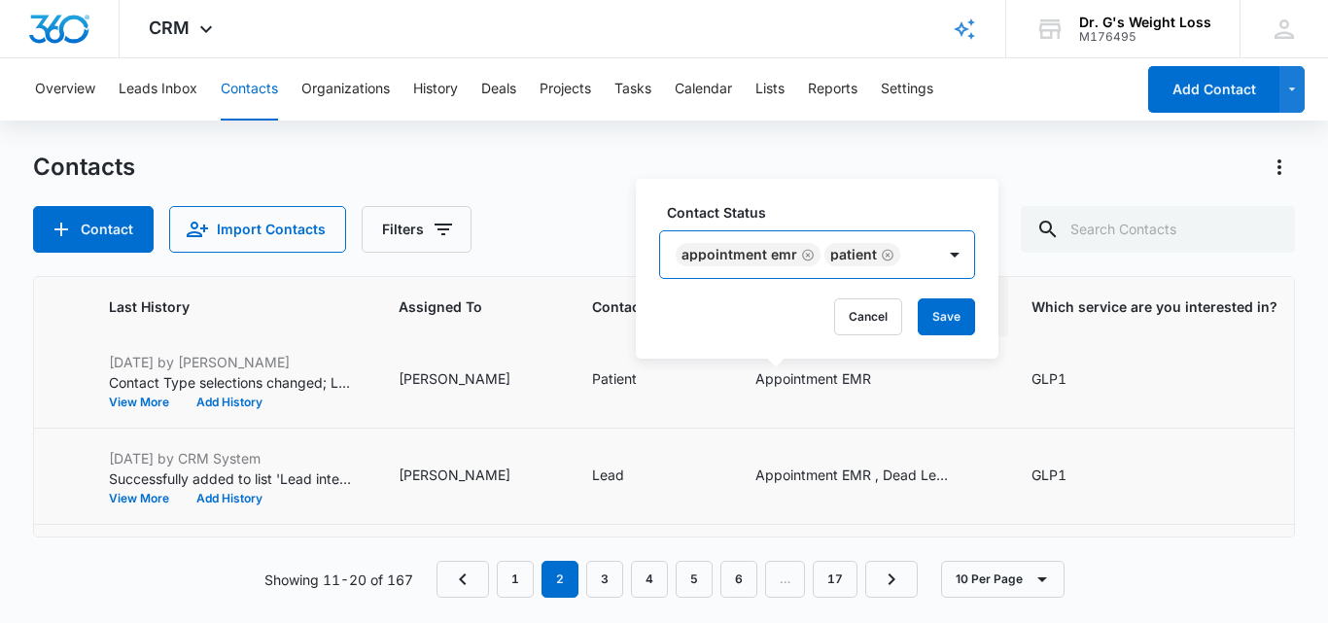
click at [907, 244] on div "Appointment EMR Patient" at bounding box center [797, 254] width 275 height 47
click at [922, 310] on button "Save" at bounding box center [946, 317] width 57 height 37
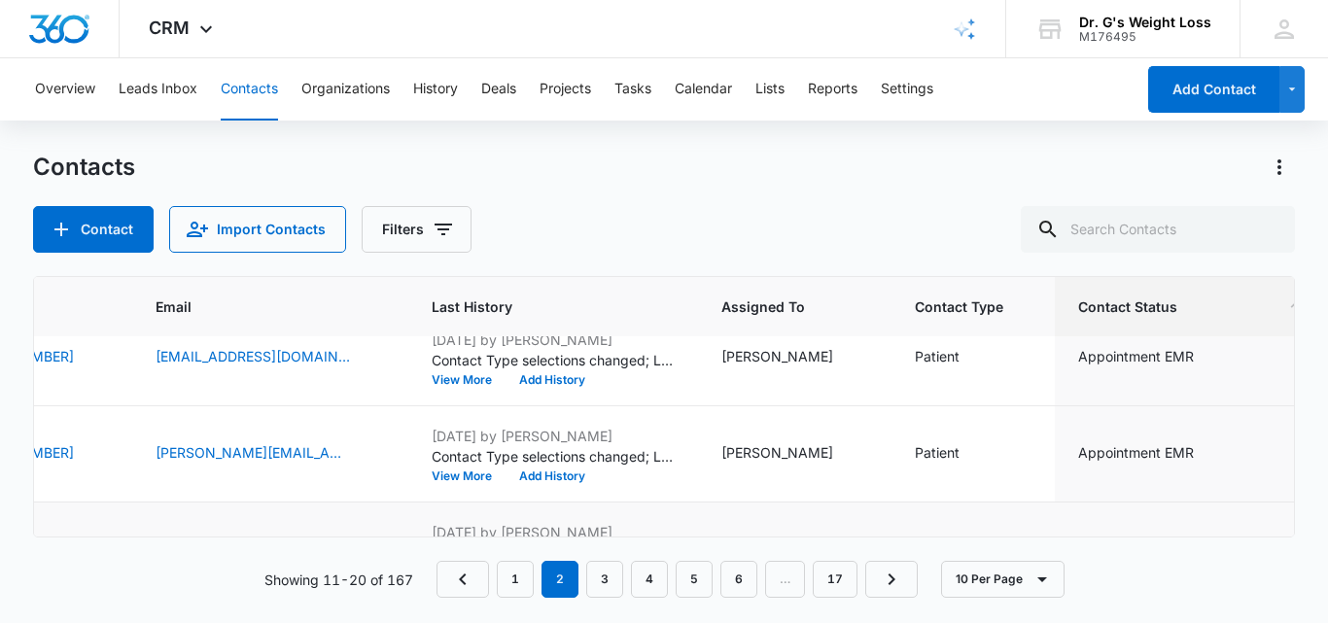
scroll to position [412, 642]
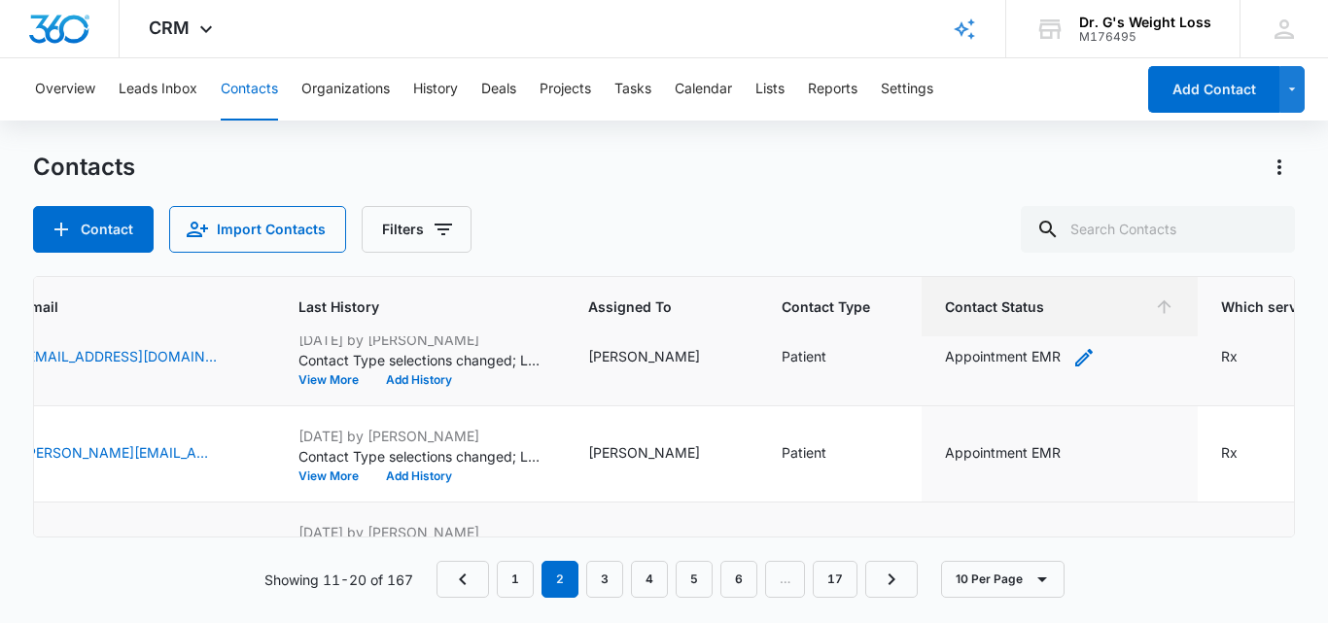
click at [979, 356] on div "Appointment EMR" at bounding box center [1003, 356] width 116 height 20
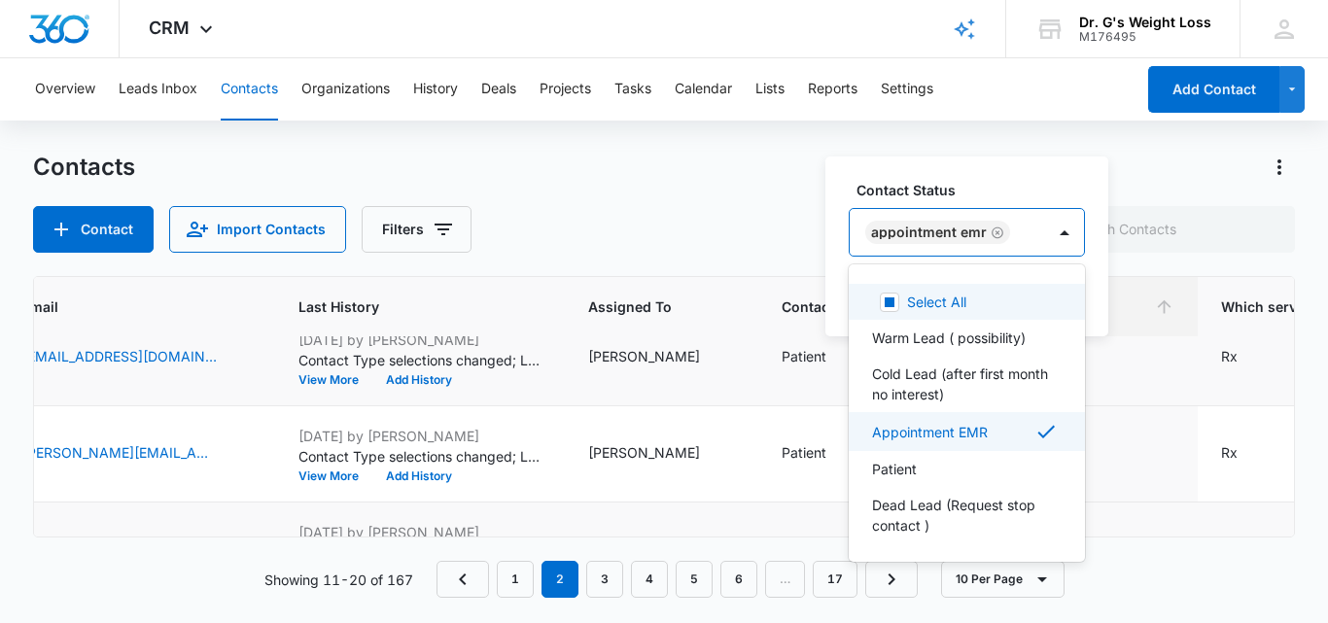
click at [1031, 229] on div "Appointment EMR" at bounding box center [947, 232] width 195 height 47
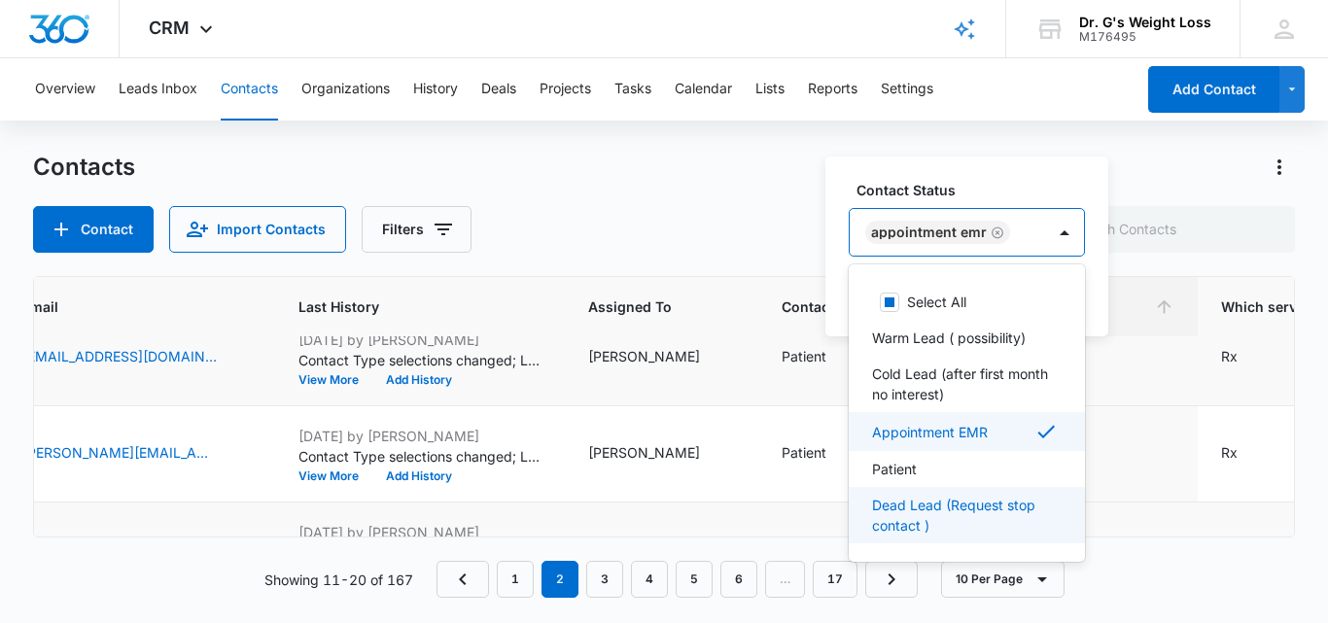
click at [944, 508] on p "Dead Lead (Request stop contact )" at bounding box center [965, 515] width 186 height 41
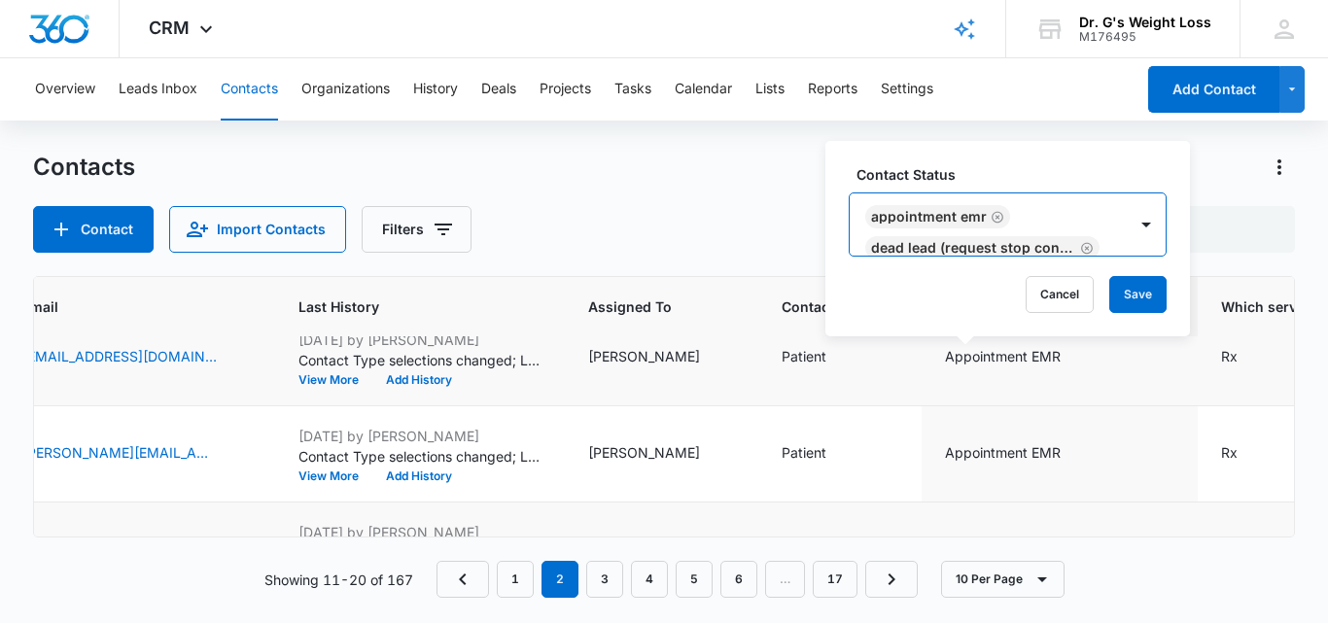
click at [1066, 204] on div "Appointment EMR Dead Lead (Request stop contact )" at bounding box center [988, 225] width 277 height 62
click at [1137, 287] on button "Save" at bounding box center [1138, 294] width 57 height 37
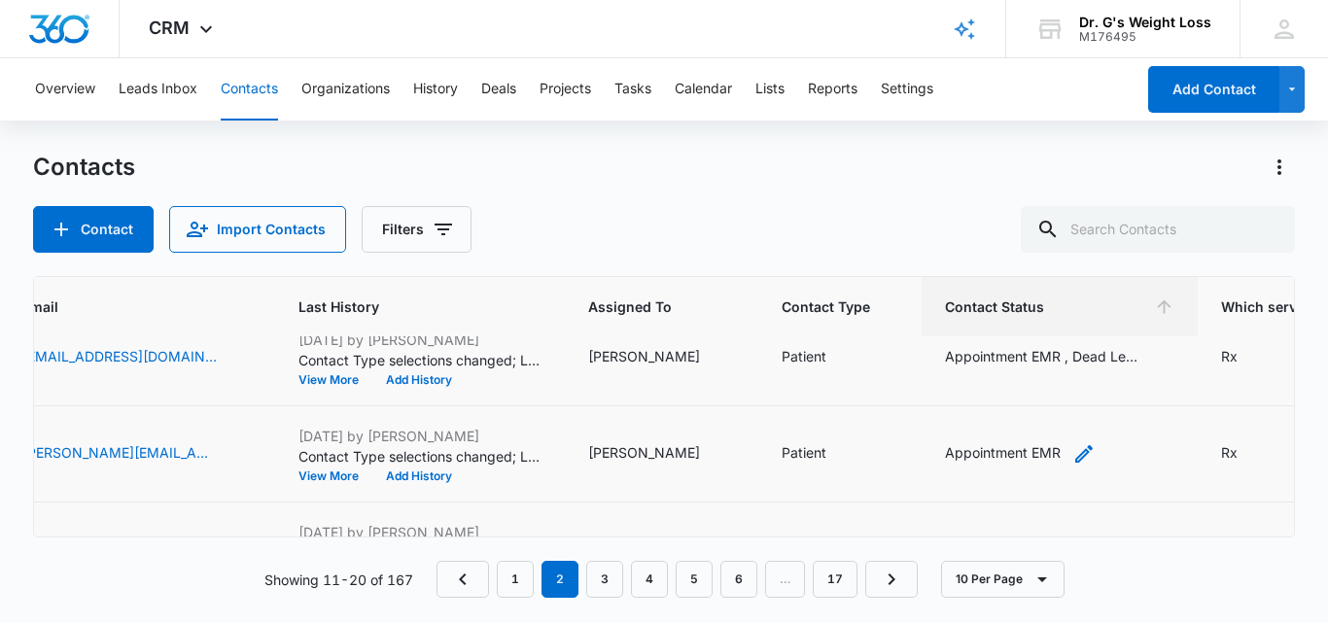
click at [952, 452] on div "Appointment EMR" at bounding box center [1003, 452] width 116 height 20
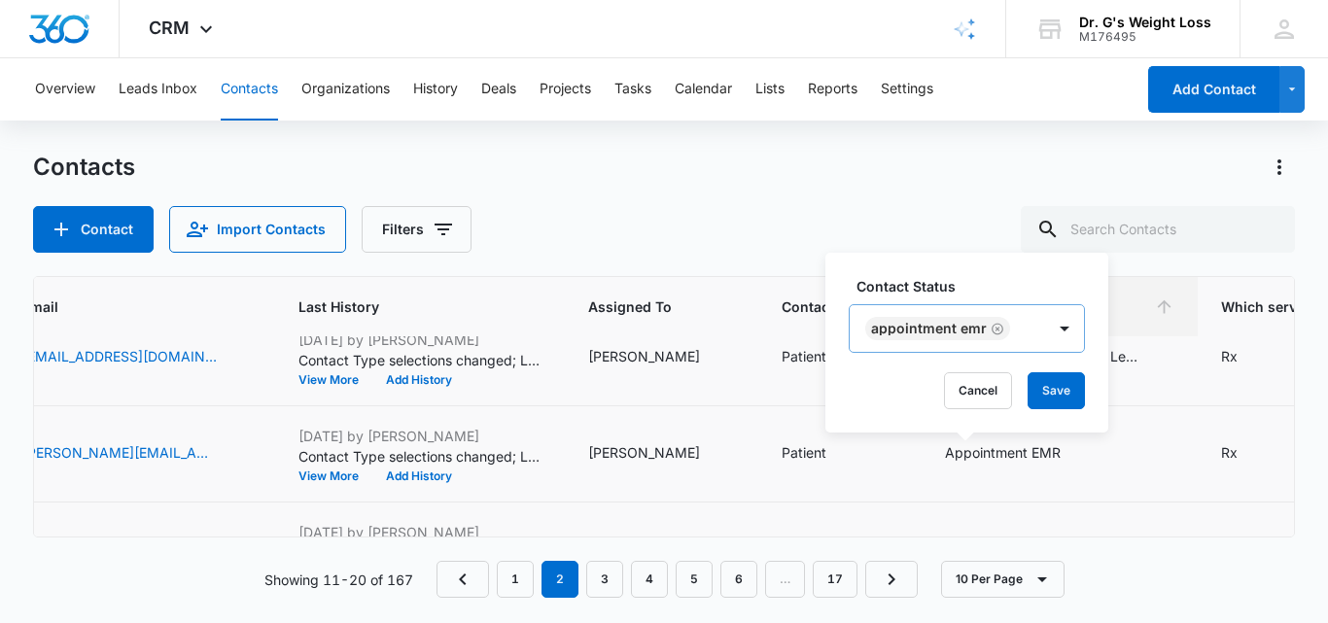
click at [1021, 326] on div "Appointment EMR" at bounding box center [947, 328] width 195 height 47
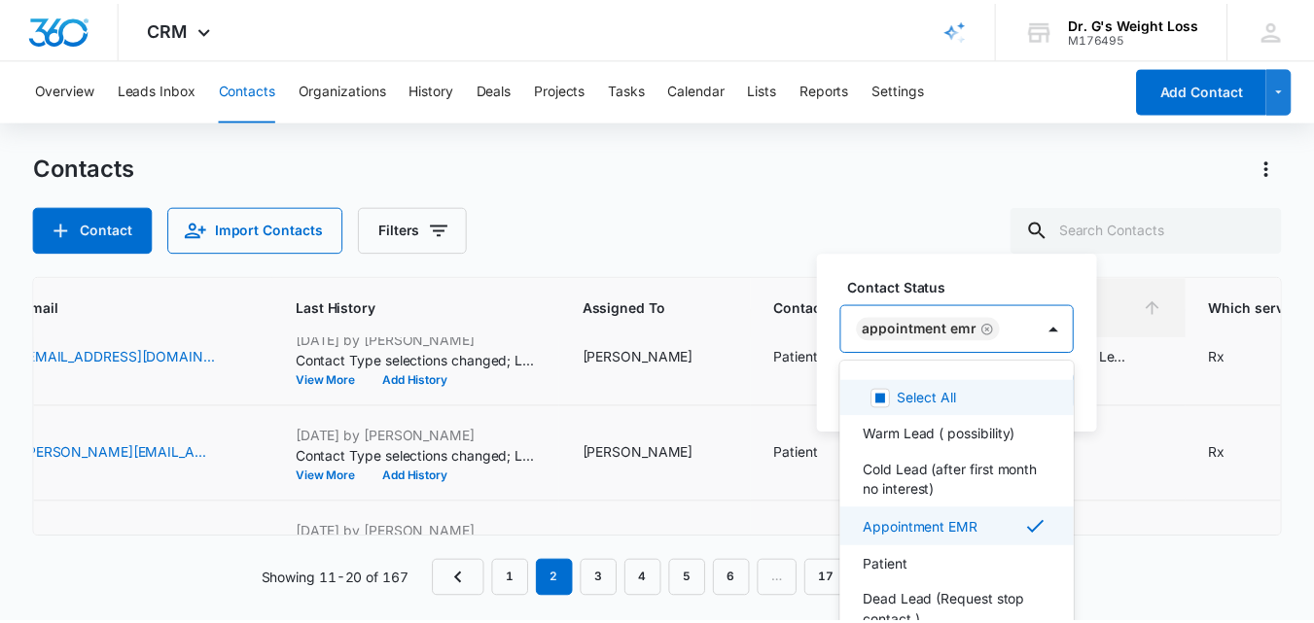
scroll to position [23, 0]
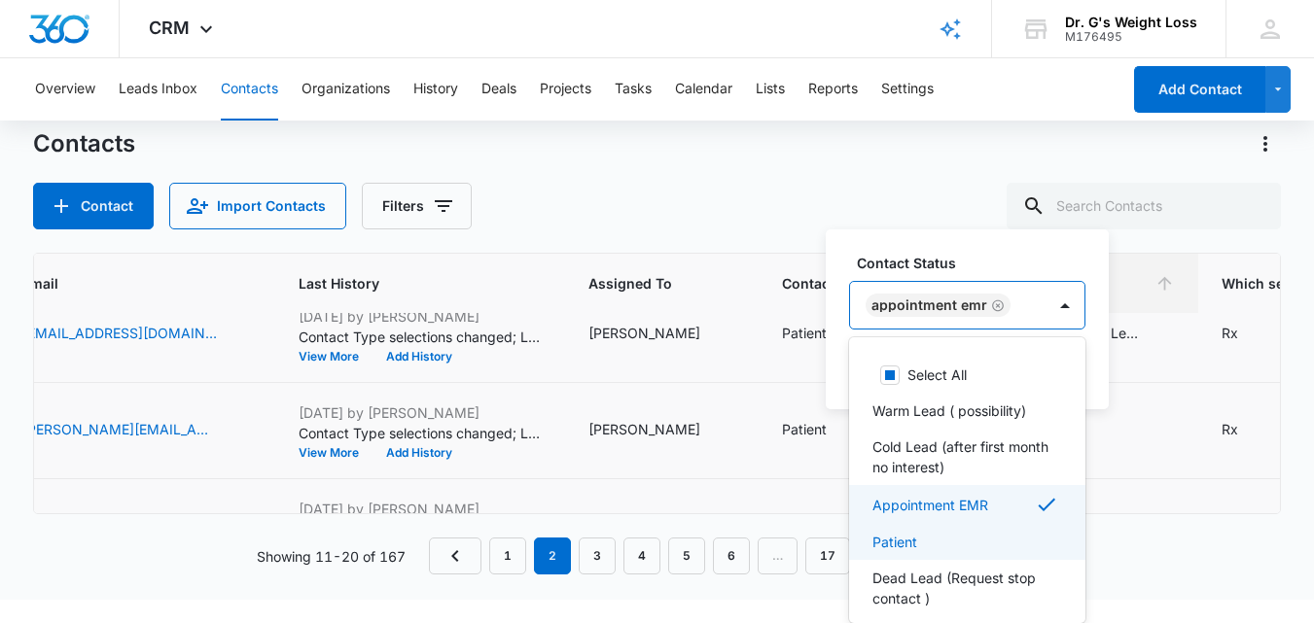
click at [911, 536] on p "Patient" at bounding box center [894, 542] width 45 height 20
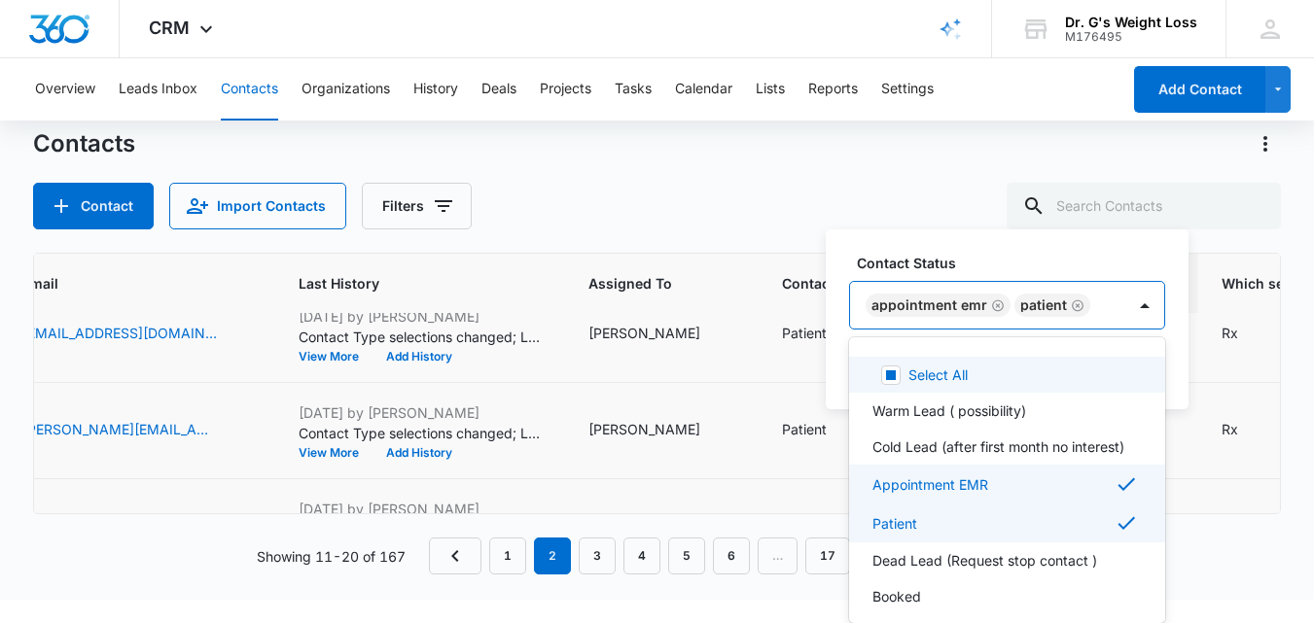
click at [1096, 301] on div "Contact Status option Patient, selected. 8 results available. Use Up and Down t…" at bounding box center [1007, 291] width 316 height 77
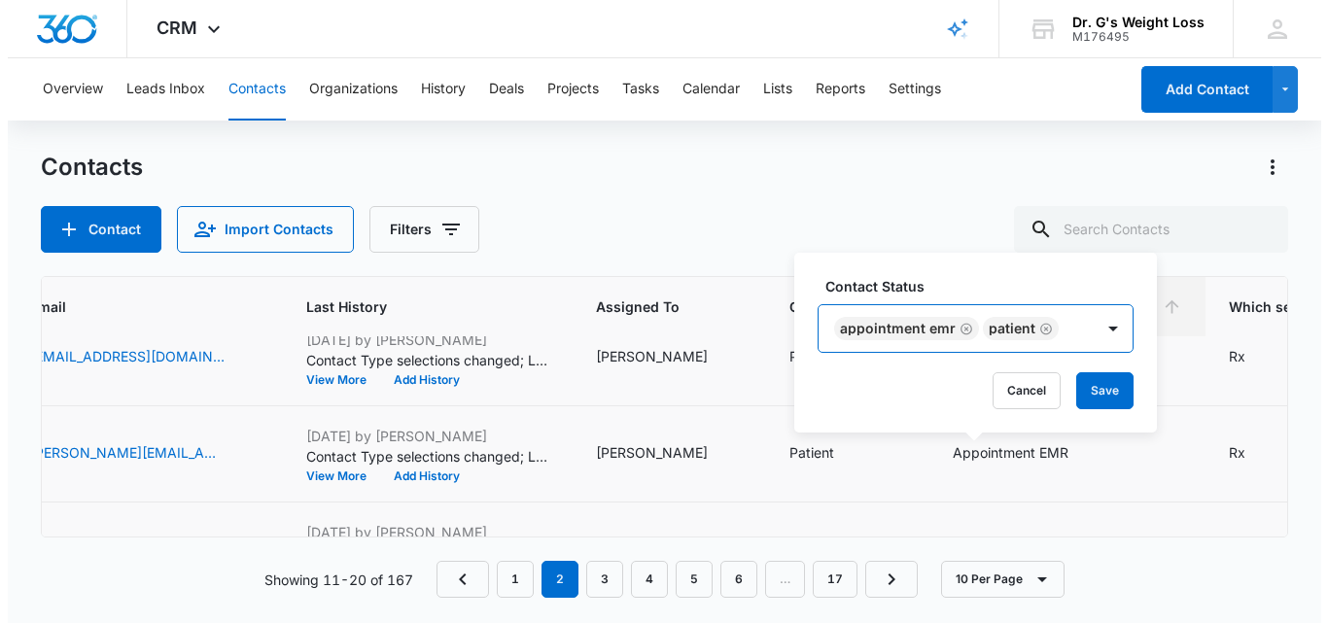
scroll to position [0, 0]
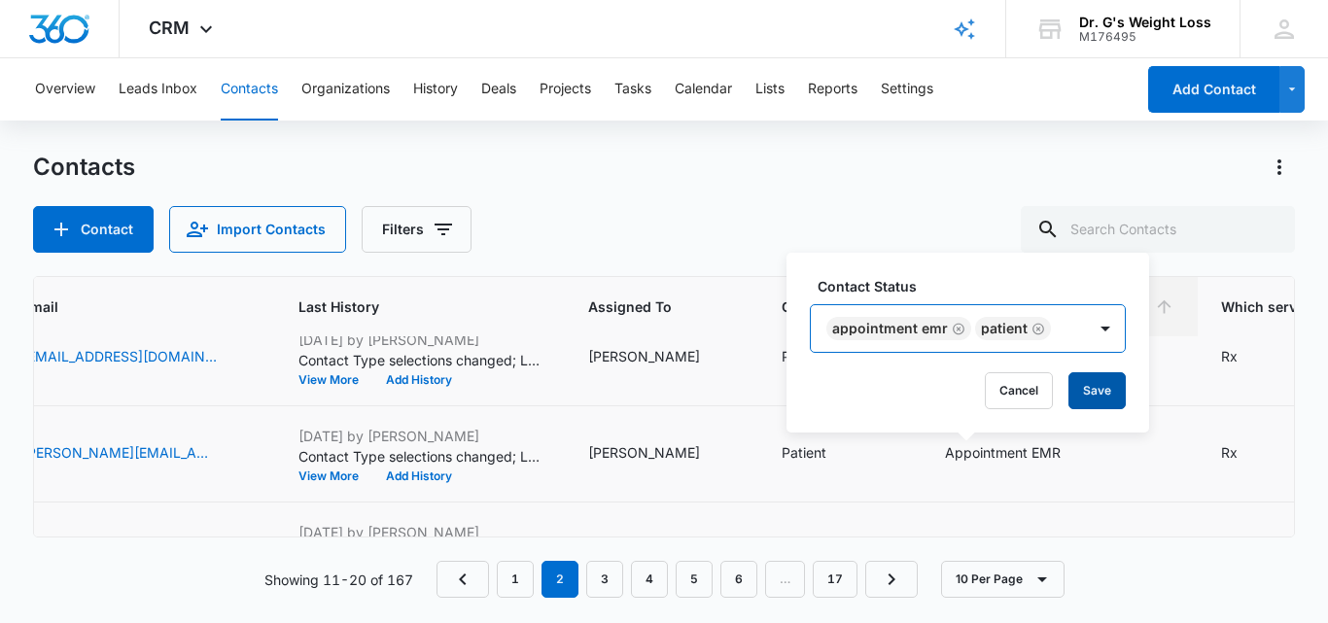
click at [1092, 395] on button "Save" at bounding box center [1097, 390] width 57 height 37
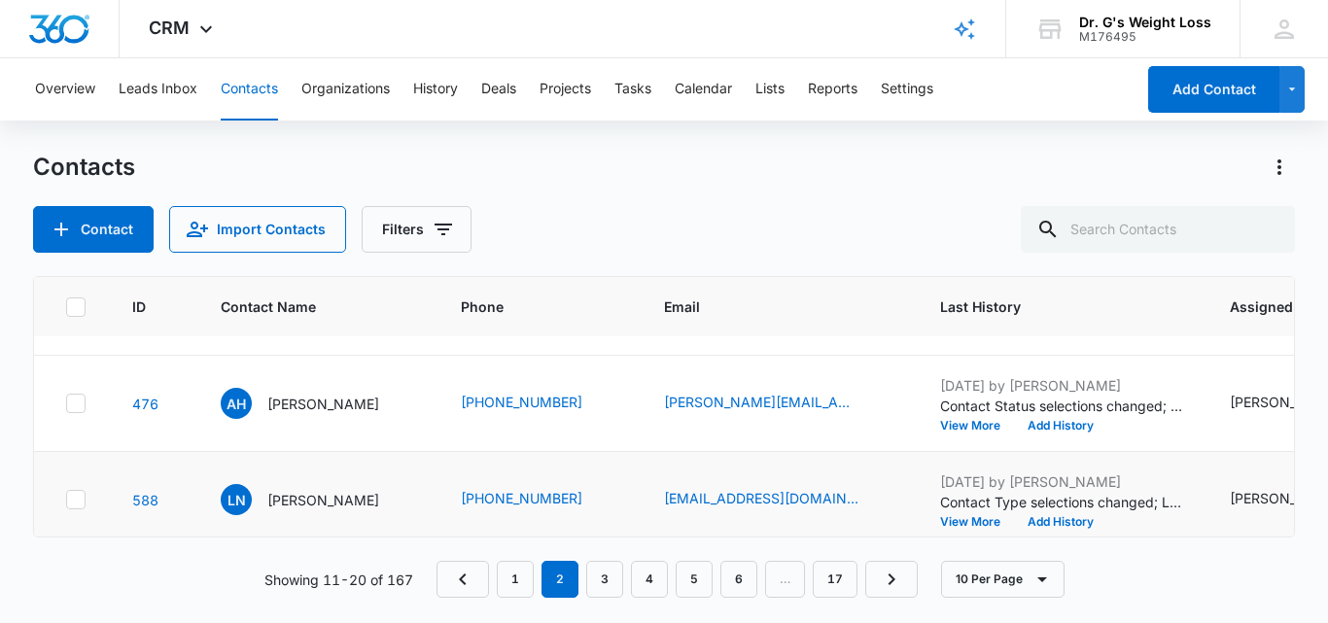
scroll to position [270, 195]
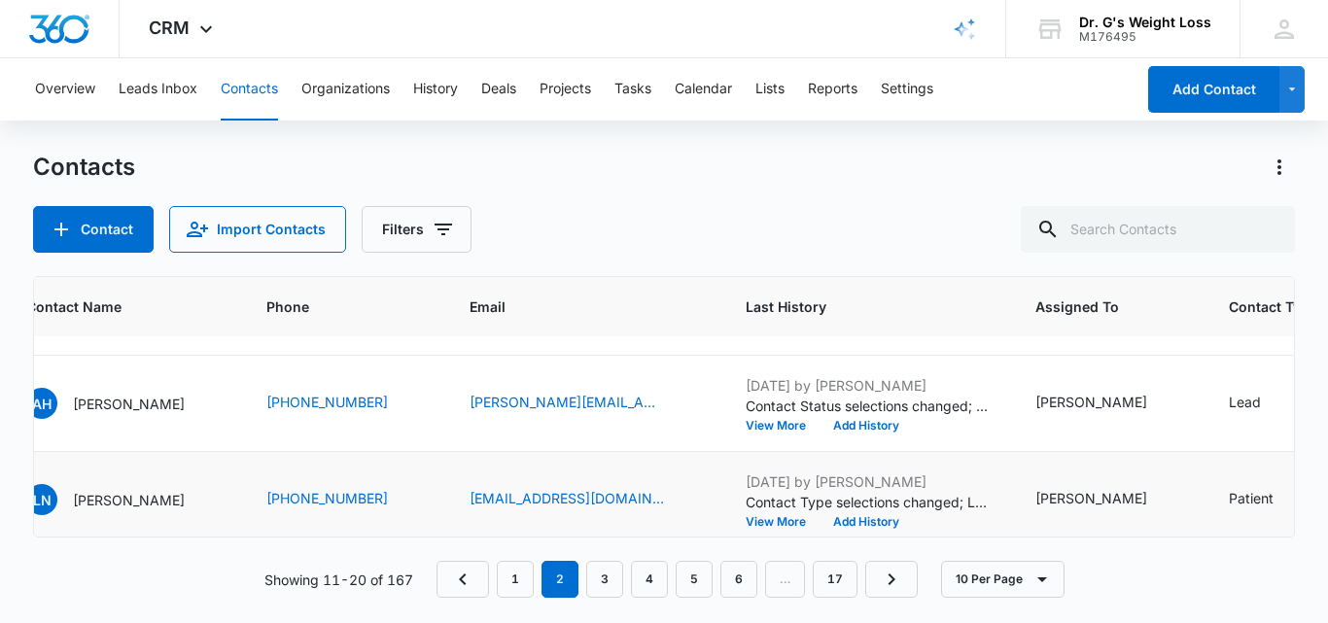
click at [751, 542] on div "ID Contact Name Phone Email Last History Assigned To Contact Type Contact Statu…" at bounding box center [664, 437] width 1262 height 322
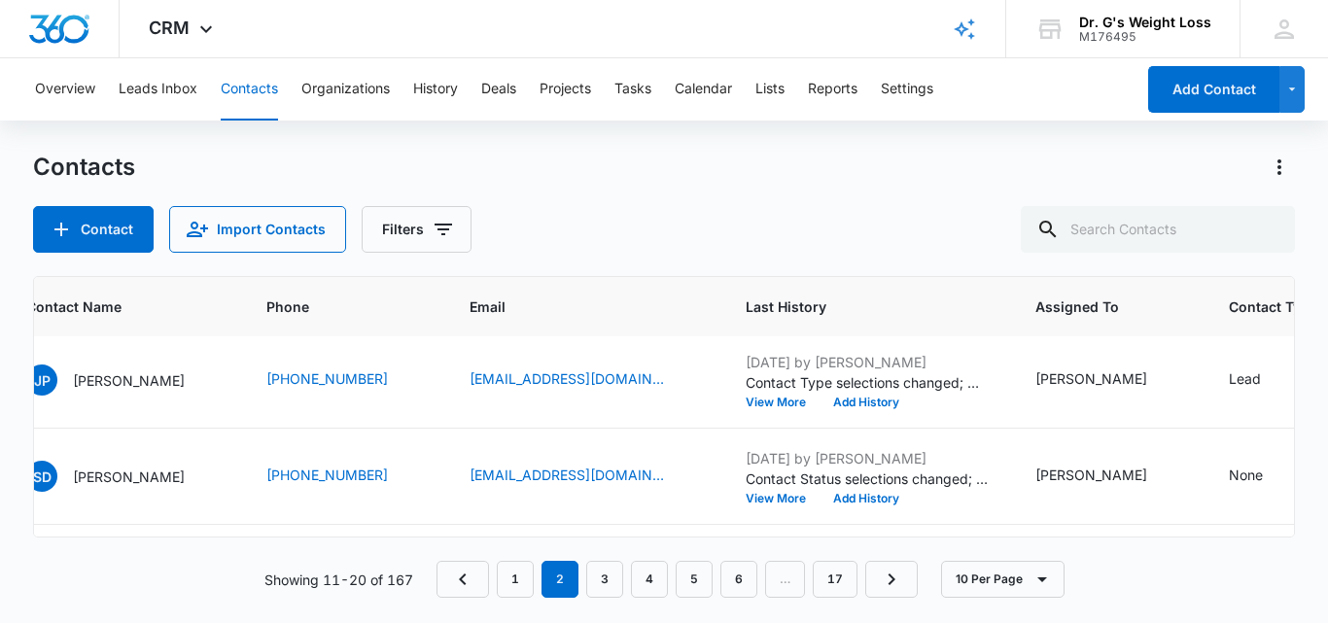
scroll to position [0, 195]
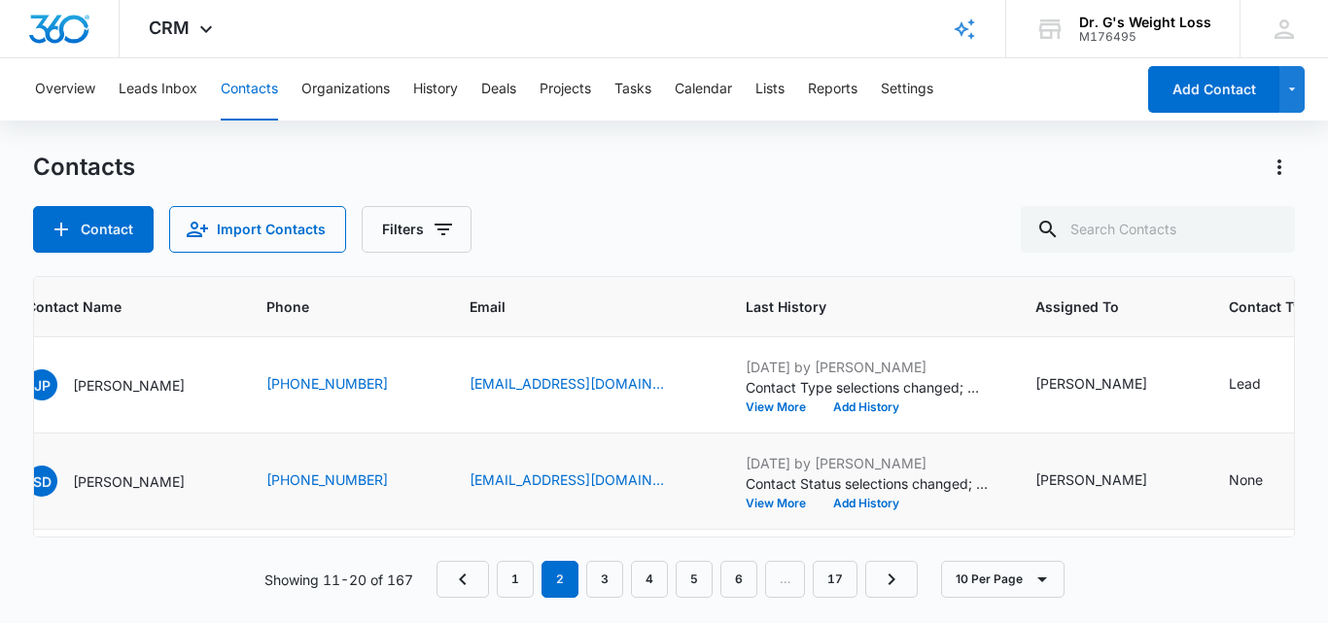
click at [1206, 478] on td "None" at bounding box center [1287, 482] width 163 height 96
click at [1229, 482] on div "None" at bounding box center [1246, 480] width 34 height 20
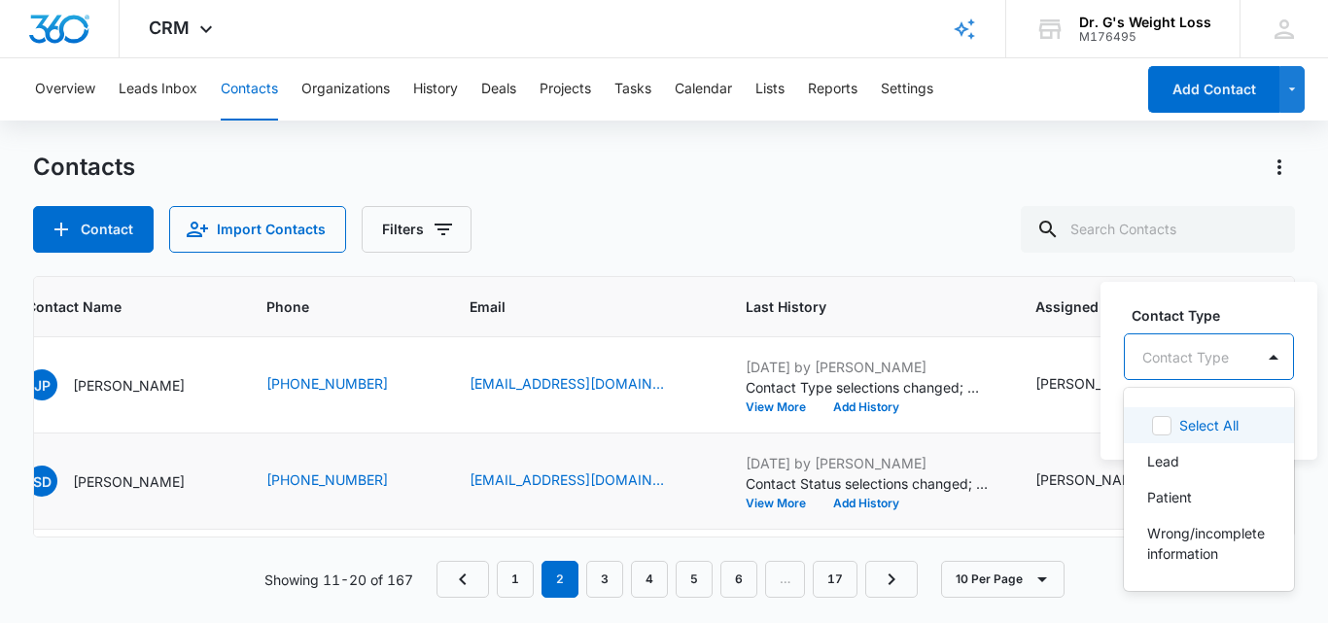
click at [1175, 353] on div at bounding box center [1186, 357] width 87 height 24
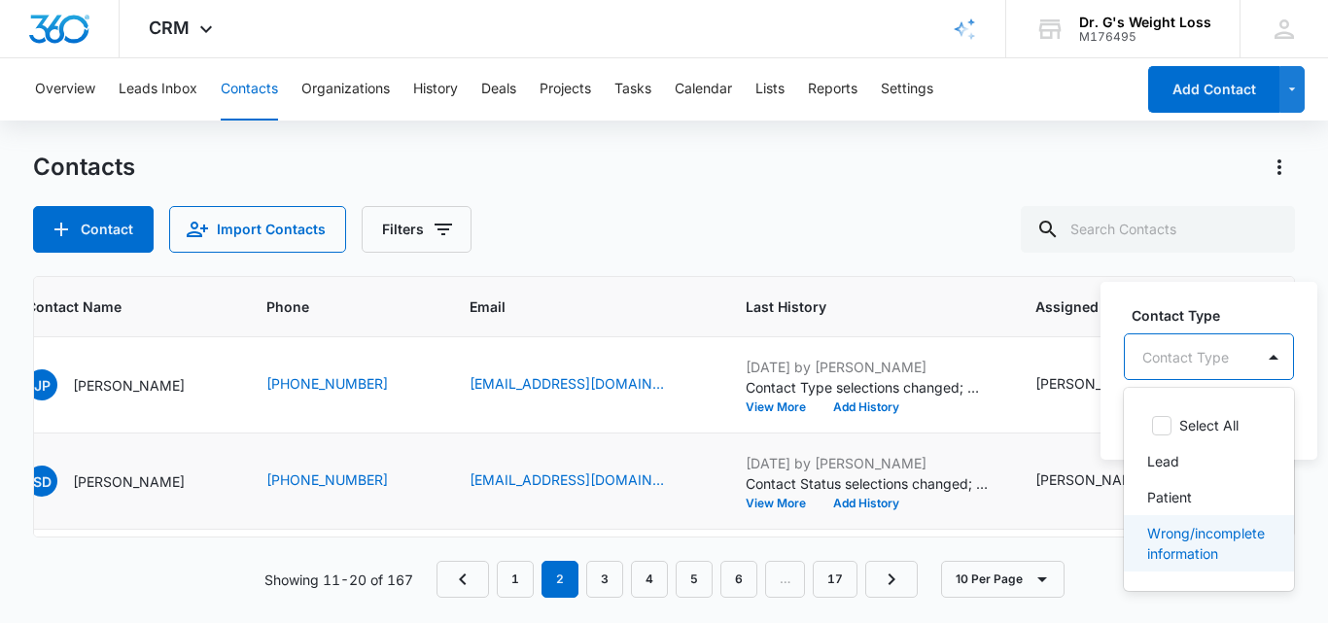
click at [1194, 531] on p "Wrong/incomplete information" at bounding box center [1208, 543] width 120 height 41
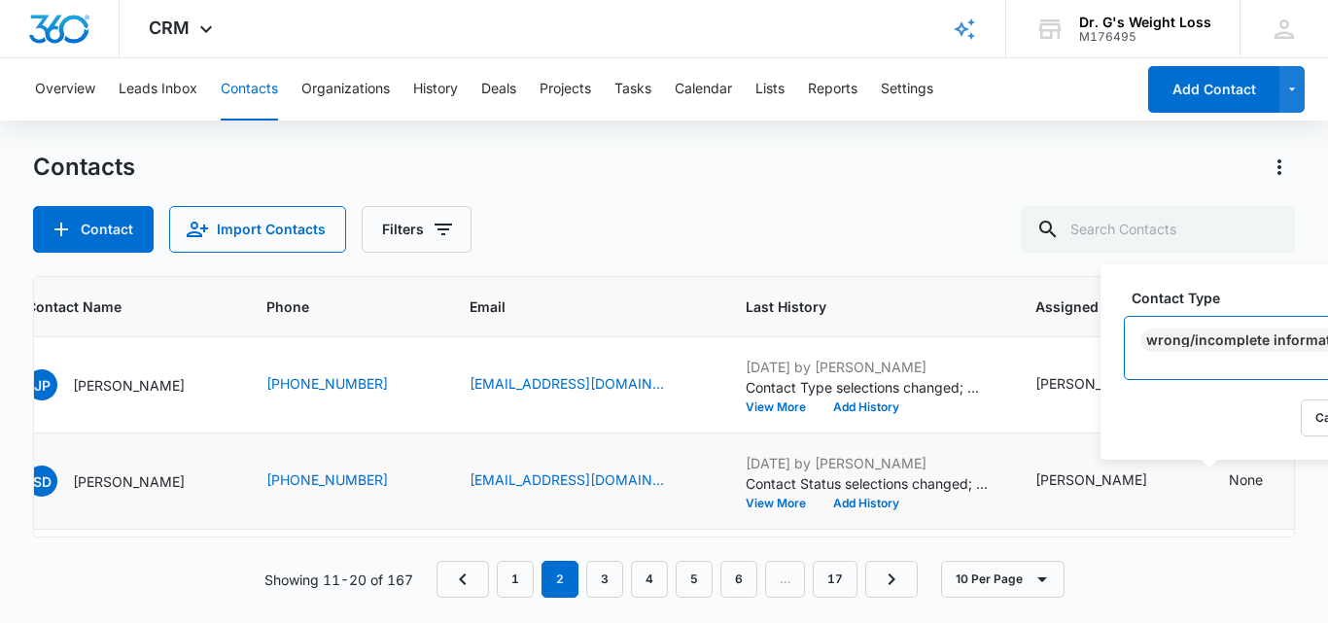
click at [1217, 360] on div at bounding box center [1260, 370] width 234 height 24
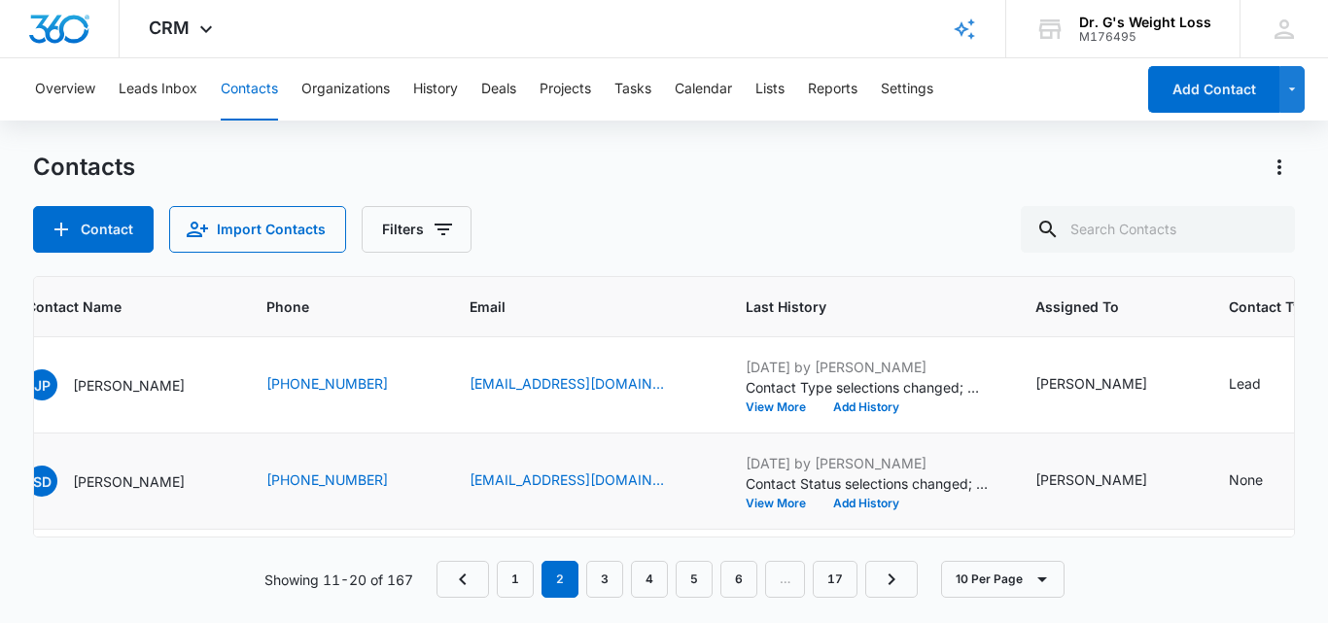
scroll to position [0, 291]
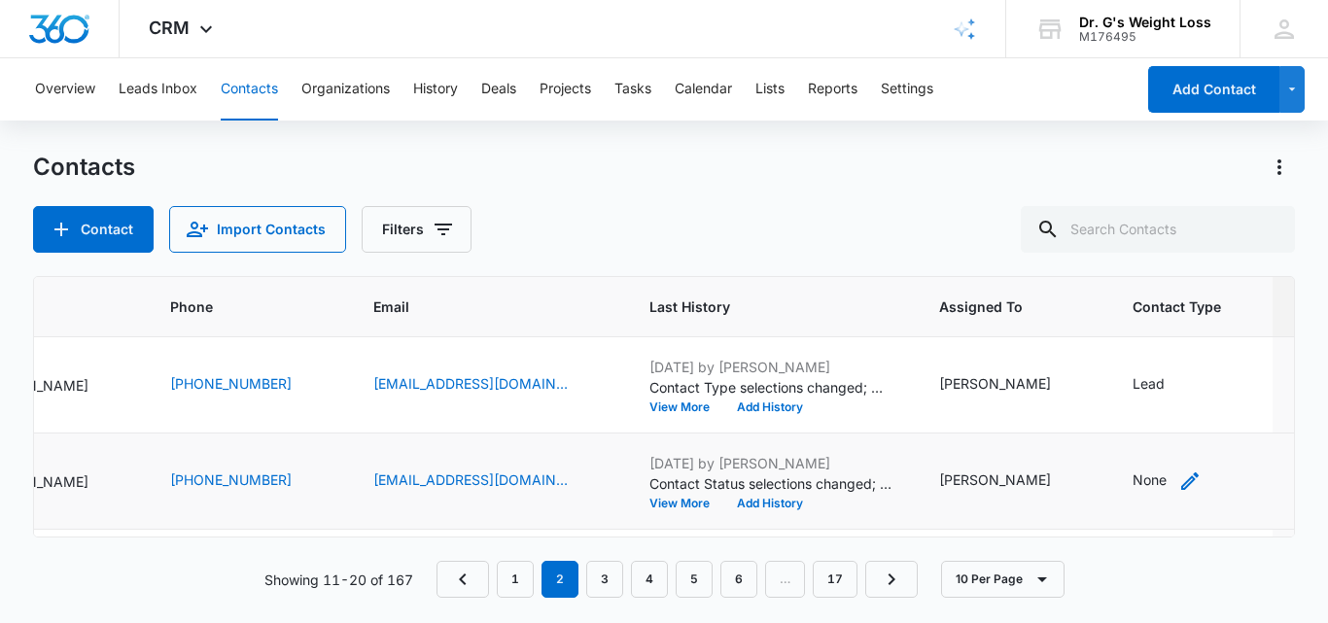
click at [1133, 478] on div "None" at bounding box center [1150, 480] width 34 height 20
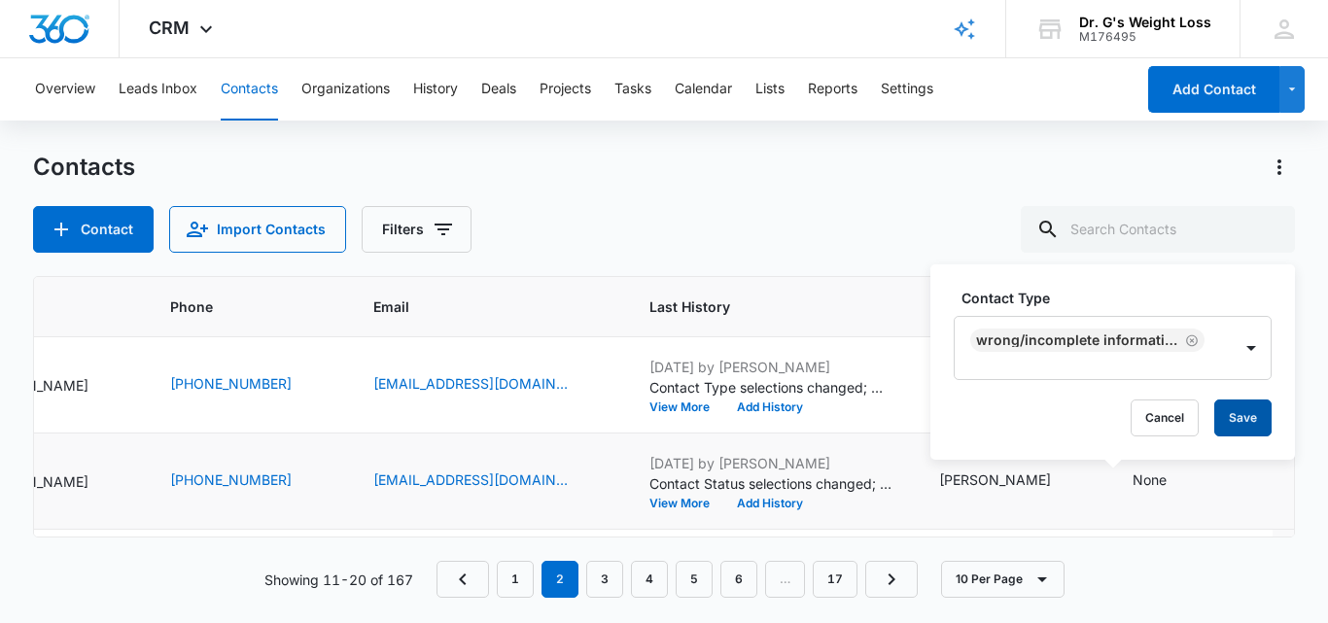
click at [1251, 409] on button "Save" at bounding box center [1243, 418] width 57 height 37
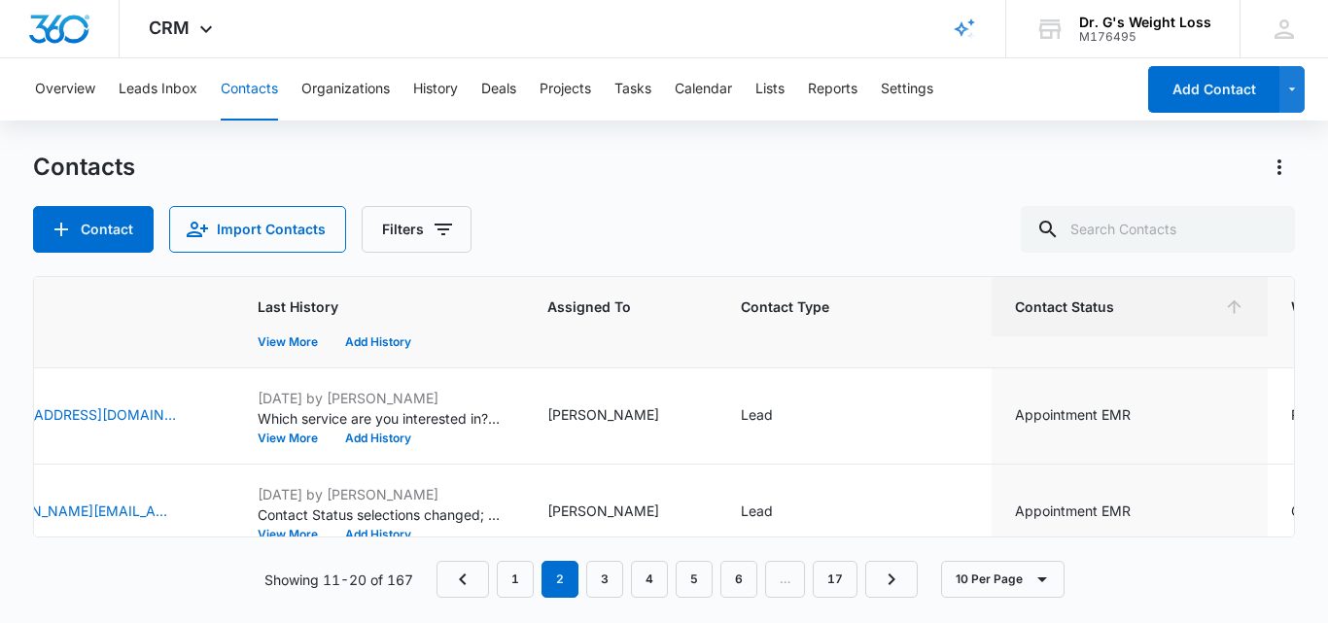
scroll to position [0, 683]
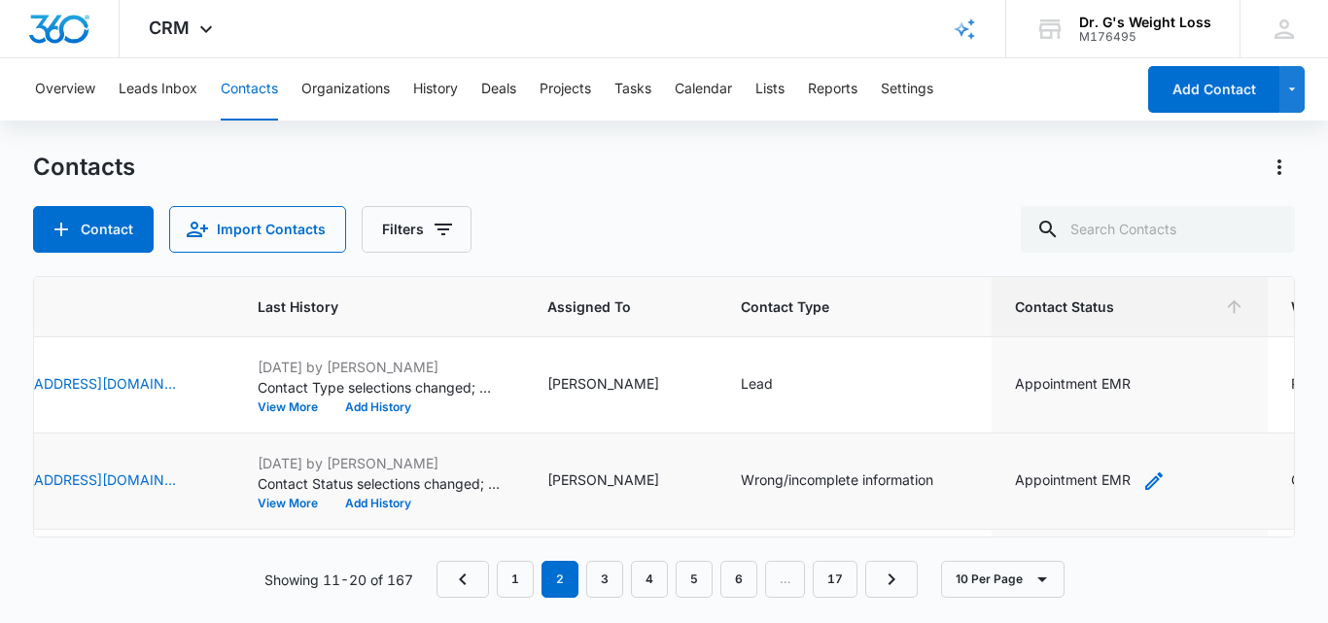
click at [1030, 480] on div "Appointment EMR" at bounding box center [1073, 480] width 116 height 20
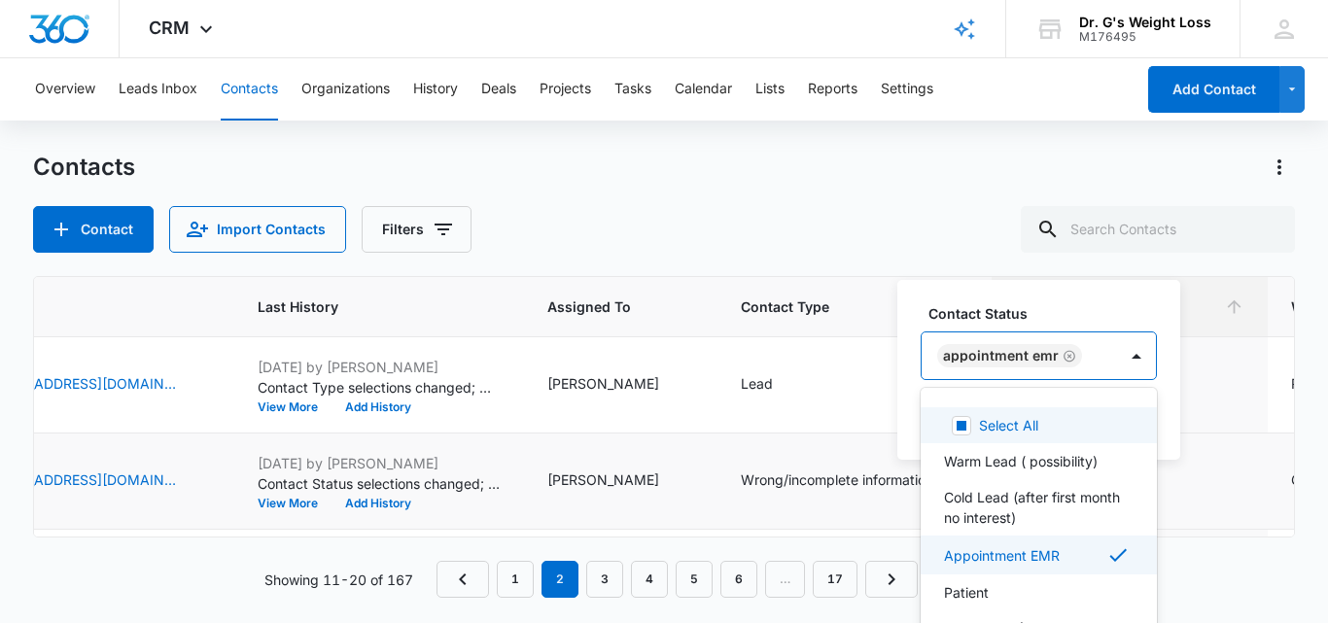
click at [1088, 340] on div "Appointment EMR" at bounding box center [1019, 356] width 195 height 47
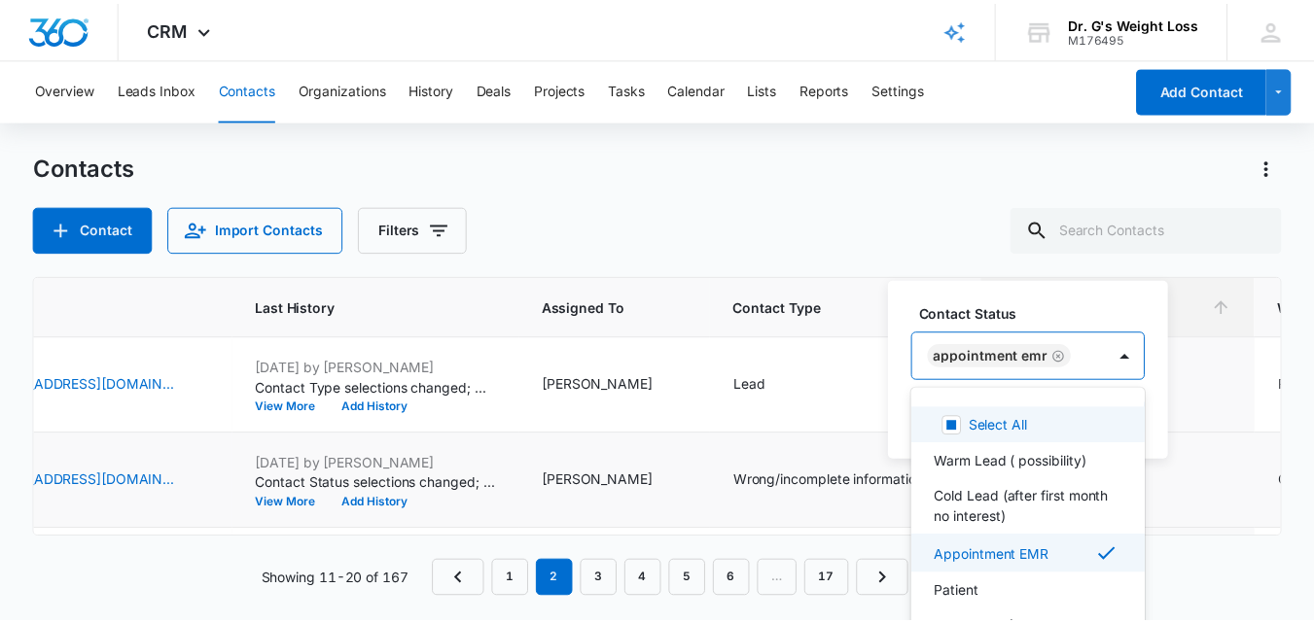
scroll to position [23, 0]
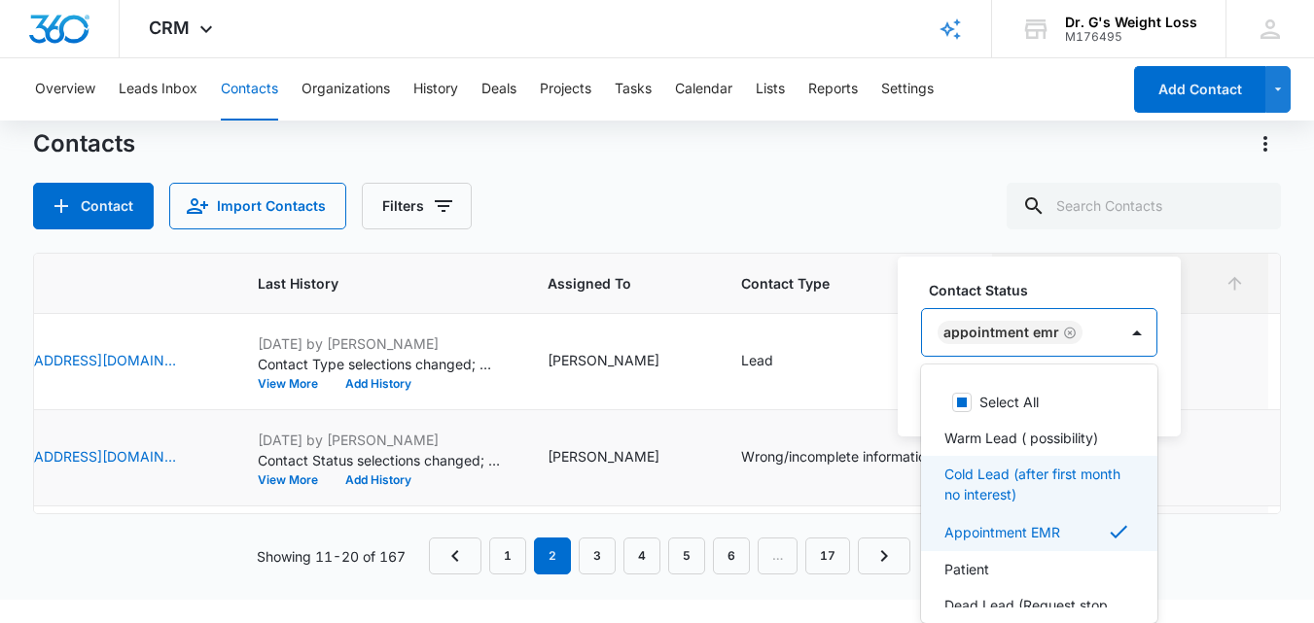
click at [1006, 478] on p "Cold Lead (after first month no interest)" at bounding box center [1037, 484] width 186 height 41
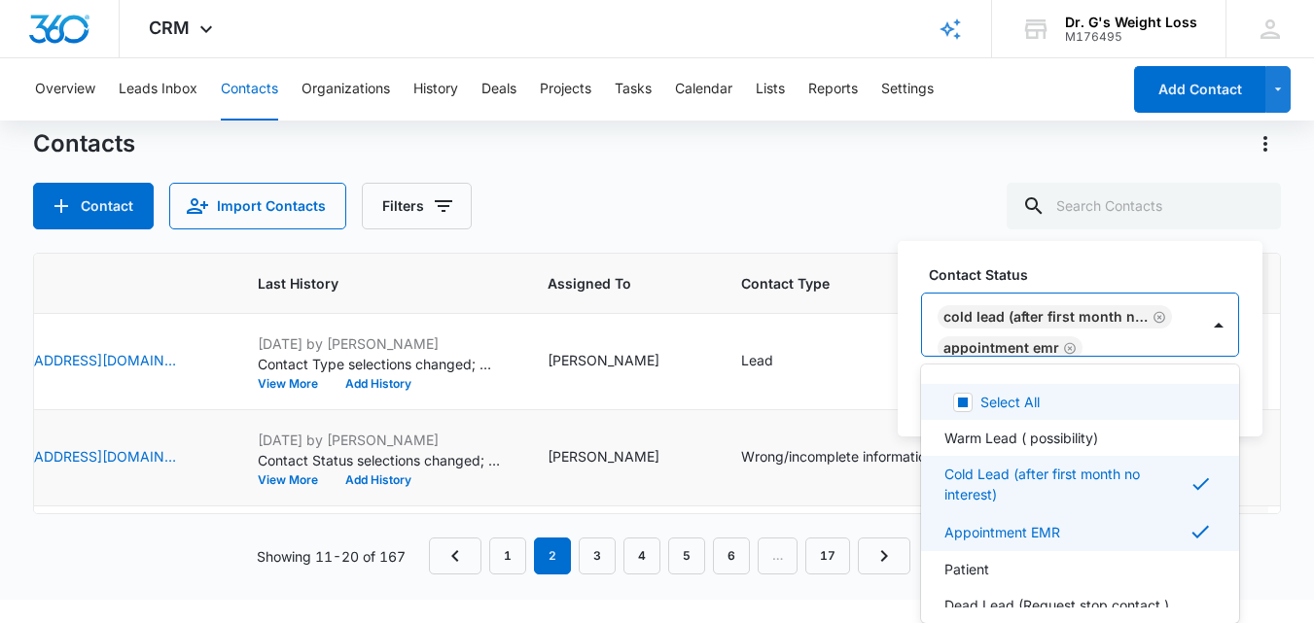
click at [1108, 339] on div "Cold Lead (after first month no interest) Appointment EMR" at bounding box center [1060, 325] width 277 height 62
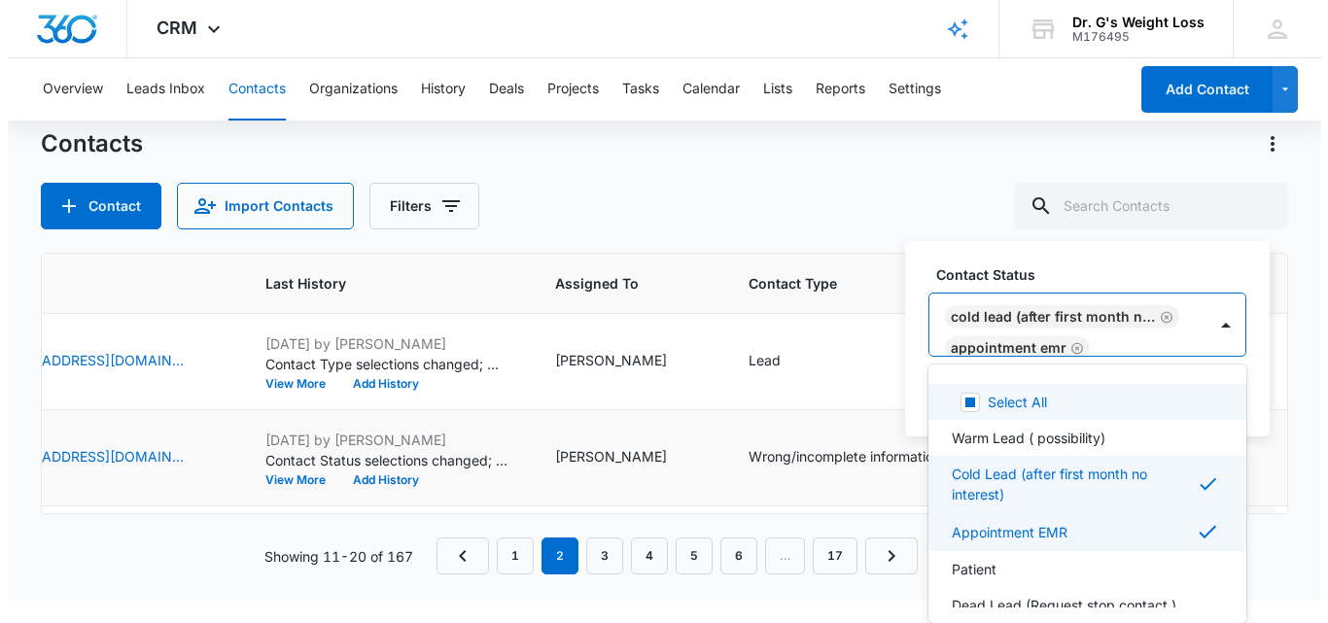
scroll to position [0, 0]
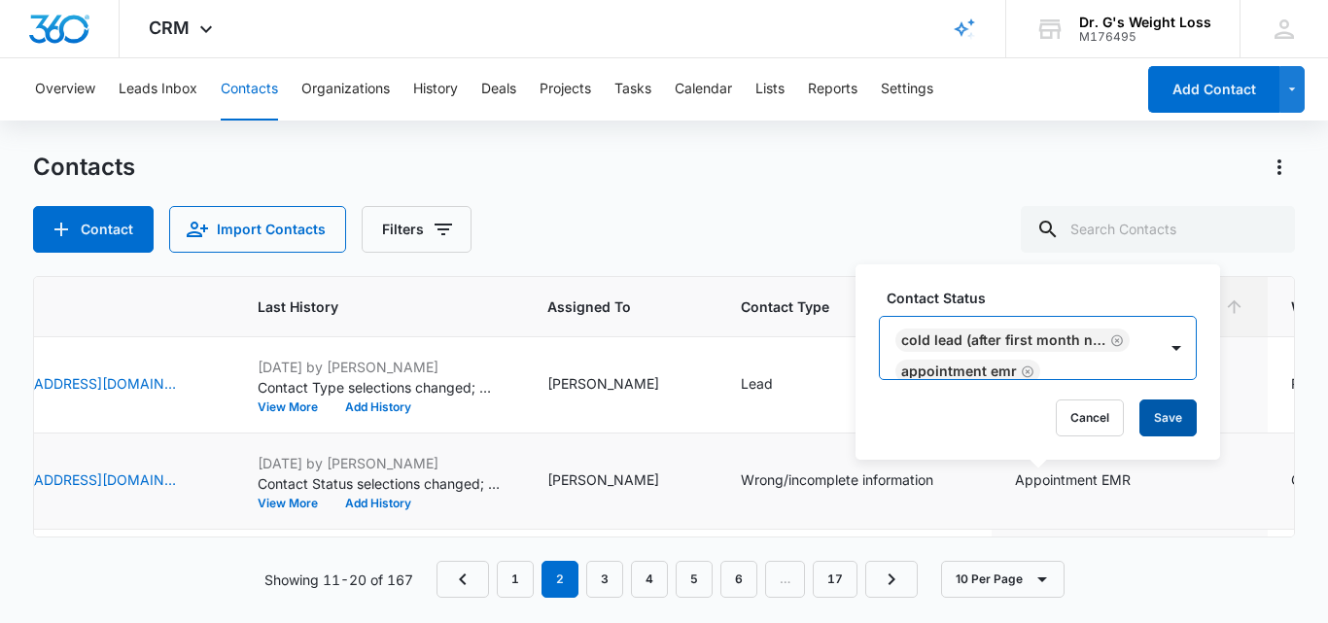
click at [1170, 420] on button "Save" at bounding box center [1168, 418] width 57 height 37
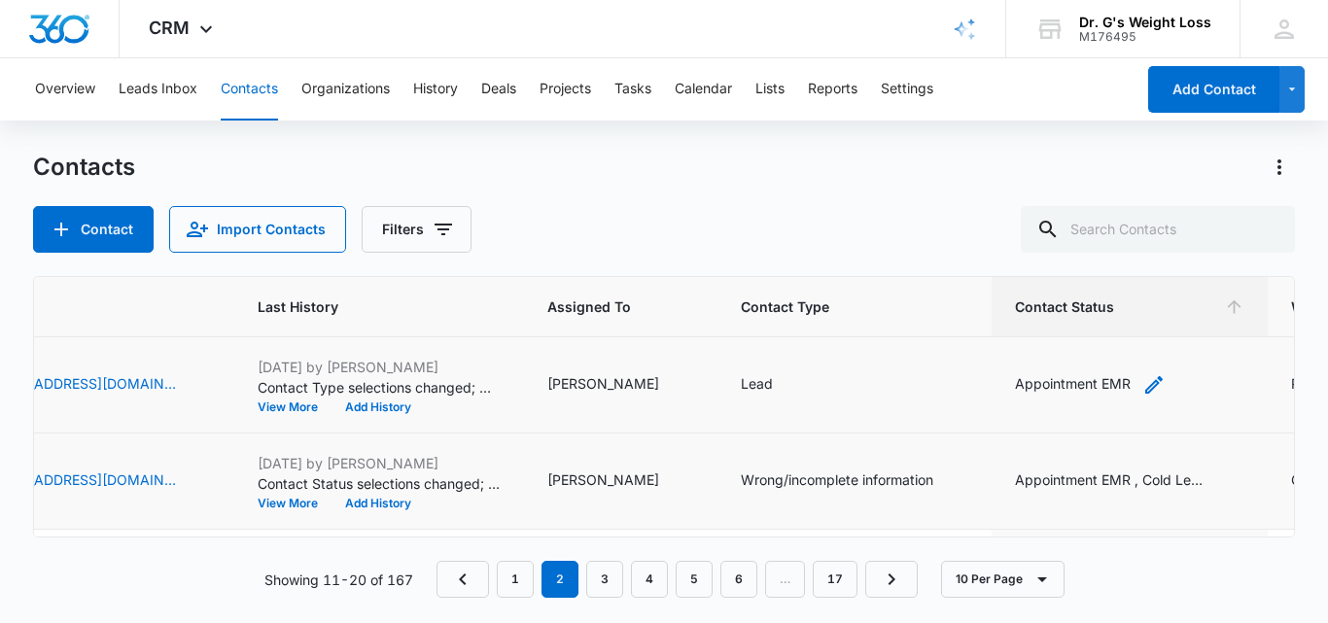
click at [1080, 382] on div "Appointment EMR" at bounding box center [1090, 384] width 151 height 23
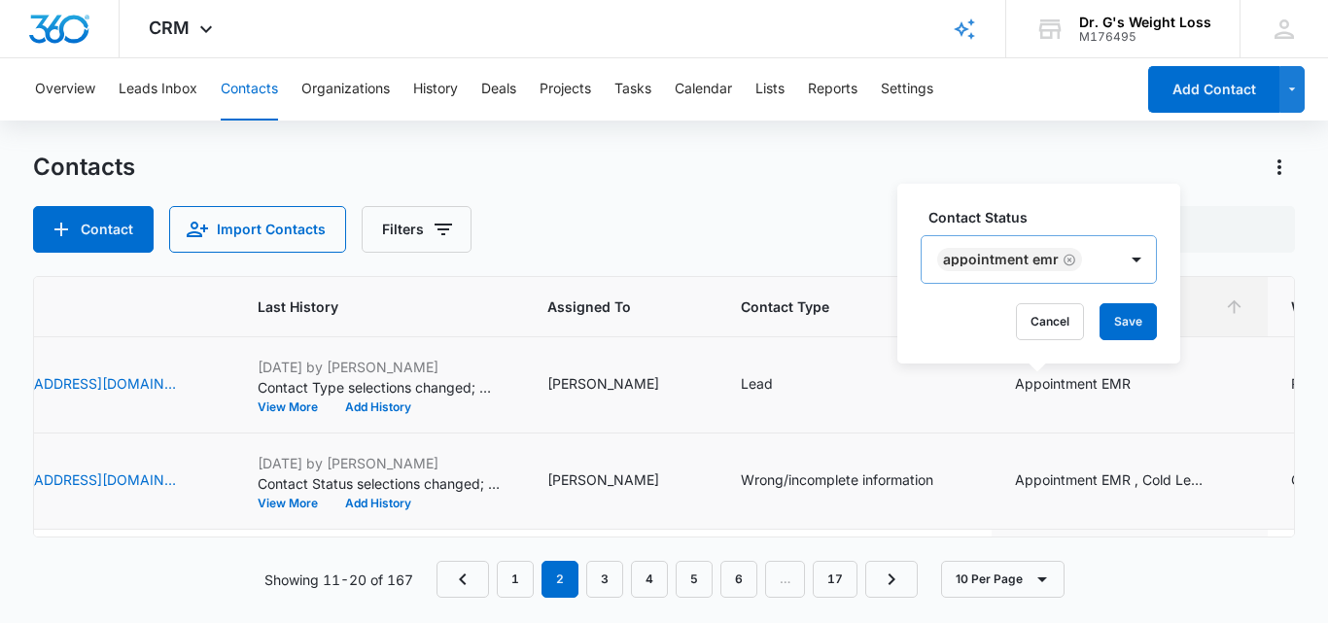
click at [1092, 265] on div "Appointment EMR" at bounding box center [1019, 259] width 195 height 47
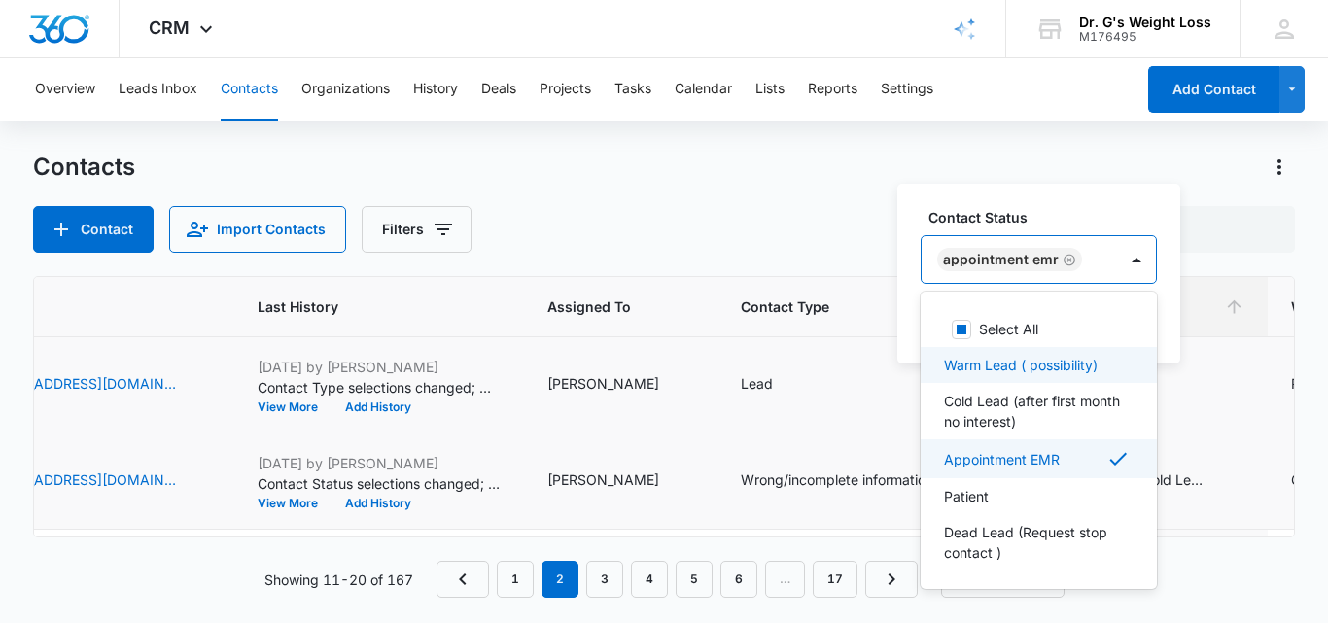
click at [998, 367] on p "Warm Lead ( possibility)" at bounding box center [1021, 365] width 154 height 20
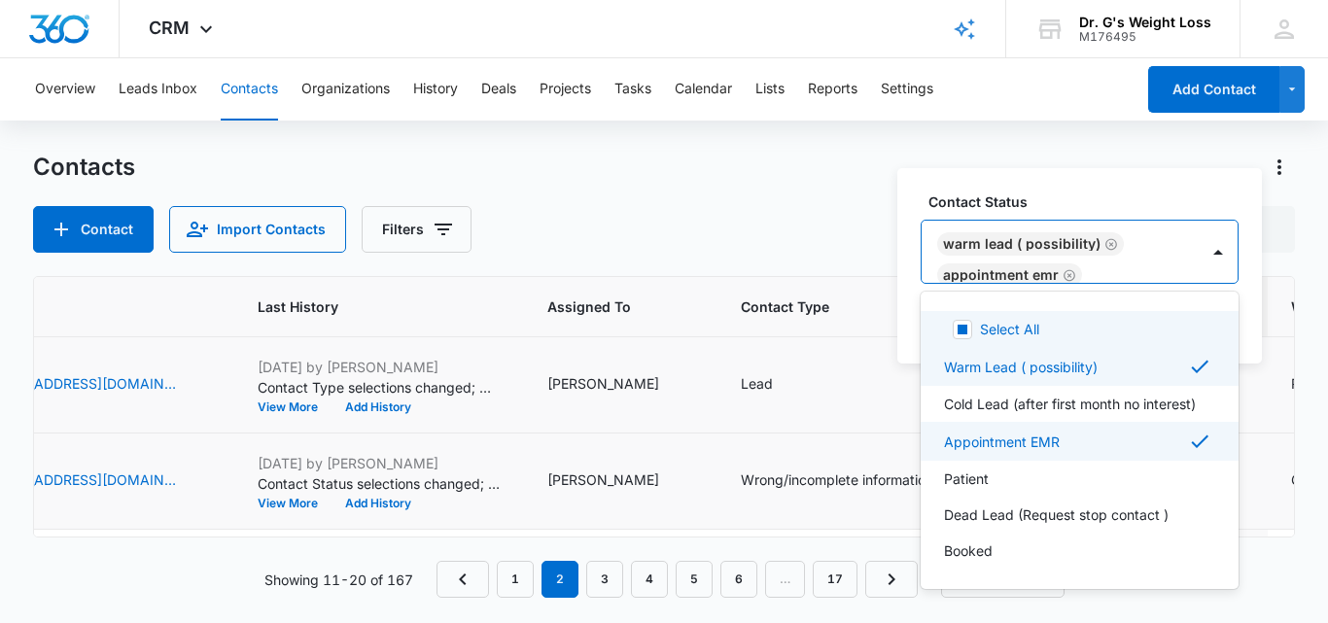
click at [1110, 270] on div at bounding box center [1131, 276] width 86 height 24
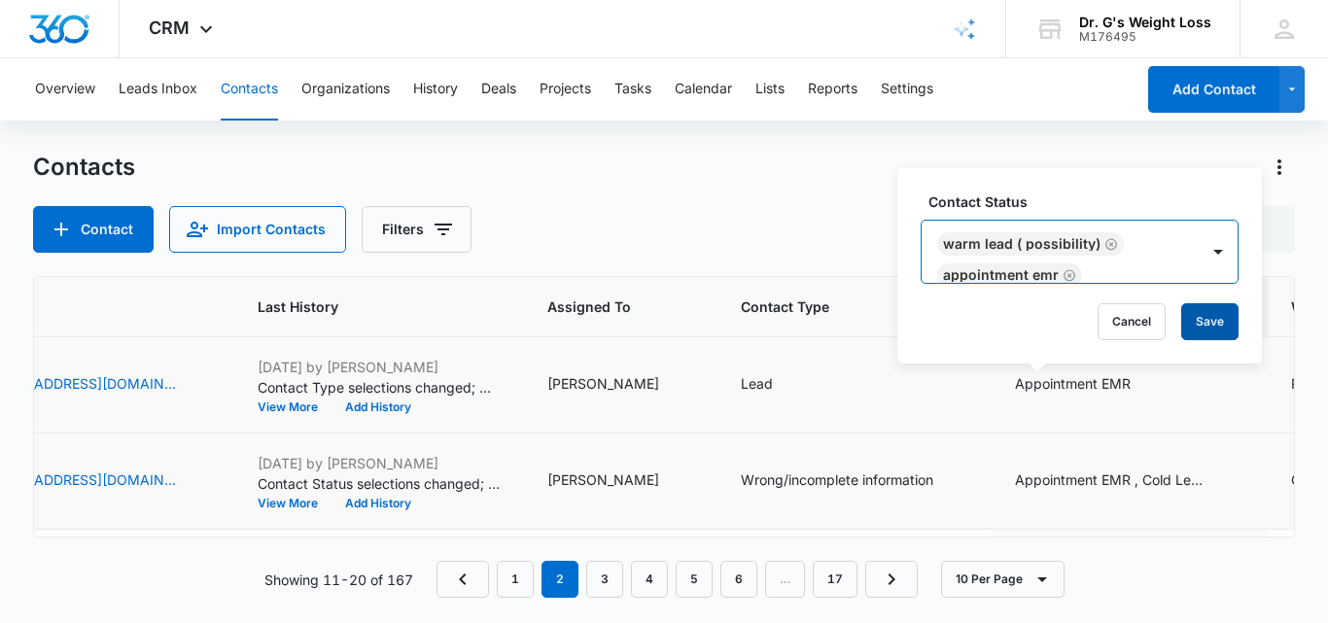
click at [1221, 309] on button "Save" at bounding box center [1210, 321] width 57 height 37
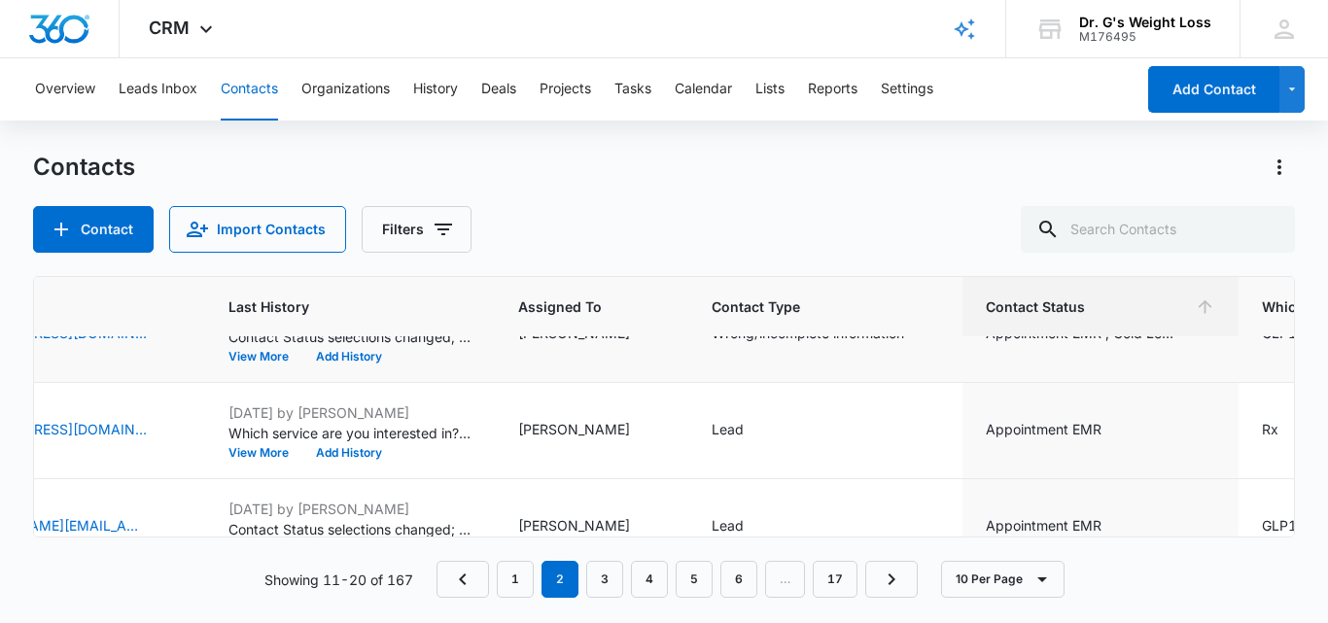
scroll to position [147, 824]
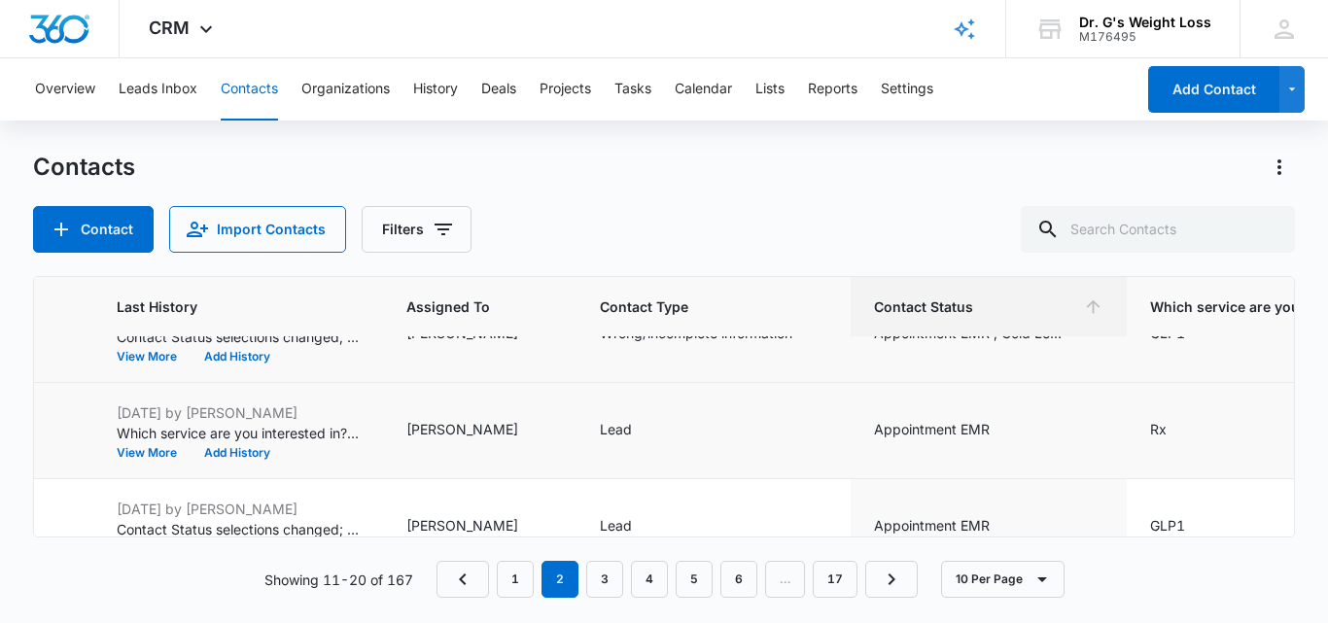
click at [977, 428] on div "Appointment EMR" at bounding box center [989, 430] width 230 height 23
click at [923, 427] on div "Appointment EMR" at bounding box center [932, 429] width 116 height 20
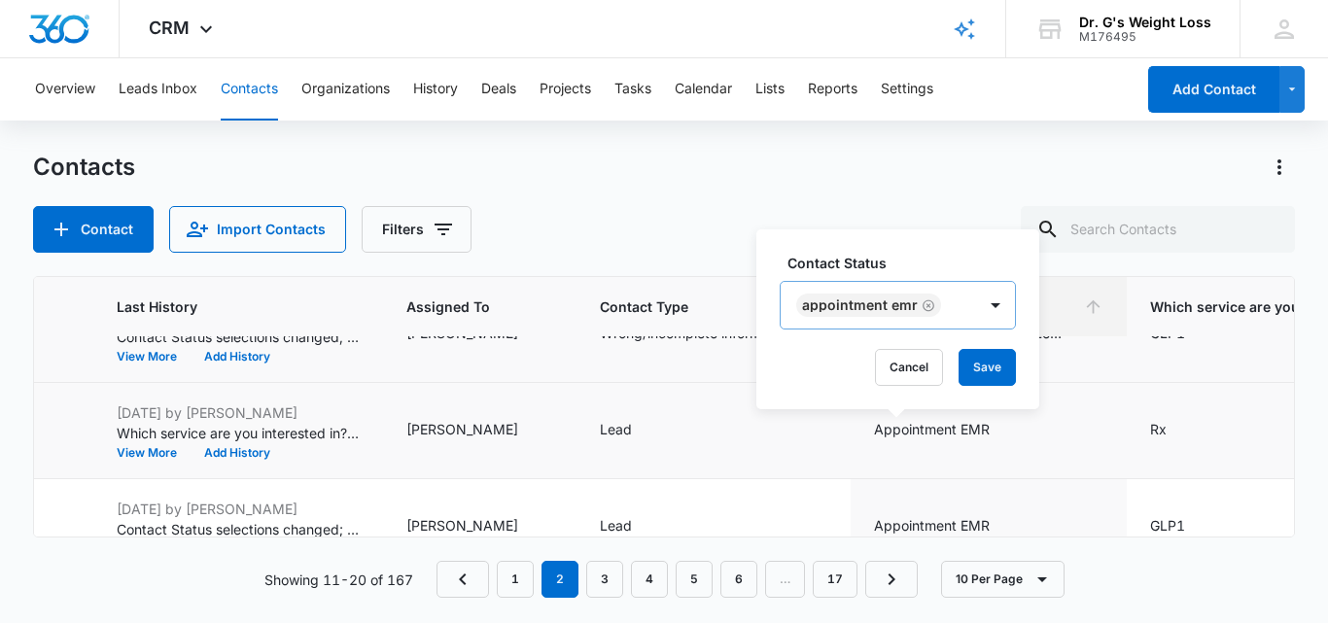
click at [941, 306] on div "Appointment EMR" at bounding box center [878, 305] width 195 height 47
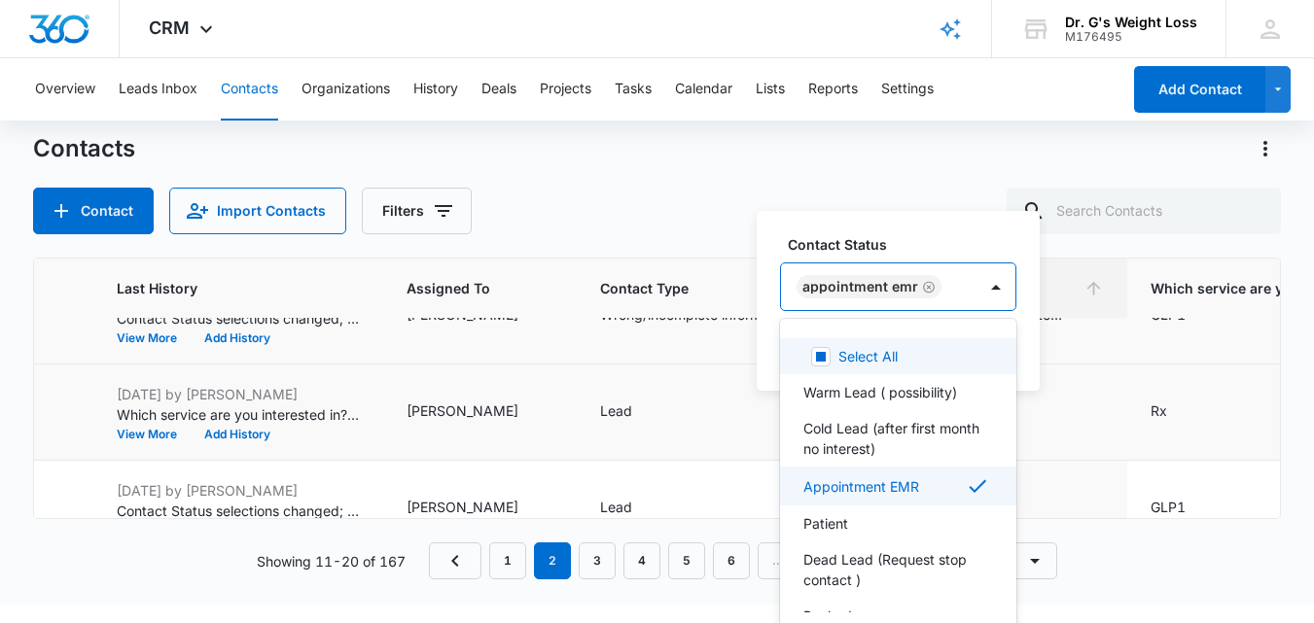
scroll to position [19, 0]
click at [924, 286] on icon "Remove Appointment EMR" at bounding box center [929, 286] width 14 height 15
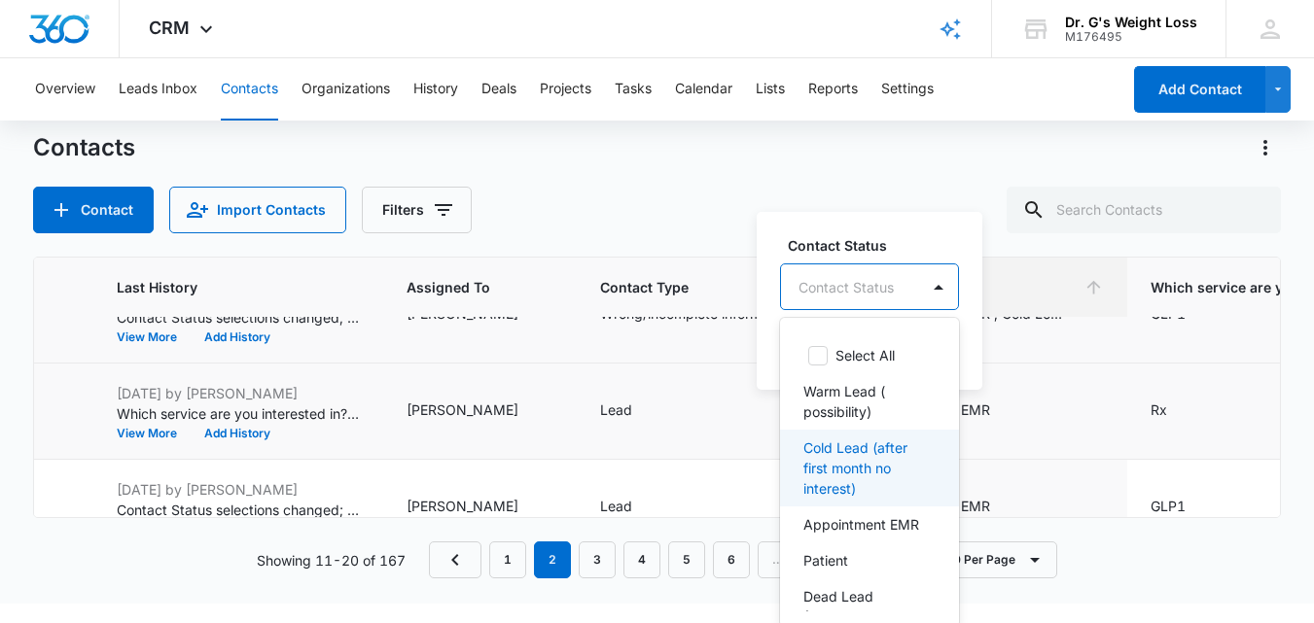
click at [869, 470] on p "Cold Lead (after first month no interest)" at bounding box center [867, 468] width 128 height 61
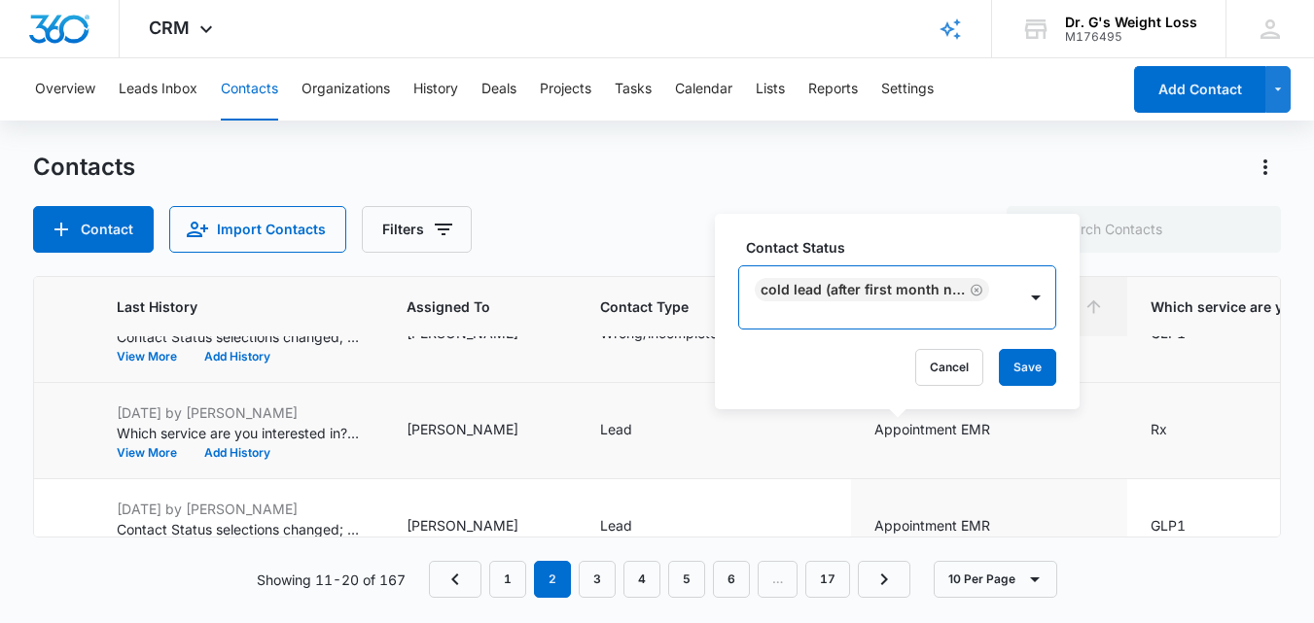
click at [941, 301] on div "Cold Lead (after first month no interest)" at bounding box center [877, 297] width 277 height 62
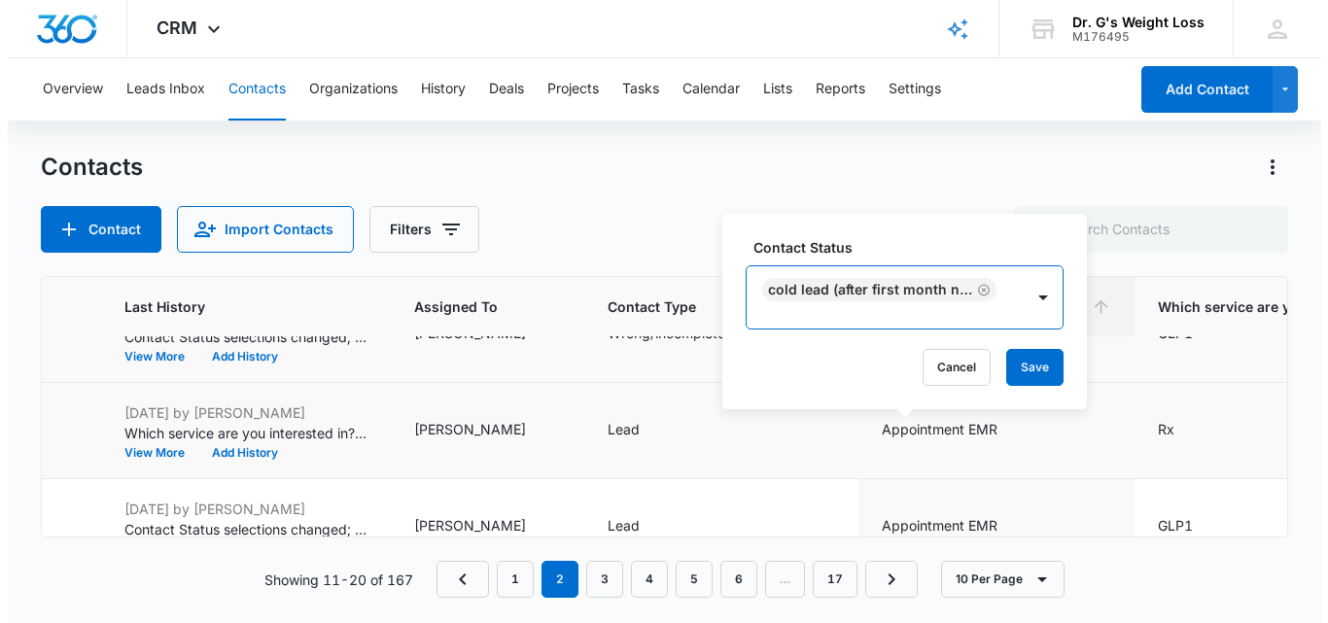
scroll to position [0, 0]
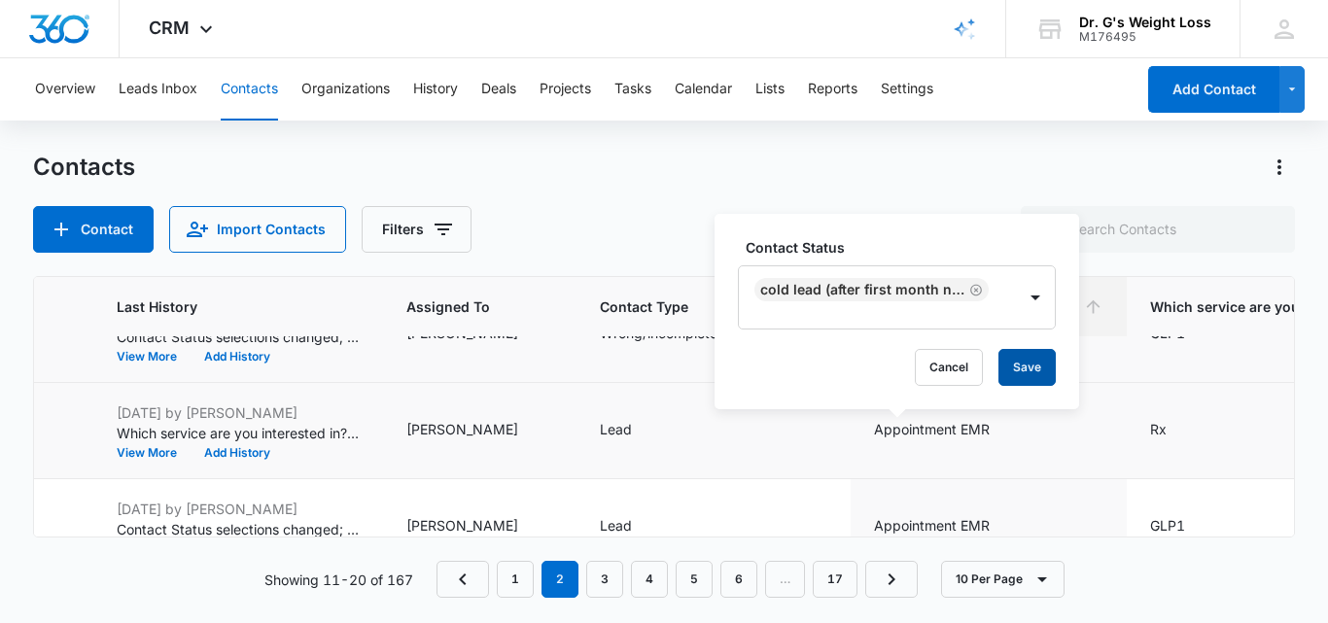
click at [1014, 361] on button "Save" at bounding box center [1027, 367] width 57 height 37
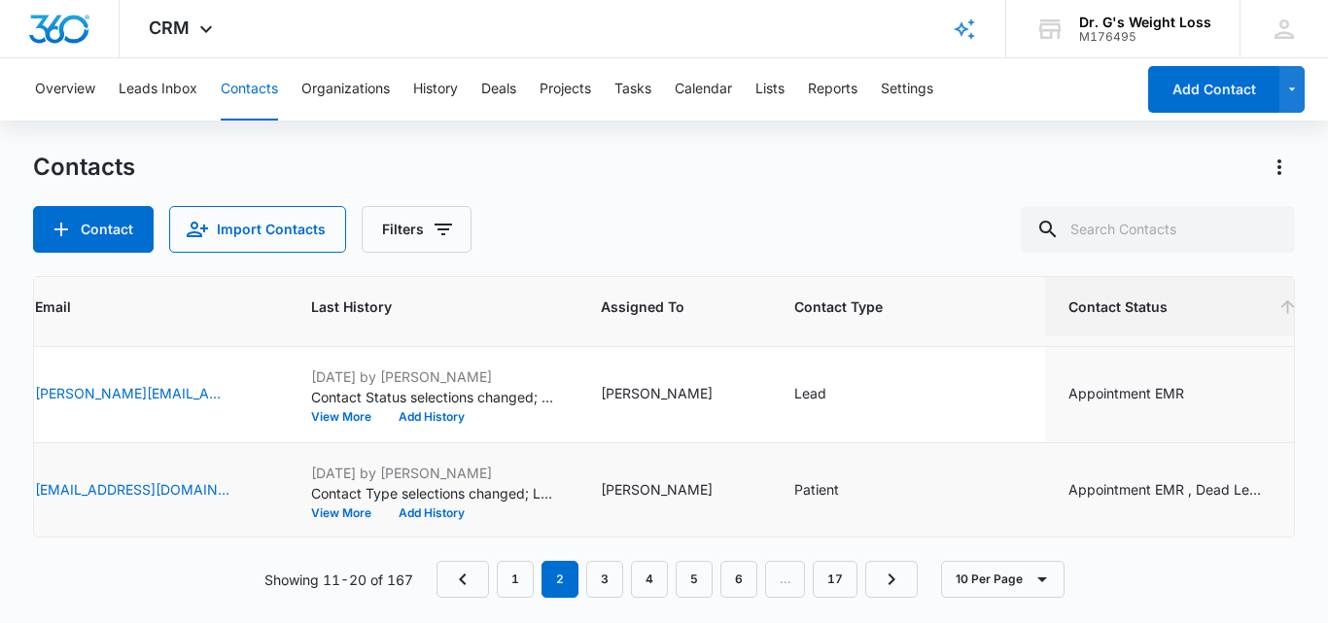
scroll to position [279, 637]
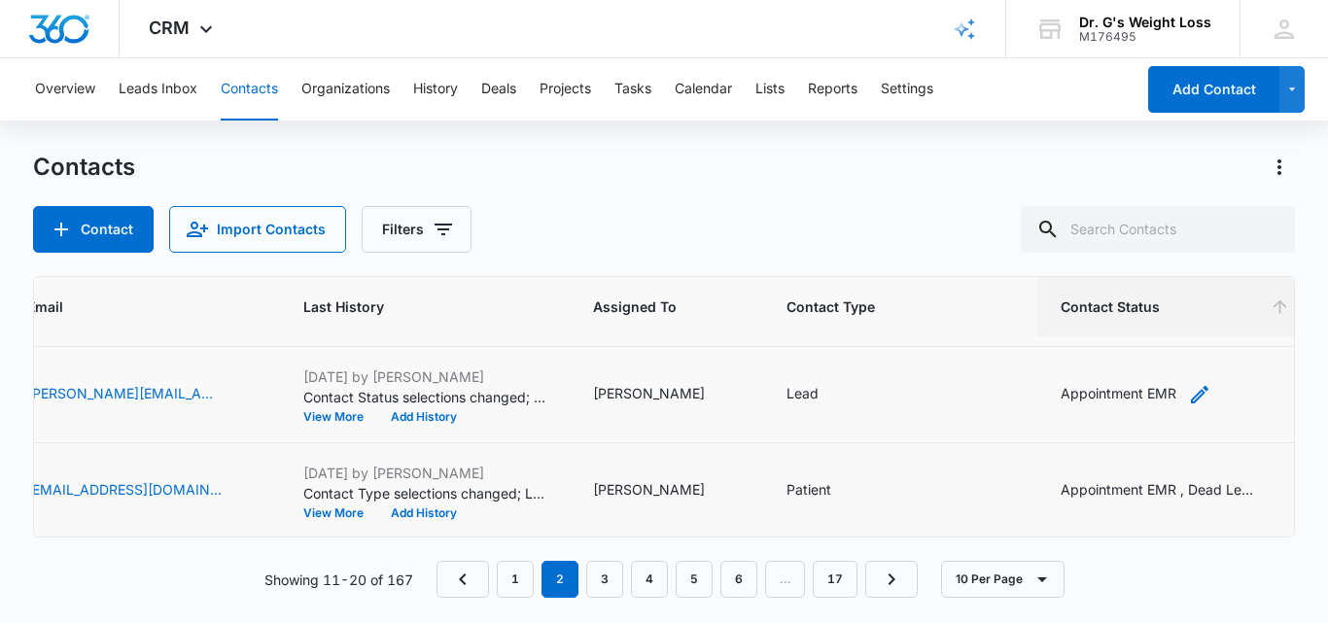
click at [1068, 389] on div "Appointment EMR" at bounding box center [1119, 393] width 116 height 20
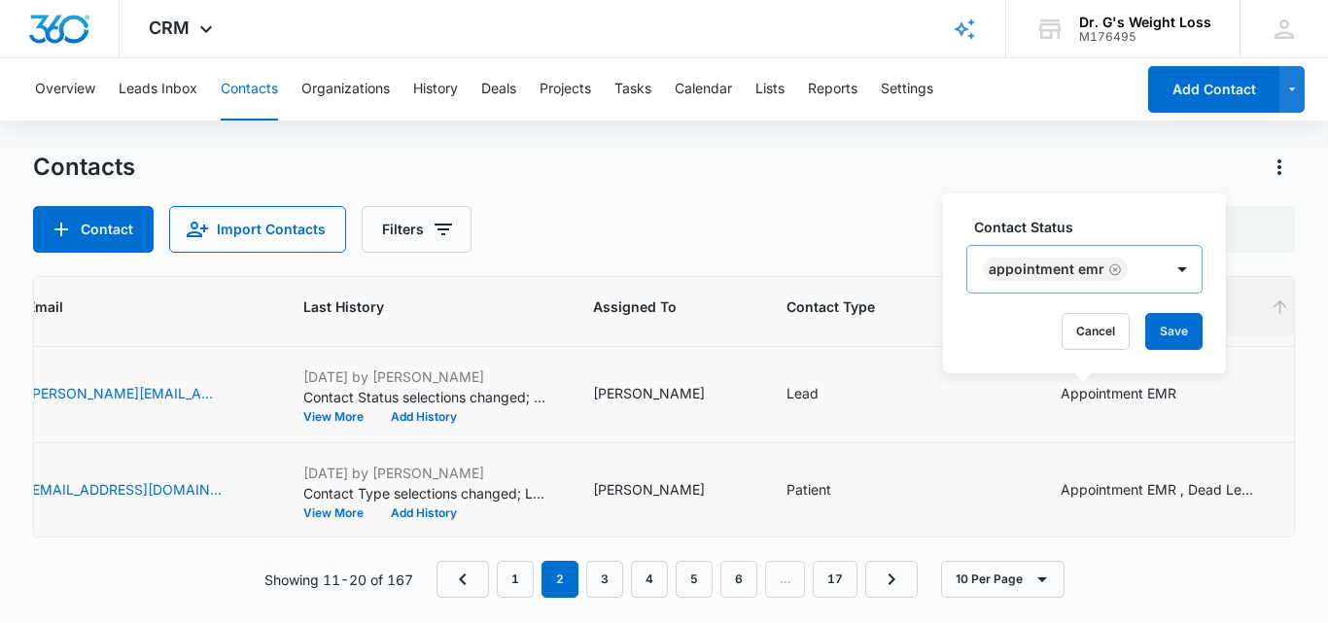
click at [1121, 265] on div "Appointment EMR" at bounding box center [1055, 269] width 145 height 23
click at [1061, 394] on div "Appointment EMR" at bounding box center [1119, 393] width 116 height 20
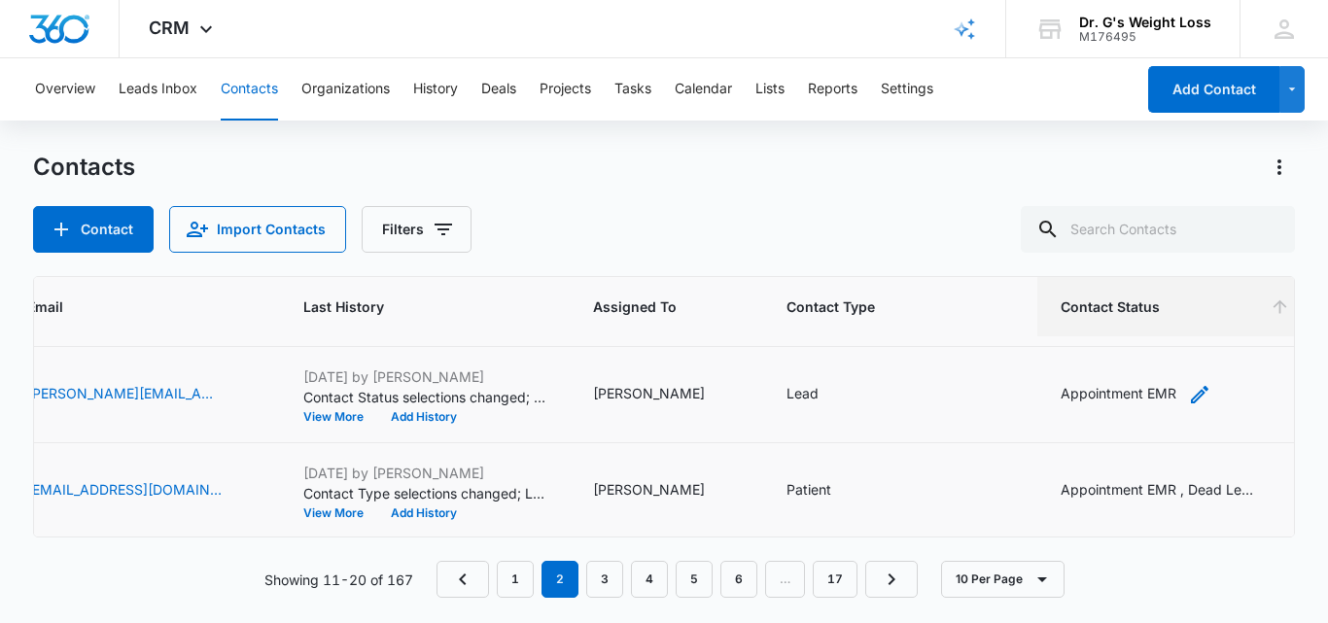
click at [1069, 383] on div "Appointment EMR" at bounding box center [1119, 393] width 116 height 20
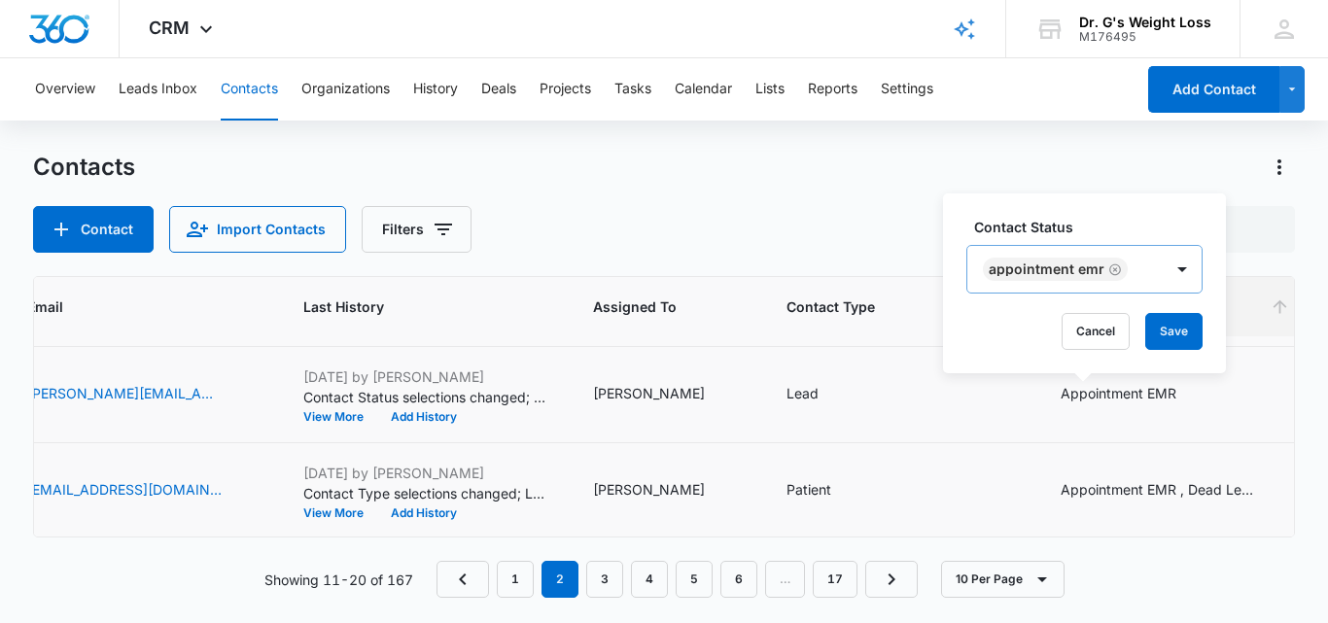
click at [1115, 267] on icon "Remove Appointment EMR" at bounding box center [1116, 270] width 14 height 15
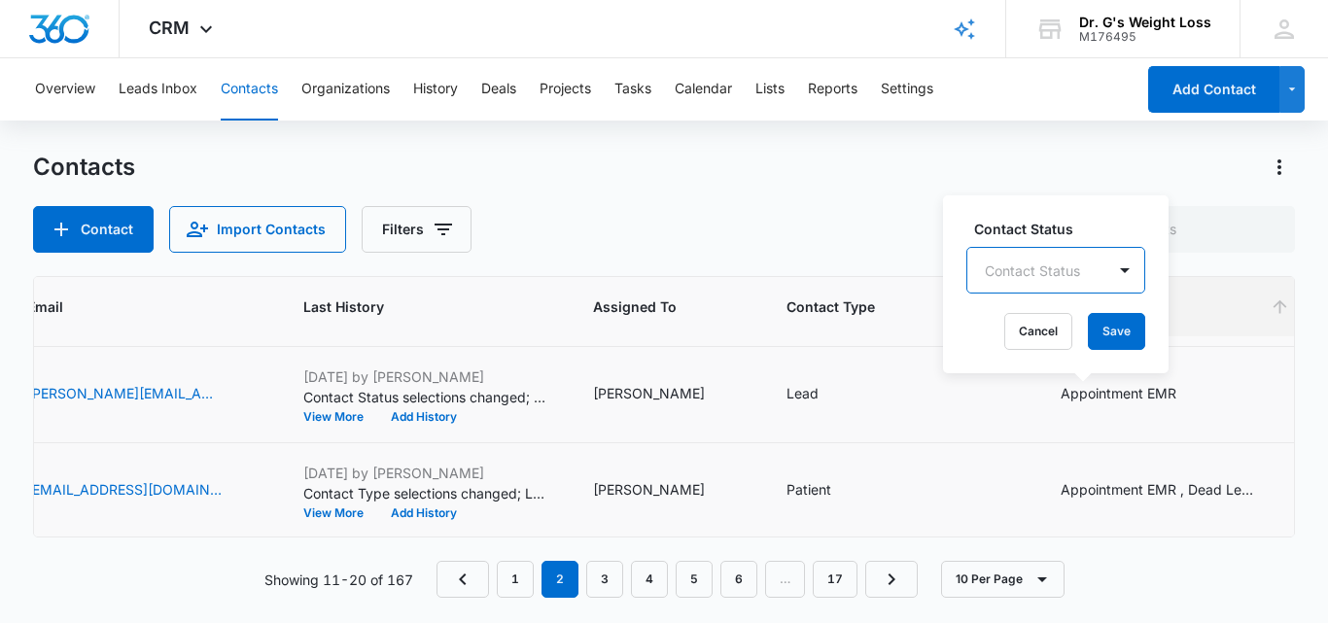
click at [1043, 272] on div at bounding box center [1032, 271] width 95 height 24
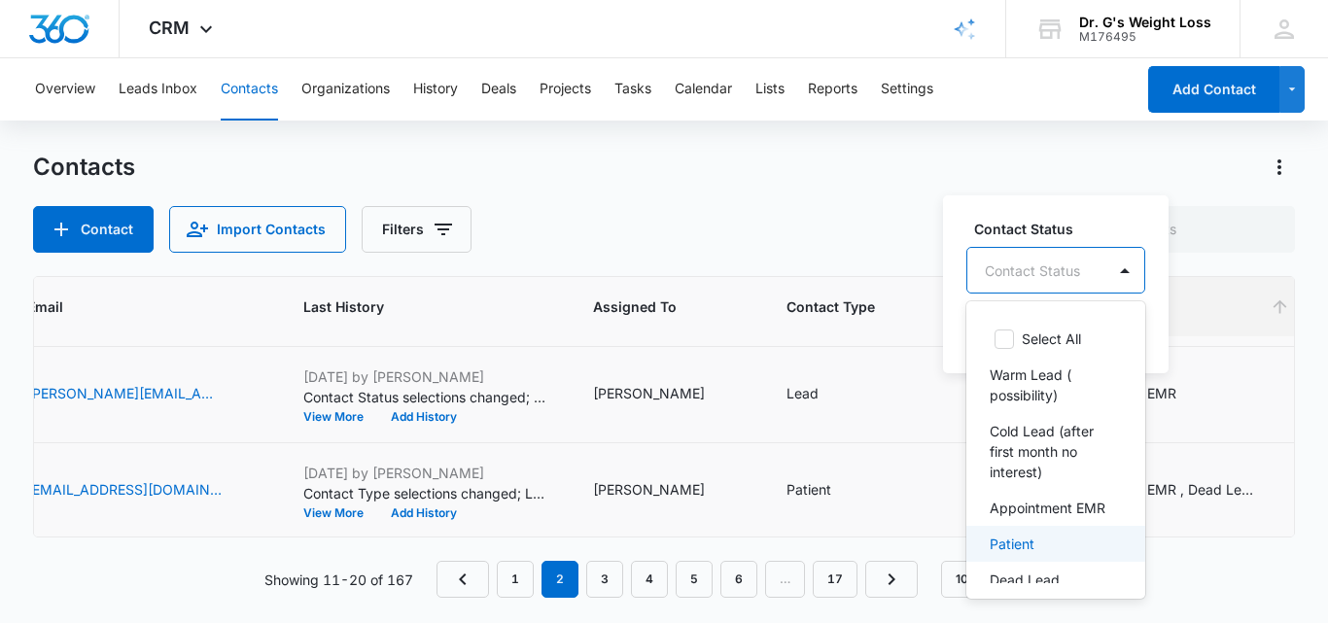
click at [1018, 554] on p "Patient" at bounding box center [1012, 544] width 45 height 20
click at [1074, 265] on div "Patient" at bounding box center [1031, 269] width 126 height 47
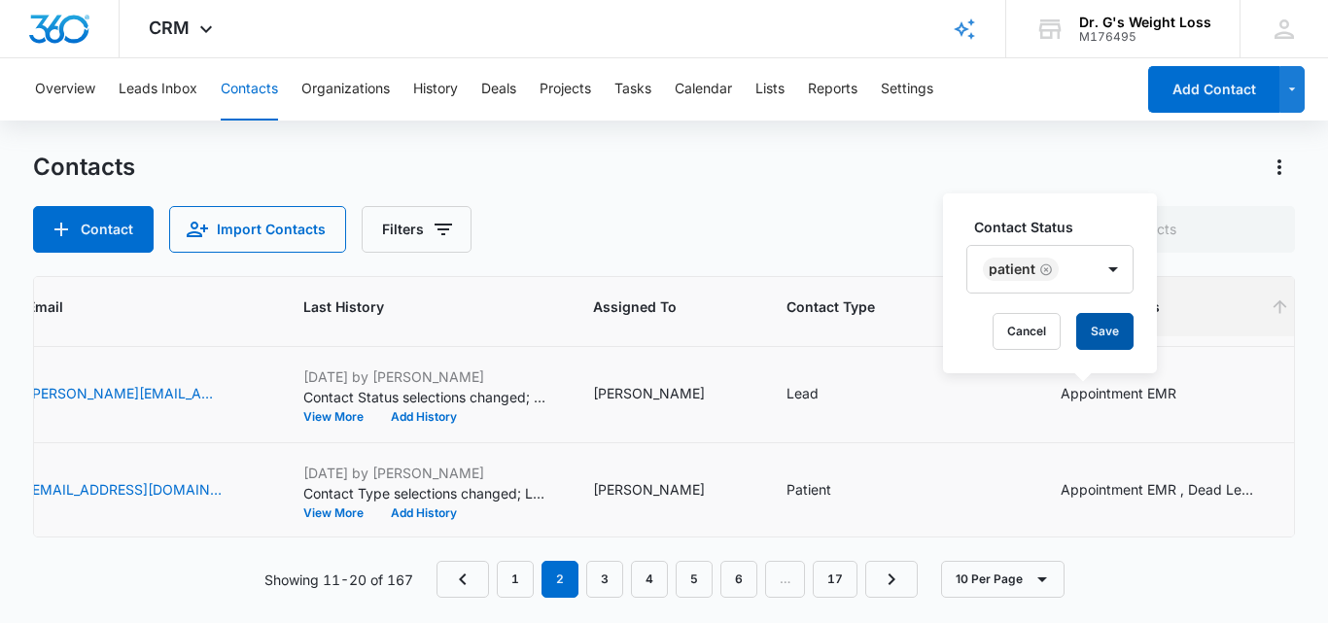
click at [1106, 329] on button "Save" at bounding box center [1105, 331] width 57 height 37
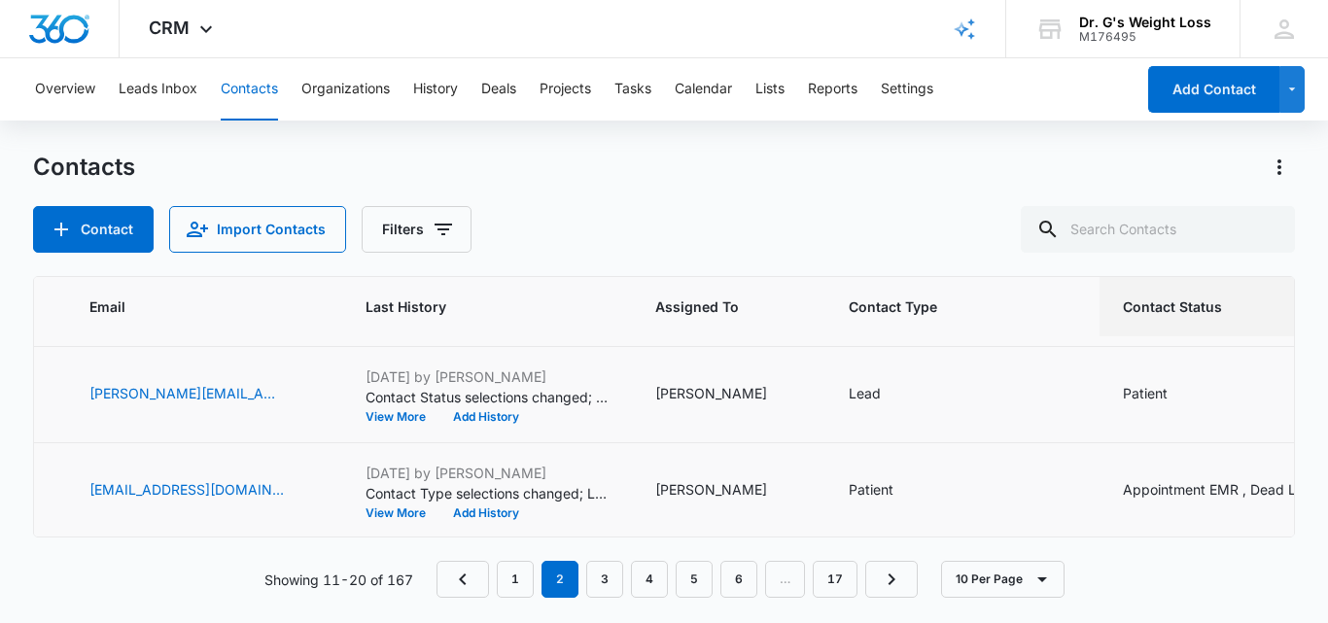
scroll to position [279, 720]
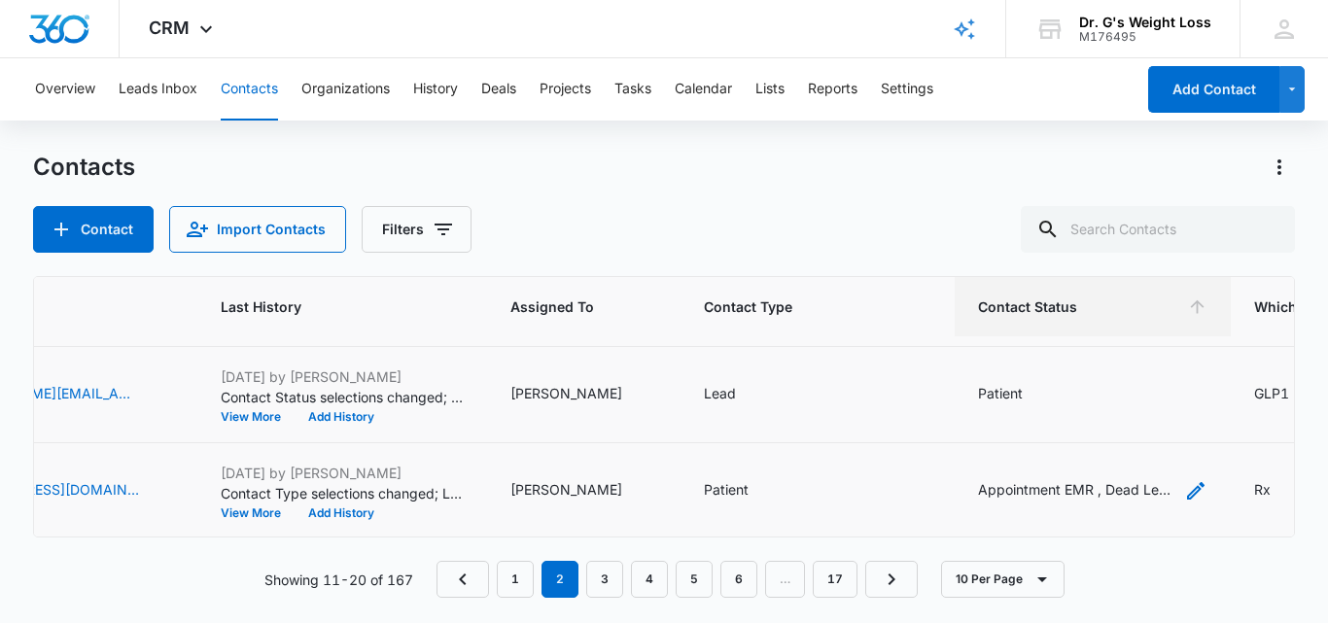
click at [1008, 488] on div "Appointment EMR , Dead Lead (Request stop contact )" at bounding box center [1075, 489] width 195 height 20
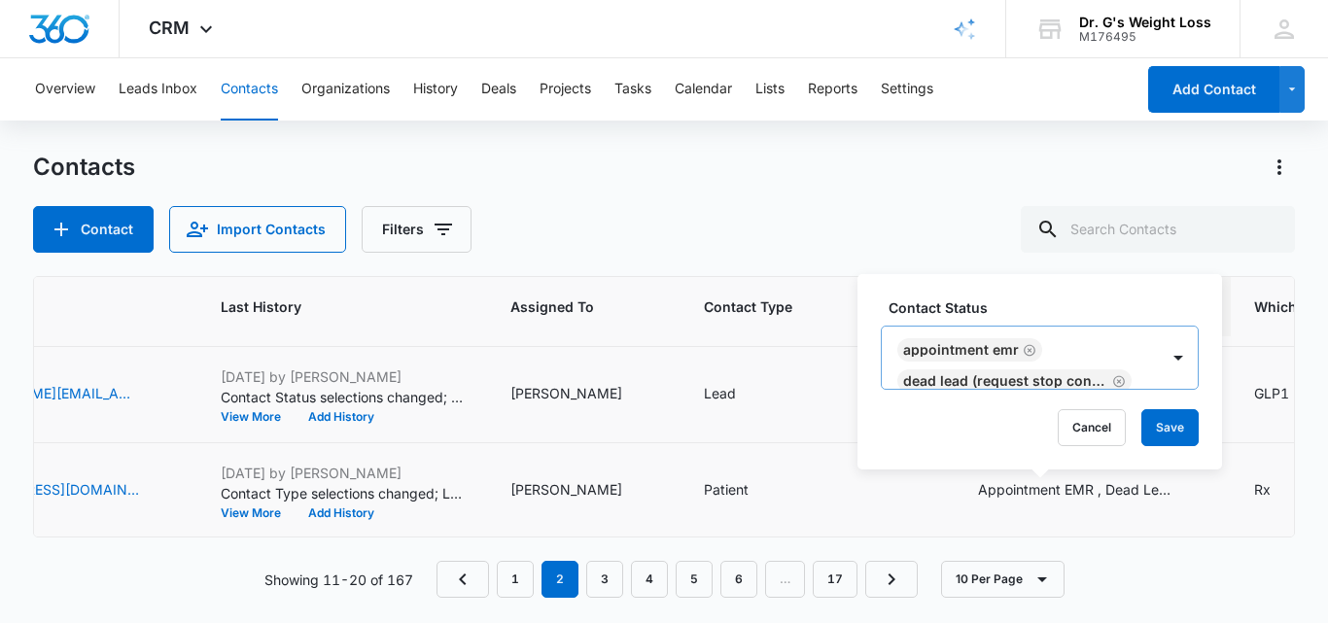
click at [1025, 353] on icon "Remove Appointment EMR" at bounding box center [1030, 350] width 14 height 15
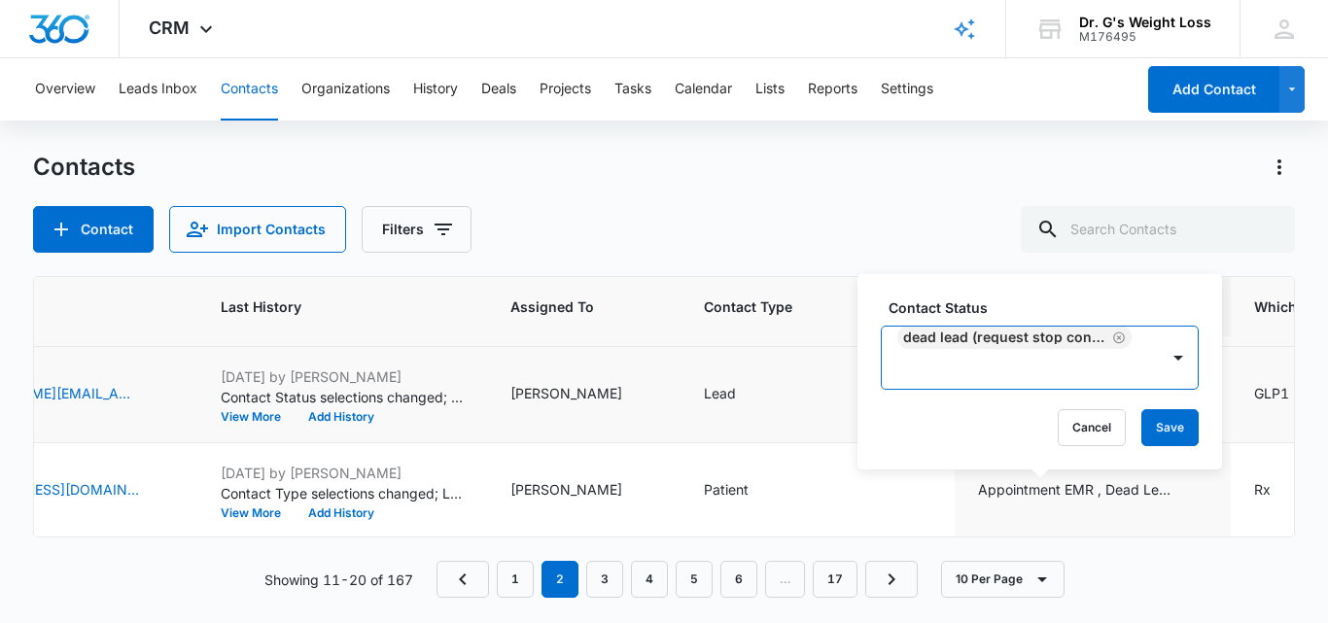
click at [1113, 335] on icon "Remove Dead Lead (Request stop contact )" at bounding box center [1120, 338] width 14 height 15
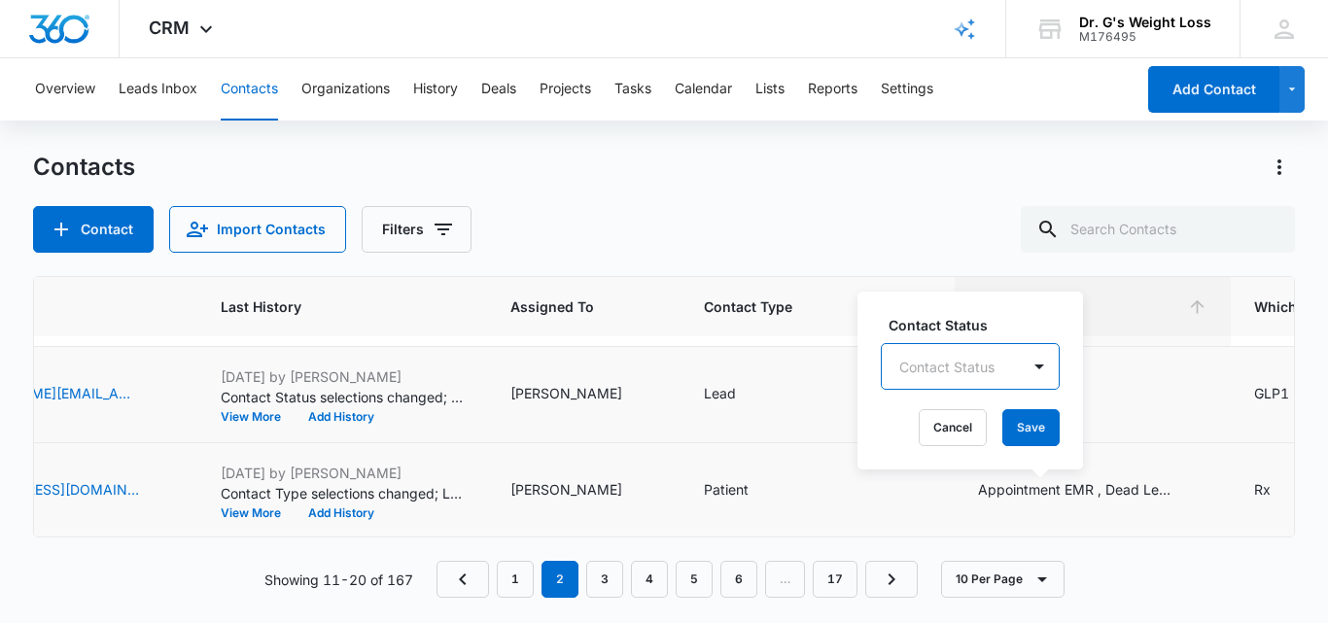
click at [956, 370] on div "Contact Status option Dead Lead (Request stop contact ) , deselected. Contact S…" at bounding box center [971, 381] width 226 height 178
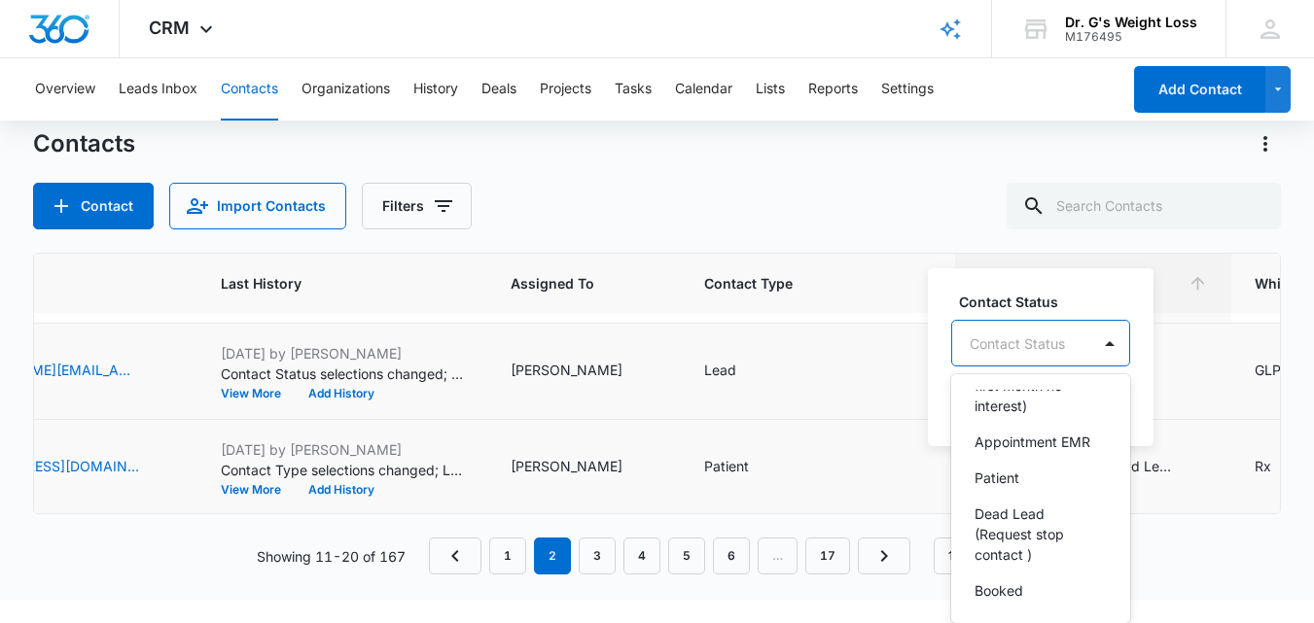
scroll to position [181, 0]
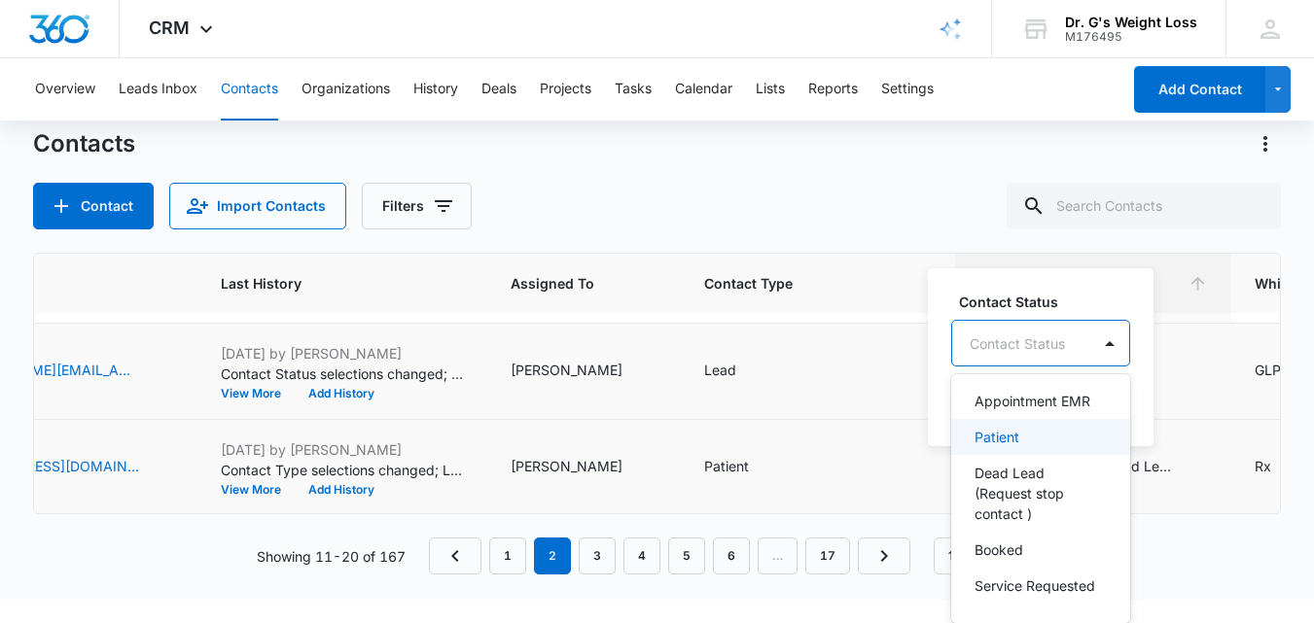
click at [1013, 447] on p "Patient" at bounding box center [996, 437] width 45 height 20
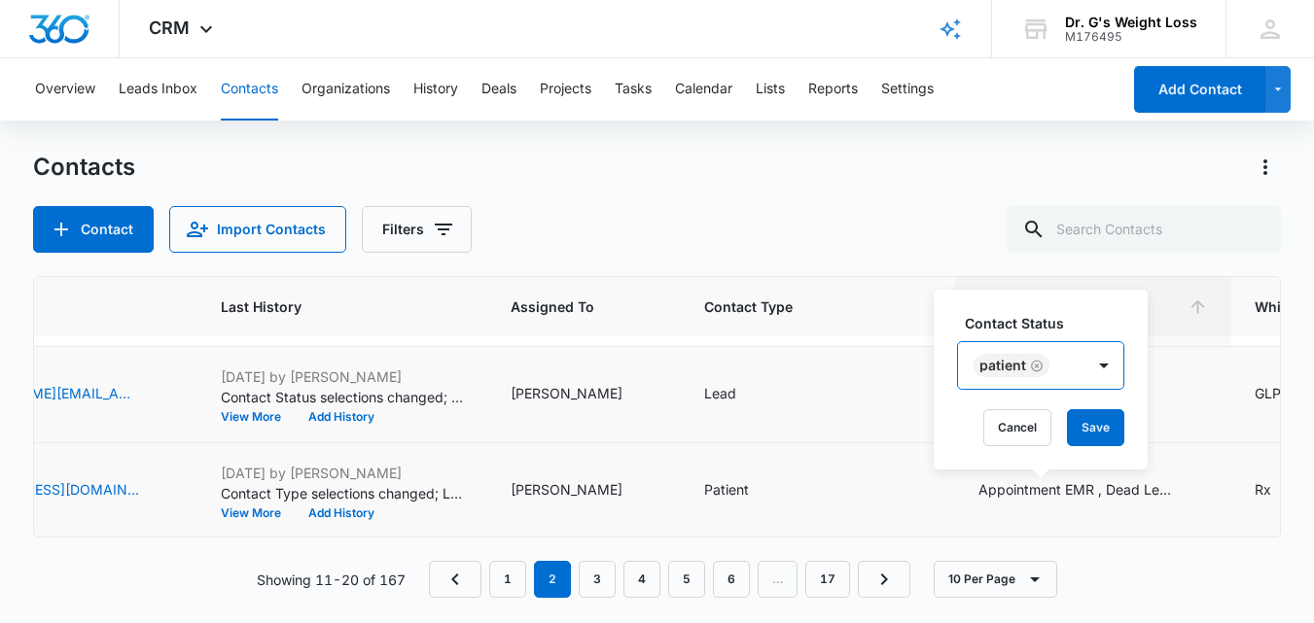
click at [1060, 344] on div "Patient" at bounding box center [1021, 365] width 126 height 47
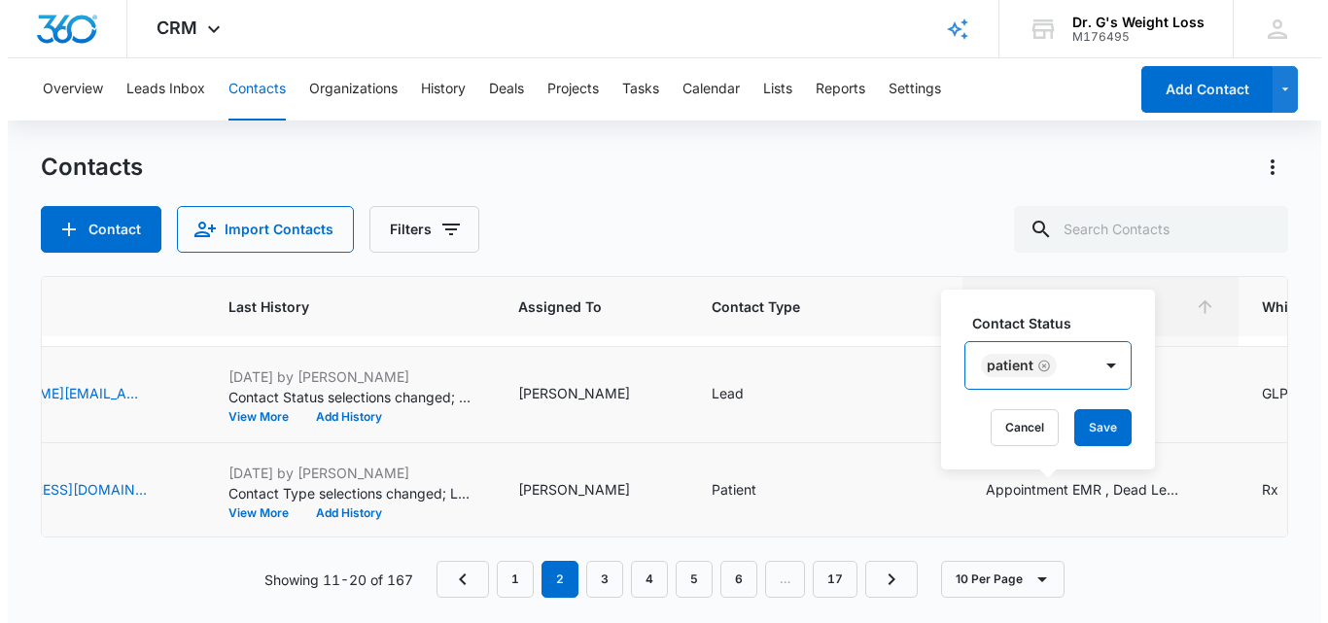
scroll to position [0, 0]
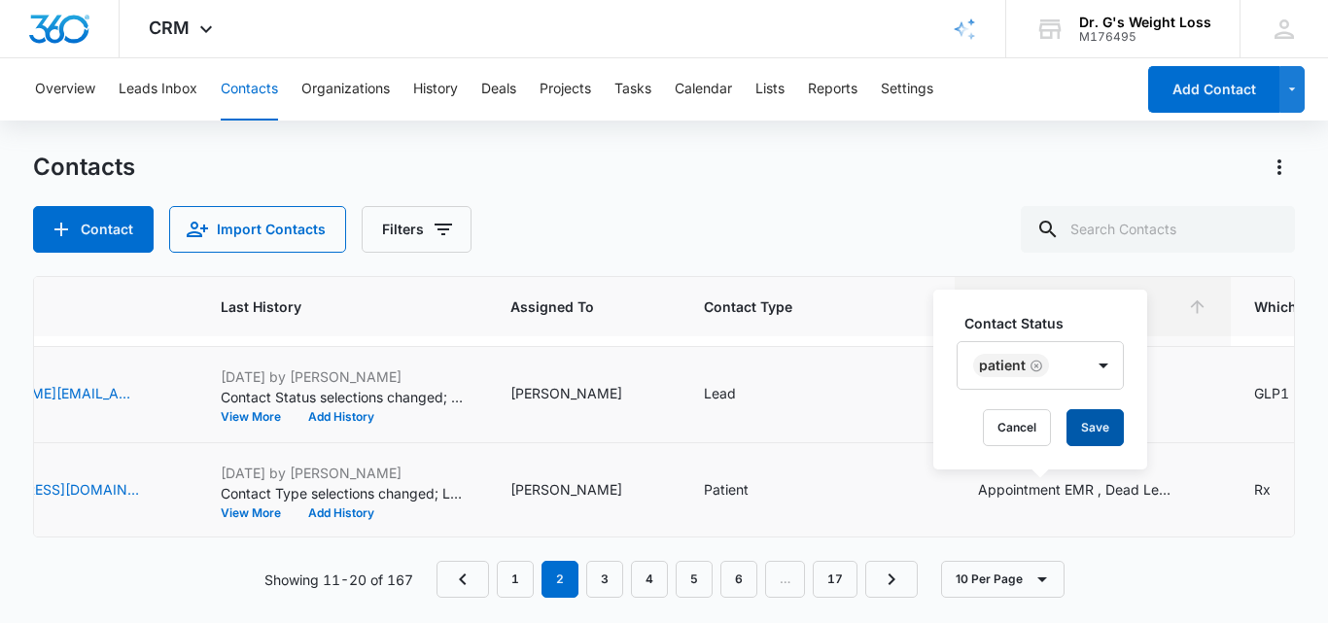
click at [1088, 421] on button "Save" at bounding box center [1095, 427] width 57 height 37
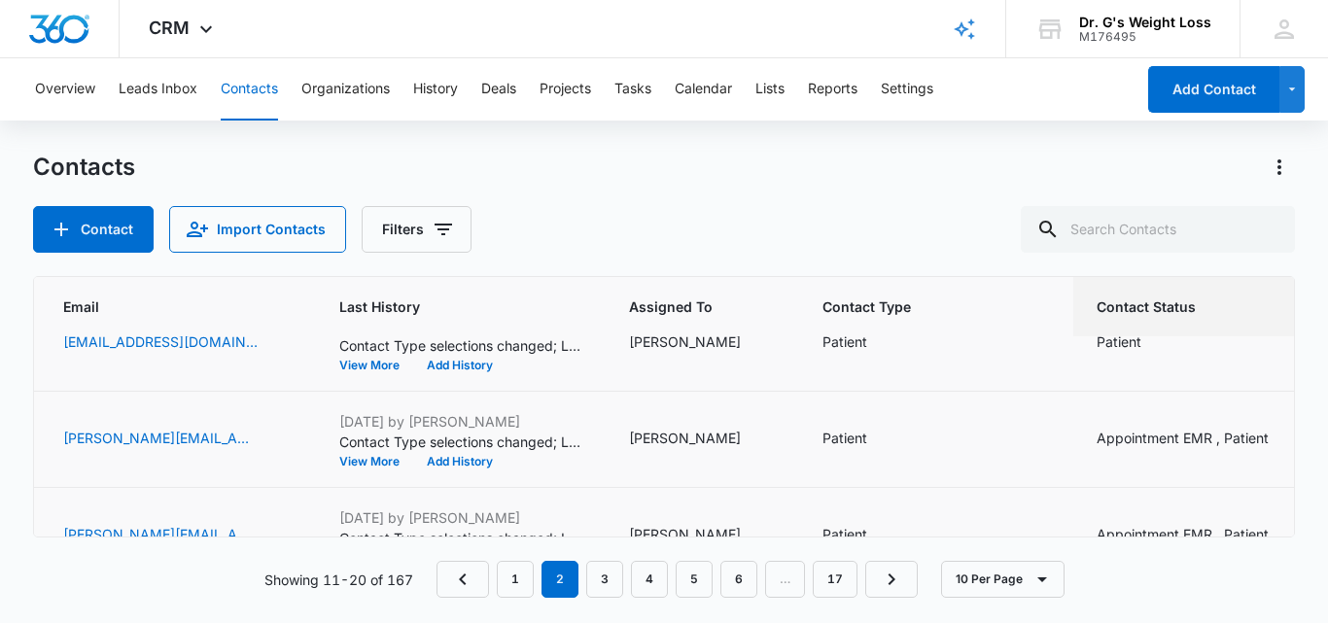
scroll to position [427, 0]
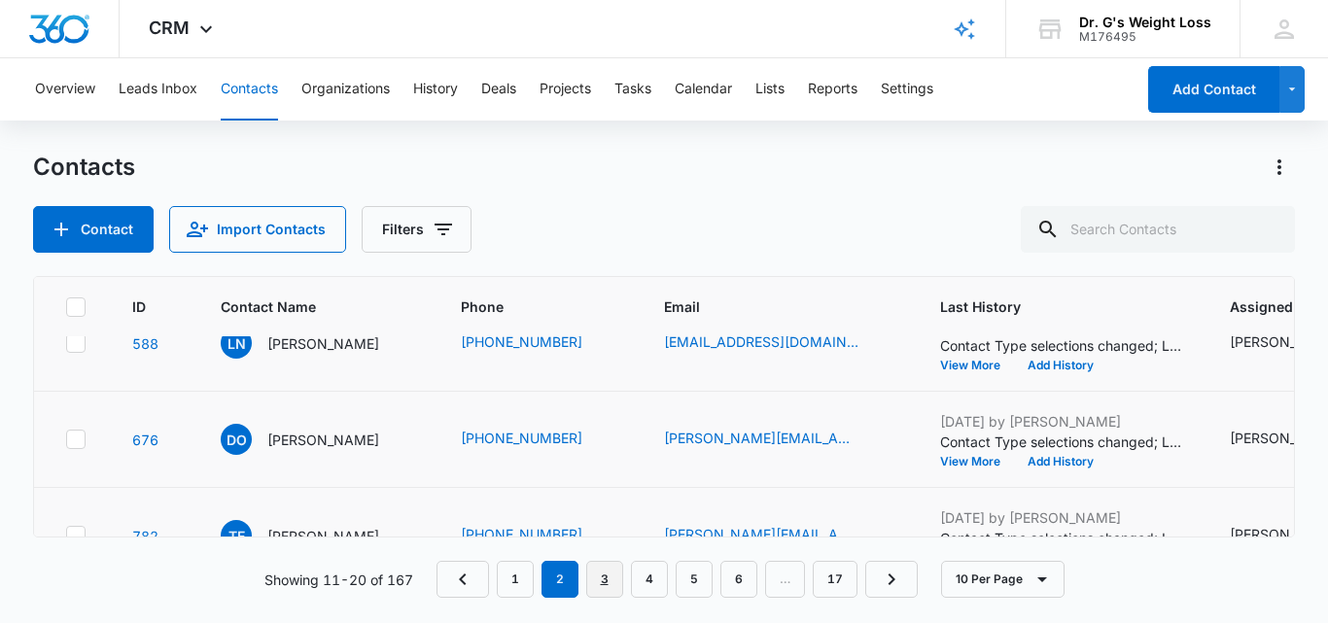
click at [609, 573] on link "3" at bounding box center [604, 579] width 37 height 37
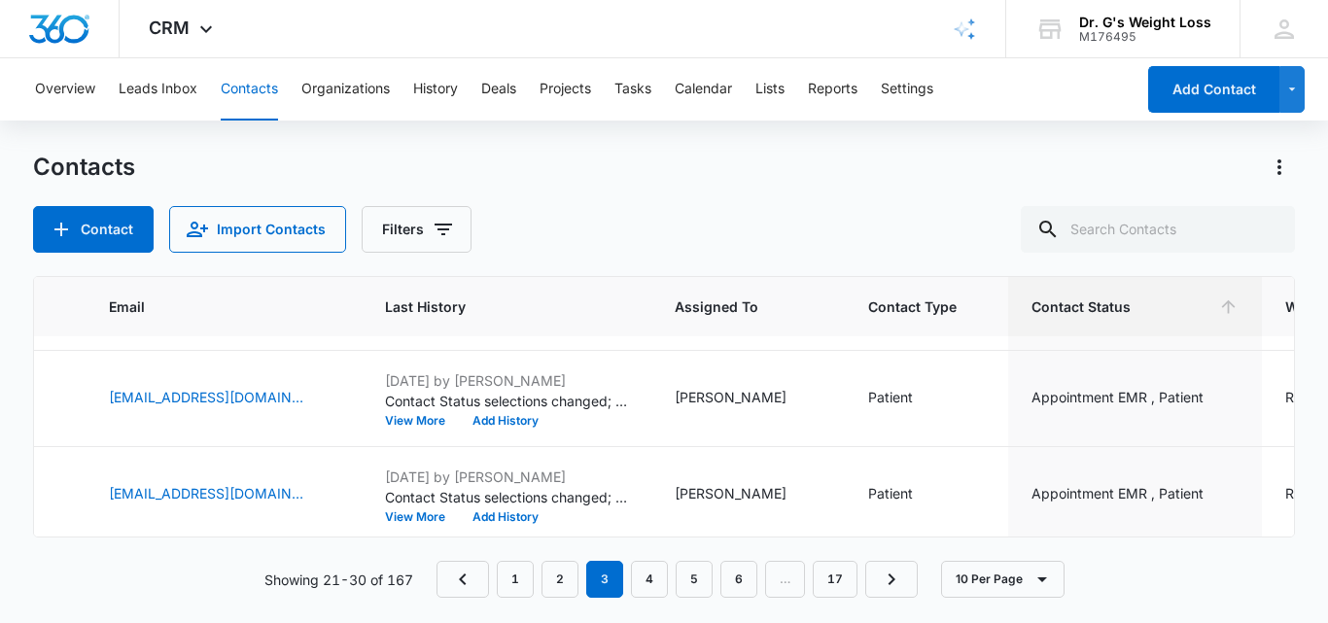
scroll to position [777, 619]
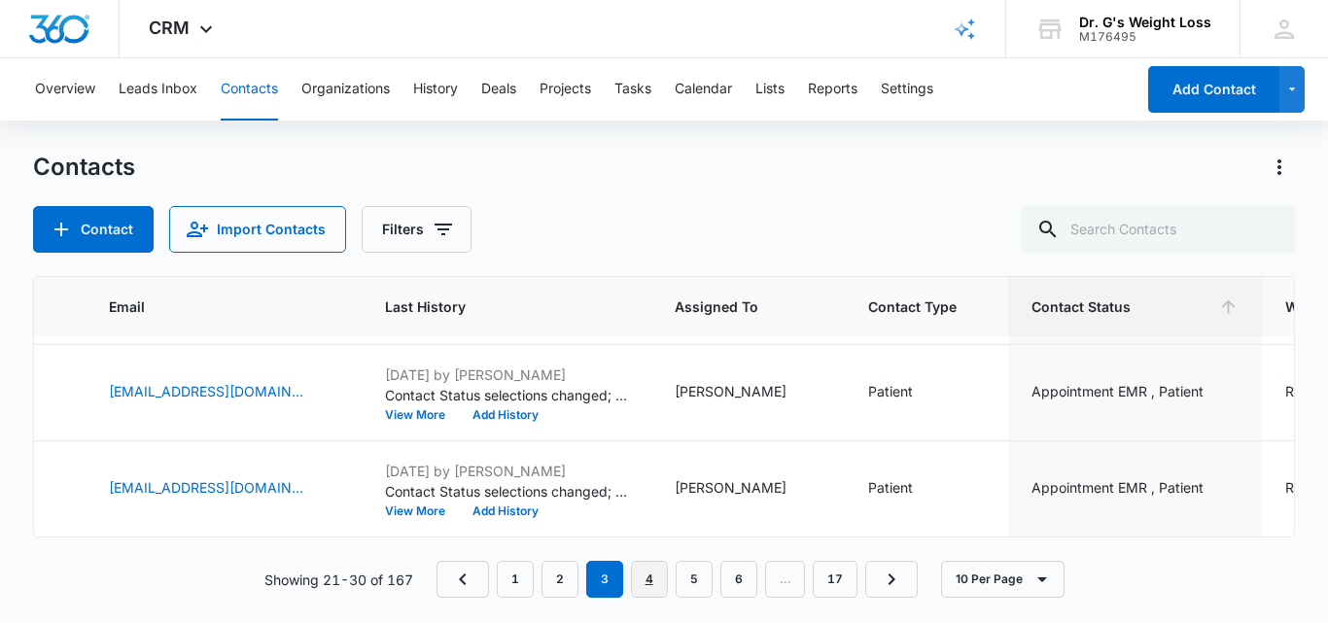
click at [652, 578] on link "4" at bounding box center [649, 579] width 37 height 37
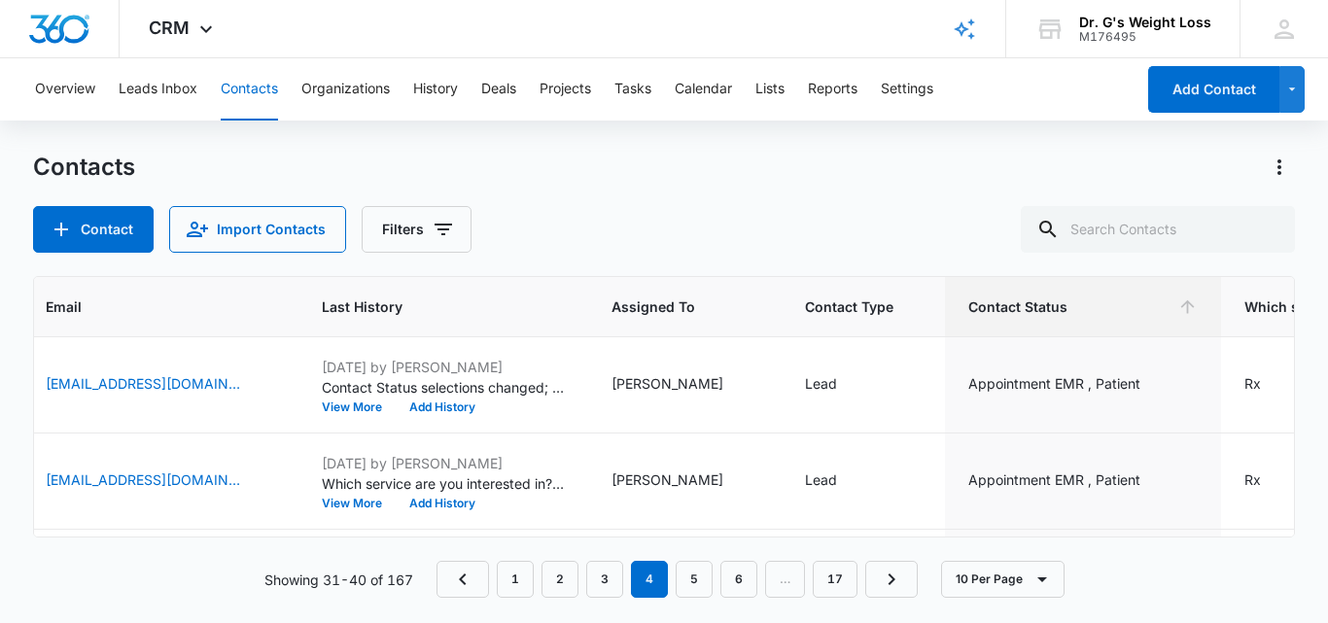
scroll to position [0, 611]
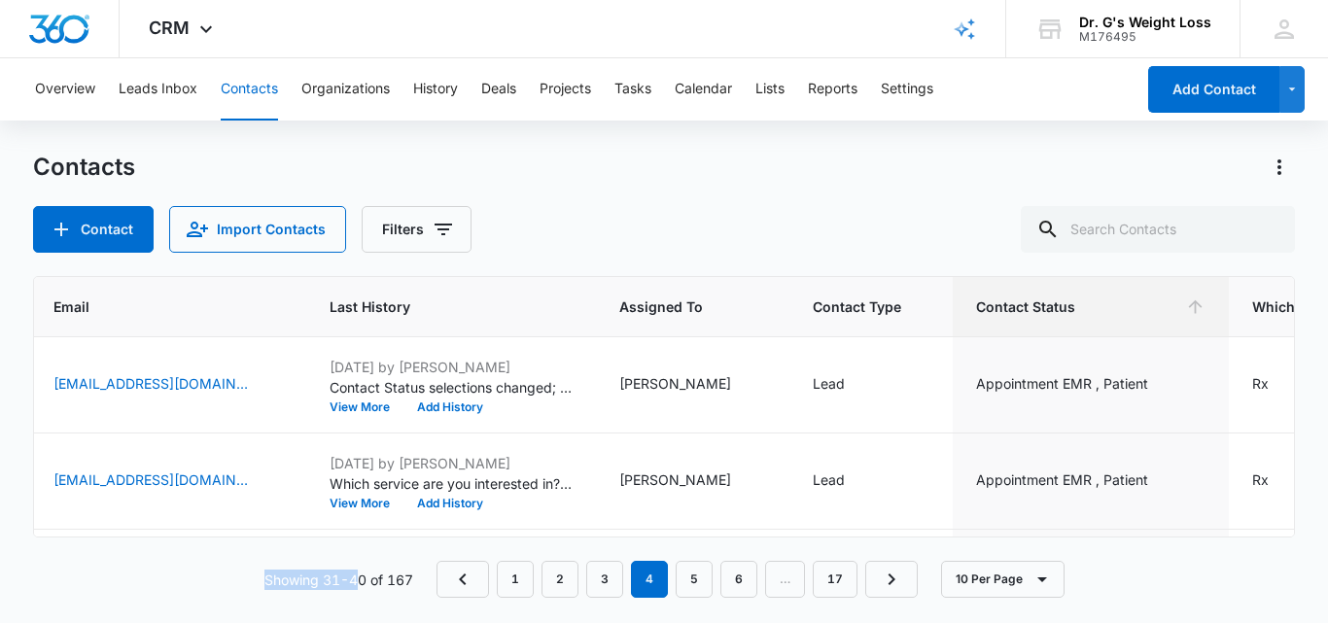
drag, startPoint x: 403, startPoint y: 547, endPoint x: 354, endPoint y: 553, distance: 49.1
click at [354, 553] on div "ID Contact Name Phone Email Last History Assigned To Contact Type Contact Statu…" at bounding box center [664, 437] width 1262 height 322
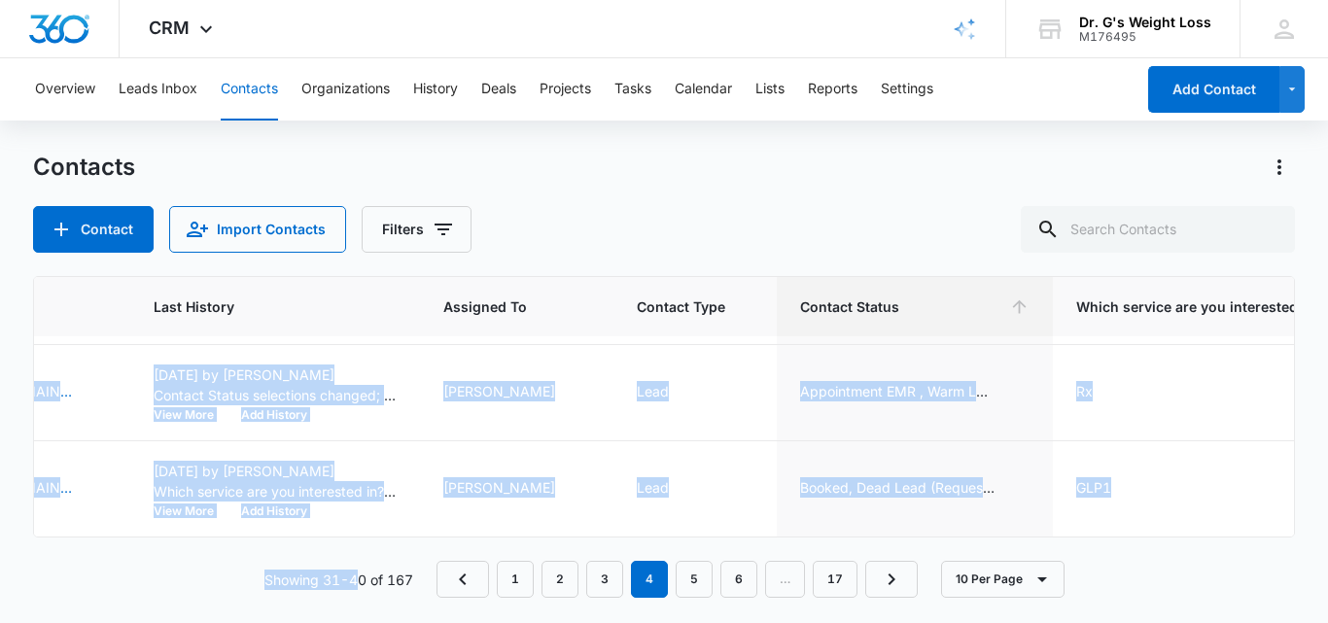
scroll to position [777, 793]
click at [693, 575] on link "5" at bounding box center [694, 579] width 37 height 37
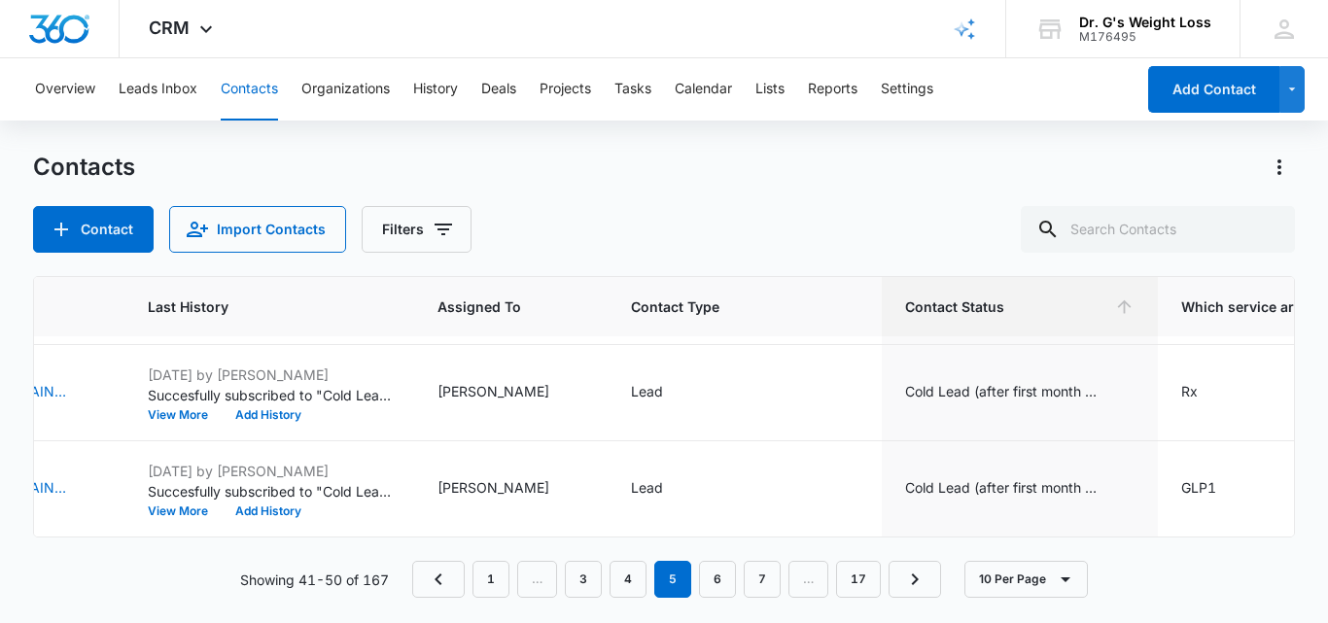
scroll to position [0, 793]
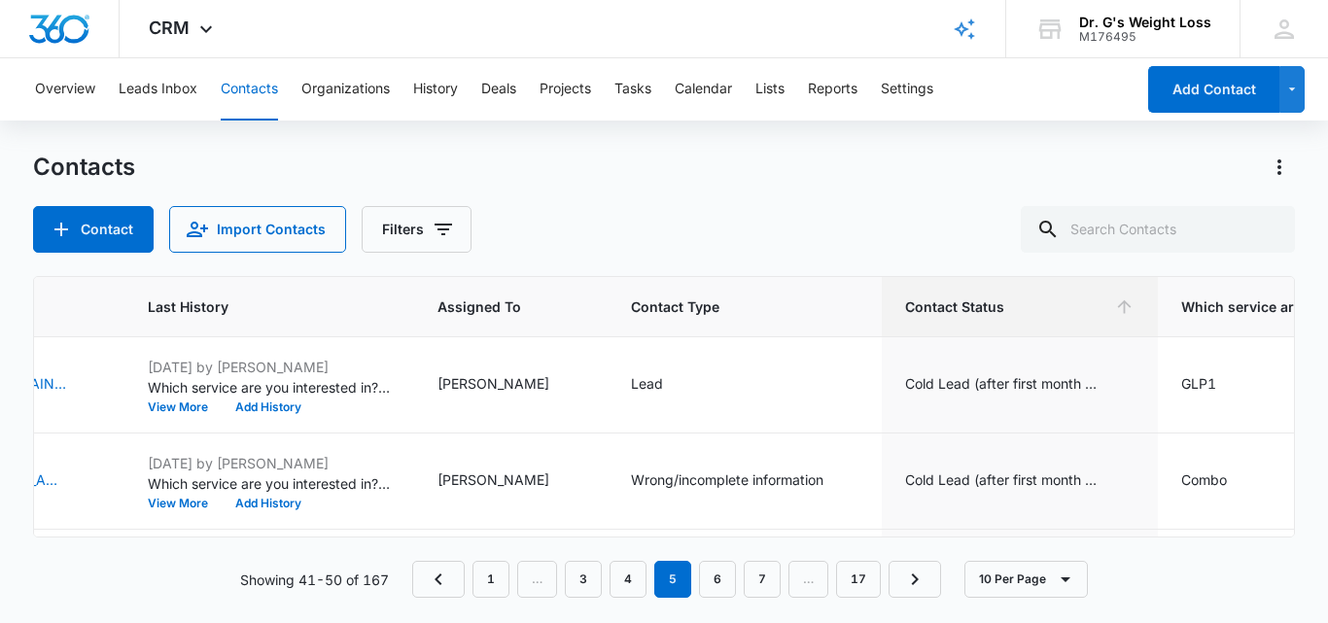
drag, startPoint x: 141, startPoint y: 546, endPoint x: 149, endPoint y: 556, distance: 13.2
click at [143, 547] on div "ID Contact Name Phone Email Last History Assigned To Contact Type Contact Statu…" at bounding box center [664, 437] width 1262 height 322
click at [151, 578] on div "Showing 41-50 of 167 1 … 3 4 5 6 7 … 17 10 Per Page" at bounding box center [664, 579] width 1262 height 37
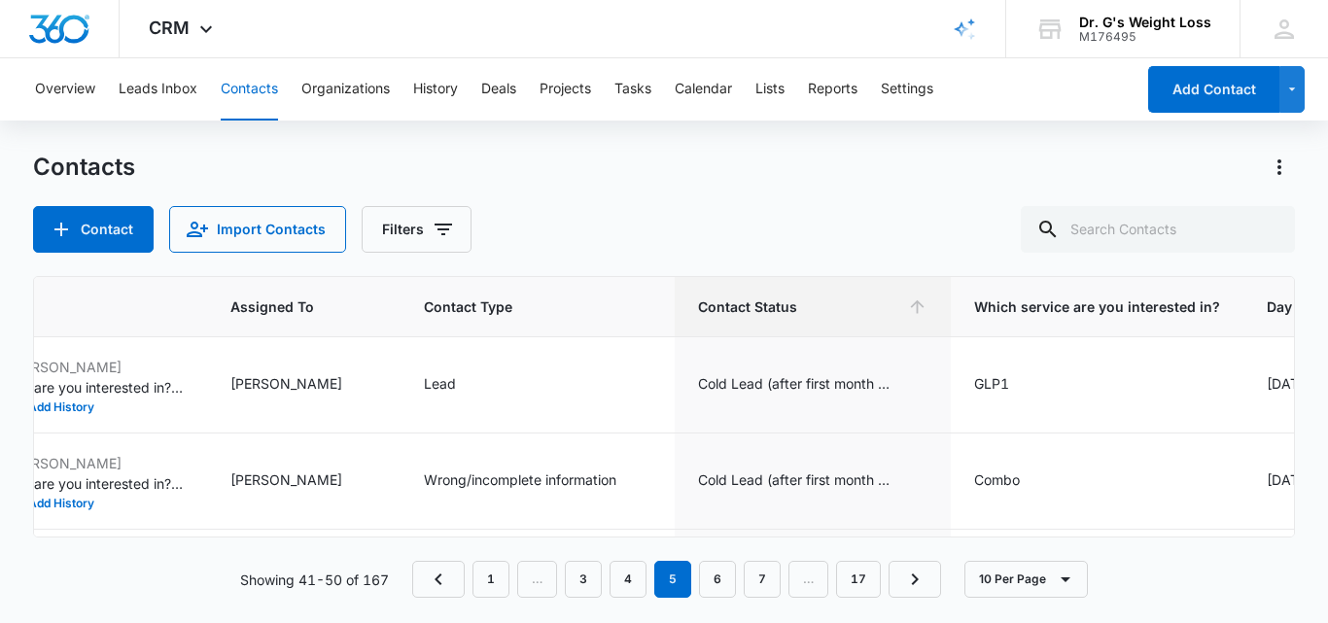
scroll to position [0, 975]
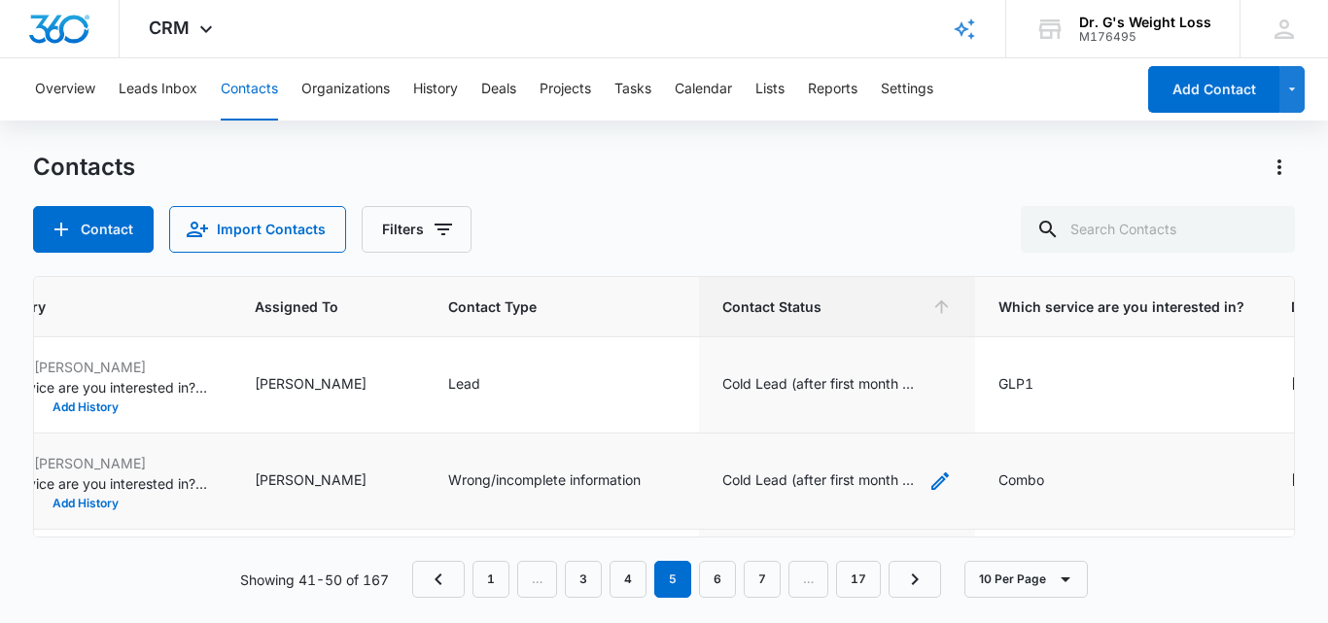
click at [726, 482] on div "Cold Lead (after first month no interest)" at bounding box center [820, 480] width 195 height 20
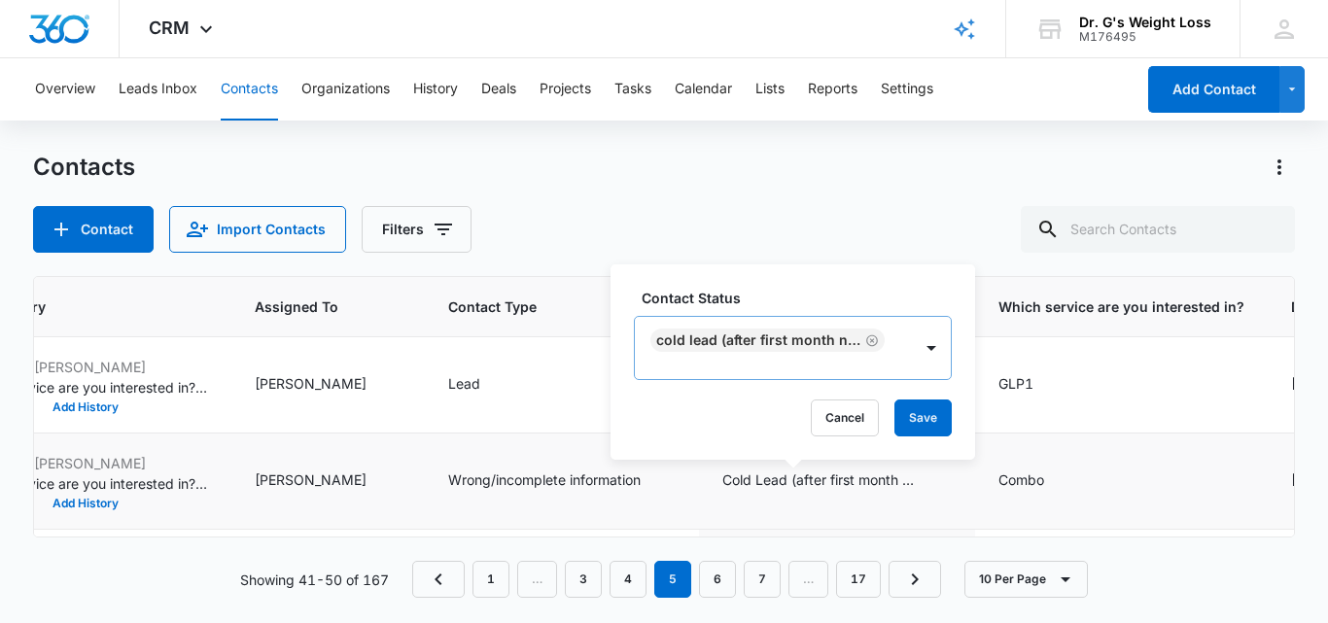
click at [867, 340] on icon "Remove Cold Lead (after first month no interest)" at bounding box center [873, 341] width 12 height 12
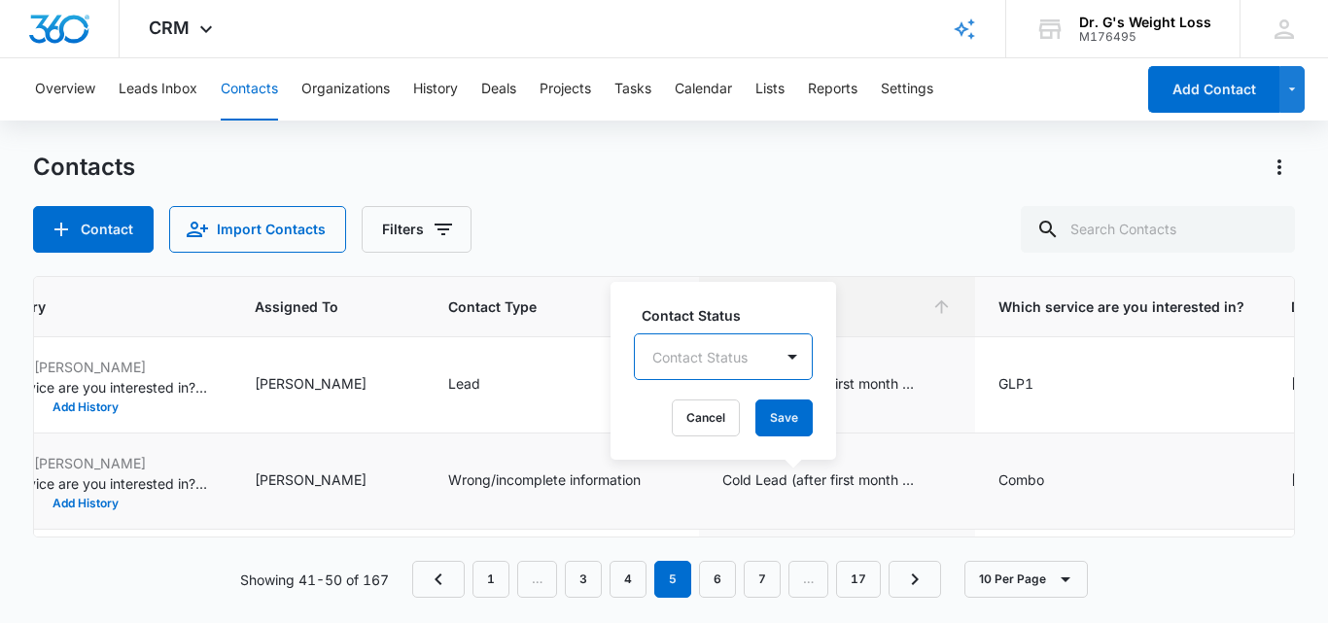
scroll to position [0, 0]
click at [751, 348] on div "Contact Status" at bounding box center [704, 358] width 138 height 44
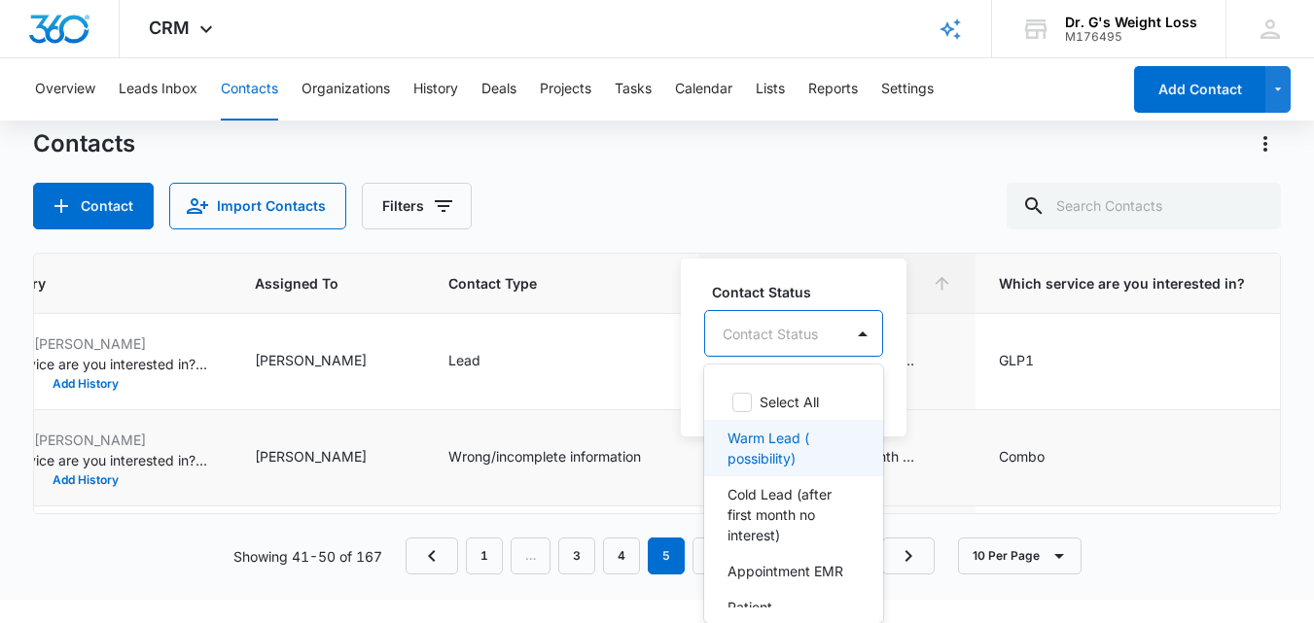
scroll to position [171, 0]
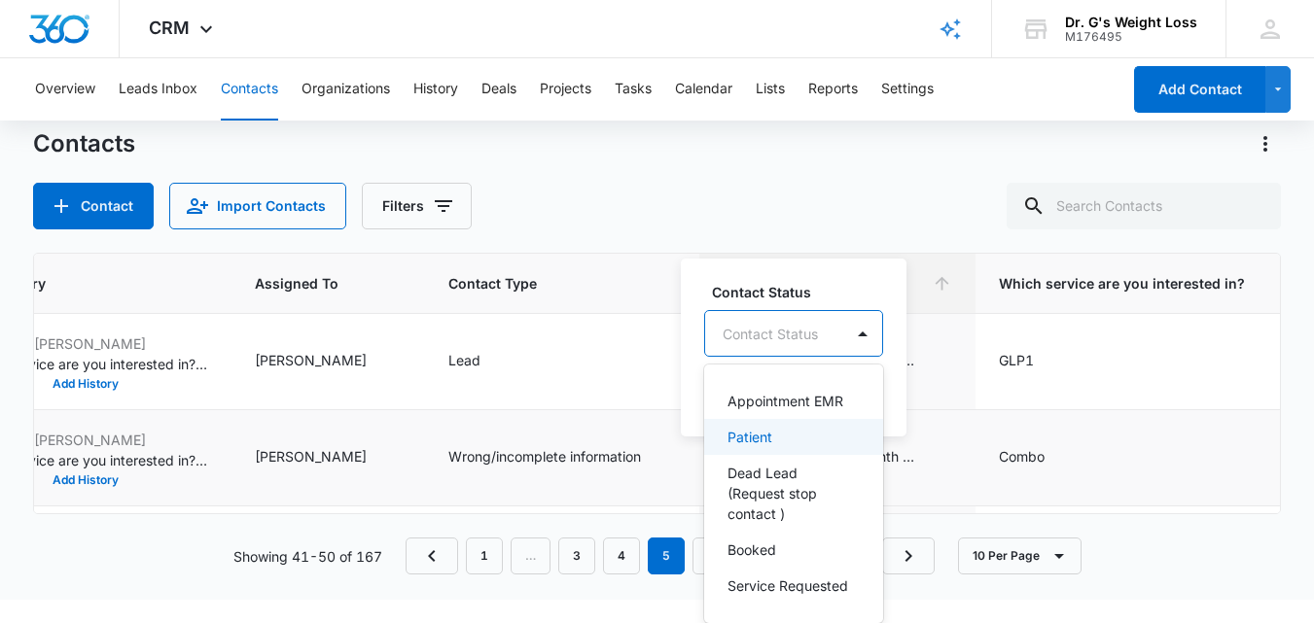
click at [754, 447] on p "Patient" at bounding box center [749, 437] width 45 height 20
click at [806, 333] on div "Patient" at bounding box center [768, 332] width 126 height 47
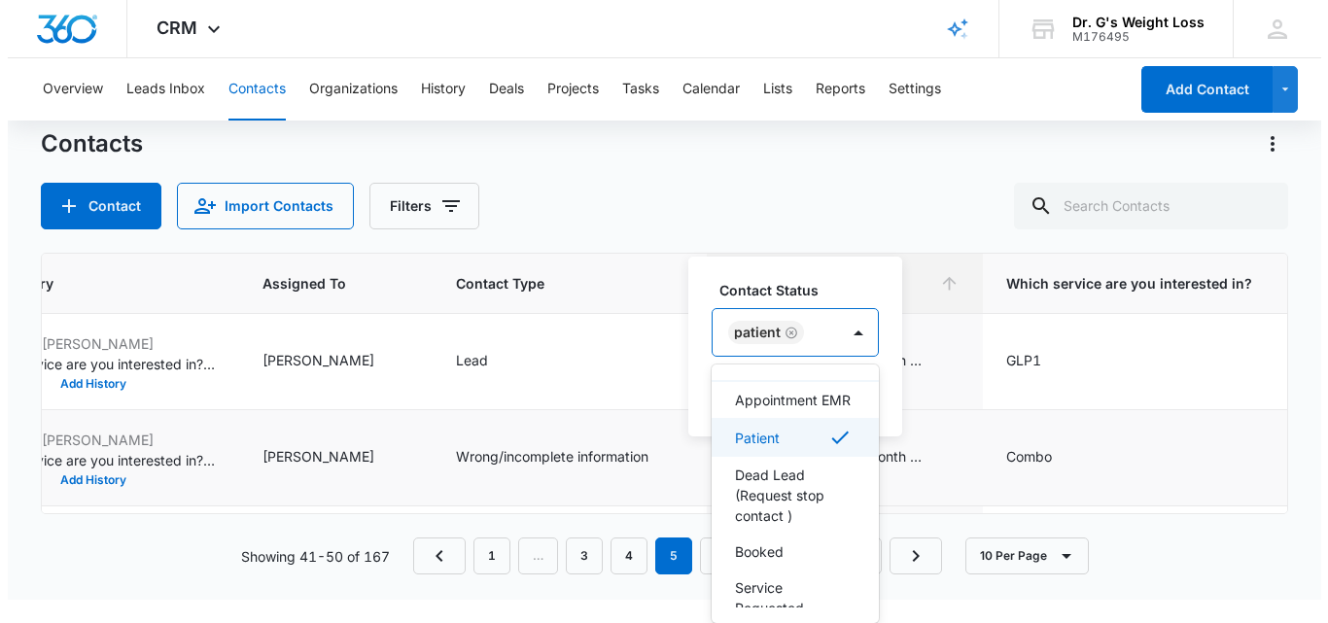
scroll to position [0, 0]
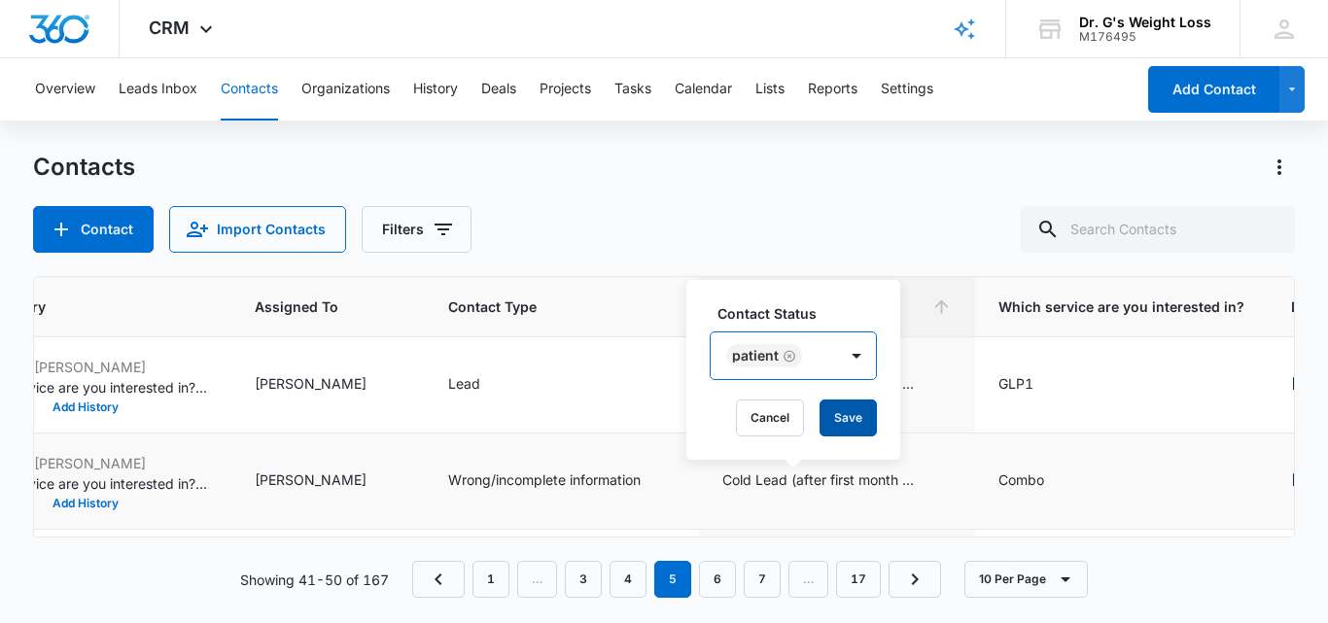
click at [843, 417] on button "Save" at bounding box center [848, 418] width 57 height 37
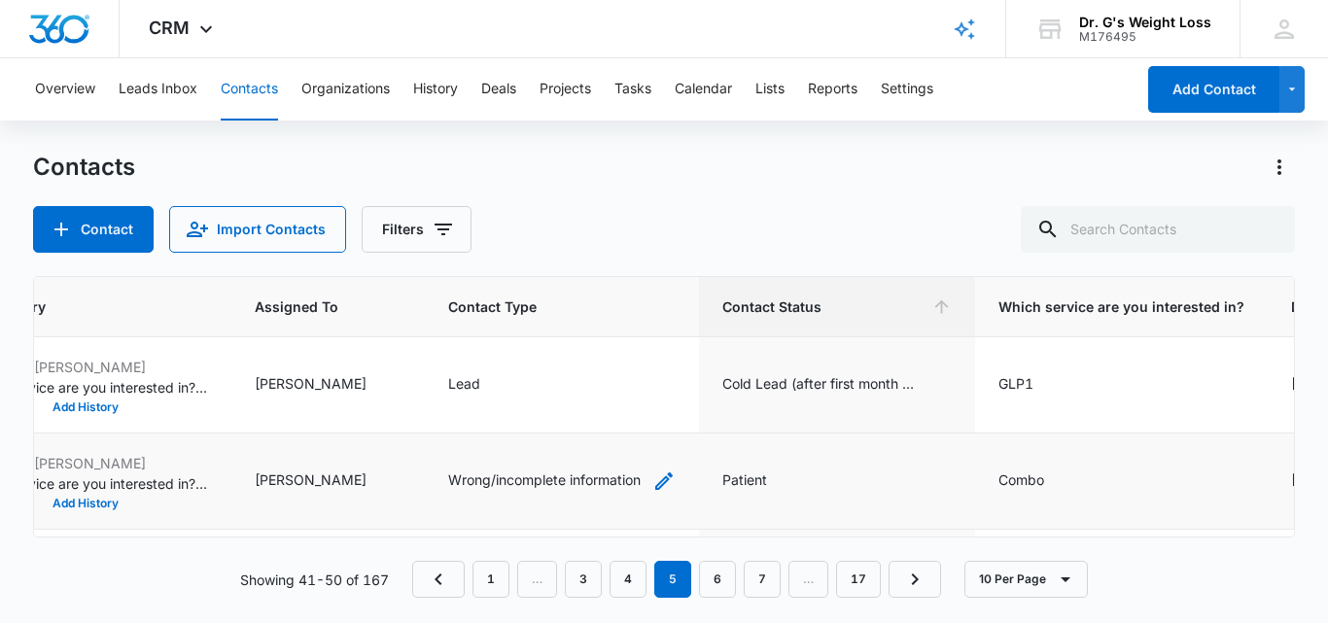
click at [467, 478] on div "Wrong/incomplete information" at bounding box center [544, 480] width 193 height 20
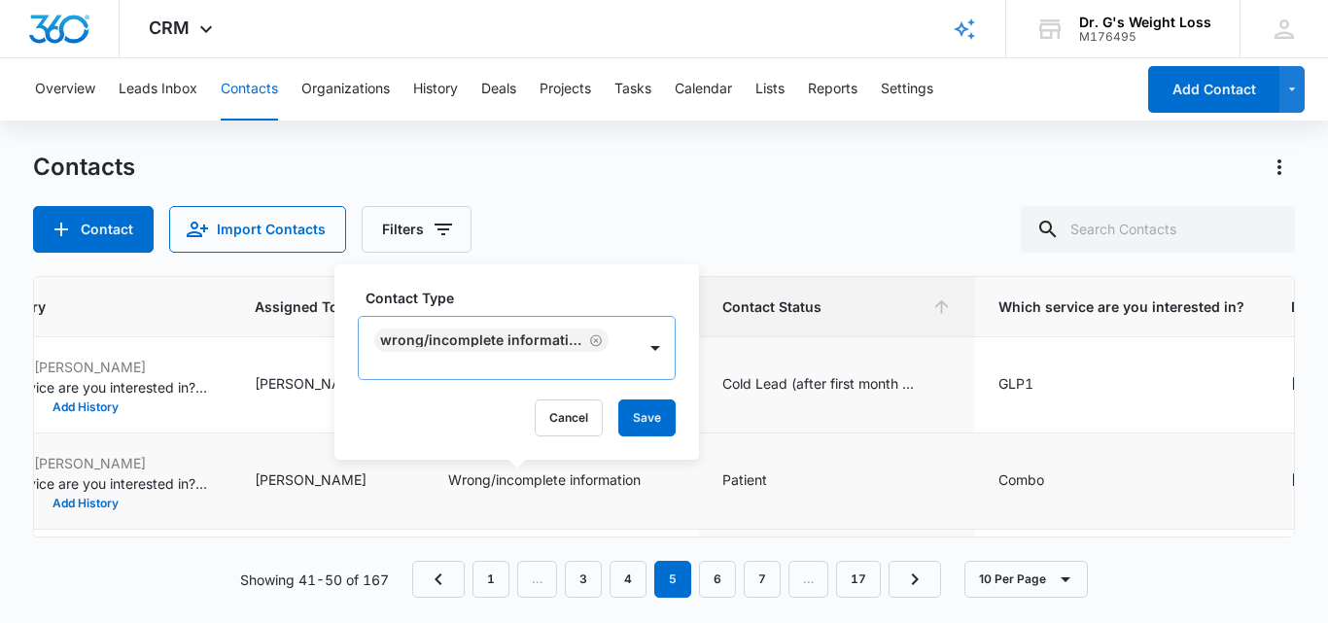
click at [590, 338] on icon "Remove Wrong/incomplete information" at bounding box center [596, 341] width 12 height 12
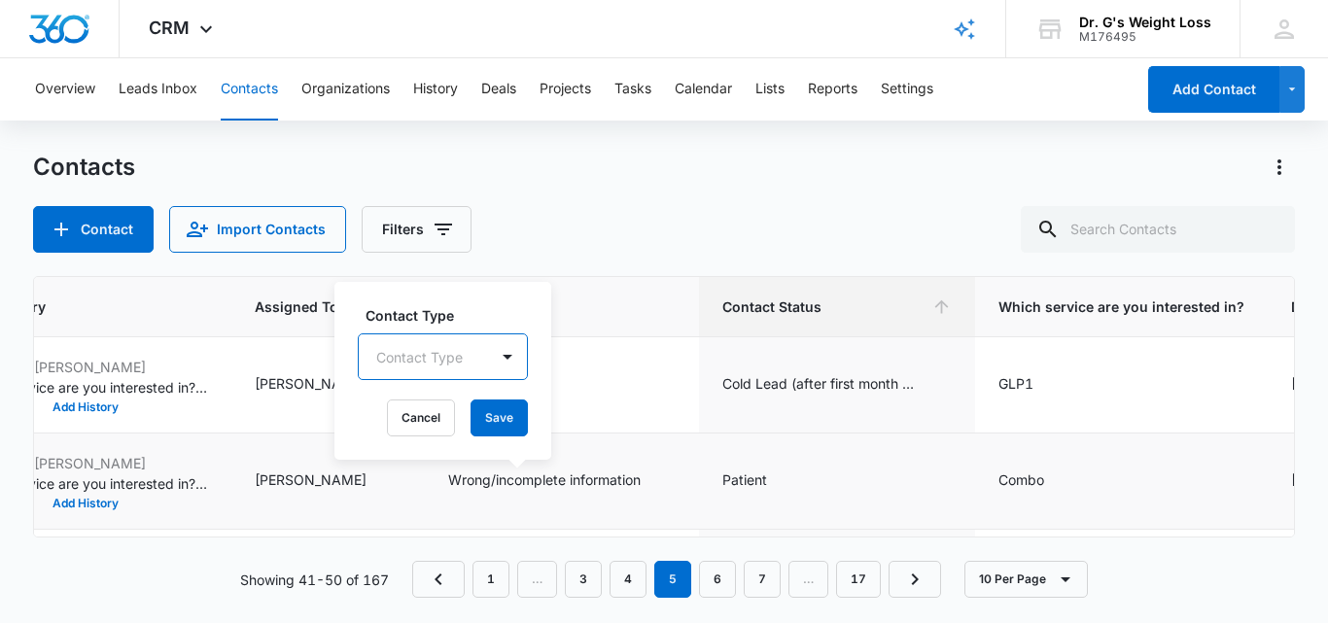
click at [409, 360] on div at bounding box center [419, 357] width 87 height 24
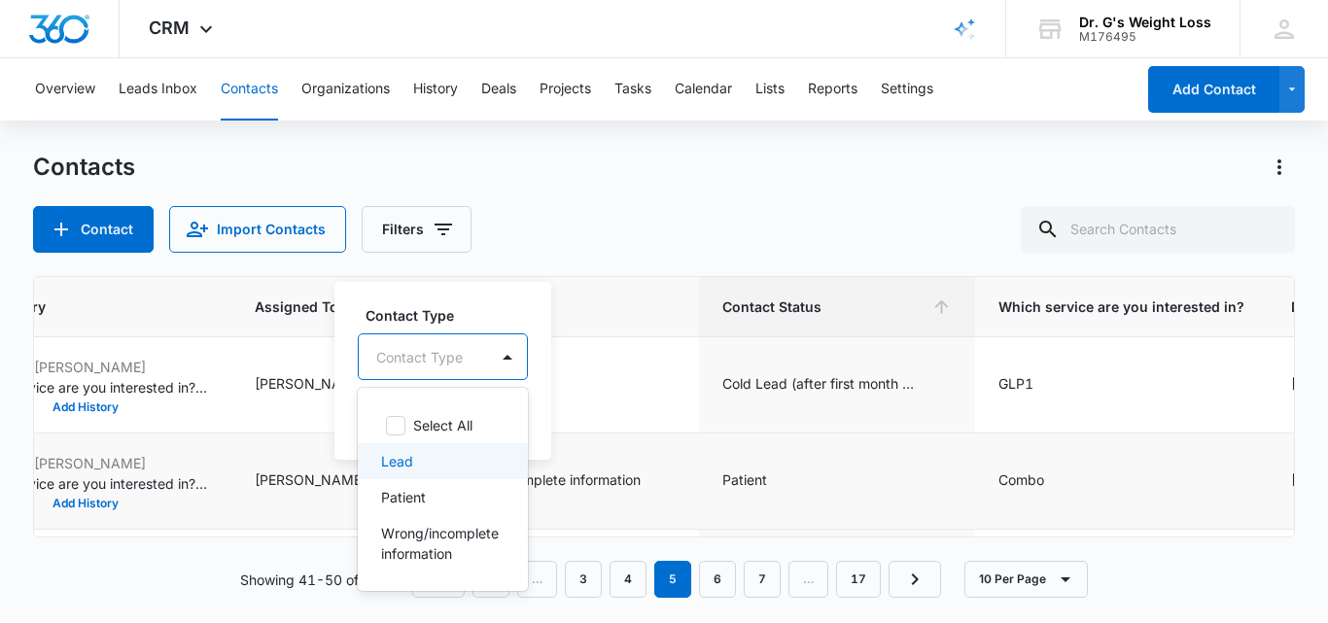
click at [400, 459] on p "Lead" at bounding box center [397, 461] width 32 height 20
click at [454, 355] on div "Lead" at bounding box center [413, 356] width 108 height 47
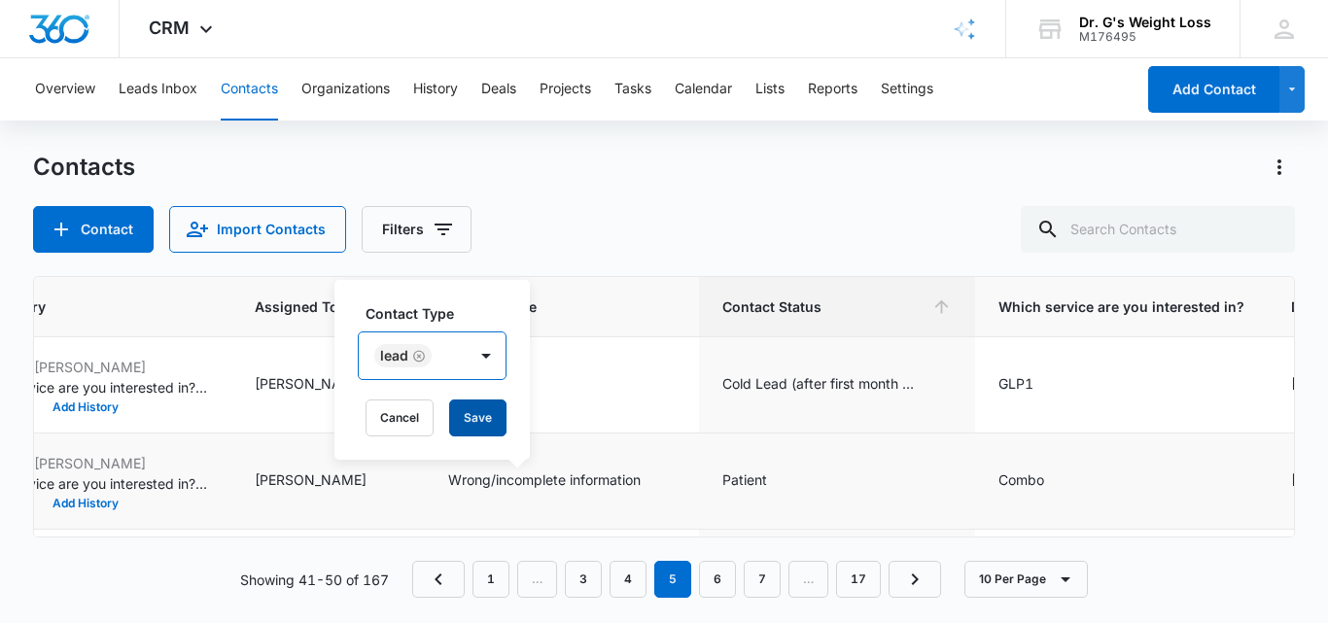
click at [489, 425] on button "Save" at bounding box center [477, 418] width 57 height 37
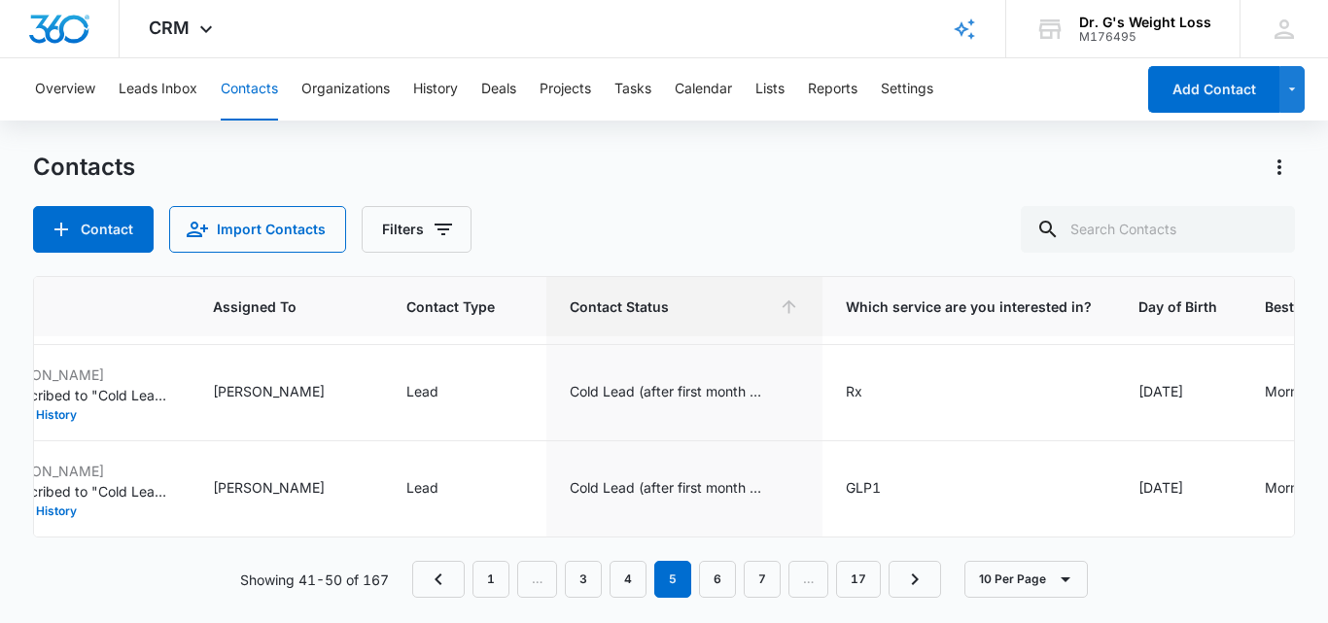
scroll to position [777, 1017]
click at [724, 582] on link "6" at bounding box center [717, 579] width 37 height 37
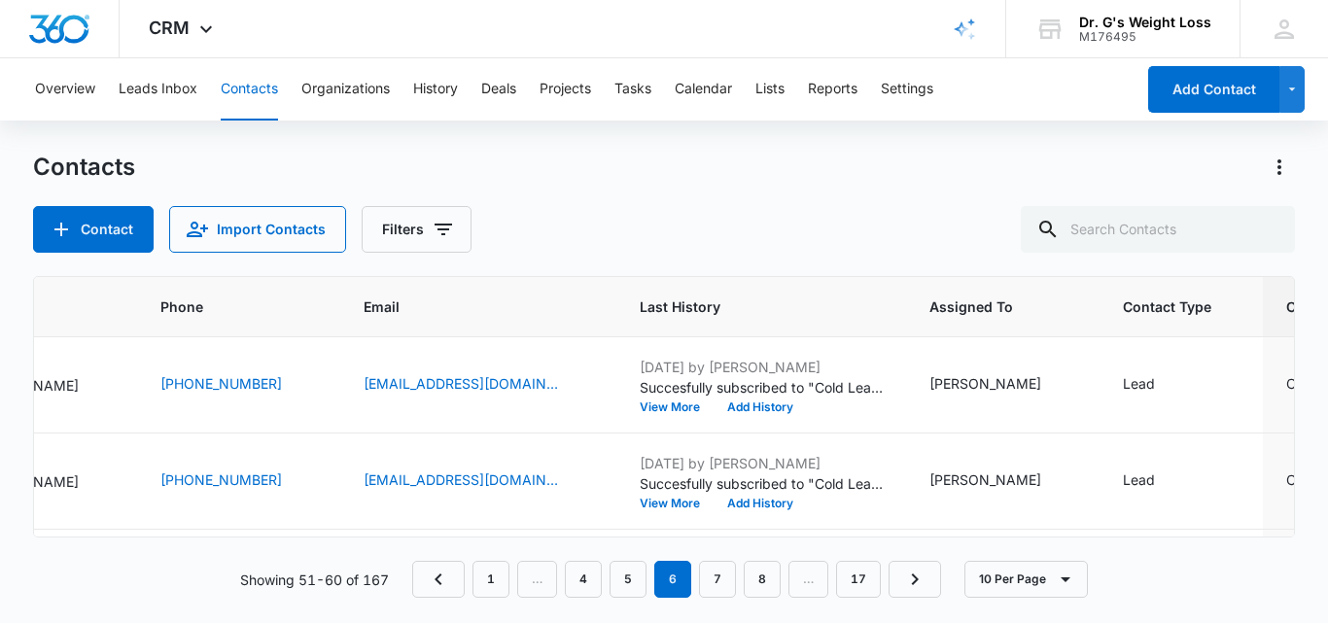
scroll to position [0, 129]
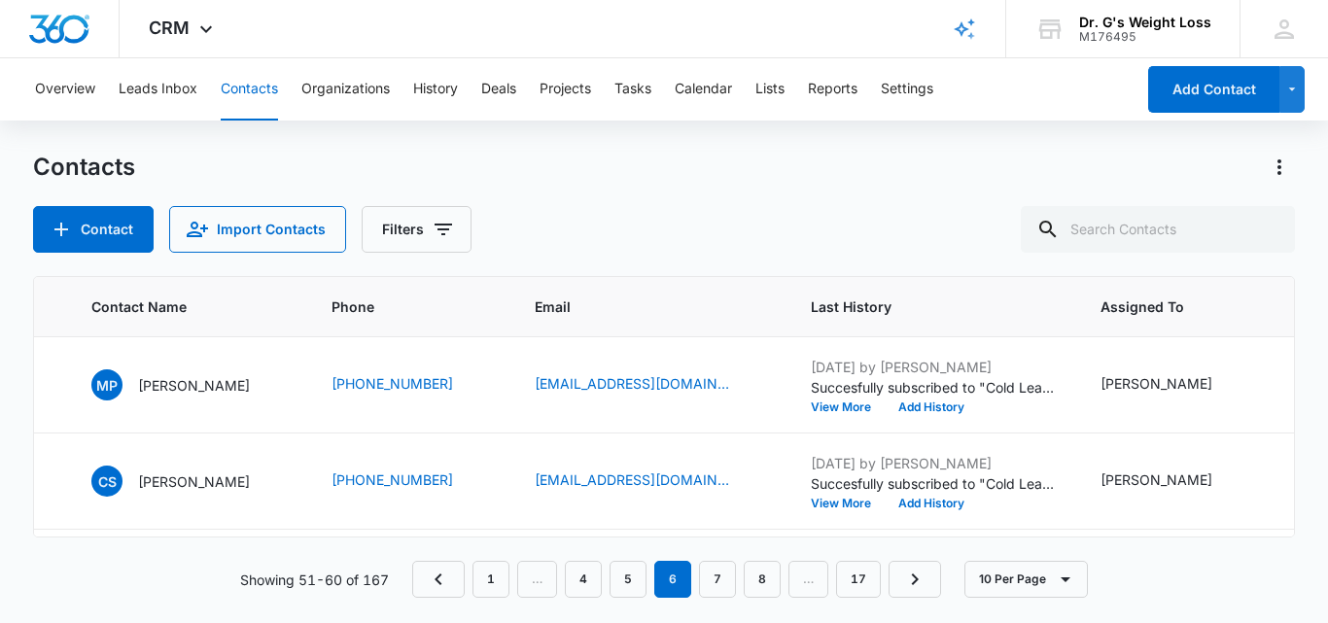
click at [920, 159] on div "Contacts" at bounding box center [664, 167] width 1262 height 31
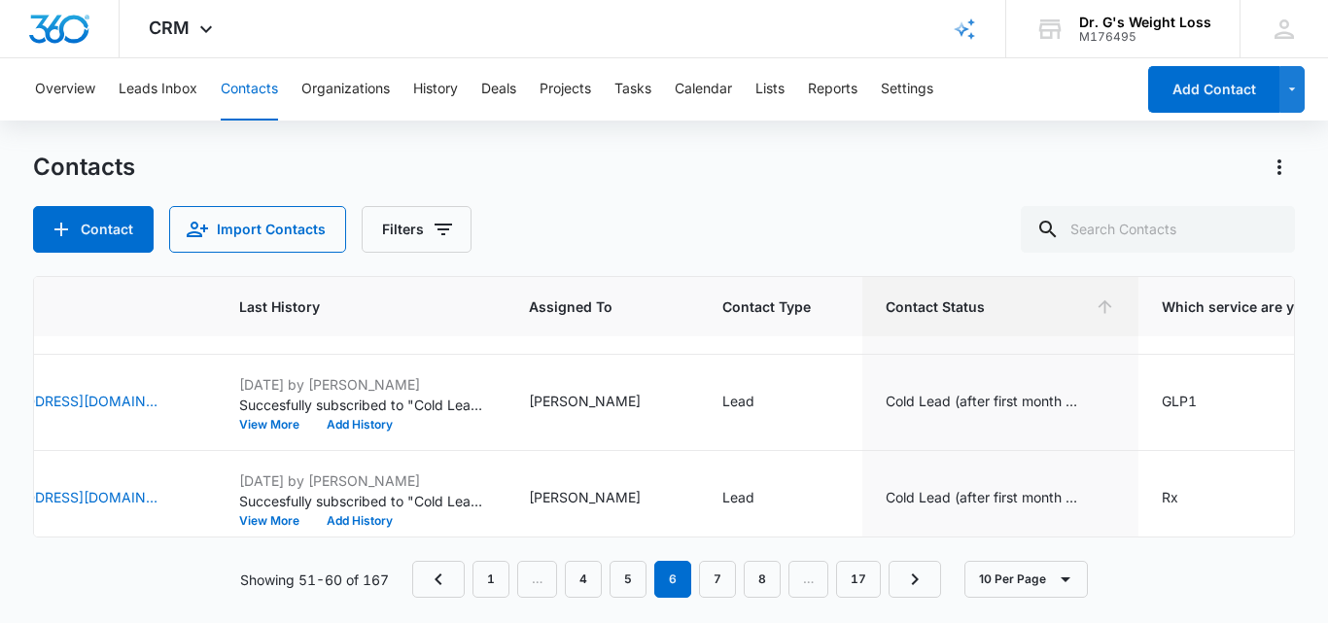
scroll to position [185, 701]
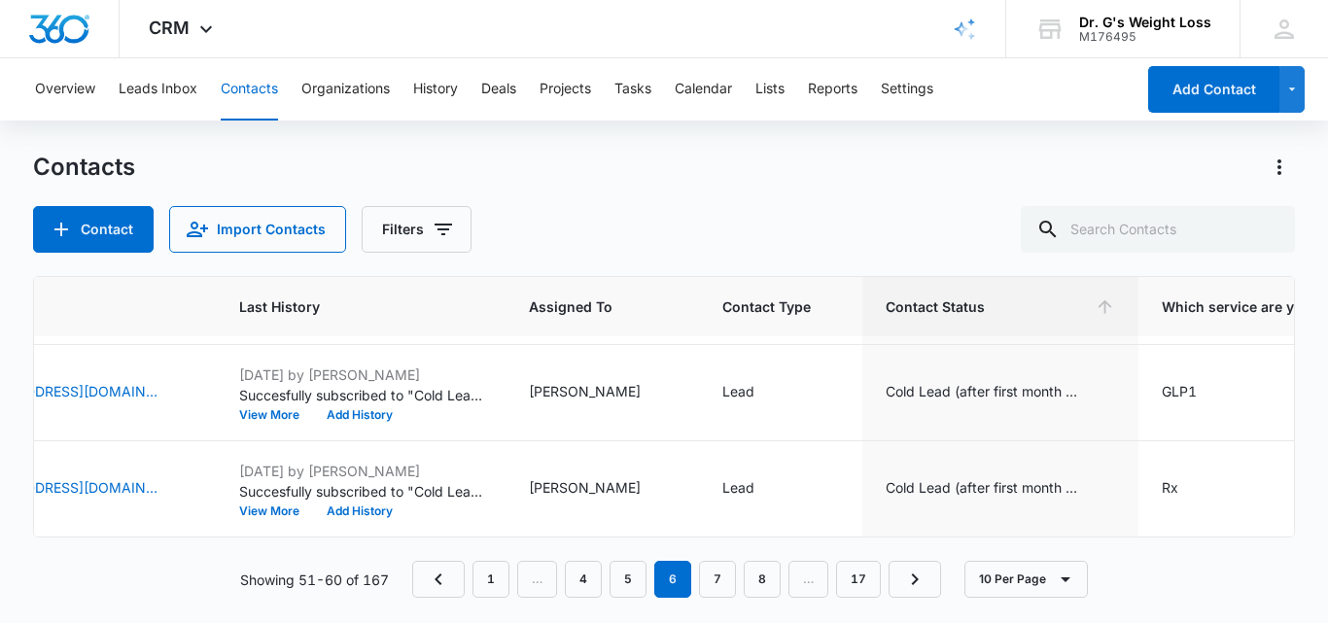
drag, startPoint x: 1300, startPoint y: 379, endPoint x: 1307, endPoint y: 402, distance: 23.4
click at [1307, 402] on main "Contacts Contact Import Contacts Filters ID Contact Name Phone Email Last Histo…" at bounding box center [664, 387] width 1328 height 470
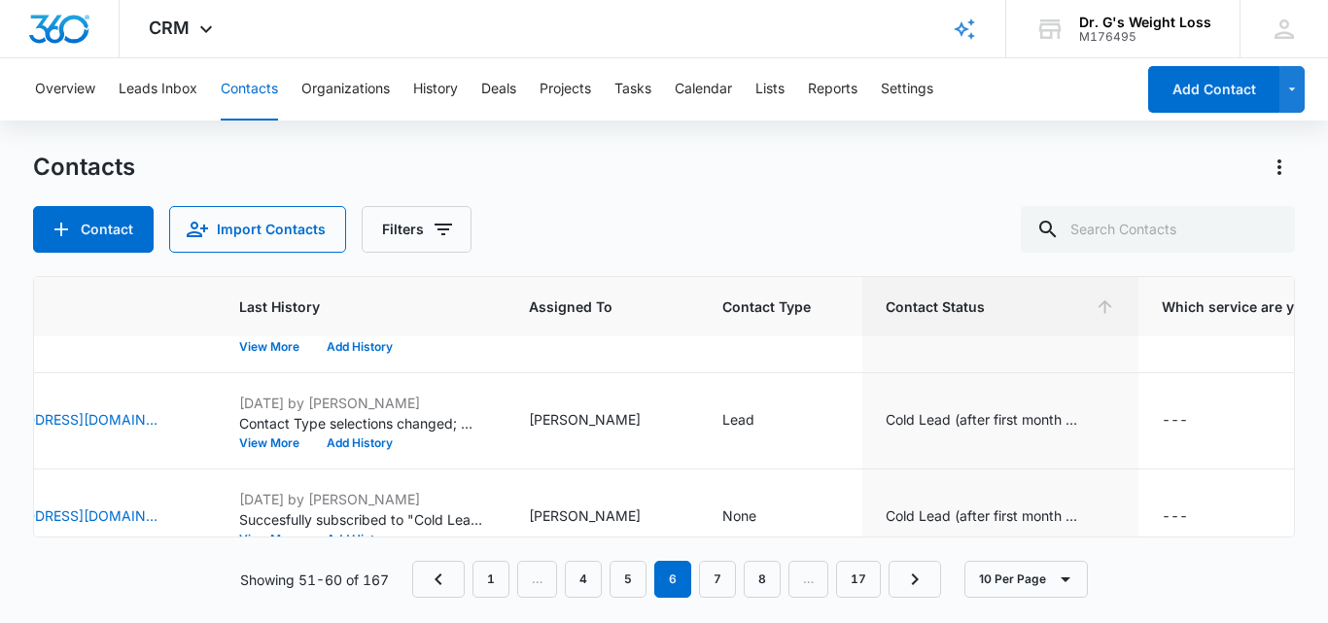
scroll to position [777, 701]
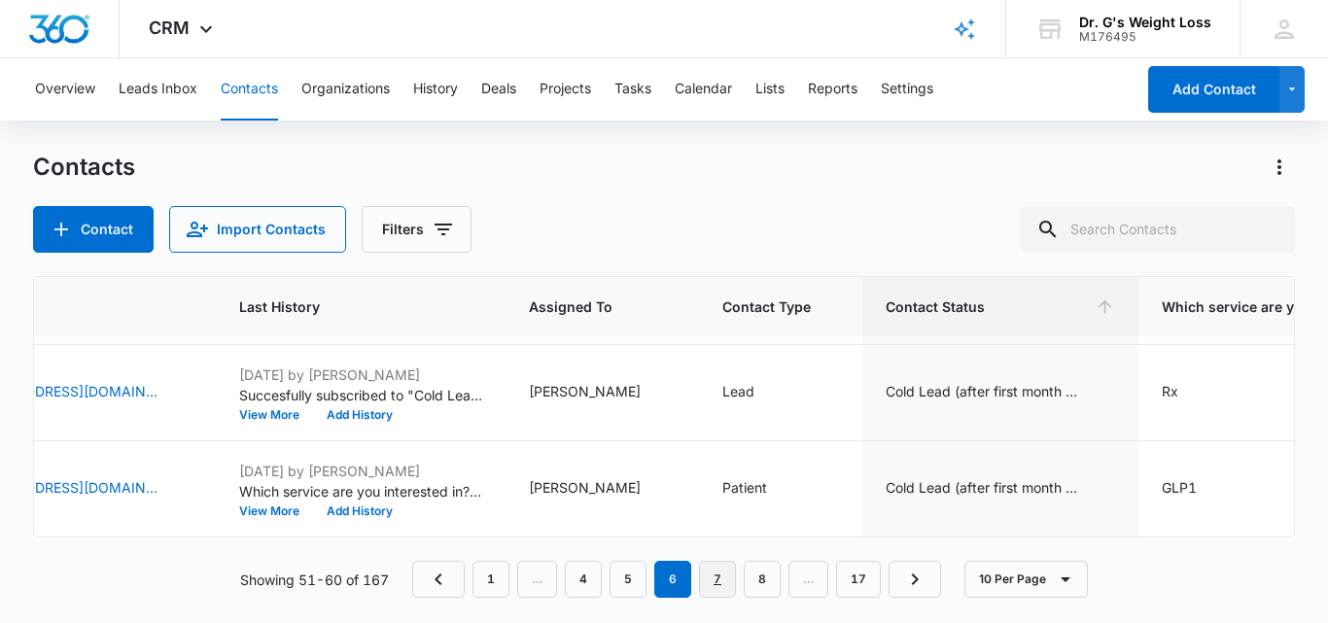
click at [722, 579] on link "7" at bounding box center [717, 579] width 37 height 37
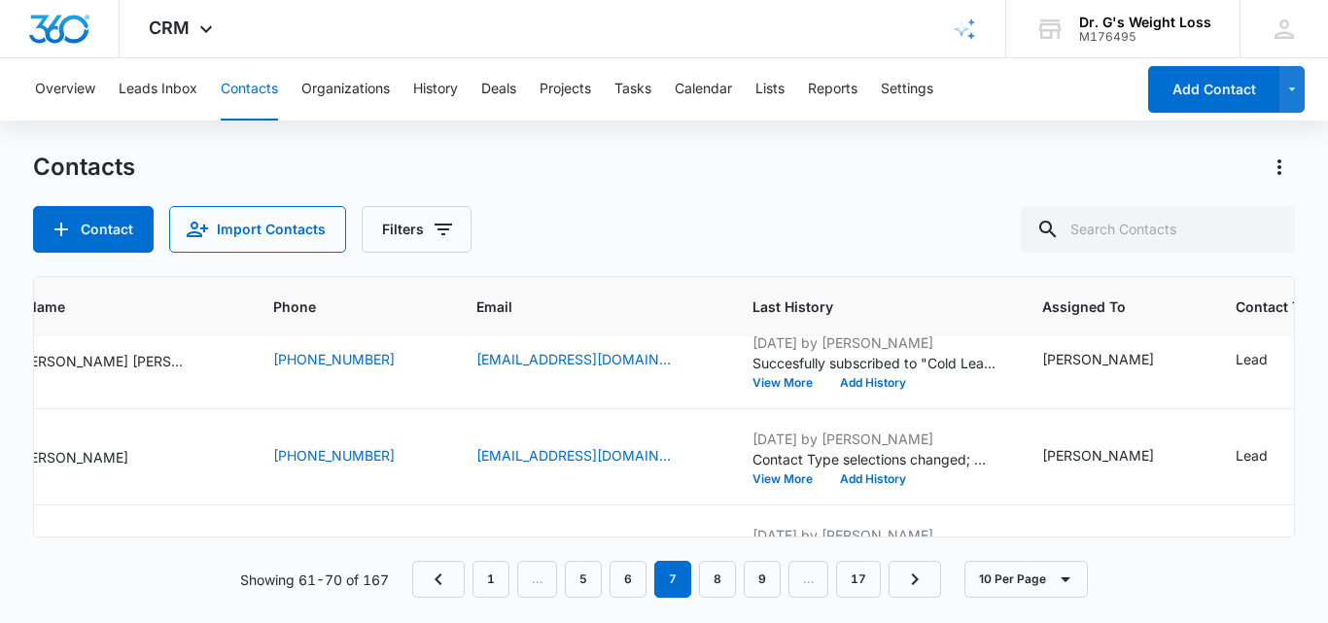
scroll to position [777, 251]
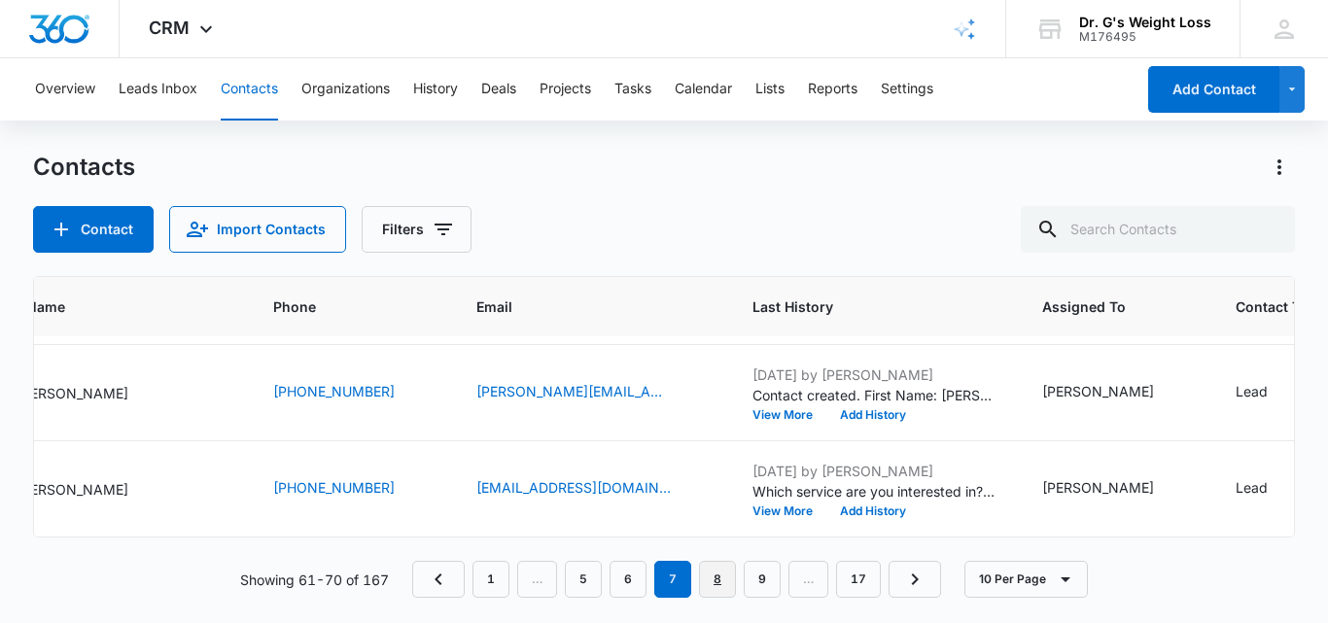
click at [726, 582] on link "8" at bounding box center [717, 579] width 37 height 37
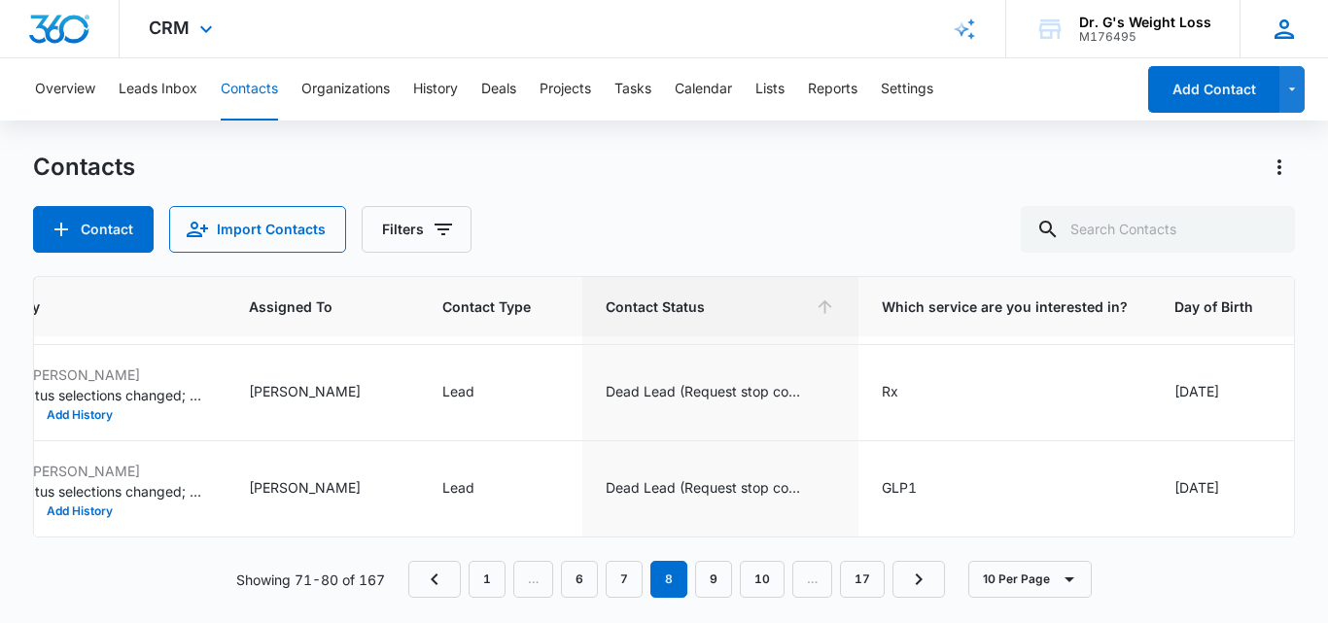
scroll to position [0, 1010]
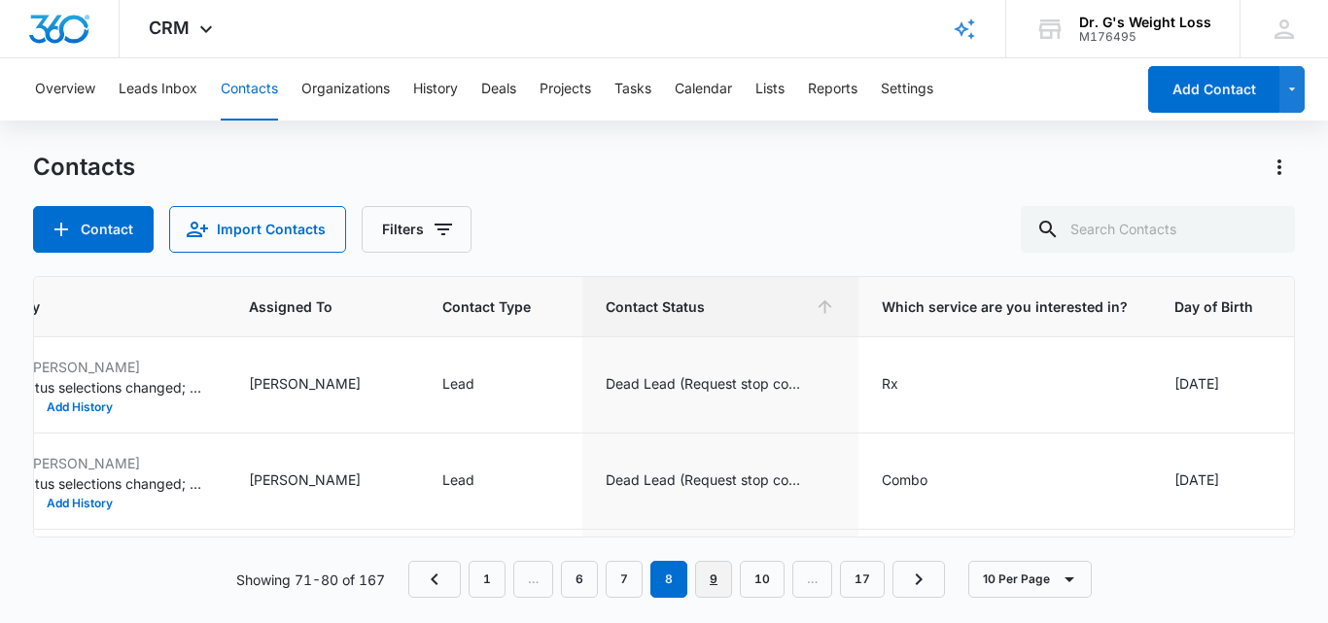
click at [715, 580] on link "9" at bounding box center [713, 579] width 37 height 37
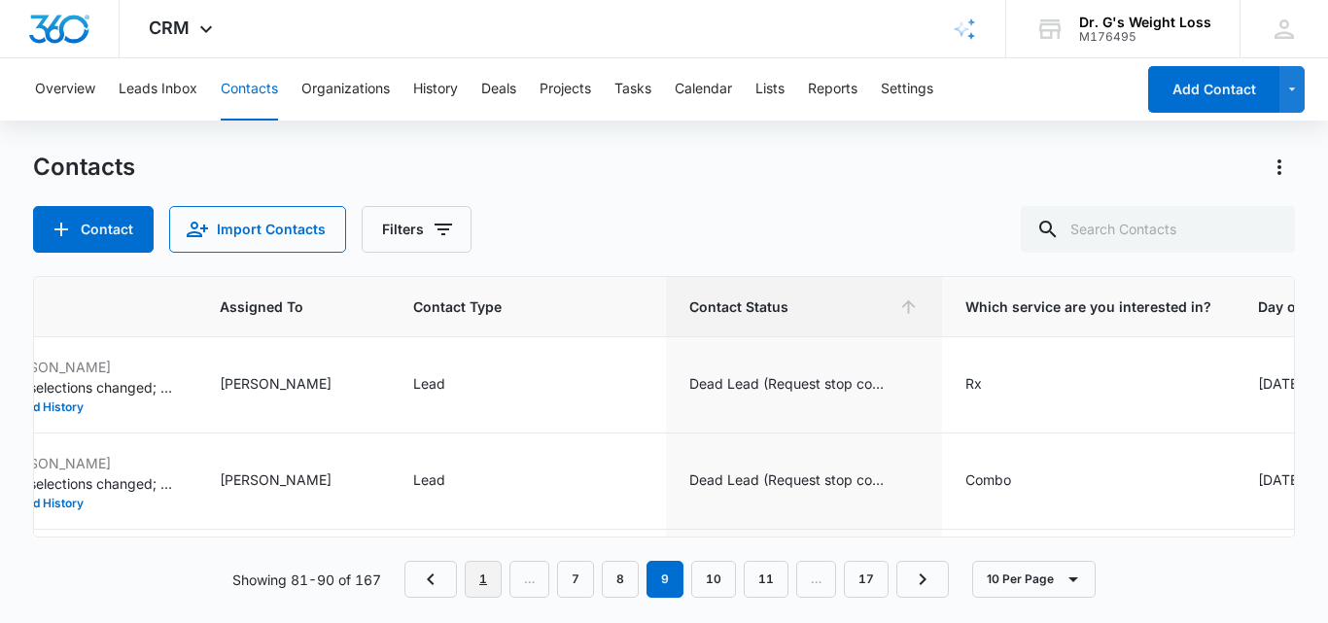
click at [481, 577] on link "1" at bounding box center [483, 579] width 37 height 37
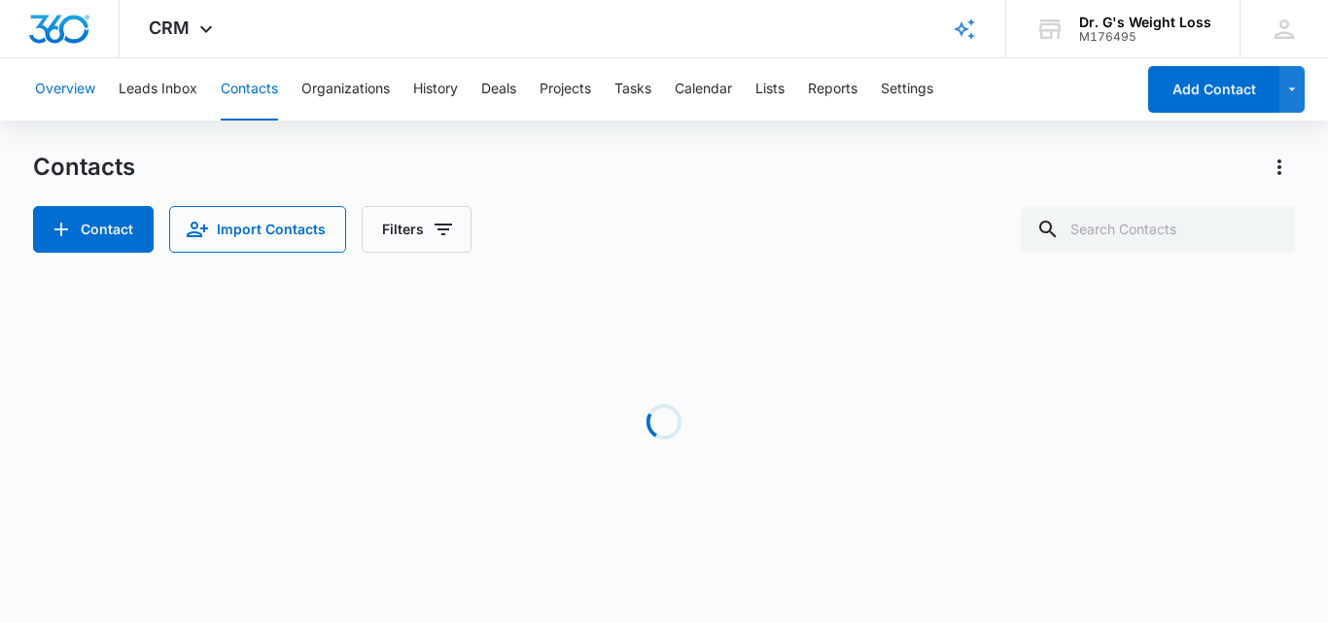
drag, startPoint x: 86, startPoint y: 83, endPoint x: 112, endPoint y: 73, distance: 28.0
click at [86, 83] on button "Overview" at bounding box center [65, 89] width 60 height 62
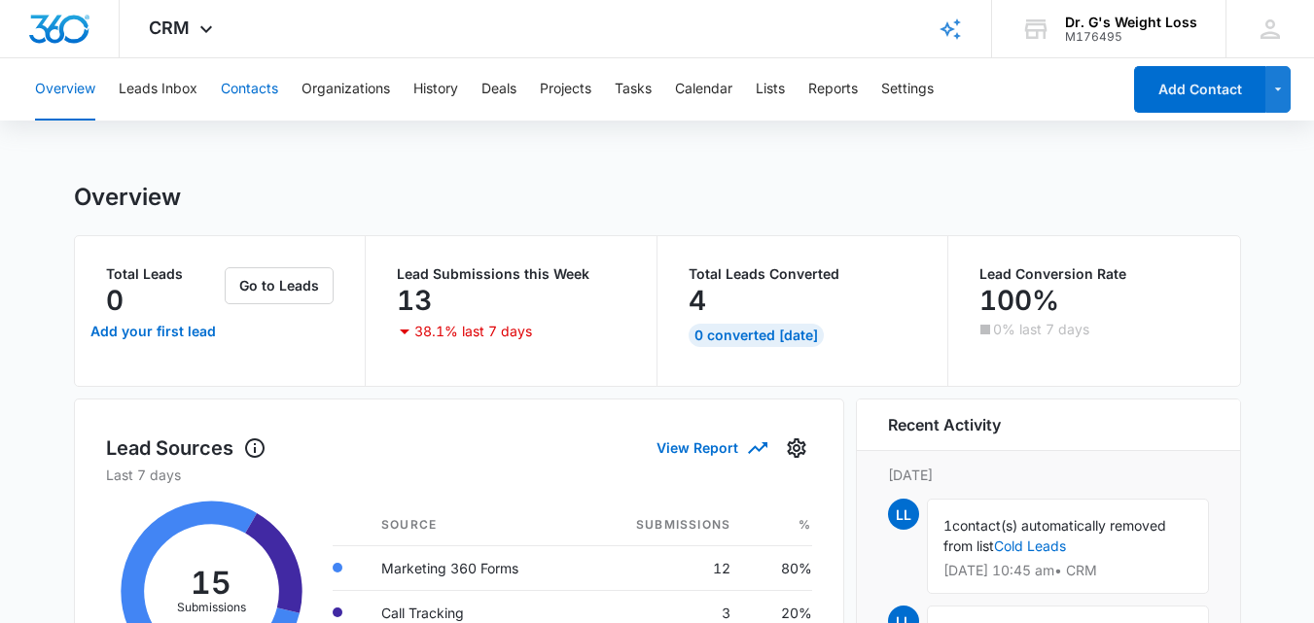
click at [265, 90] on button "Contacts" at bounding box center [249, 89] width 57 height 62
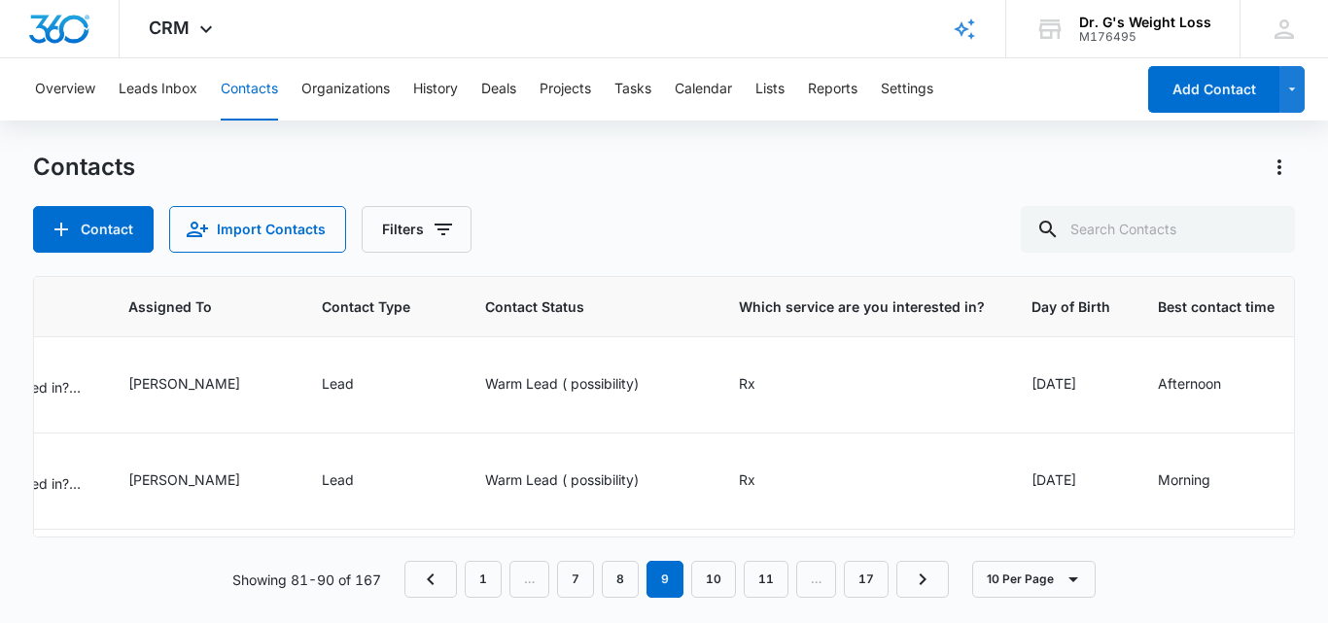
scroll to position [0, 306]
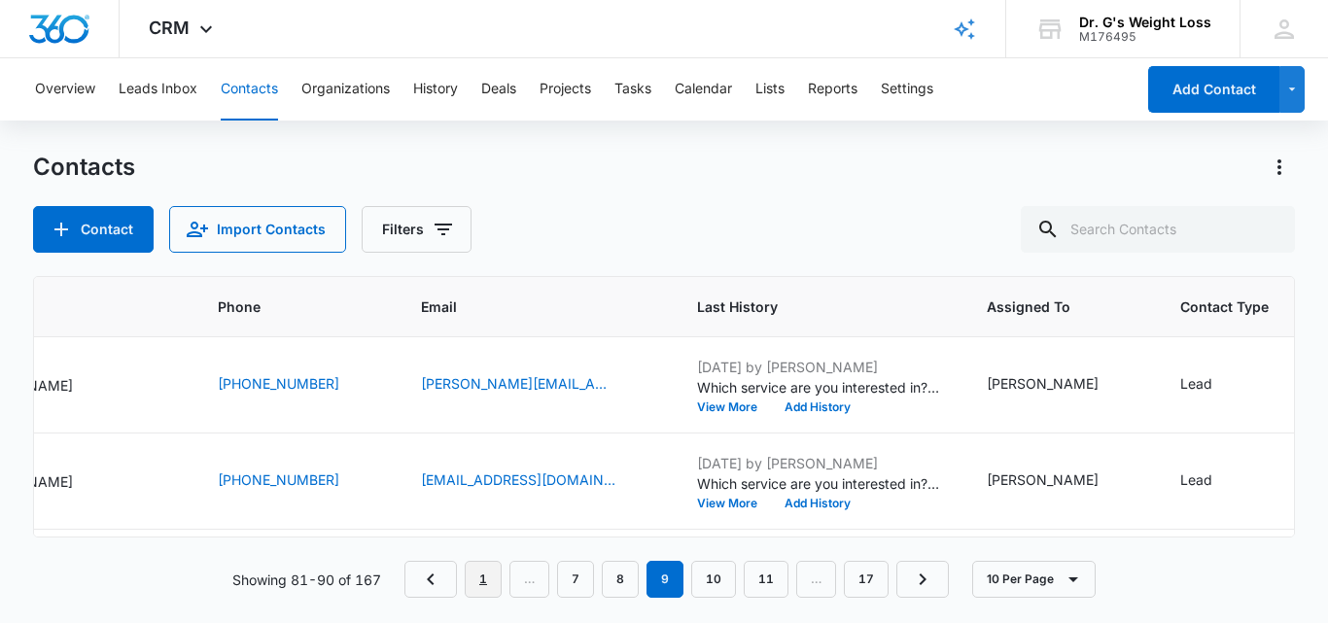
click at [481, 581] on link "1" at bounding box center [483, 579] width 37 height 37
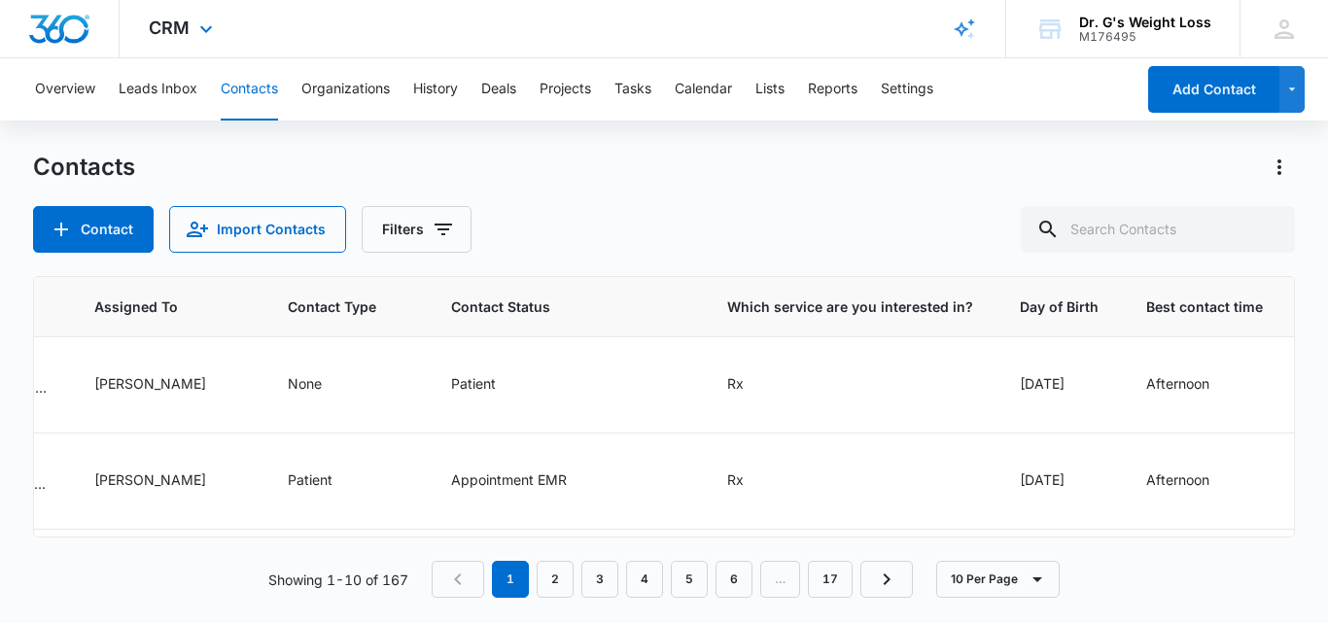
scroll to position [0, 0]
